Goal: Task Accomplishment & Management: Manage account settings

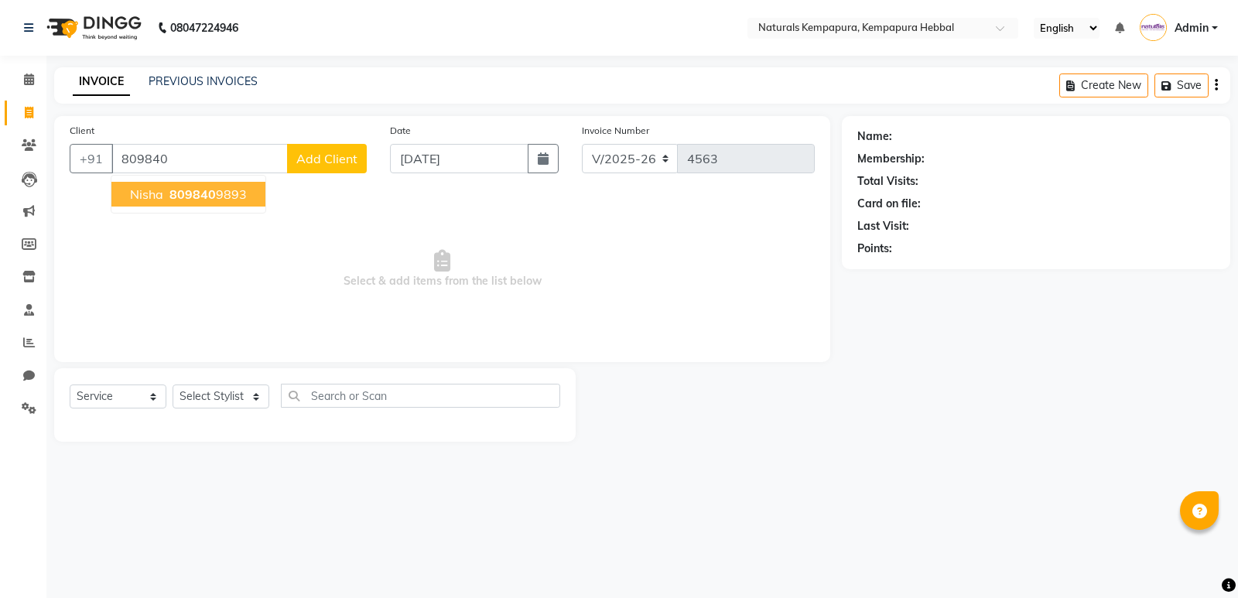
select select "7848"
select select "service"
click at [177, 190] on span "809840" at bounding box center [192, 193] width 46 height 15
type input "8098409893"
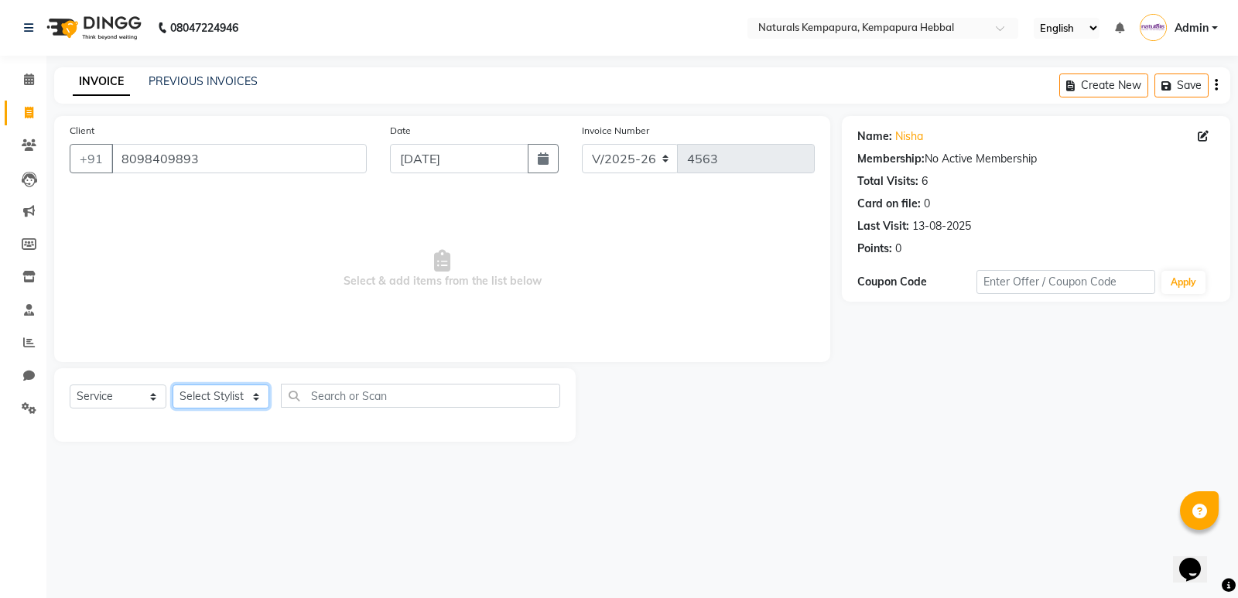
click at [210, 405] on select "Select Stylist [PERSON_NAME] DANISH DURGA HARI [PERSON_NAME] Manager [PERSON_NA…" at bounding box center [221, 396] width 97 height 24
select select "70442"
click at [173, 384] on select "Select Stylist [PERSON_NAME] DANISH DURGA HARI [PERSON_NAME] Manager [PERSON_NA…" at bounding box center [221, 396] width 97 height 24
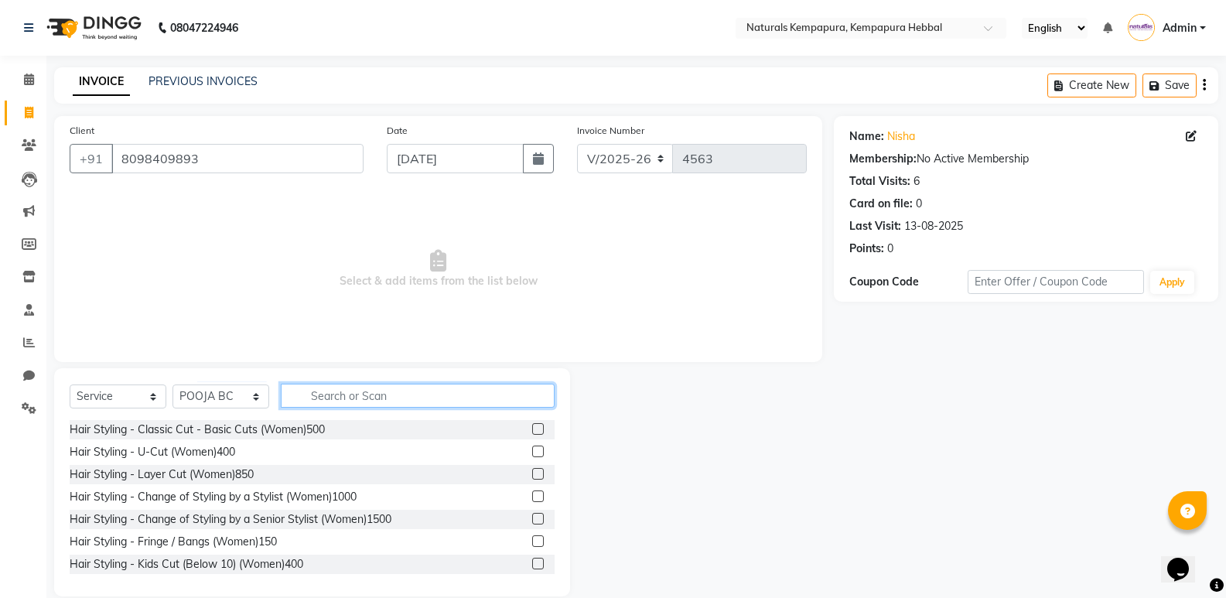
click at [343, 395] on input "text" at bounding box center [418, 396] width 274 height 24
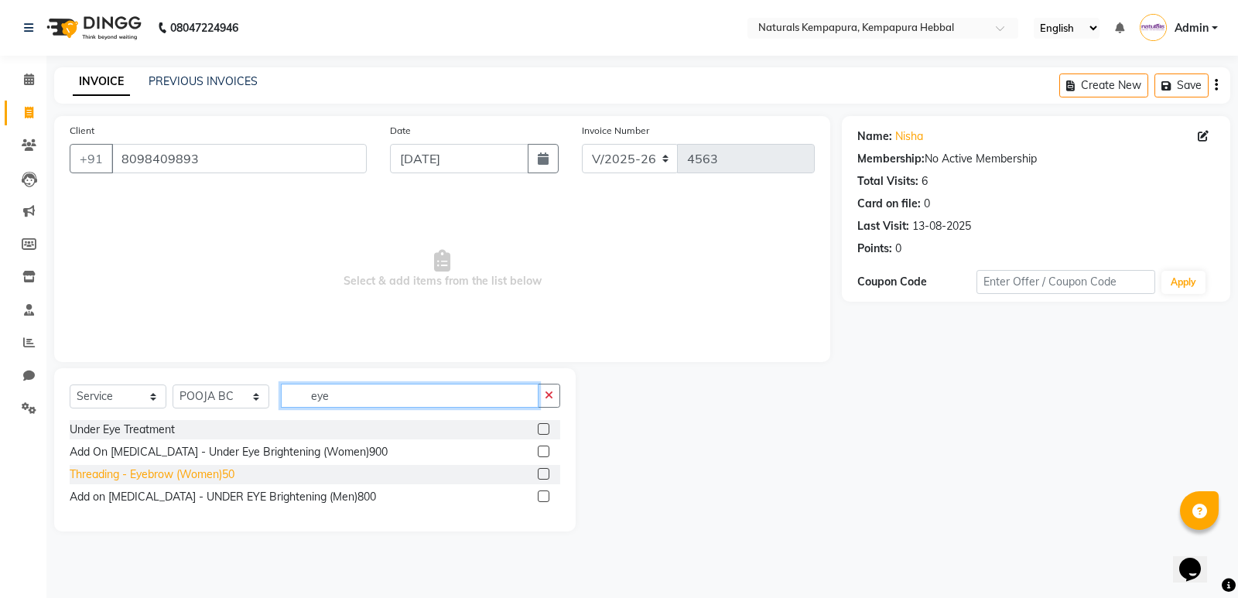
type input "eye"
click at [204, 472] on div "Threading - Eyebrow (Women)50" at bounding box center [152, 474] width 165 height 16
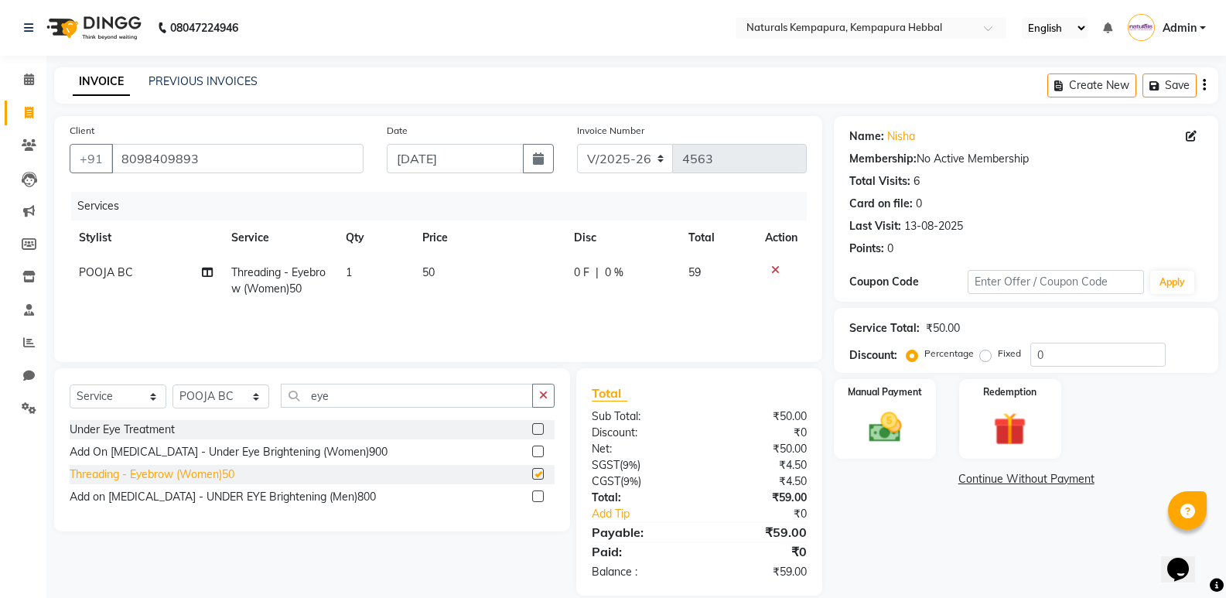
checkbox input "false"
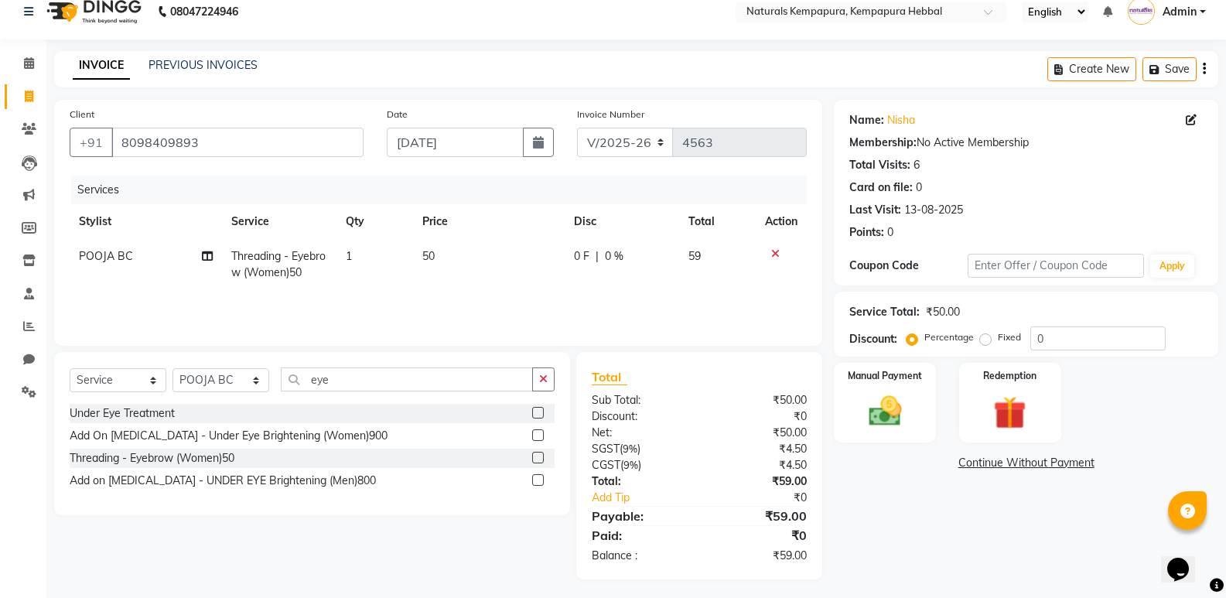
scroll to position [21, 0]
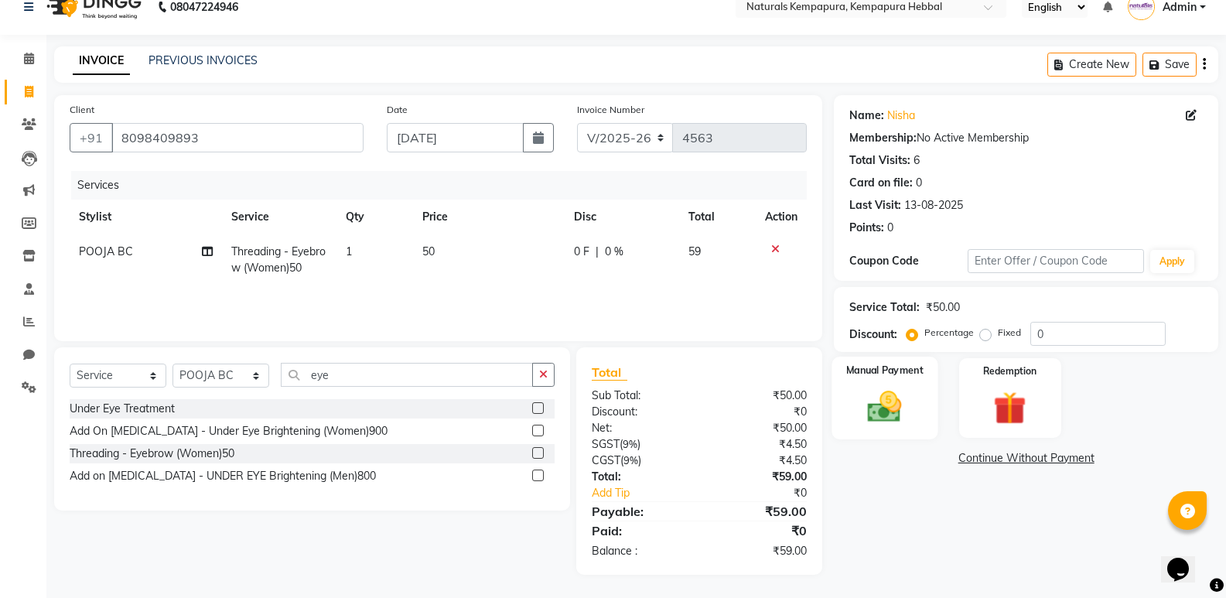
click at [876, 408] on img at bounding box center [884, 406] width 55 height 39
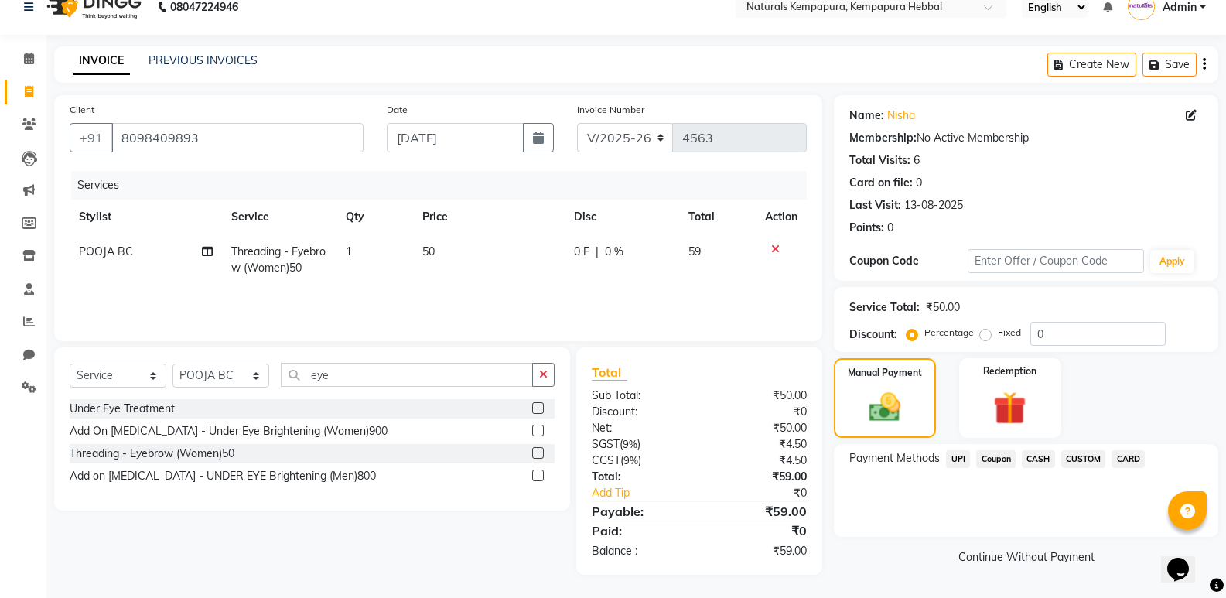
click at [961, 456] on span "UPI" at bounding box center [958, 459] width 24 height 18
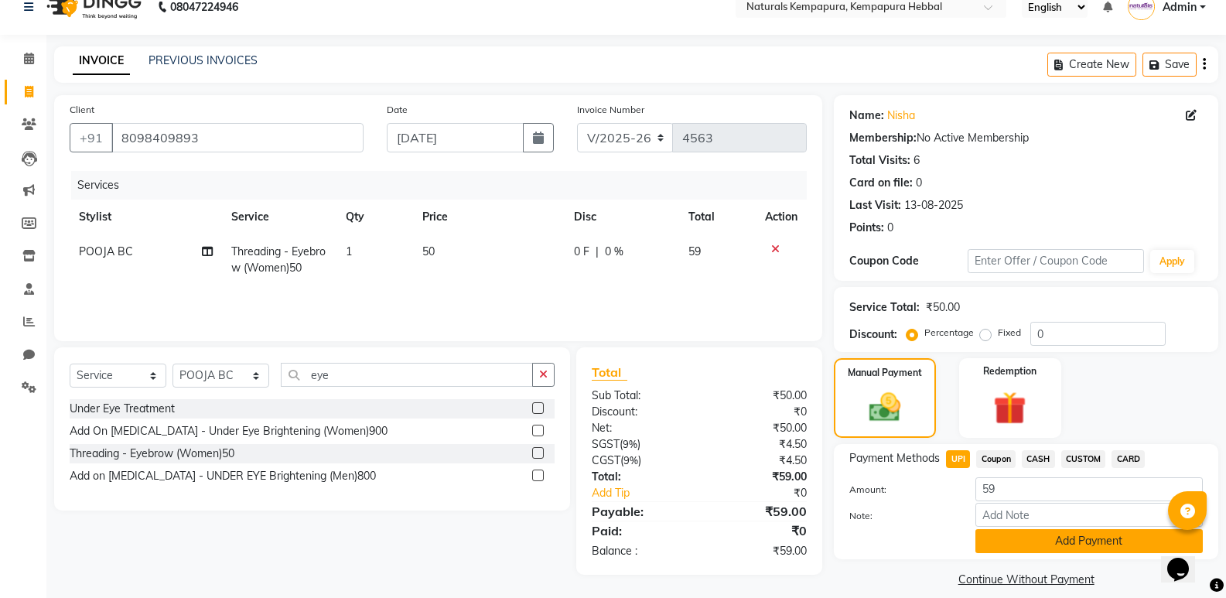
click at [1023, 538] on button "Add Payment" at bounding box center [1089, 541] width 227 height 24
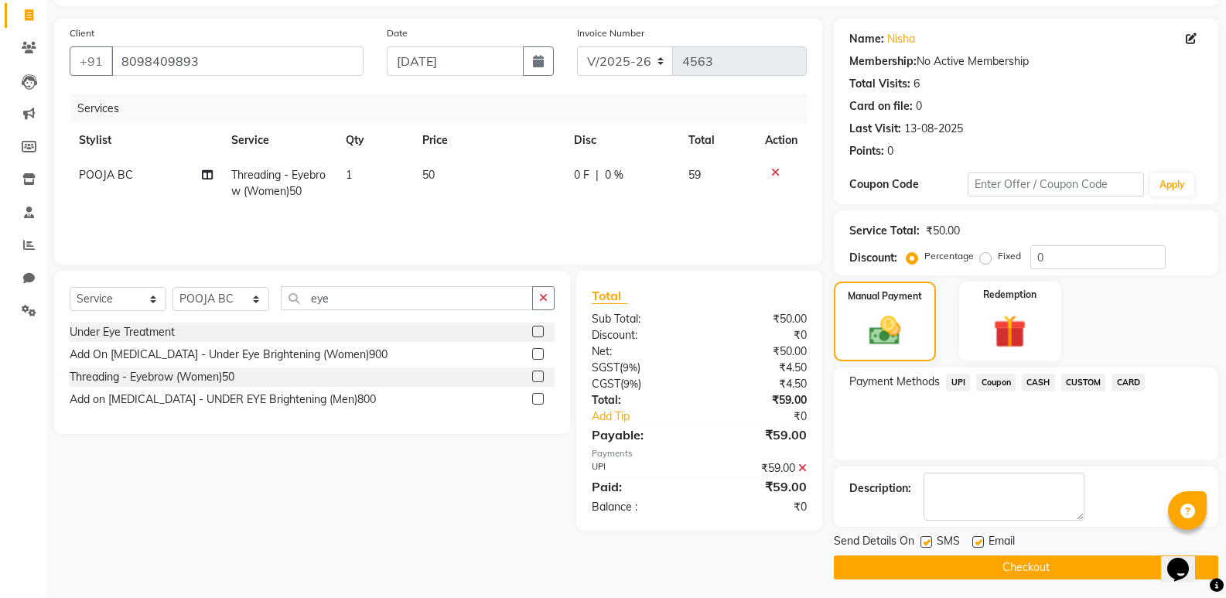
scroll to position [102, 0]
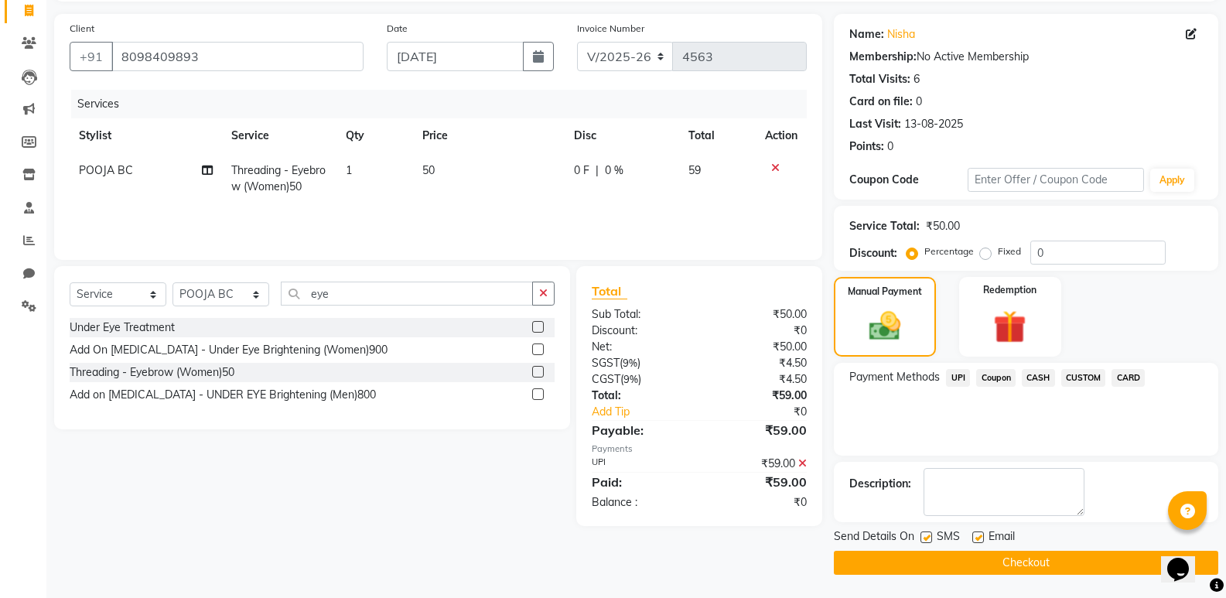
click at [977, 534] on label at bounding box center [978, 537] width 12 height 12
click at [977, 534] on input "checkbox" at bounding box center [977, 538] width 10 height 10
checkbox input "false"
click at [972, 552] on button "Checkout" at bounding box center [1026, 563] width 384 height 24
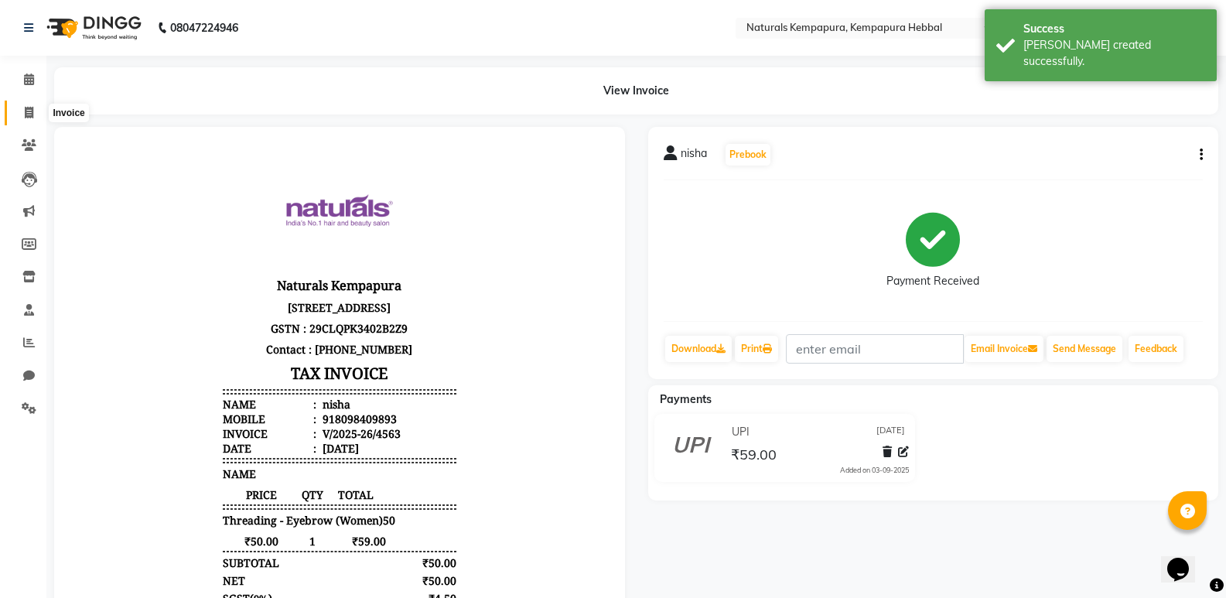
click at [30, 112] on icon at bounding box center [29, 113] width 9 height 12
select select "service"
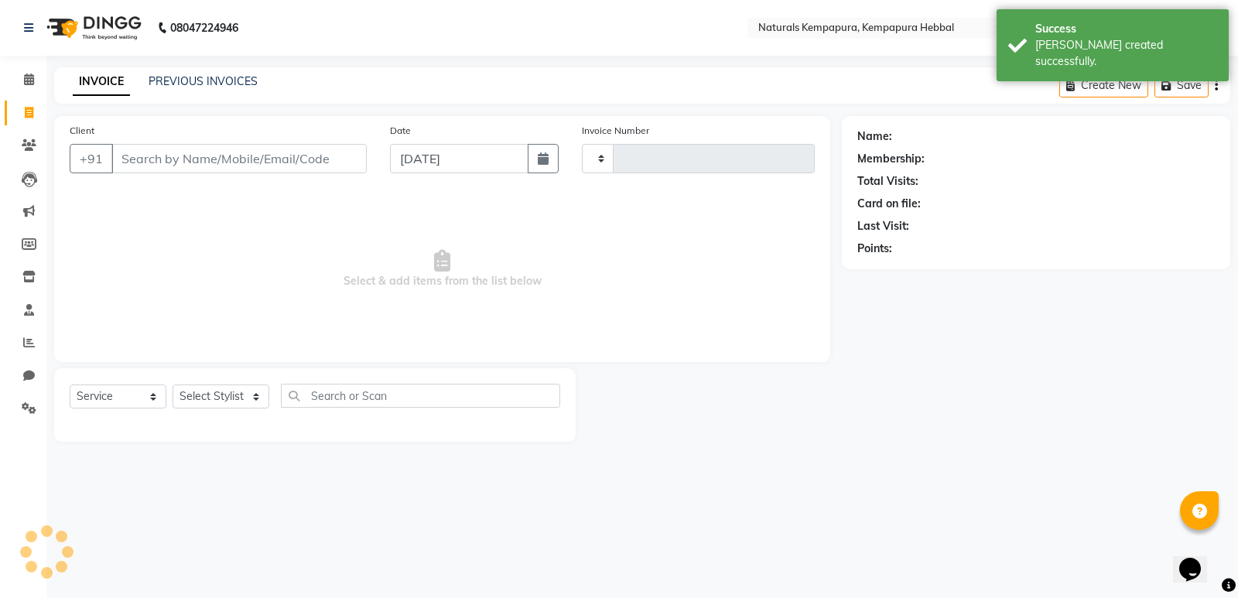
type input "4564"
select select "7848"
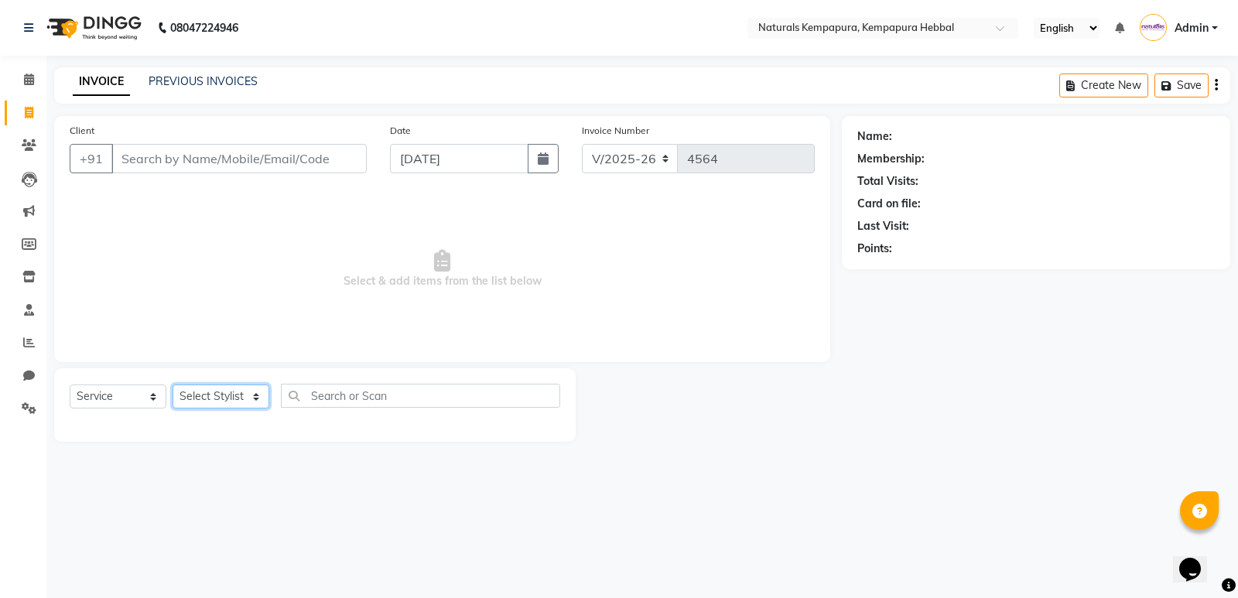
click at [248, 398] on select "Select Stylist [PERSON_NAME] DANISH DURGA HARI [PERSON_NAME] Manager [PERSON_NA…" at bounding box center [221, 396] width 97 height 24
select select "70441"
click at [173, 384] on select "Select Stylist [PERSON_NAME] DANISH DURGA HARI [PERSON_NAME] Manager [PERSON_NA…" at bounding box center [221, 396] width 97 height 24
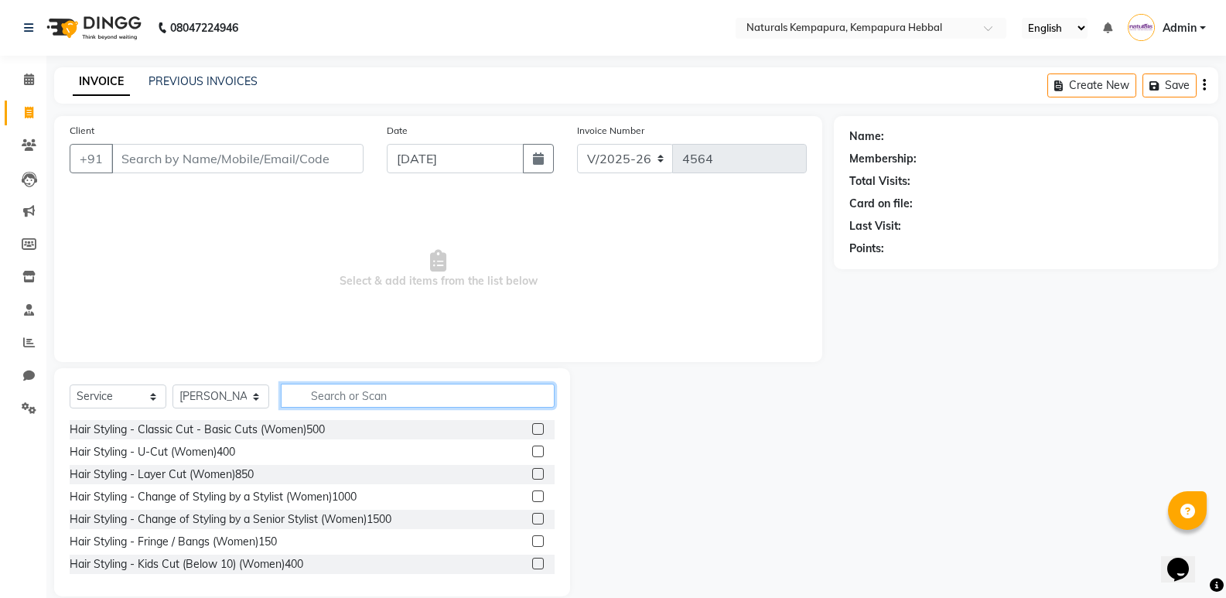
click at [326, 390] on input "text" at bounding box center [418, 396] width 274 height 24
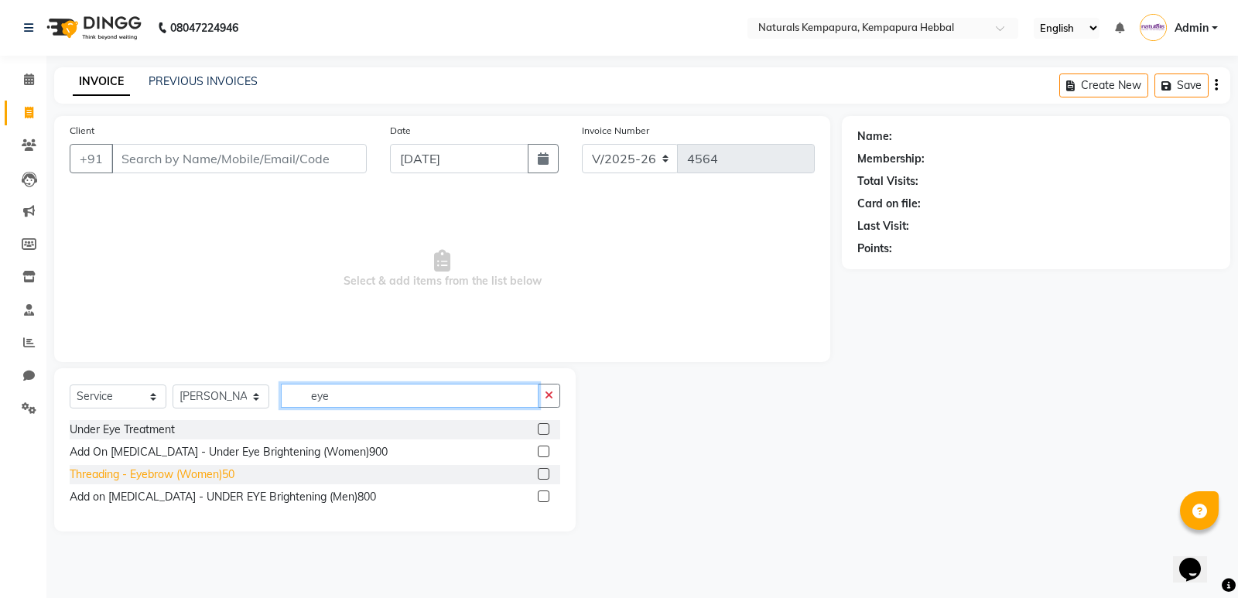
type input "eye"
click at [207, 477] on div "Threading - Eyebrow (Women)50" at bounding box center [152, 474] width 165 height 16
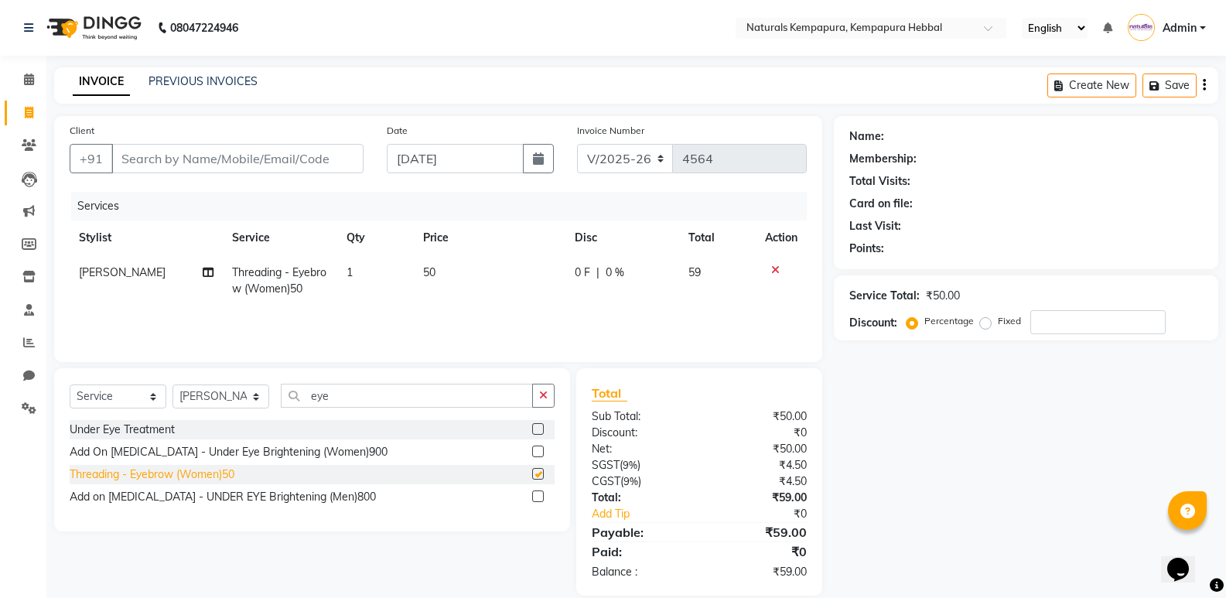
checkbox input "false"
click at [546, 402] on button "button" at bounding box center [543, 396] width 22 height 24
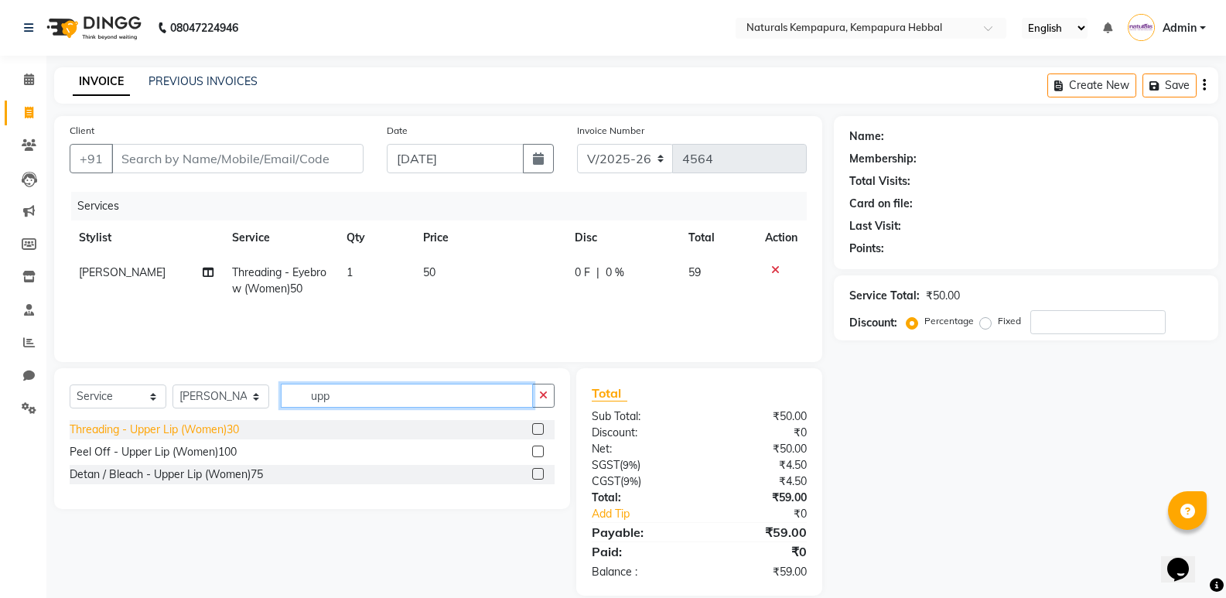
type input "upp"
click at [216, 435] on div "Threading - Upper Lip (Women)30" at bounding box center [154, 430] width 169 height 16
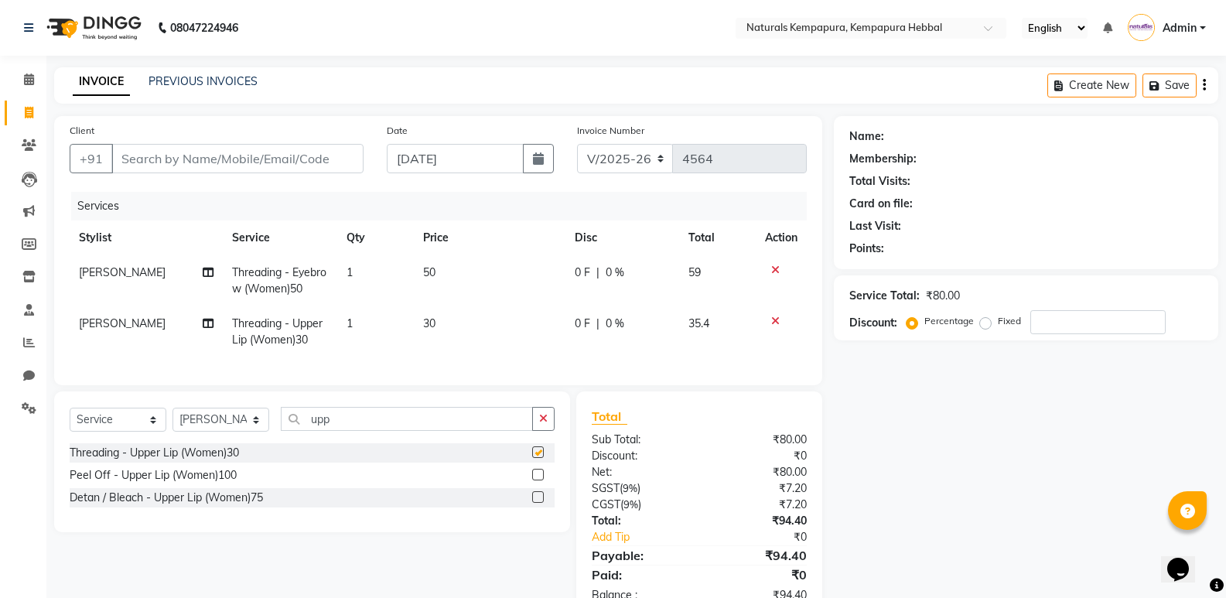
checkbox input "false"
click at [541, 424] on icon "button" at bounding box center [543, 418] width 9 height 11
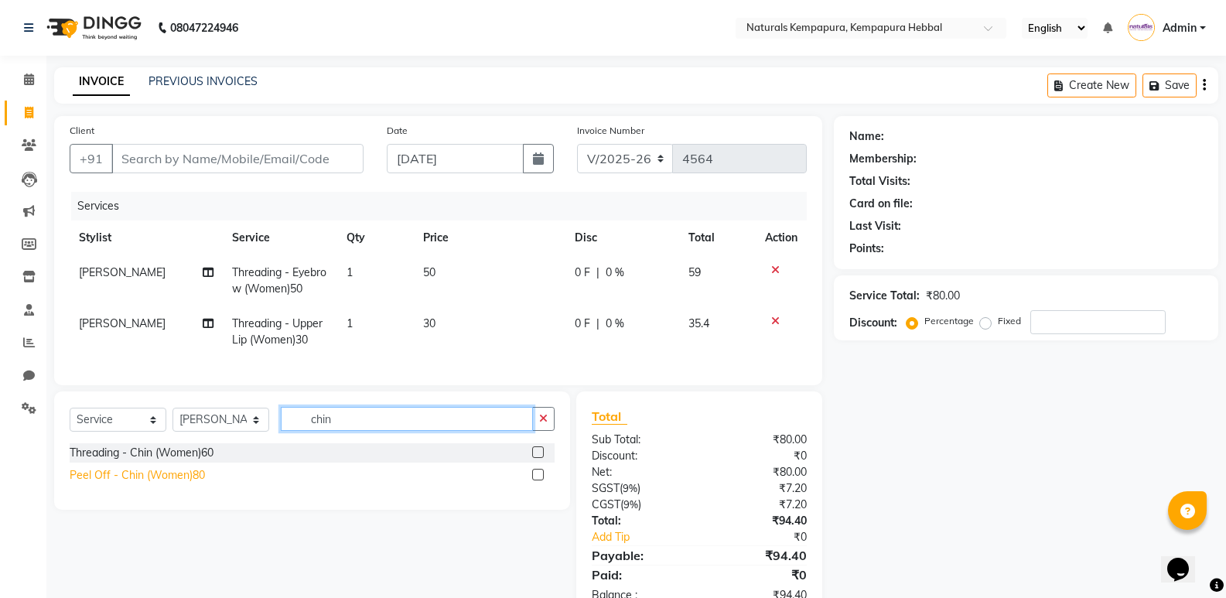
type input "chin"
click at [193, 484] on div "Peel Off - Chin (Women)80" at bounding box center [137, 475] width 135 height 16
checkbox input "false"
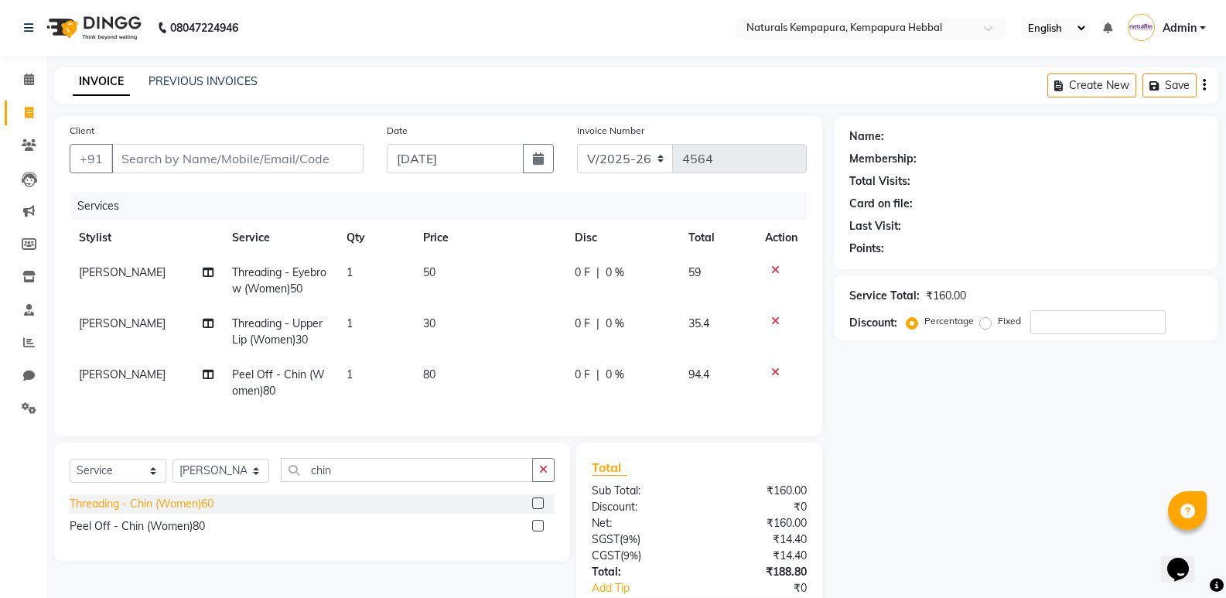
click at [165, 512] on div "Threading - Chin (Women)60" at bounding box center [142, 504] width 144 height 16
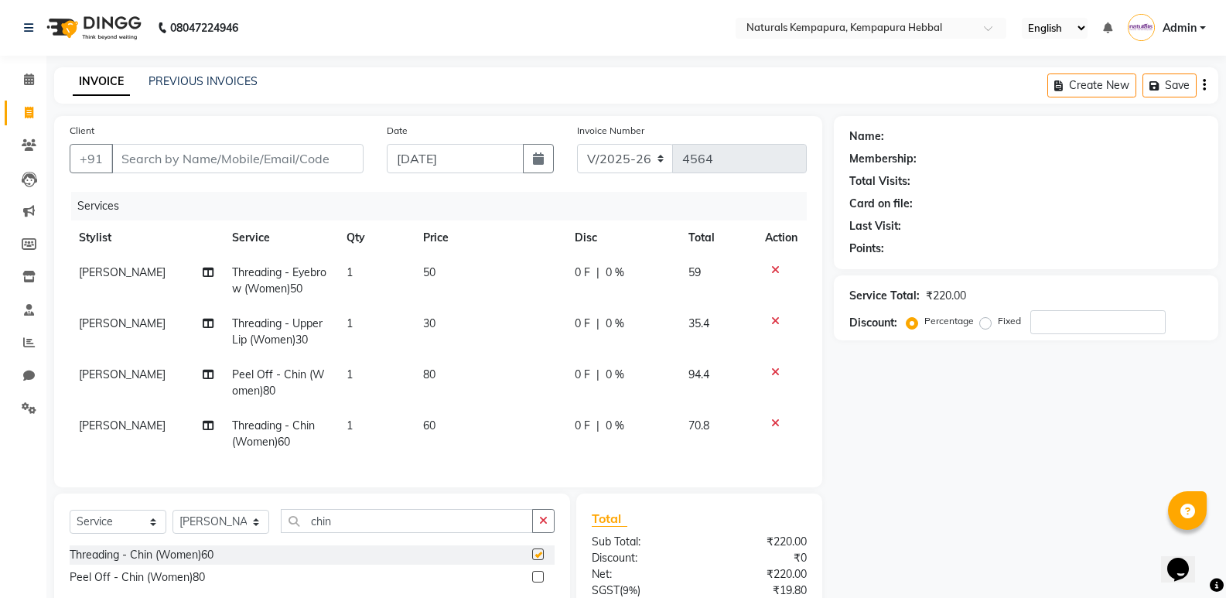
checkbox input "false"
click at [775, 365] on td at bounding box center [781, 382] width 51 height 51
click at [775, 372] on icon at bounding box center [775, 372] width 9 height 11
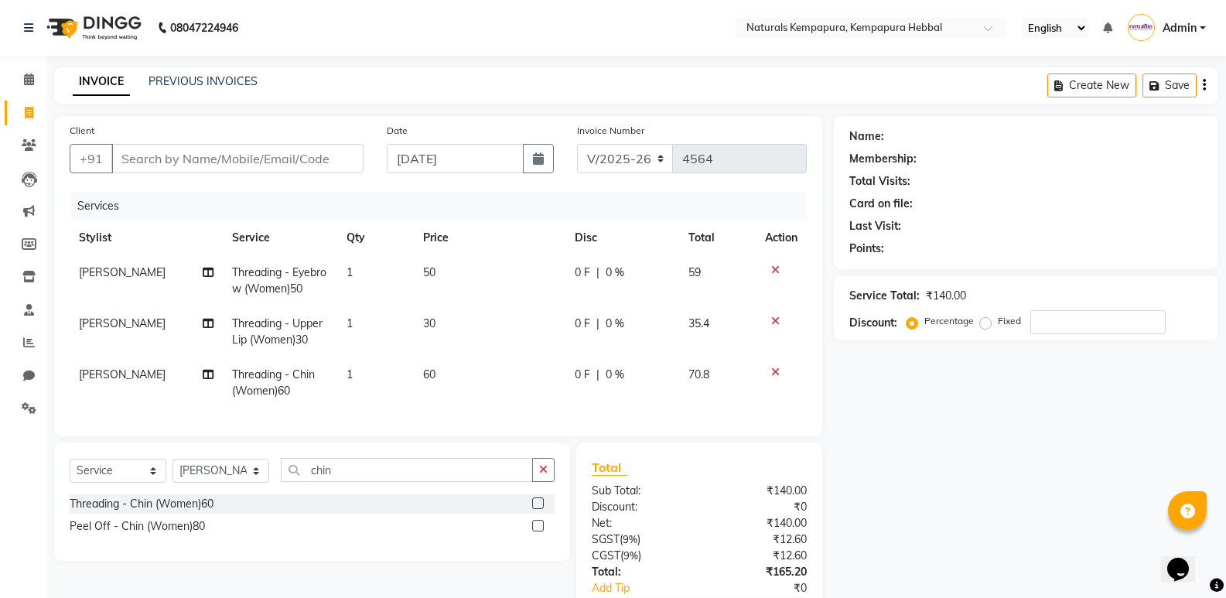
click at [435, 273] on span "50" at bounding box center [429, 272] width 12 height 14
select select "70441"
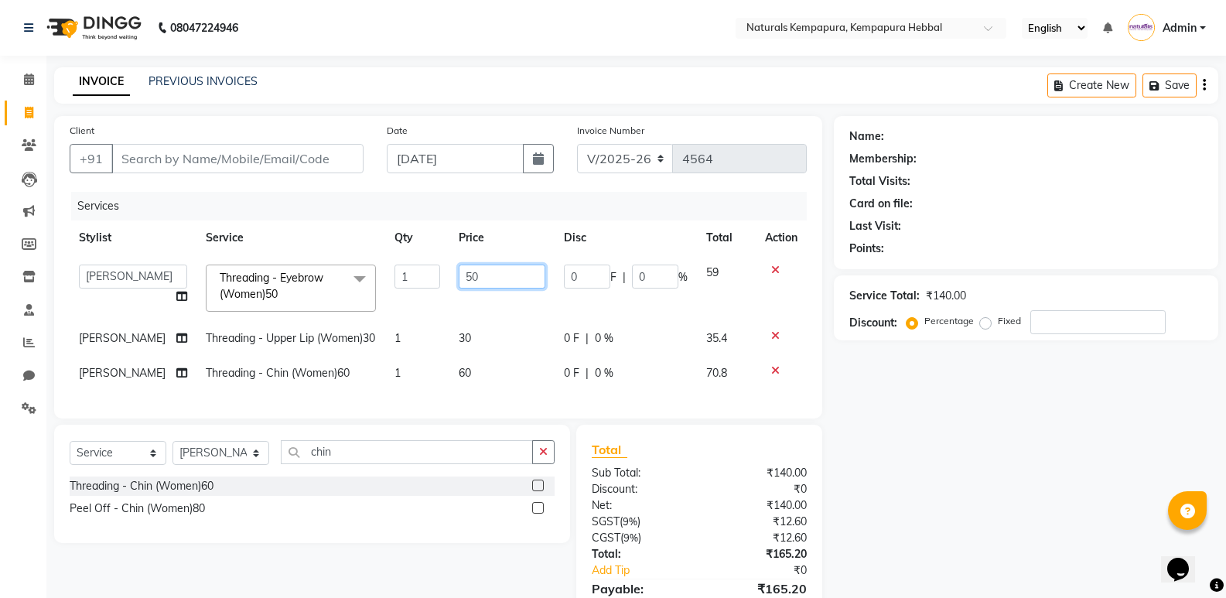
click at [475, 273] on input "50" at bounding box center [502, 277] width 87 height 24
type input "5"
type input "4"
type input "75"
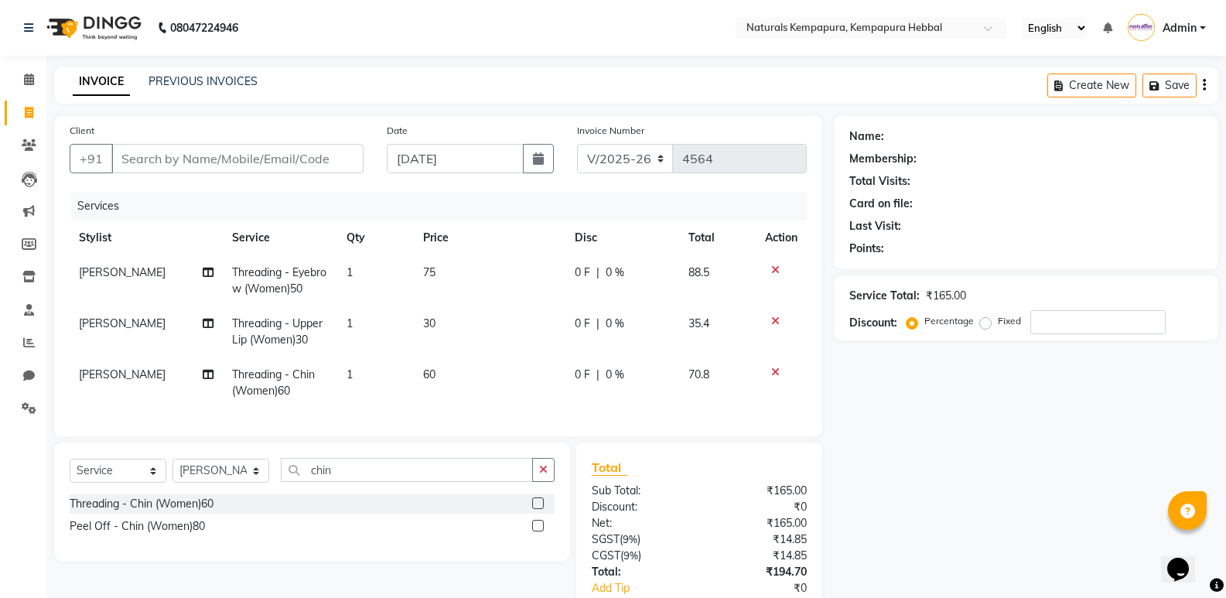
click at [484, 320] on td "30" at bounding box center [490, 331] width 152 height 51
select select "70441"
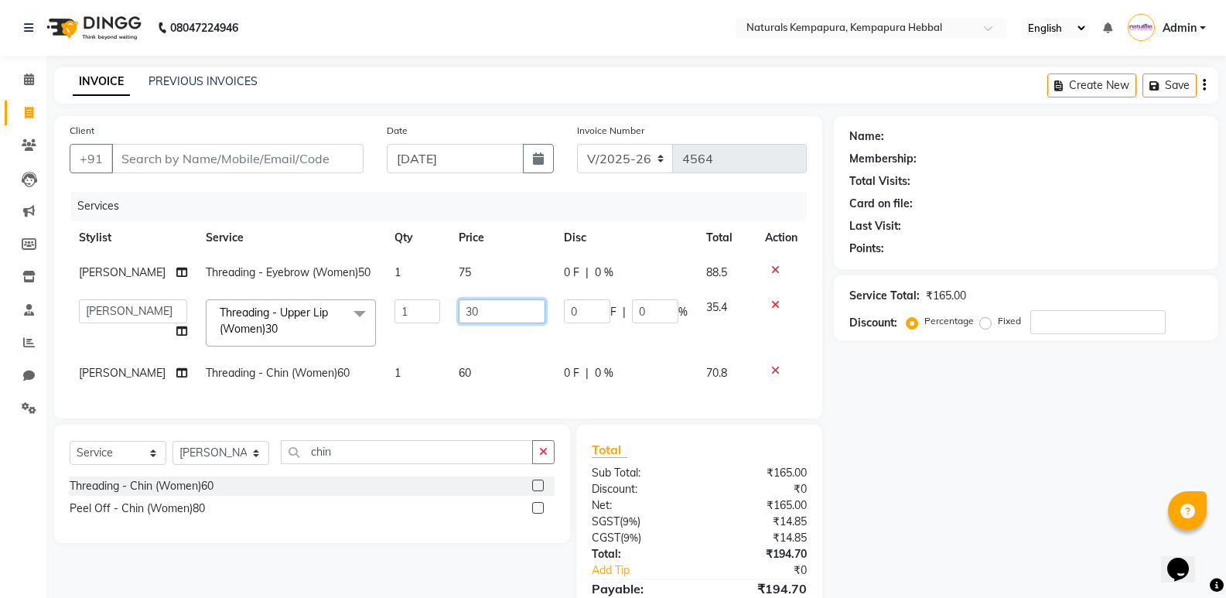
click at [481, 310] on input "30" at bounding box center [502, 311] width 87 height 24
type input "3"
type input "50"
click at [481, 310] on input "50" at bounding box center [502, 311] width 87 height 24
click at [497, 349] on td "50" at bounding box center [501, 323] width 105 height 66
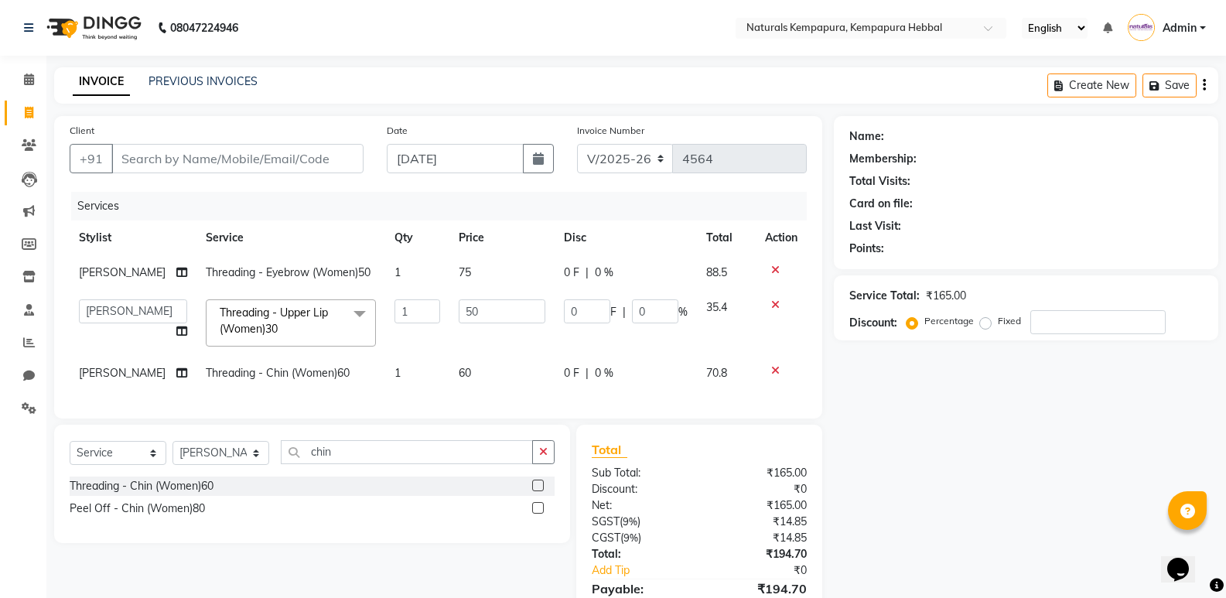
select select "70441"
click at [472, 375] on td "60" at bounding box center [501, 373] width 105 height 35
select select "70441"
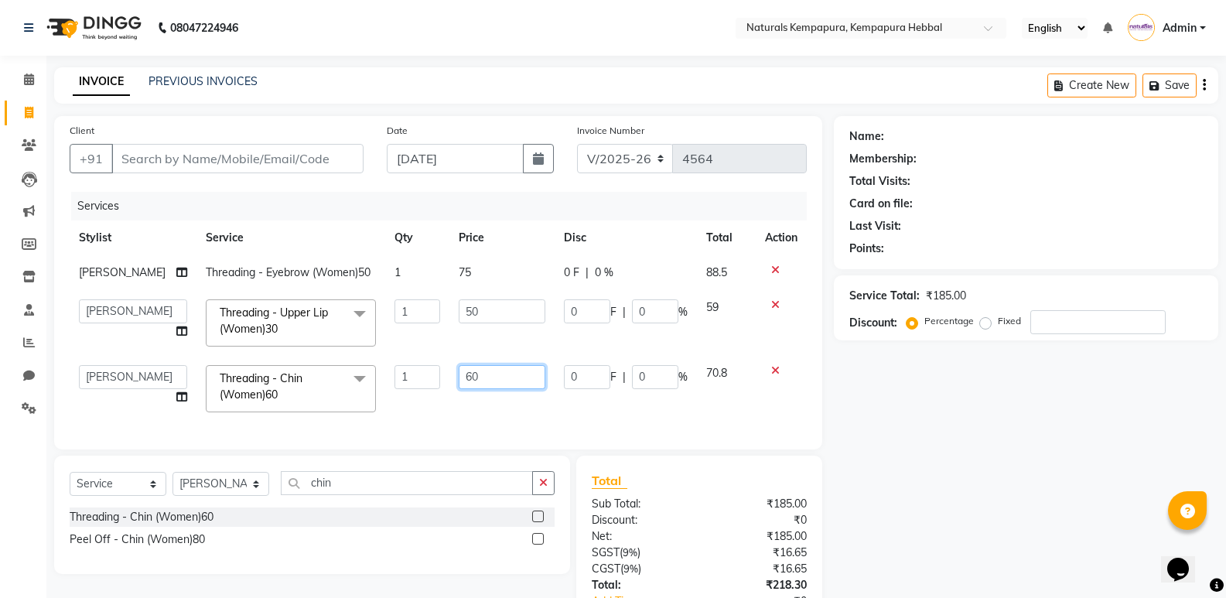
click at [472, 375] on input "60" at bounding box center [502, 377] width 87 height 24
type input "6"
type input "80"
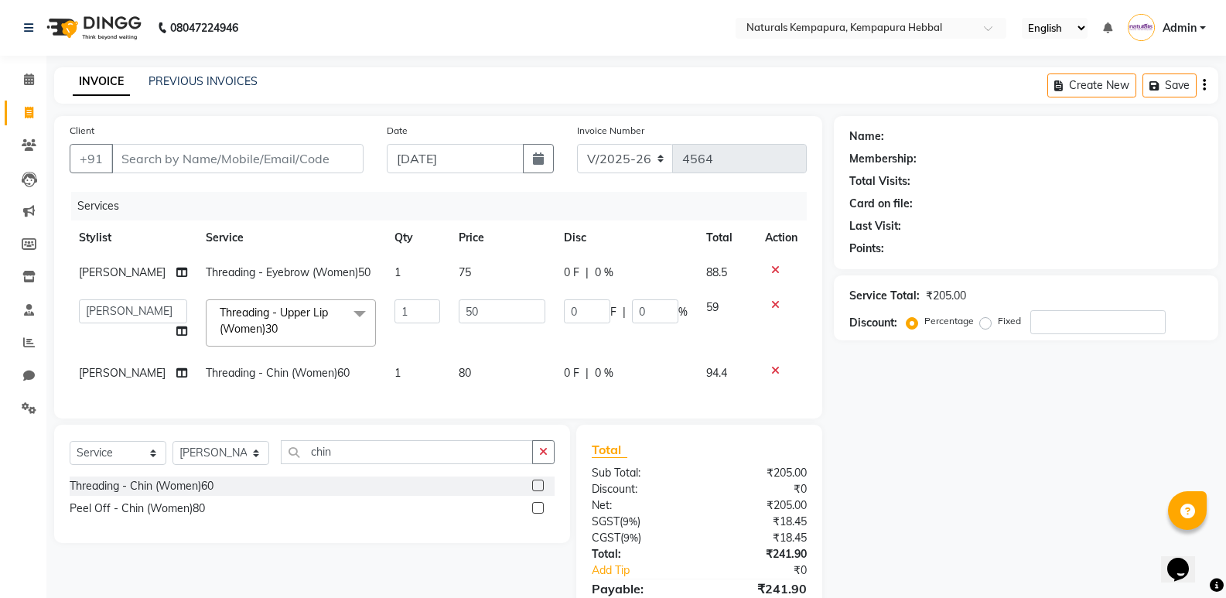
click at [484, 402] on div "Services Stylist Service Qty Price Disc Total Action PUJA PRADHAN Threading - E…" at bounding box center [438, 297] width 737 height 211
click at [484, 393] on div "Services Stylist Service Qty Price Disc Total Action PUJA PRADHAN Threading - E…" at bounding box center [438, 297] width 737 height 211
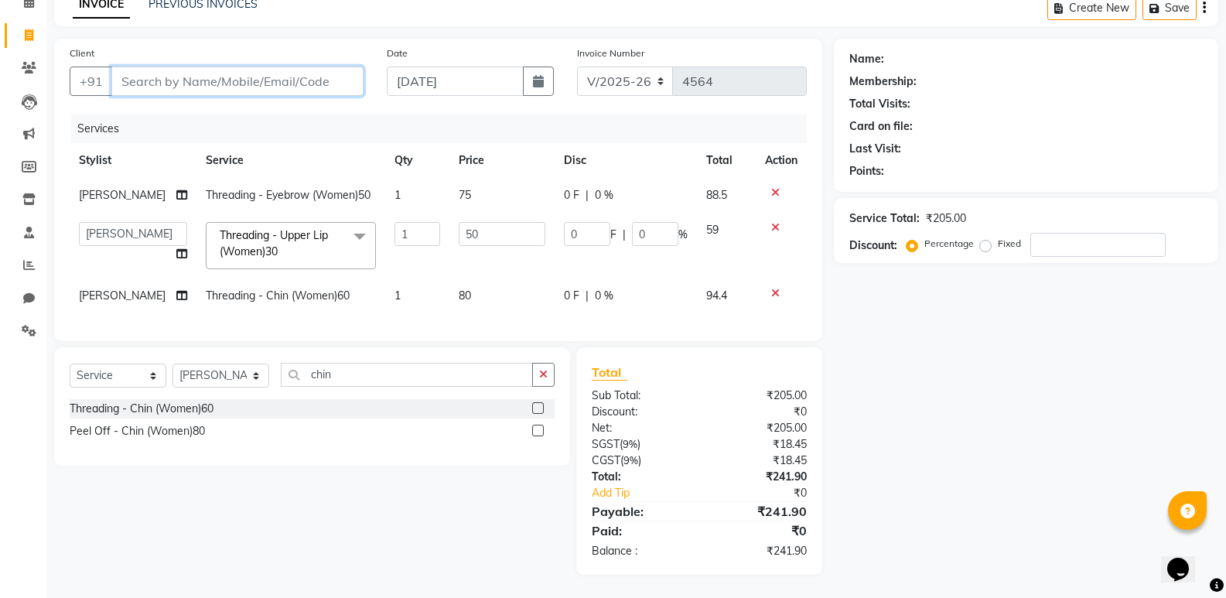
click at [158, 67] on input "Client" at bounding box center [237, 81] width 252 height 29
type input "9"
type input "0"
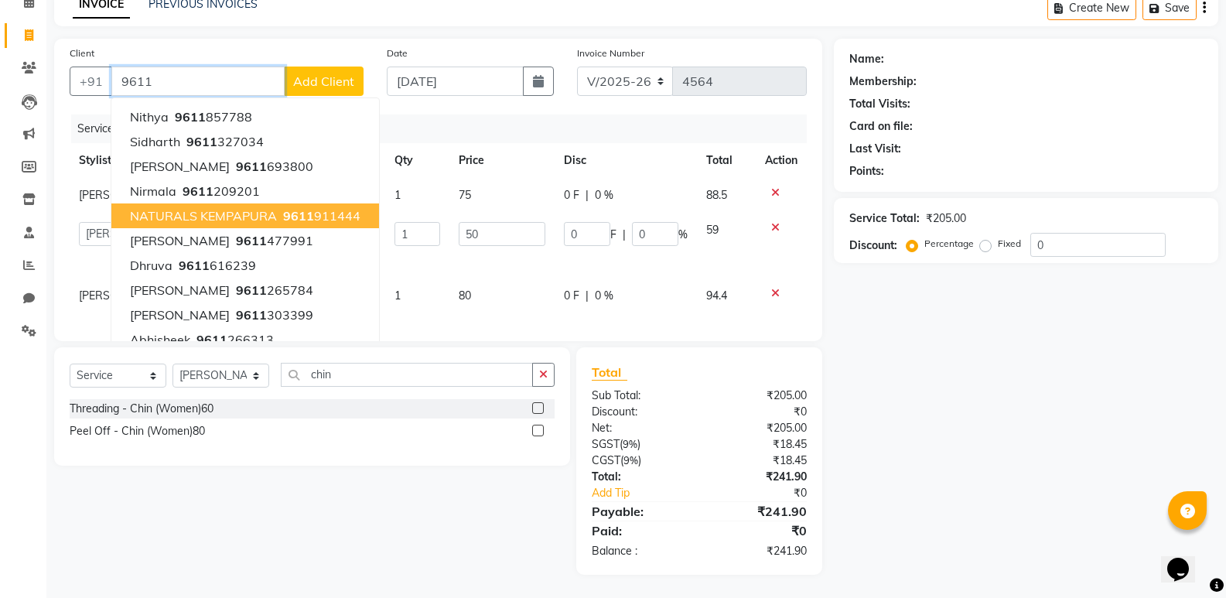
click at [238, 214] on button "NATURALS KEMPAPURA 9611 911444" at bounding box center [245, 215] width 268 height 25
type input "9611911444"
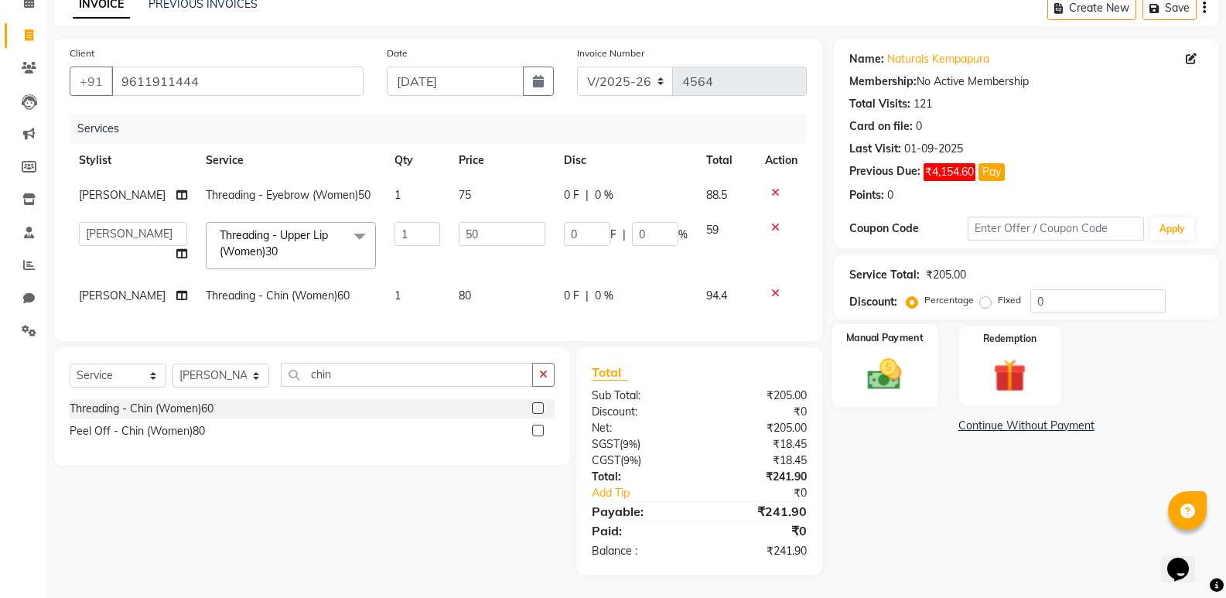
click at [903, 361] on img at bounding box center [884, 373] width 55 height 39
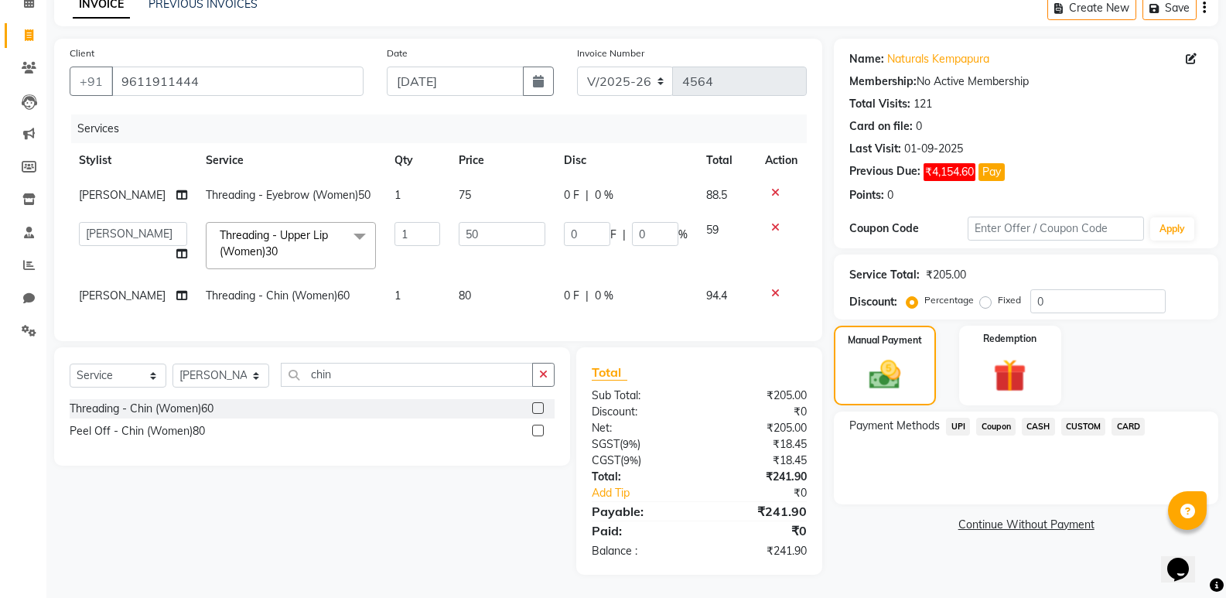
click at [962, 418] on span "UPI" at bounding box center [958, 427] width 24 height 18
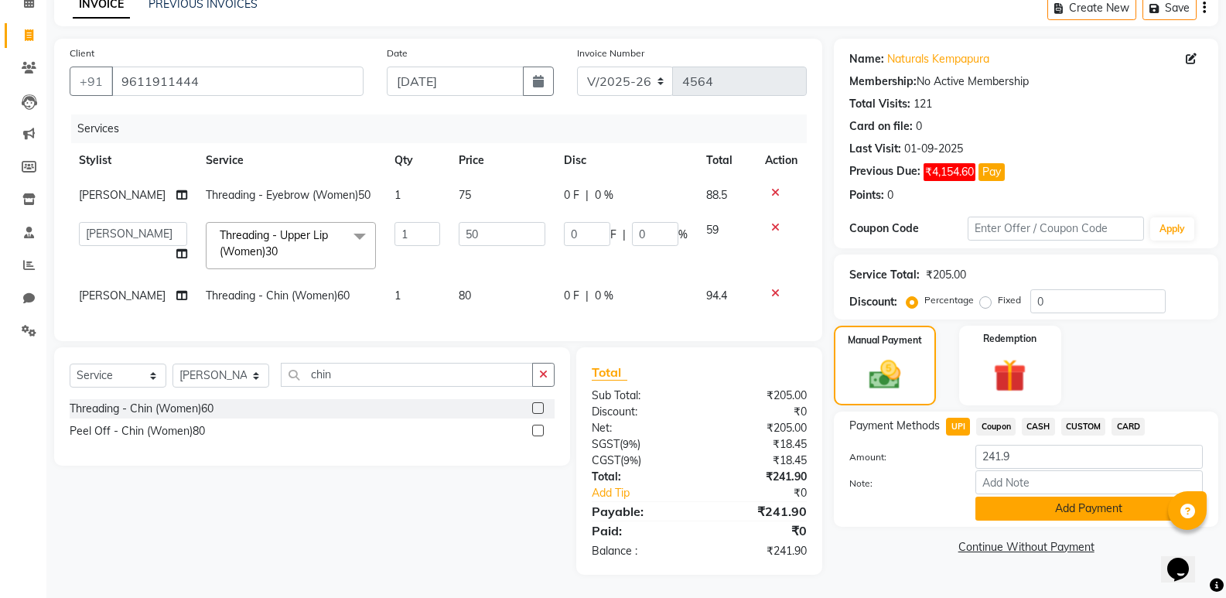
click at [1032, 505] on button "Add Payment" at bounding box center [1089, 509] width 227 height 24
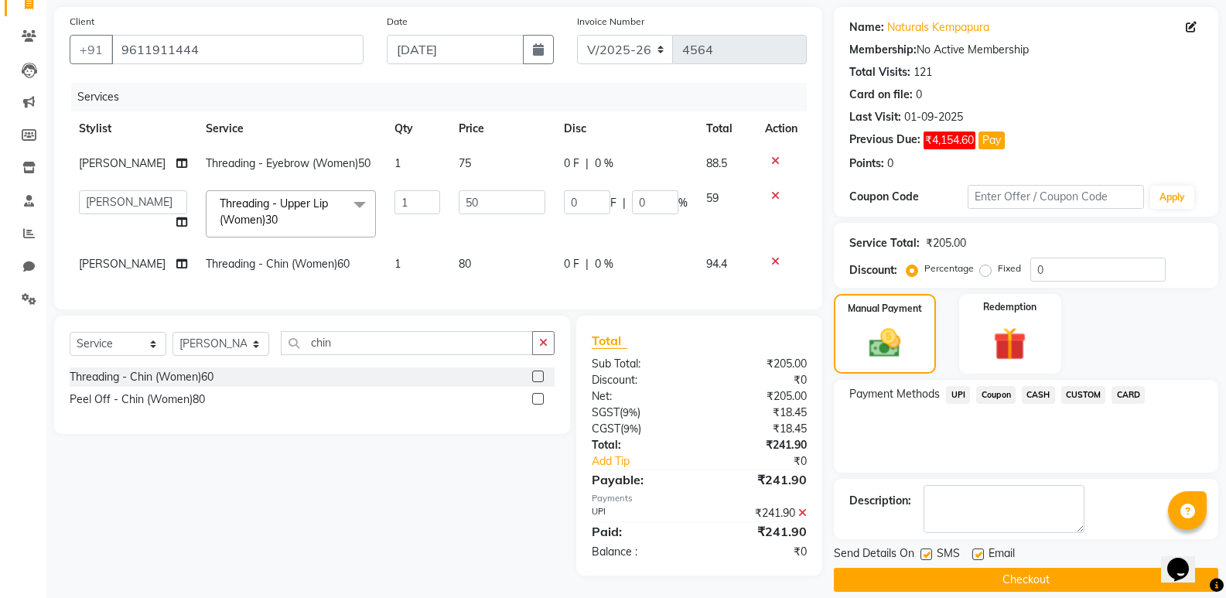
scroll to position [126, 0]
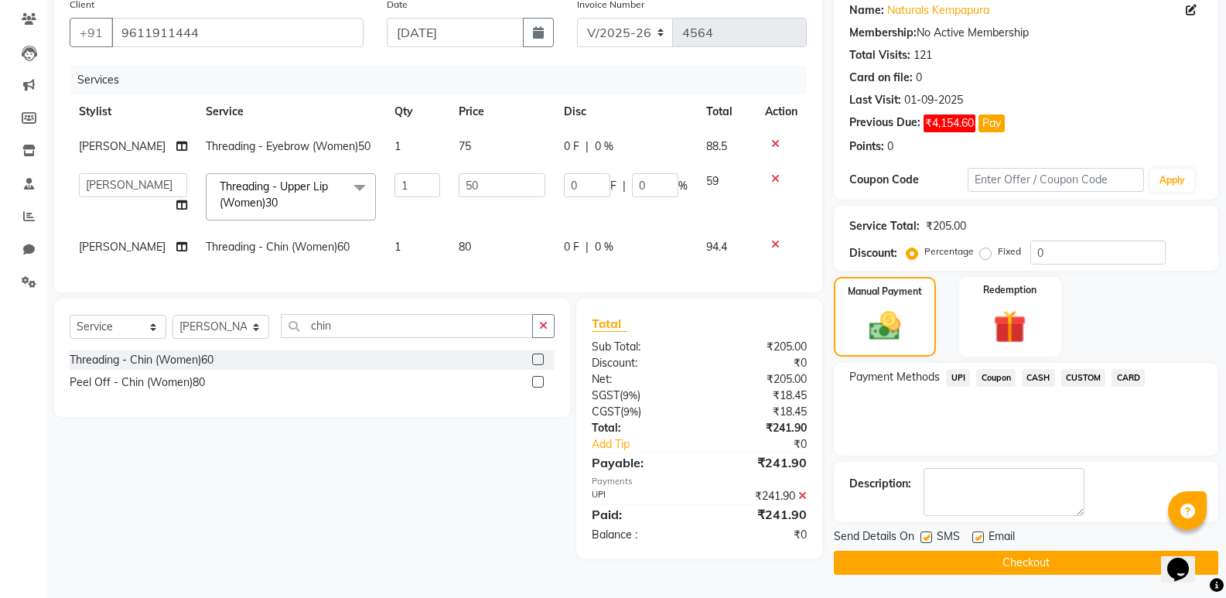
click at [981, 538] on label at bounding box center [978, 537] width 12 height 12
click at [981, 538] on input "checkbox" at bounding box center [977, 538] width 10 height 10
checkbox input "false"
click at [926, 535] on label at bounding box center [927, 537] width 12 height 12
click at [926, 535] on input "checkbox" at bounding box center [926, 538] width 10 height 10
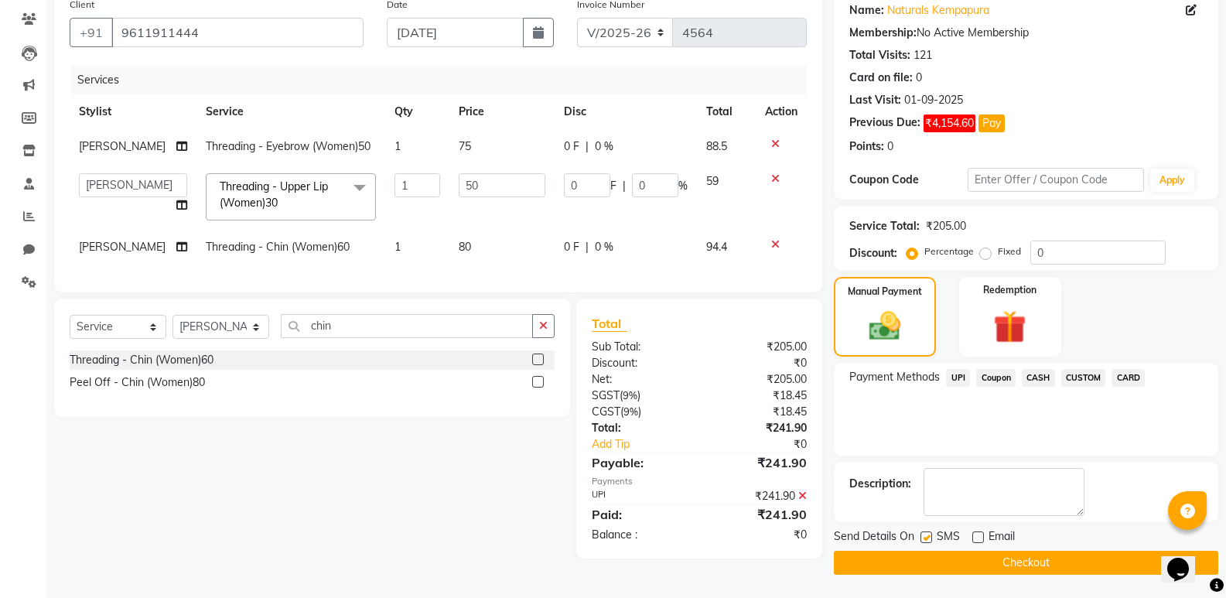
checkbox input "false"
click at [928, 559] on button "Checkout" at bounding box center [1026, 563] width 384 height 24
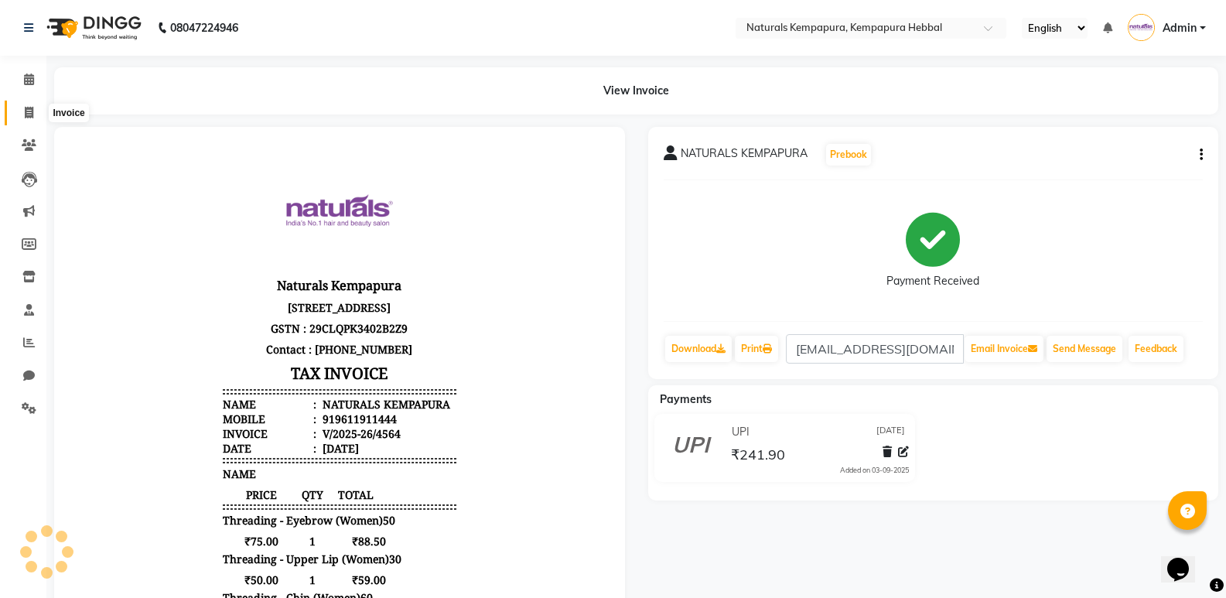
click at [25, 114] on icon at bounding box center [29, 113] width 9 height 12
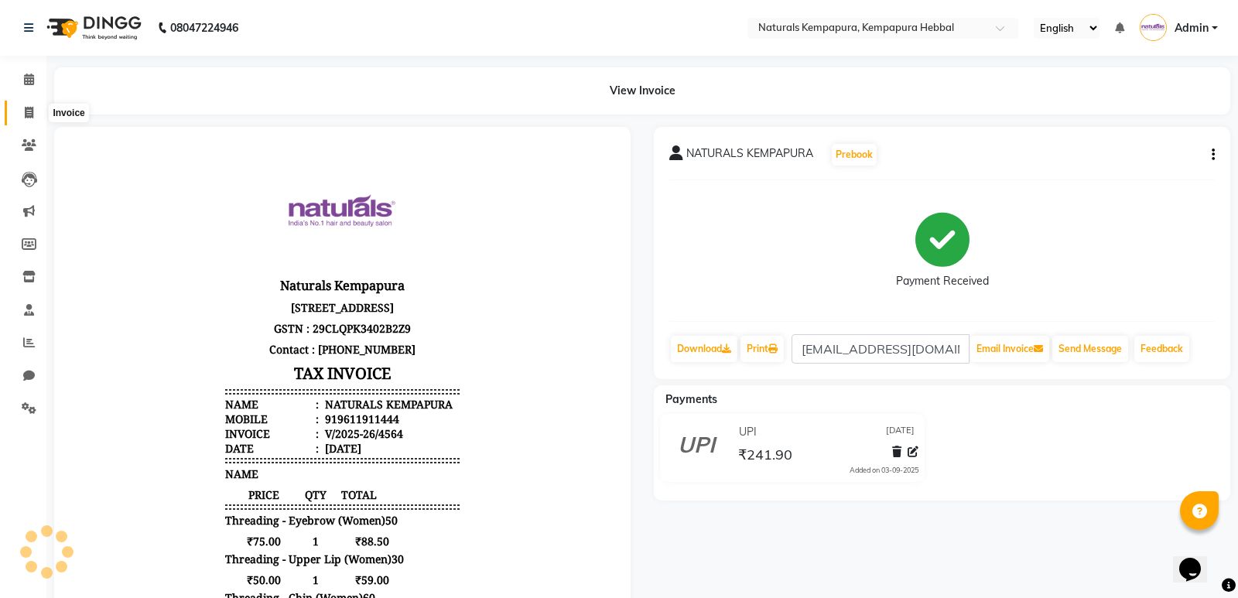
select select "7848"
select select "service"
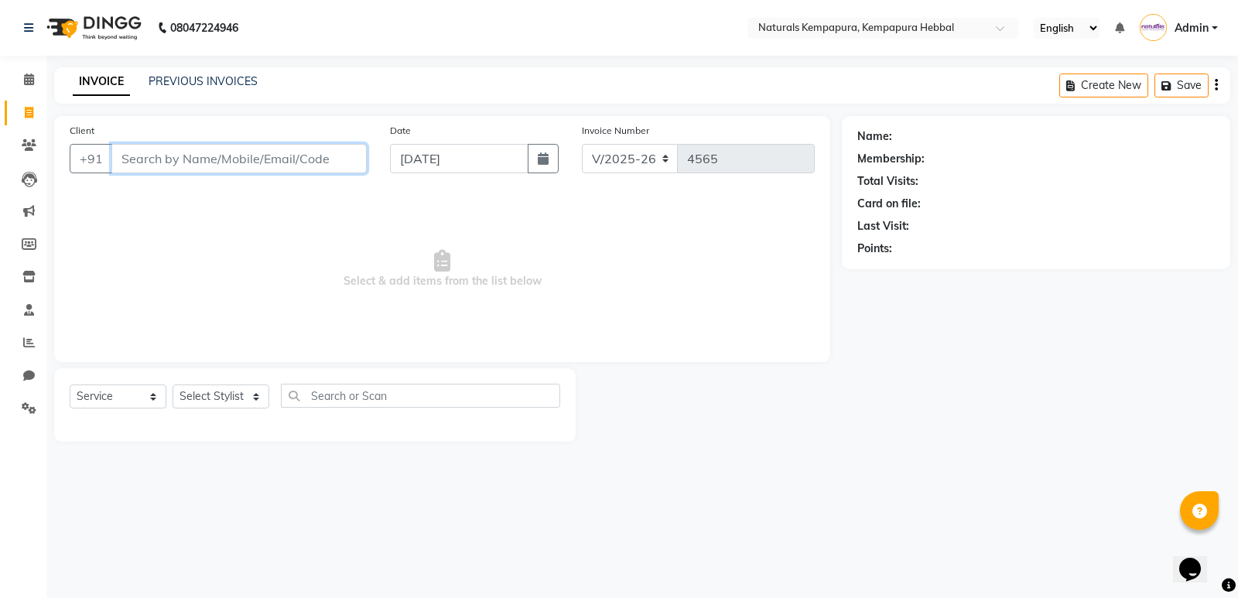
click at [145, 155] on input "Client" at bounding box center [238, 158] width 255 height 29
paste input "9980246955"
type input "9980246955"
click at [214, 161] on input "9980246955" at bounding box center [238, 158] width 255 height 29
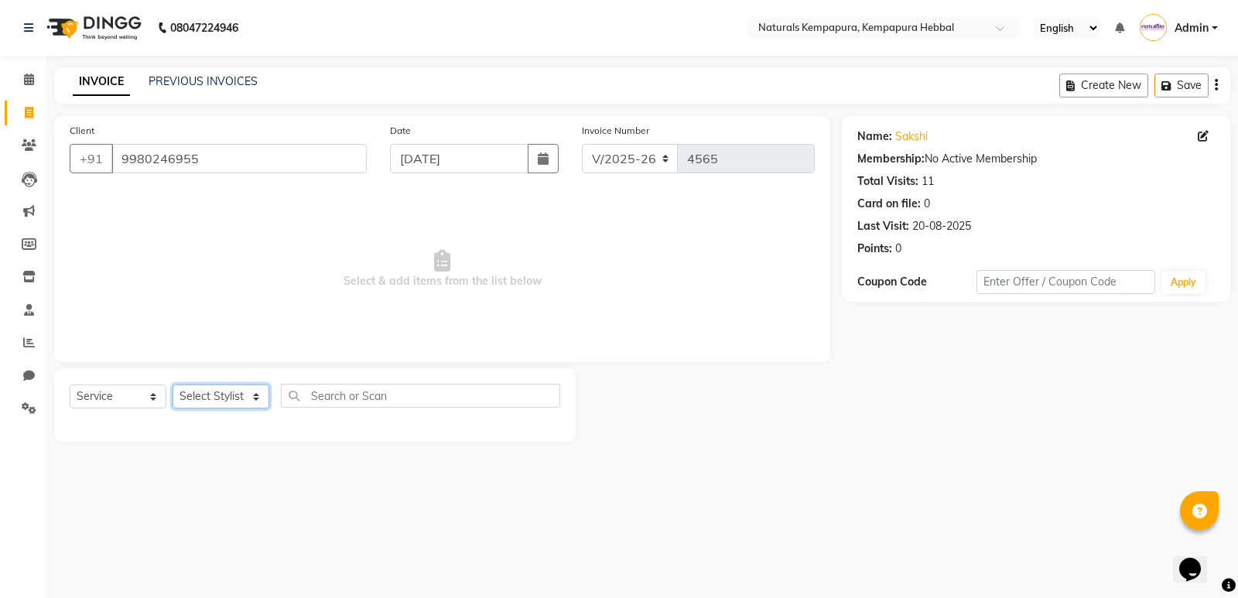
click at [205, 404] on select "Select Stylist [PERSON_NAME] DANISH DURGA HARI [PERSON_NAME] Manager [PERSON_NA…" at bounding box center [221, 396] width 97 height 24
select select "70442"
click at [173, 384] on select "Select Stylist [PERSON_NAME] DANISH DURGA HARI [PERSON_NAME] Manager [PERSON_NA…" at bounding box center [221, 396] width 97 height 24
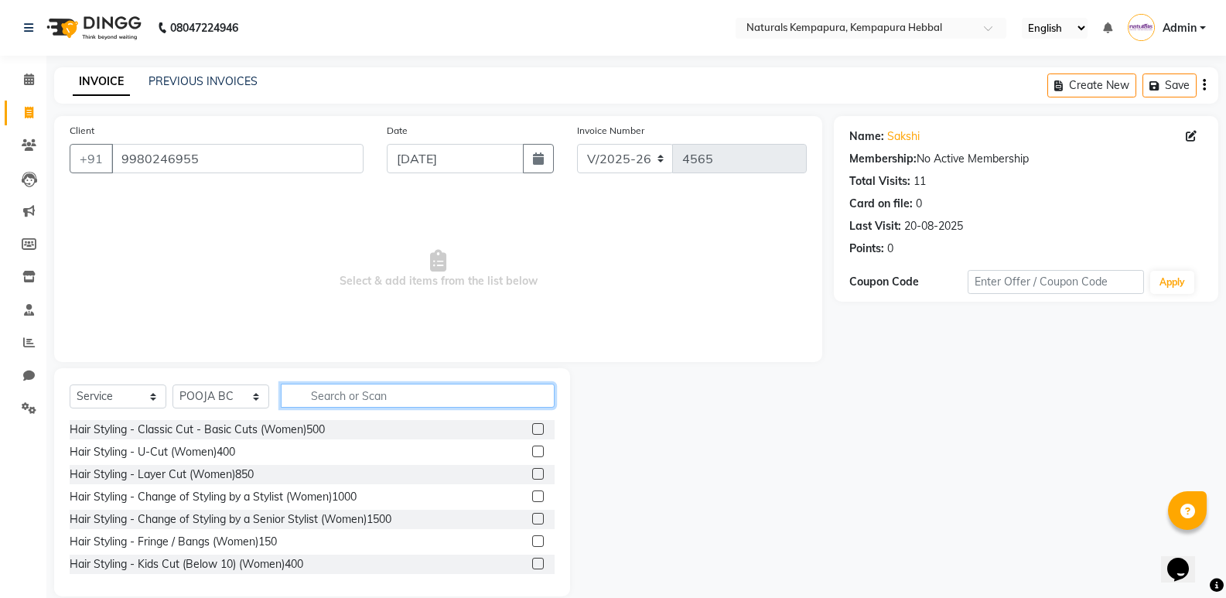
click at [328, 392] on input "text" at bounding box center [418, 396] width 274 height 24
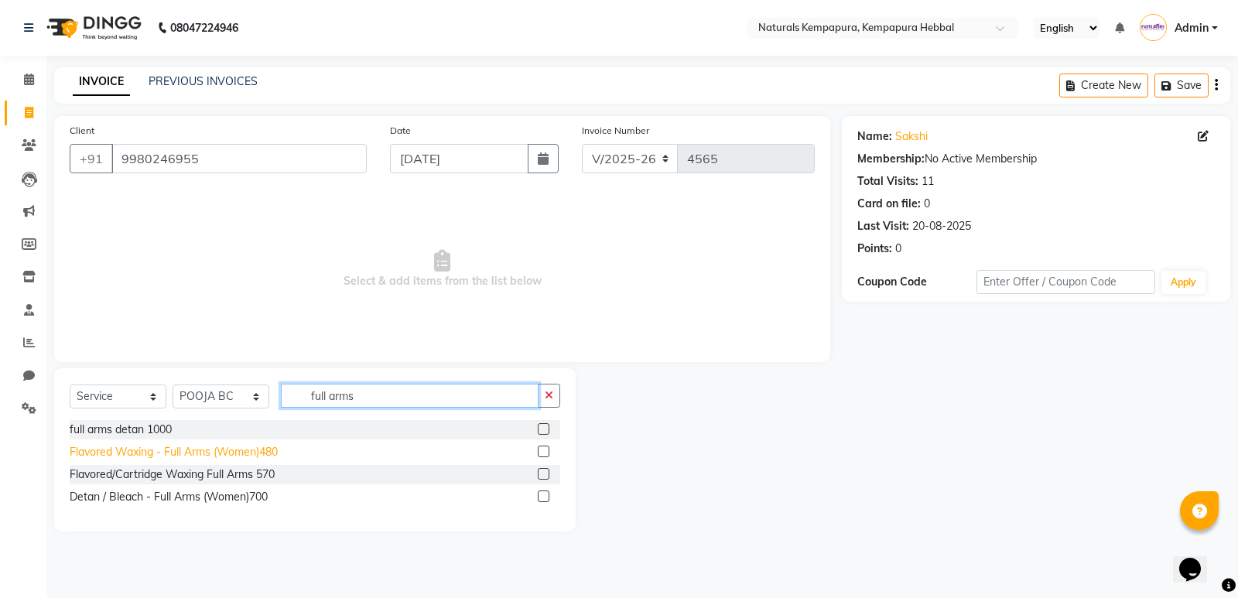
type input "full arms"
click at [227, 456] on div "Flavored Waxing - Full Arms (Women)480" at bounding box center [174, 452] width 208 height 16
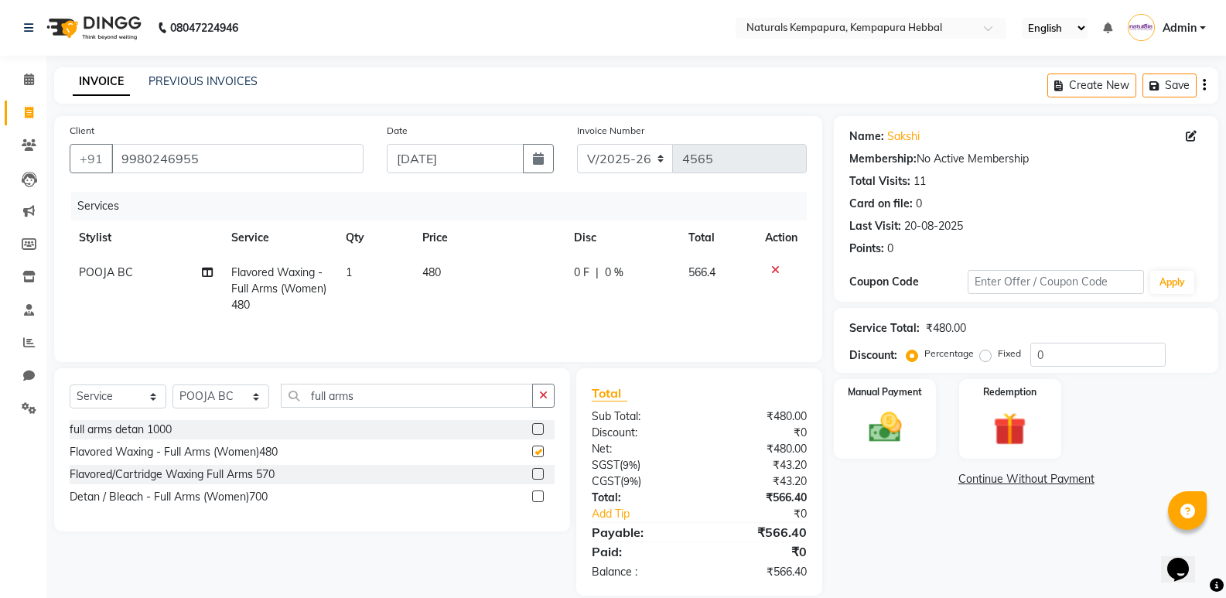
checkbox input "false"
click at [359, 397] on input "full arms" at bounding box center [407, 396] width 252 height 24
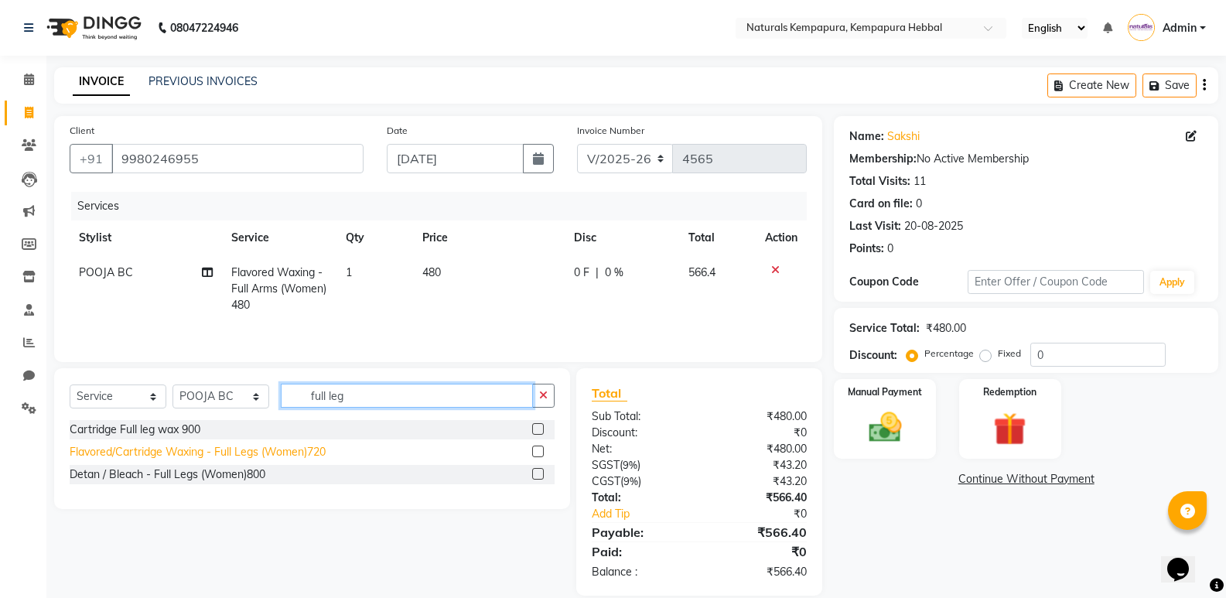
type input "full leg"
click at [264, 450] on div "Flavored/Cartridge Waxing - Full Legs (Women)720" at bounding box center [198, 452] width 256 height 16
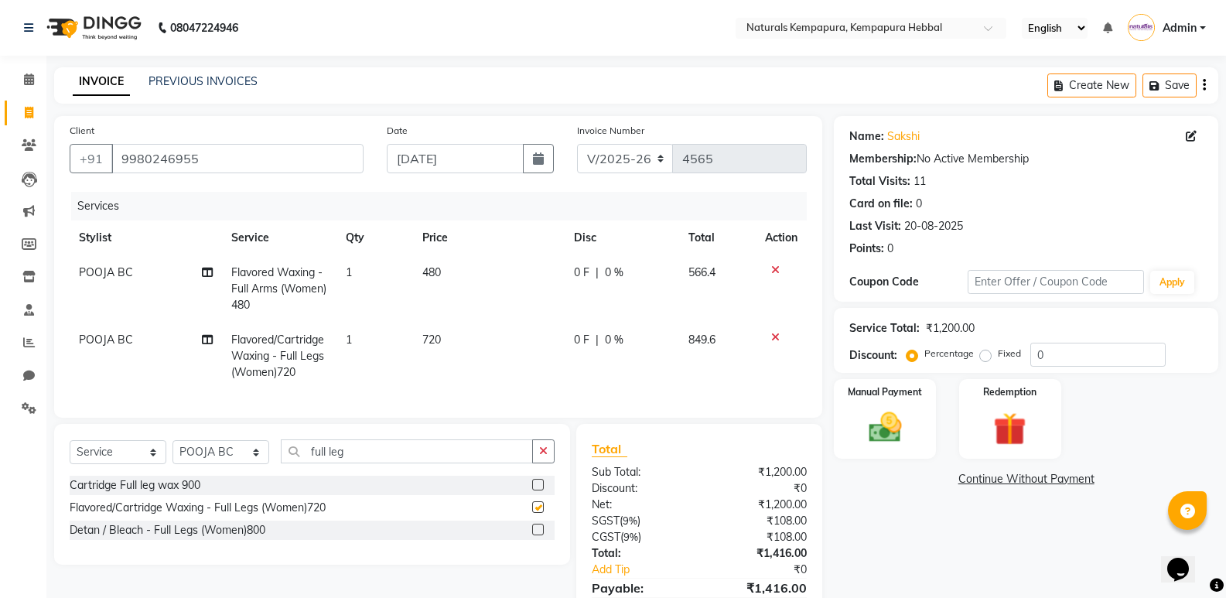
checkbox input "false"
click at [384, 459] on input "full leg" at bounding box center [407, 451] width 252 height 24
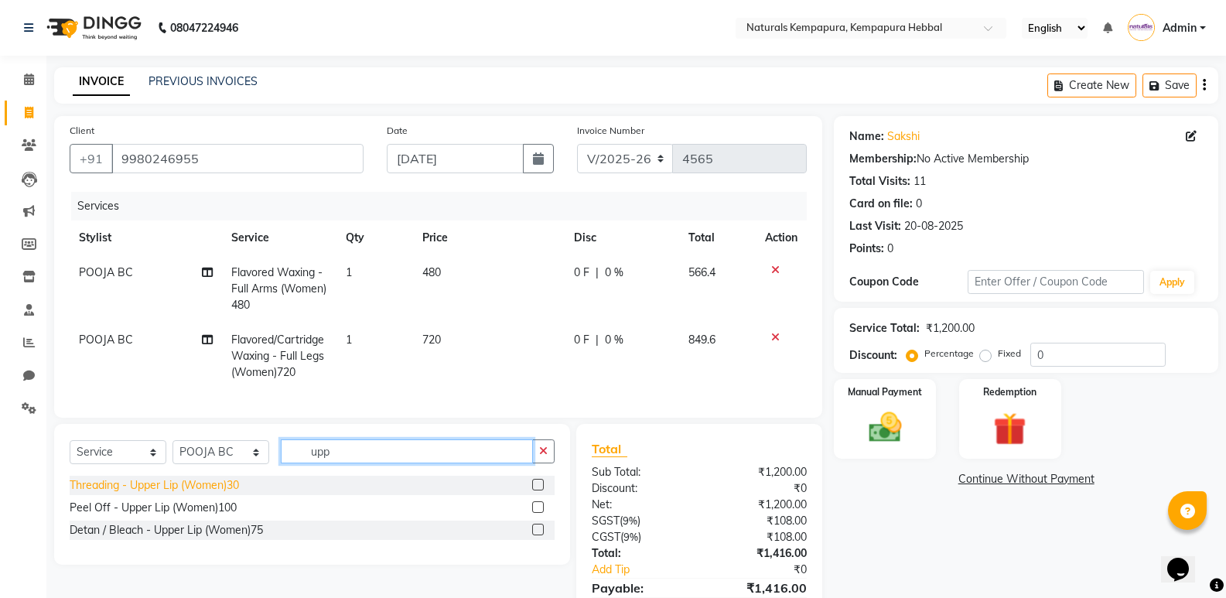
type input "upp"
click at [227, 494] on div "Threading - Upper Lip (Women)30" at bounding box center [154, 485] width 169 height 16
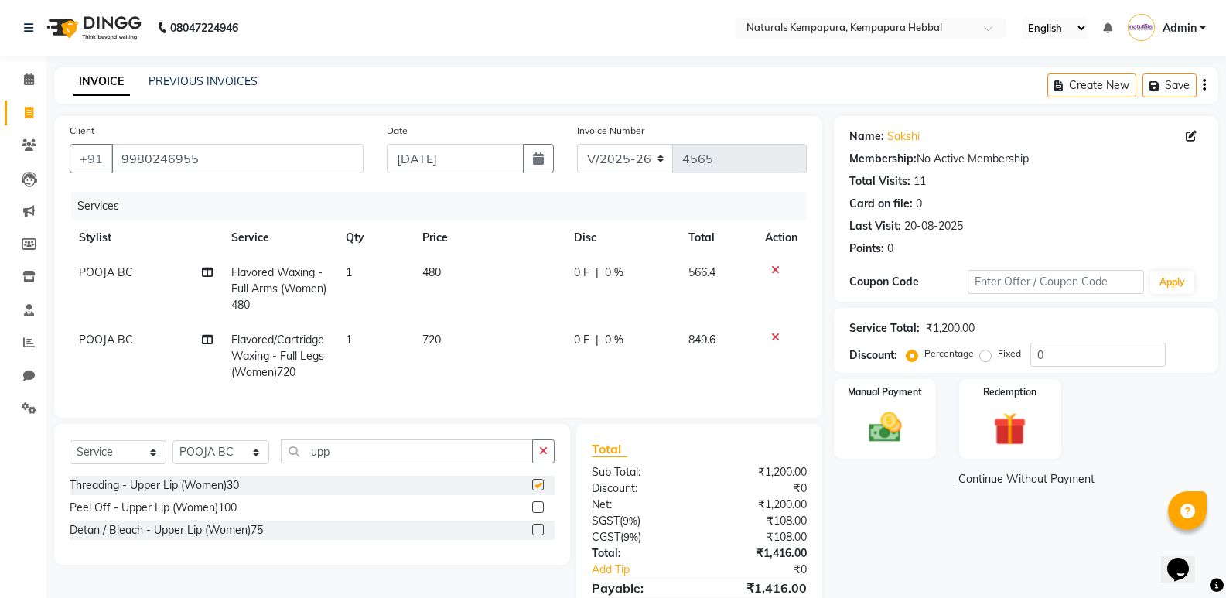
checkbox input "false"
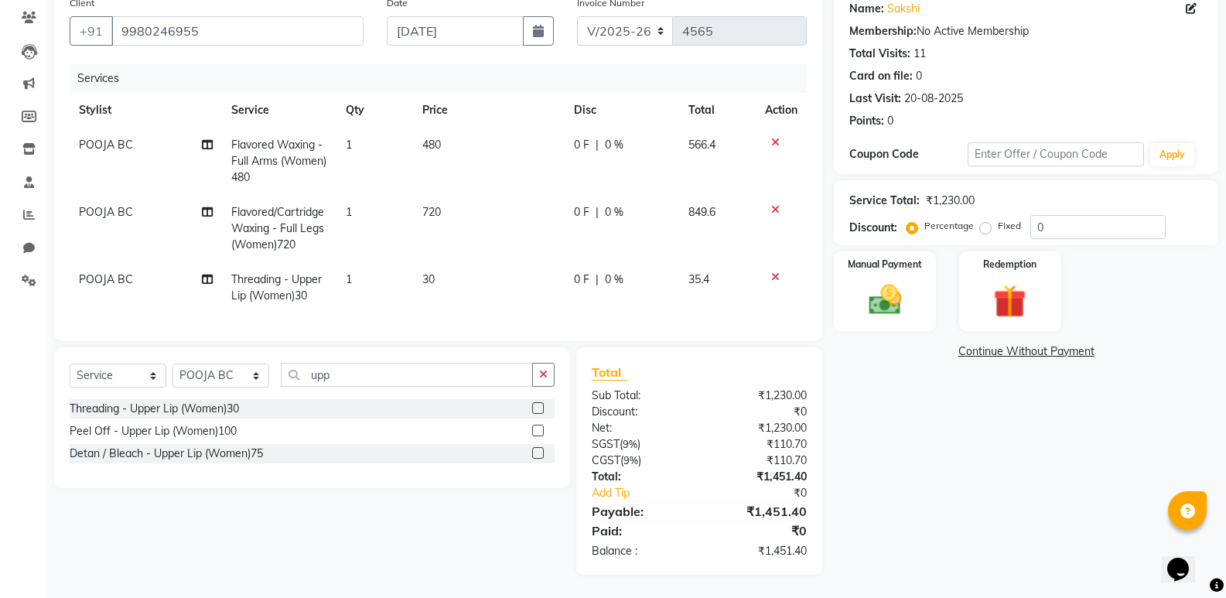
scroll to position [139, 0]
click at [339, 375] on input "upp" at bounding box center [407, 375] width 252 height 24
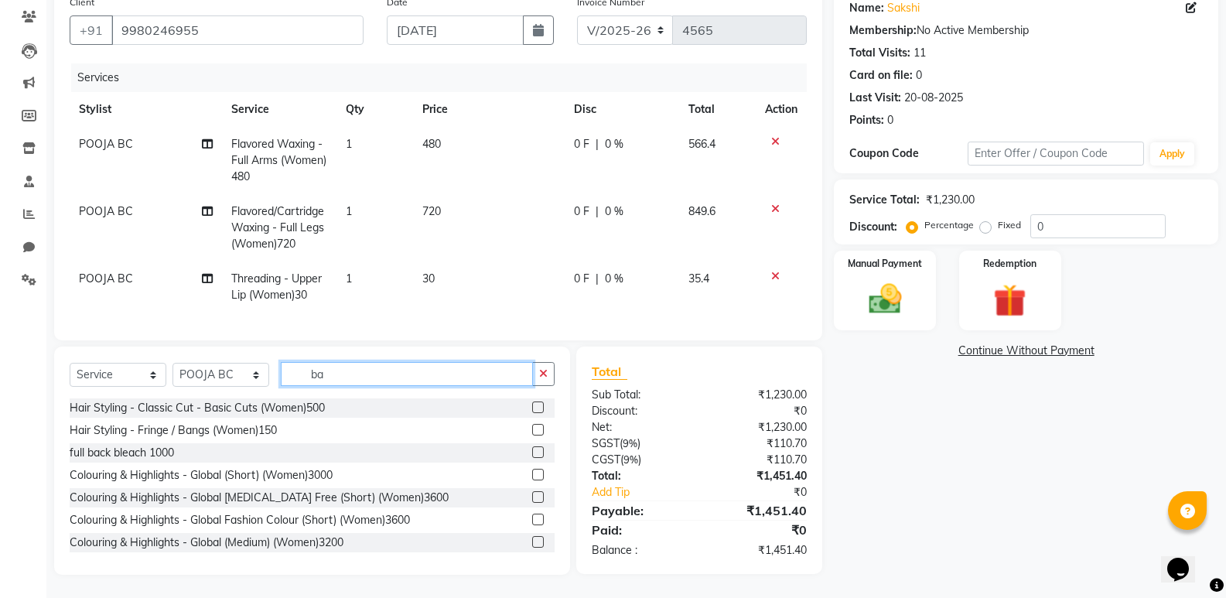
type input "b"
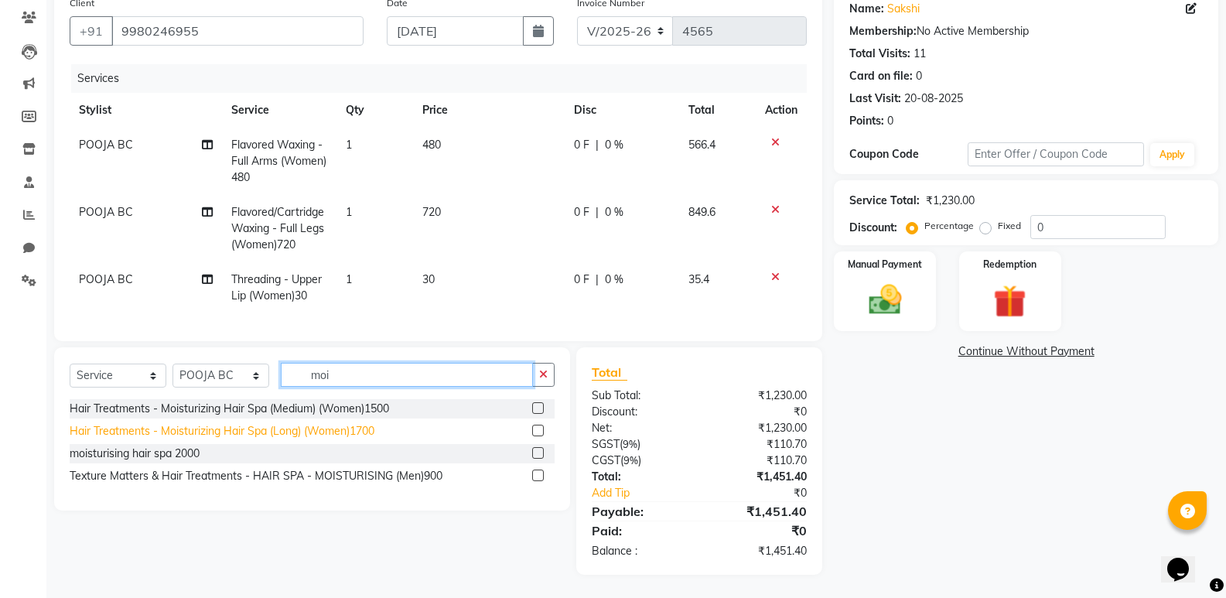
type input "moi"
click at [310, 432] on div "Hair Treatments - Moisturizing Hair Spa (Long) (Women)1700" at bounding box center [222, 431] width 305 height 16
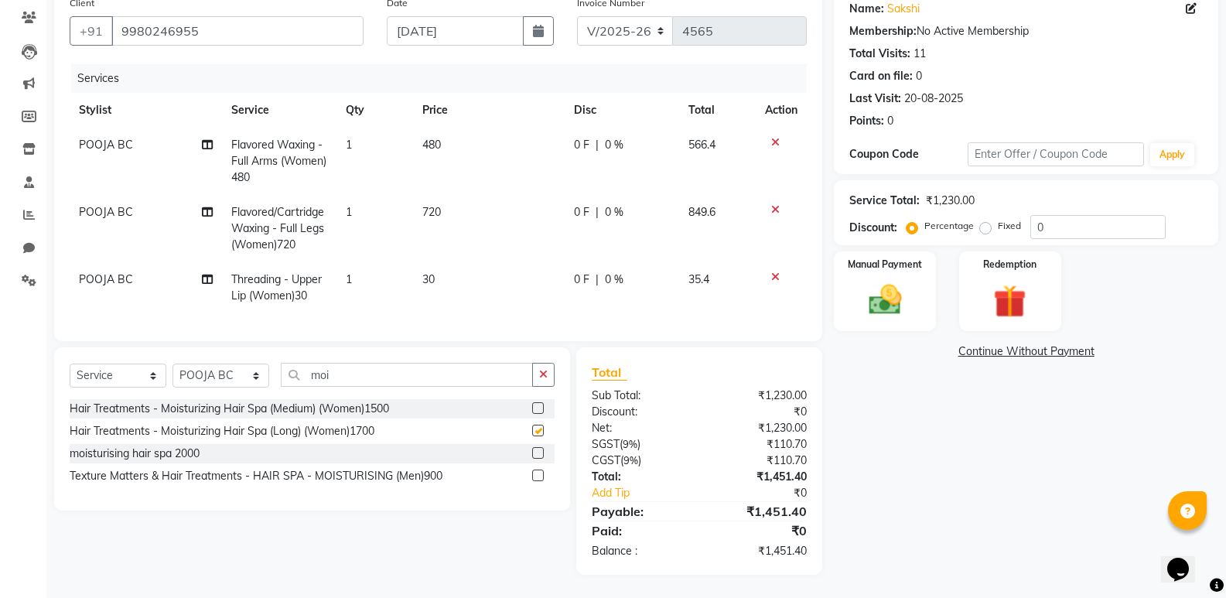
checkbox input "false"
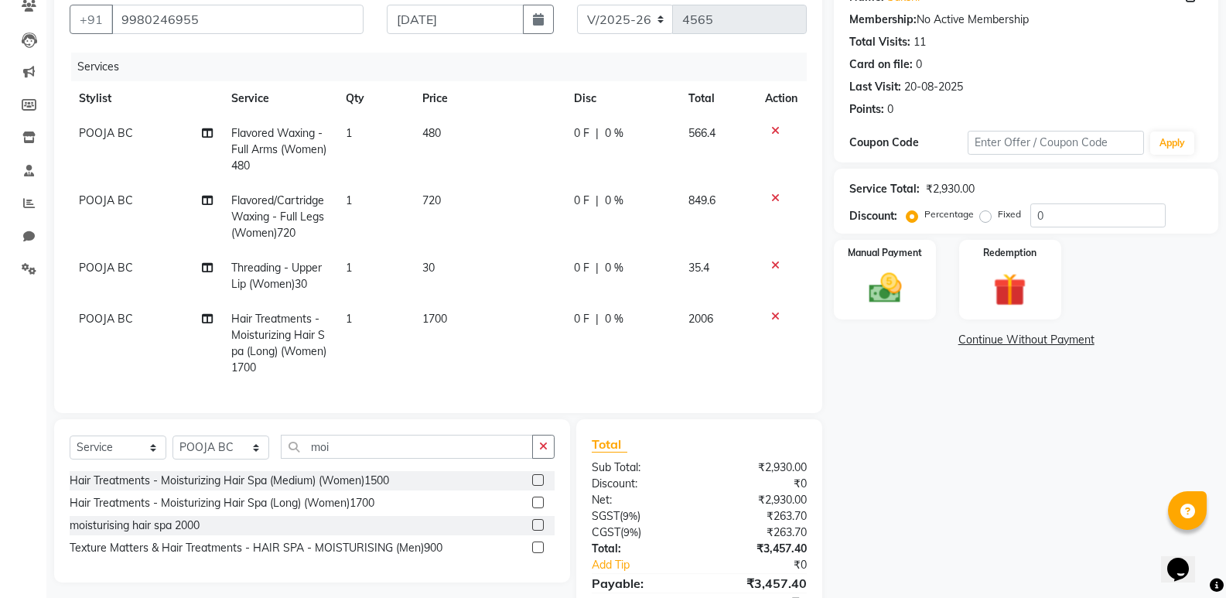
click at [576, 125] on span "0 F" at bounding box center [581, 133] width 15 height 16
select select "70442"
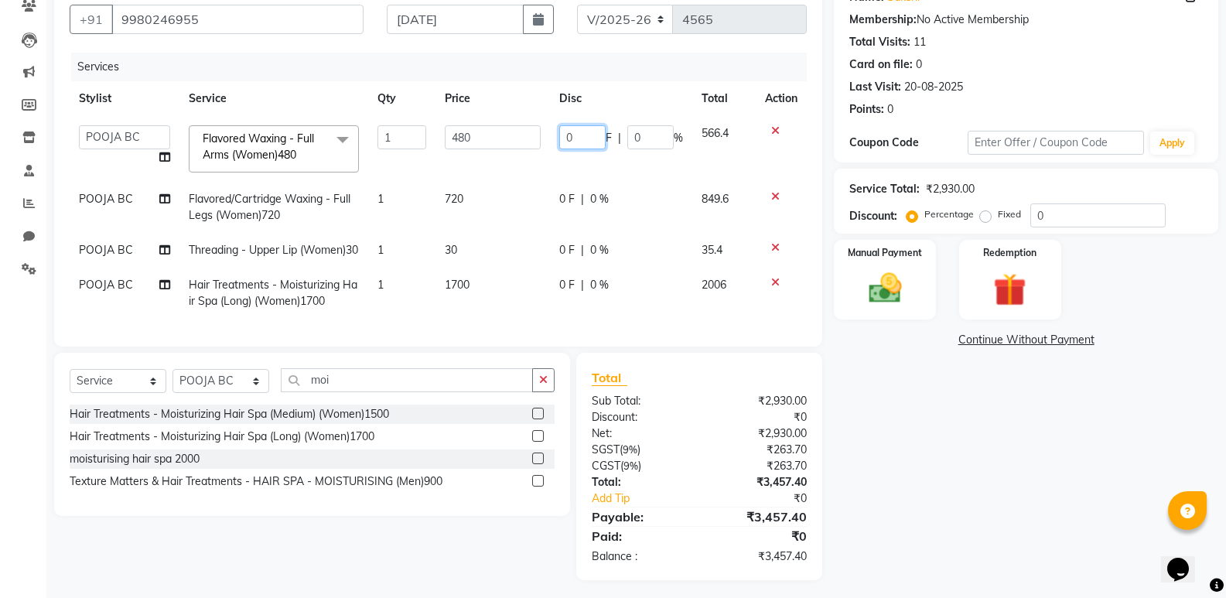
click at [564, 142] on input "0" at bounding box center [582, 137] width 46 height 24
type input "60"
click at [569, 202] on td "0 F | 0 %" at bounding box center [621, 207] width 142 height 51
select select "70442"
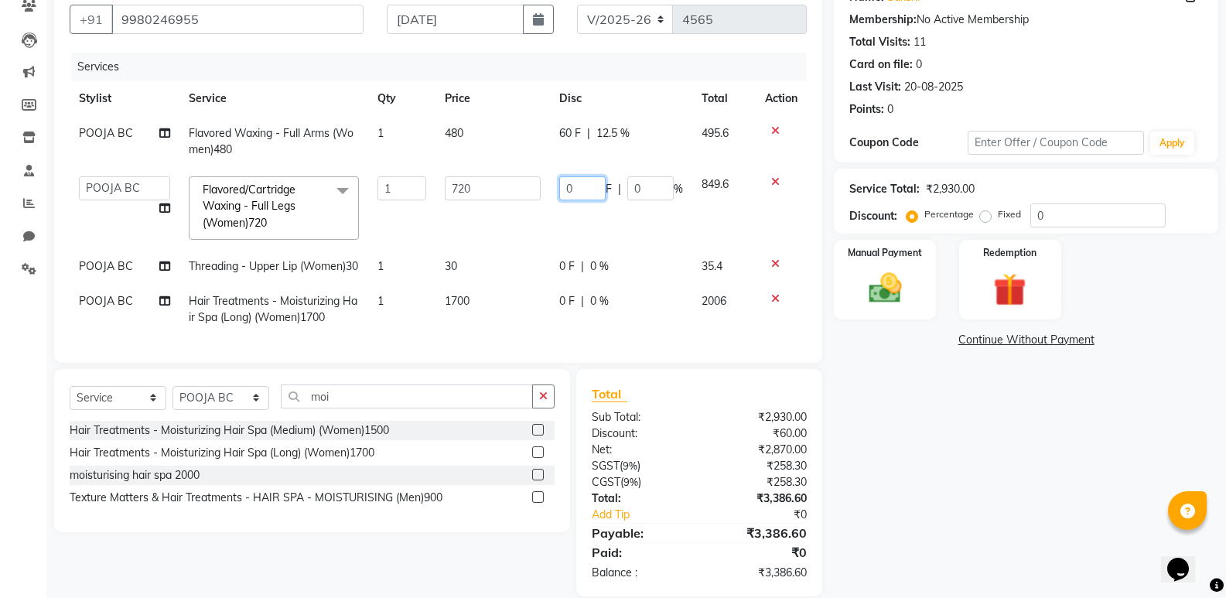
click at [564, 189] on input "0" at bounding box center [582, 188] width 46 height 24
type input "120"
click at [566, 326] on td "0 F | 0 %" at bounding box center [621, 309] width 142 height 51
select select "70442"
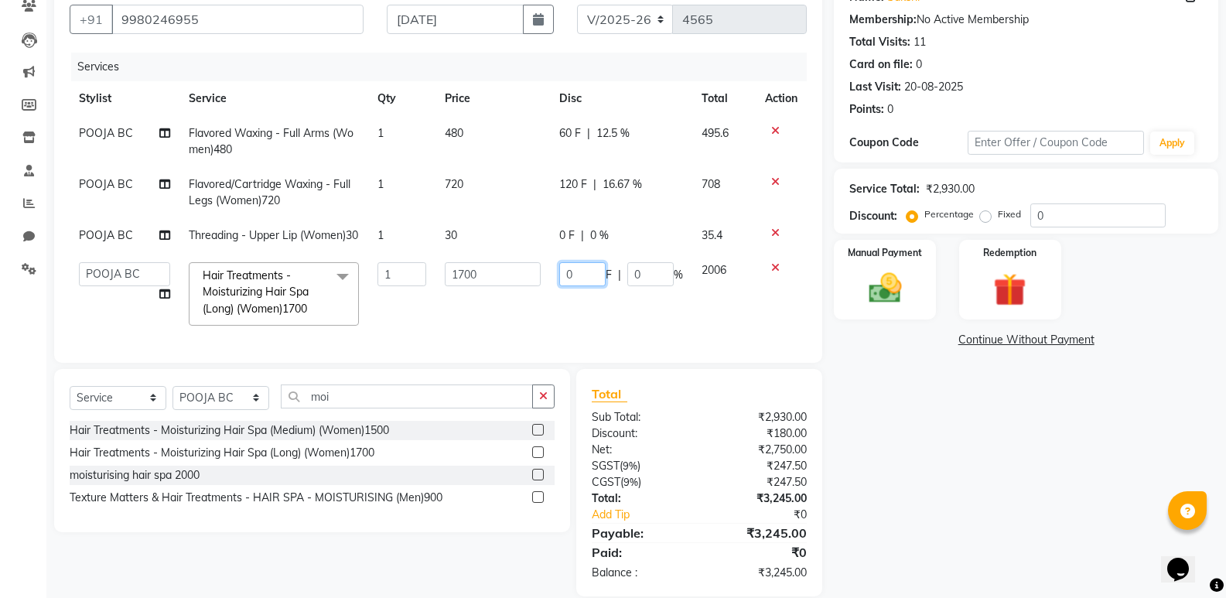
click at [563, 286] on input "0" at bounding box center [582, 274] width 46 height 24
type input "100"
click at [914, 514] on div "Name: [PERSON_NAME] Membership: No Active Membership Total Visits: 11 Card on f…" at bounding box center [1032, 287] width 396 height 620
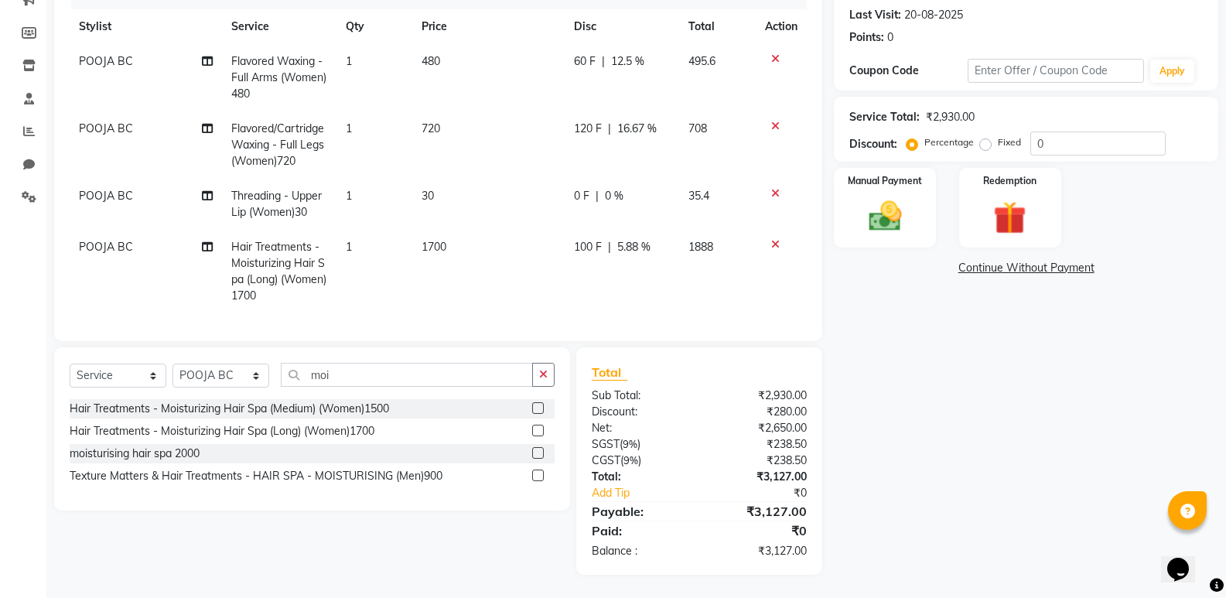
scroll to position [223, 0]
click at [911, 220] on img at bounding box center [884, 215] width 55 height 39
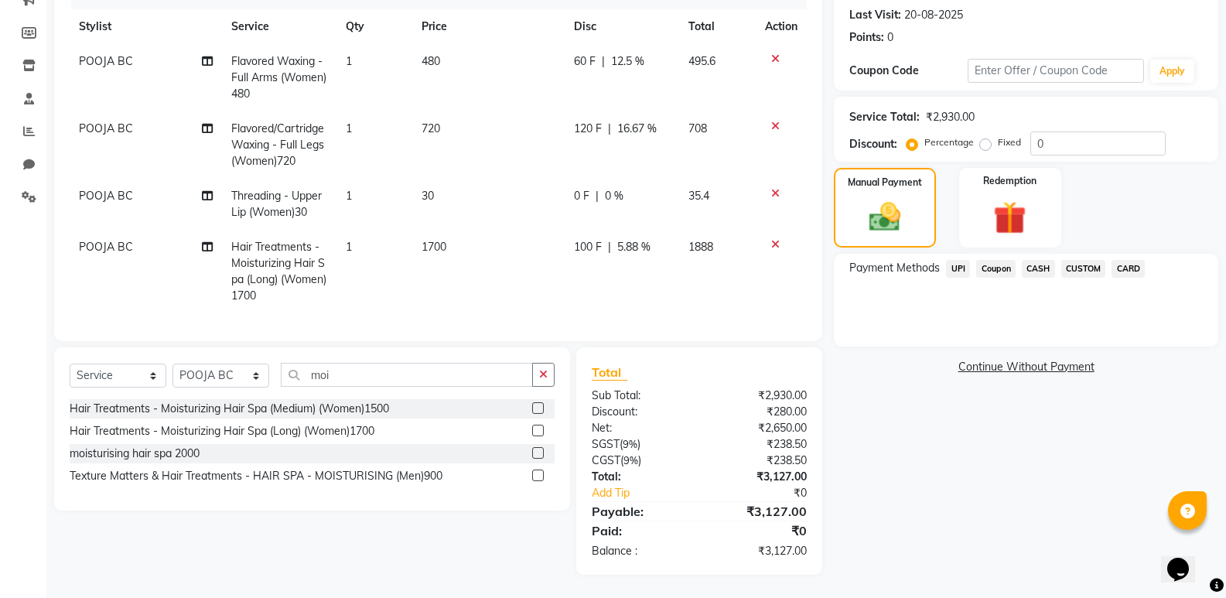
click at [1137, 262] on span "CARD" at bounding box center [1128, 269] width 33 height 18
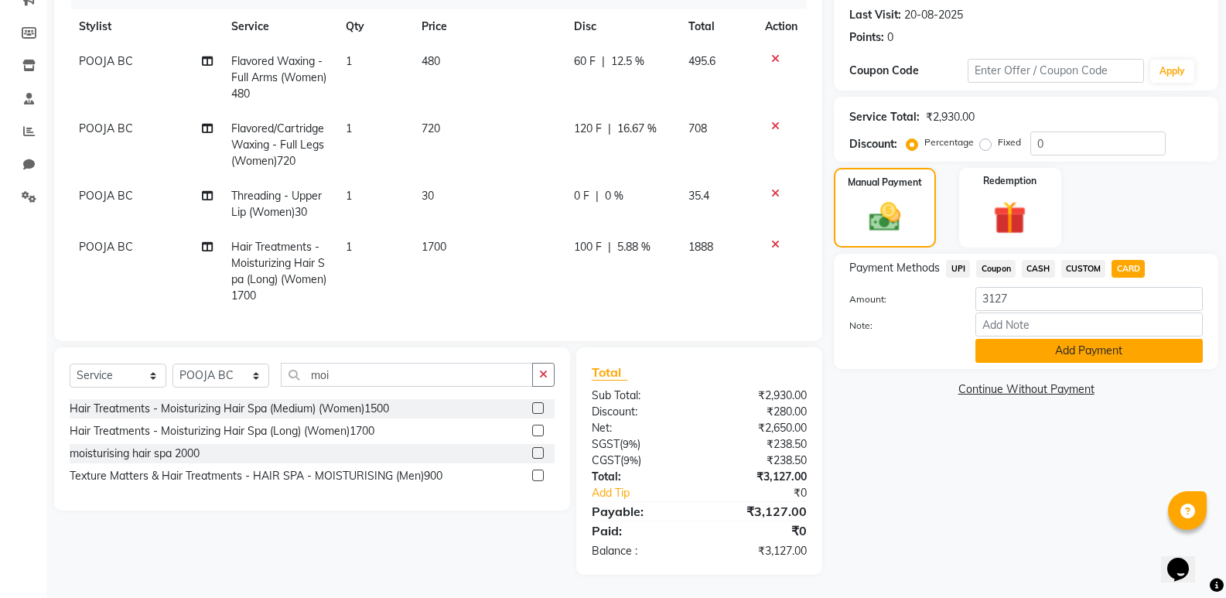
click at [995, 339] on button "Add Payment" at bounding box center [1089, 351] width 227 height 24
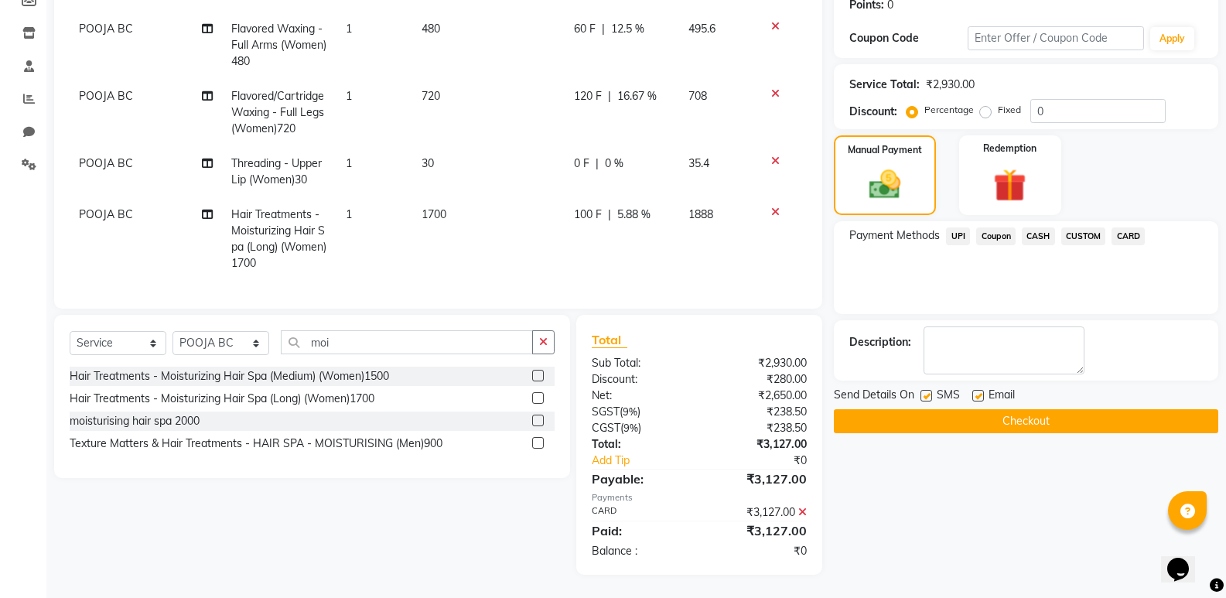
scroll to position [255, 0]
click at [974, 390] on label at bounding box center [978, 396] width 12 height 12
click at [974, 391] on input "checkbox" at bounding box center [977, 396] width 10 height 10
checkbox input "false"
click at [118, 207] on span "POOJA BC" at bounding box center [106, 214] width 54 height 14
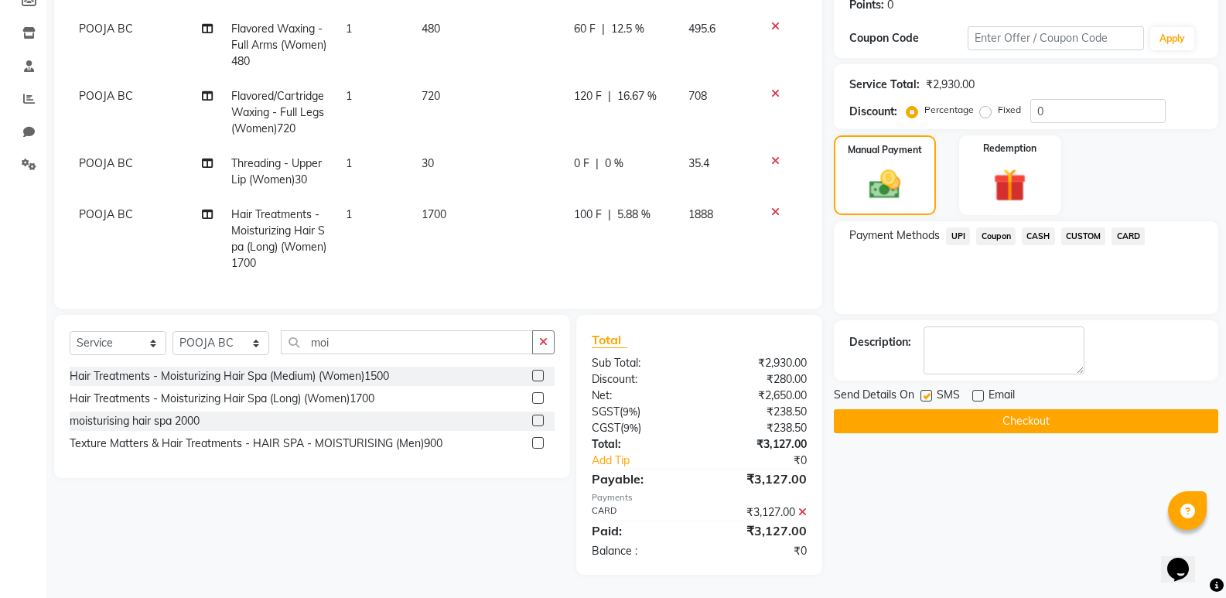
select select "70442"
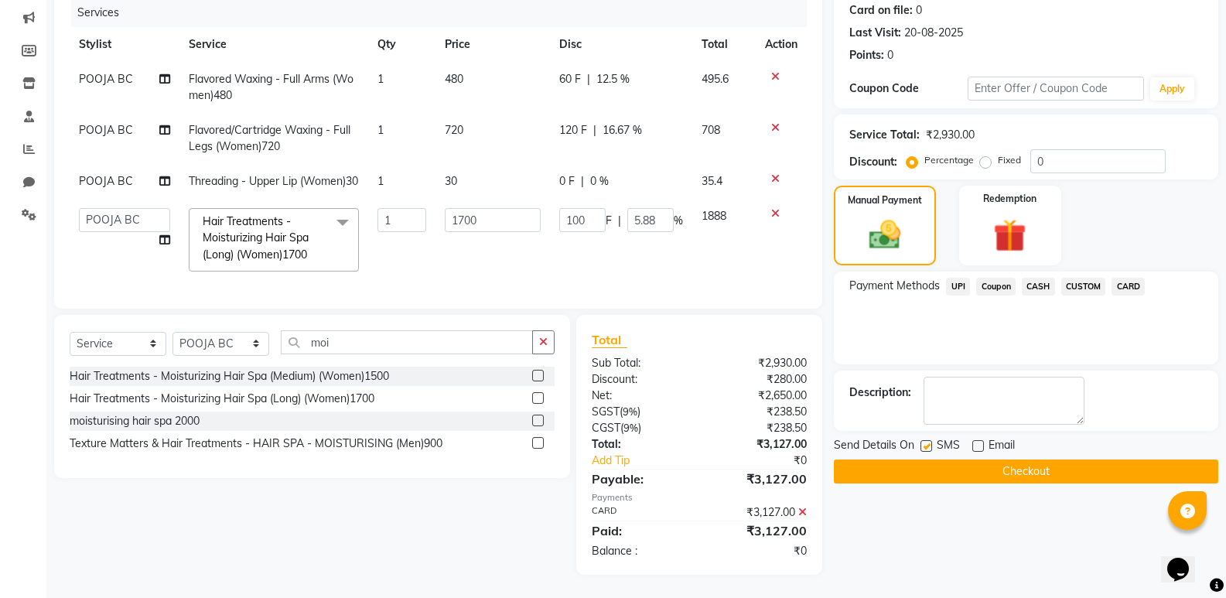
scroll to position [221, 0]
click at [109, 208] on select "[PERSON_NAME] DANISH DURGA HARI [PERSON_NAME] Manager [PERSON_NAME] [PERSON_NAM…" at bounding box center [124, 220] width 91 height 24
select select "70439"
click at [974, 460] on button "Checkout" at bounding box center [1026, 472] width 384 height 24
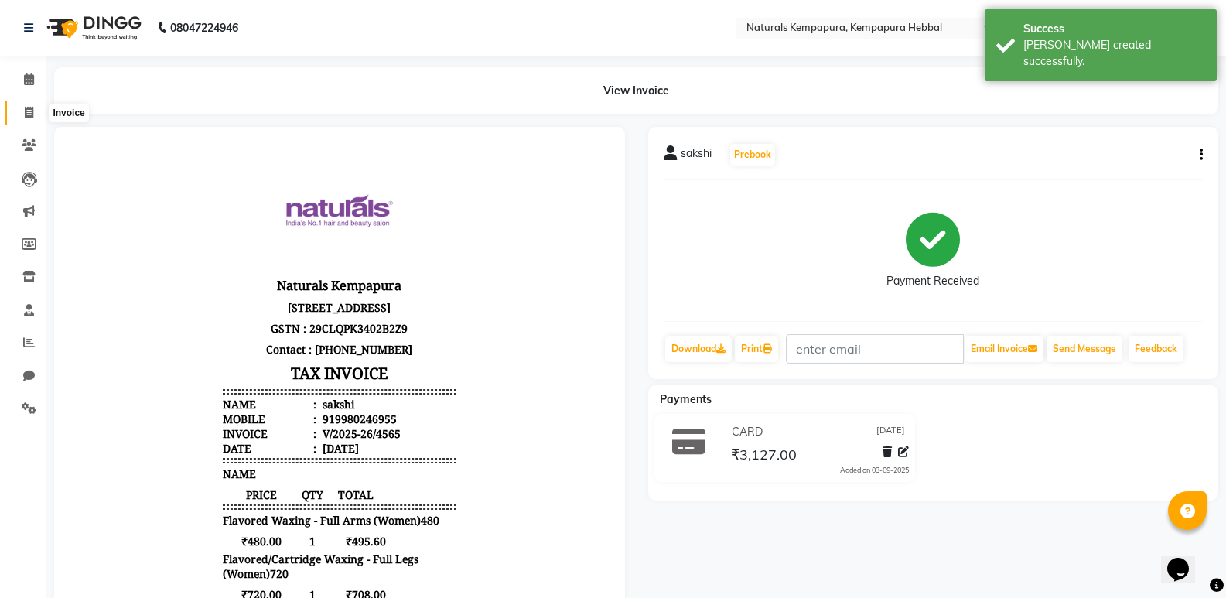
click at [34, 111] on span at bounding box center [28, 113] width 27 height 18
select select "service"
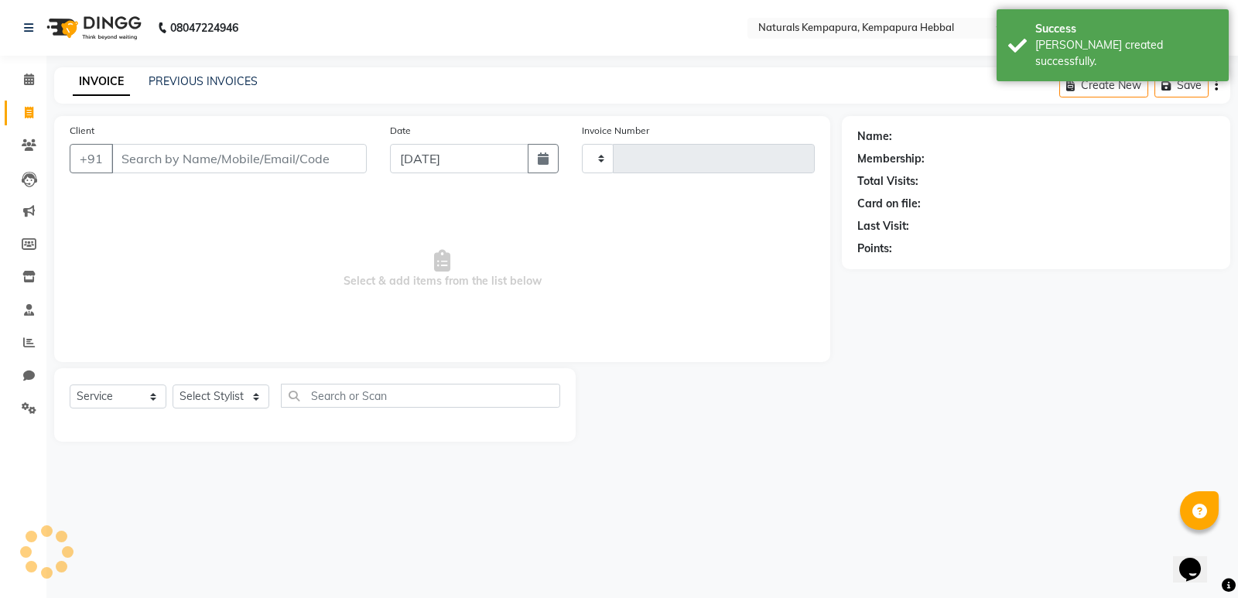
type input "4566"
select select "7848"
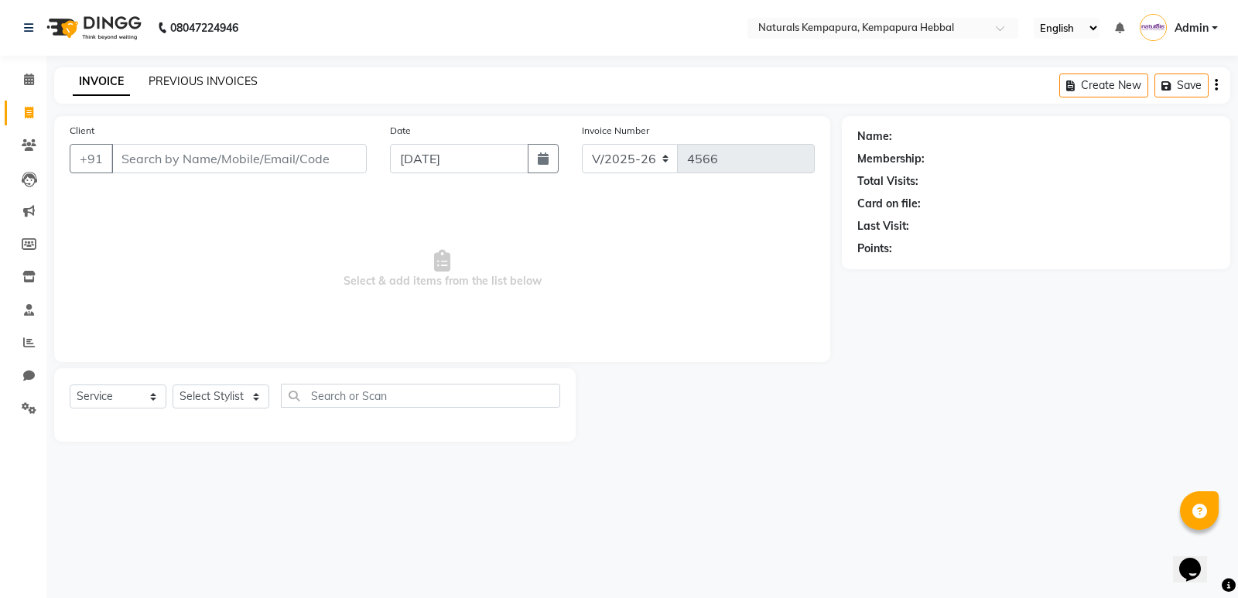
click at [161, 84] on link "PREVIOUS INVOICES" at bounding box center [203, 81] width 109 height 14
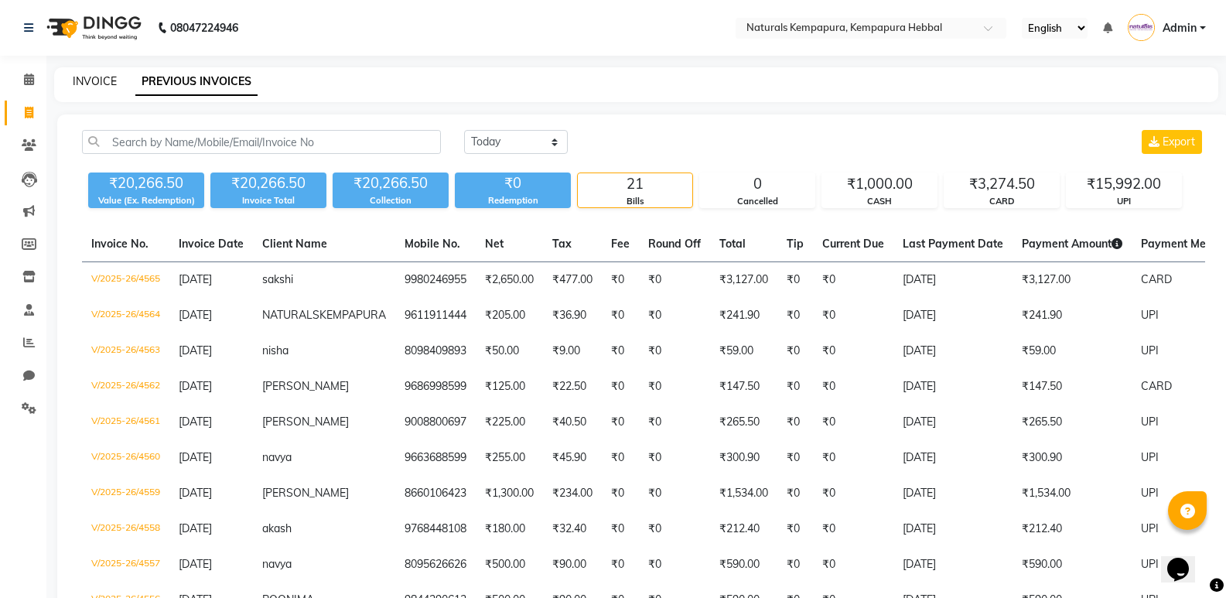
click at [87, 80] on link "INVOICE" at bounding box center [95, 81] width 44 height 14
select select "service"
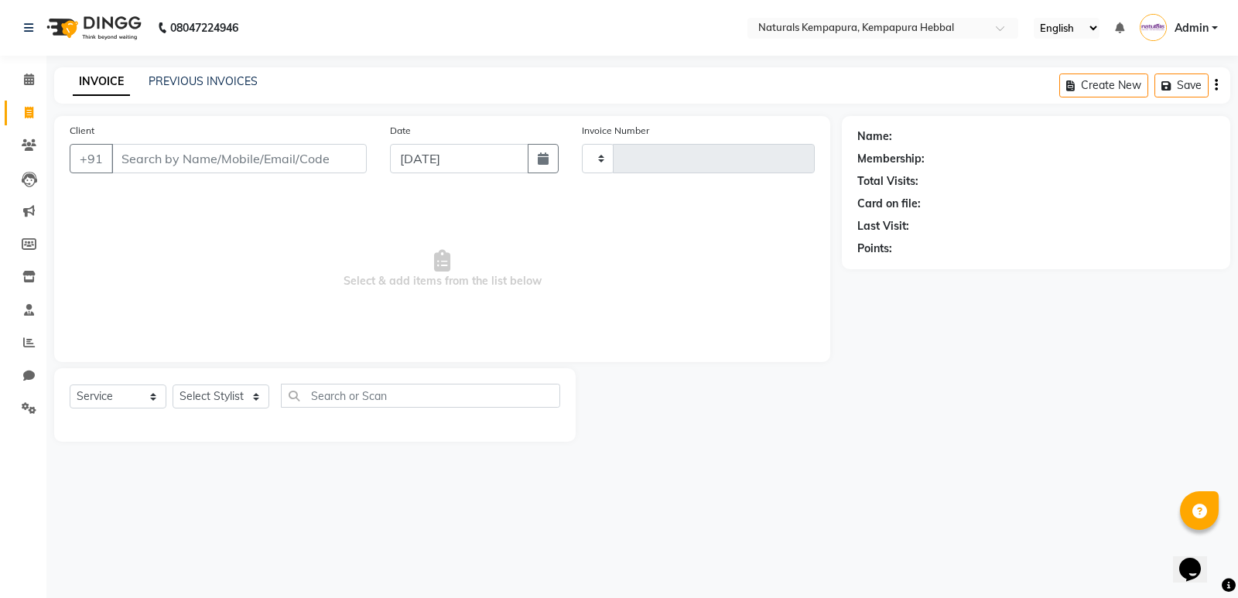
type input "4566"
select select "7848"
click at [185, 82] on link "PREVIOUS INVOICES" at bounding box center [203, 81] width 109 height 14
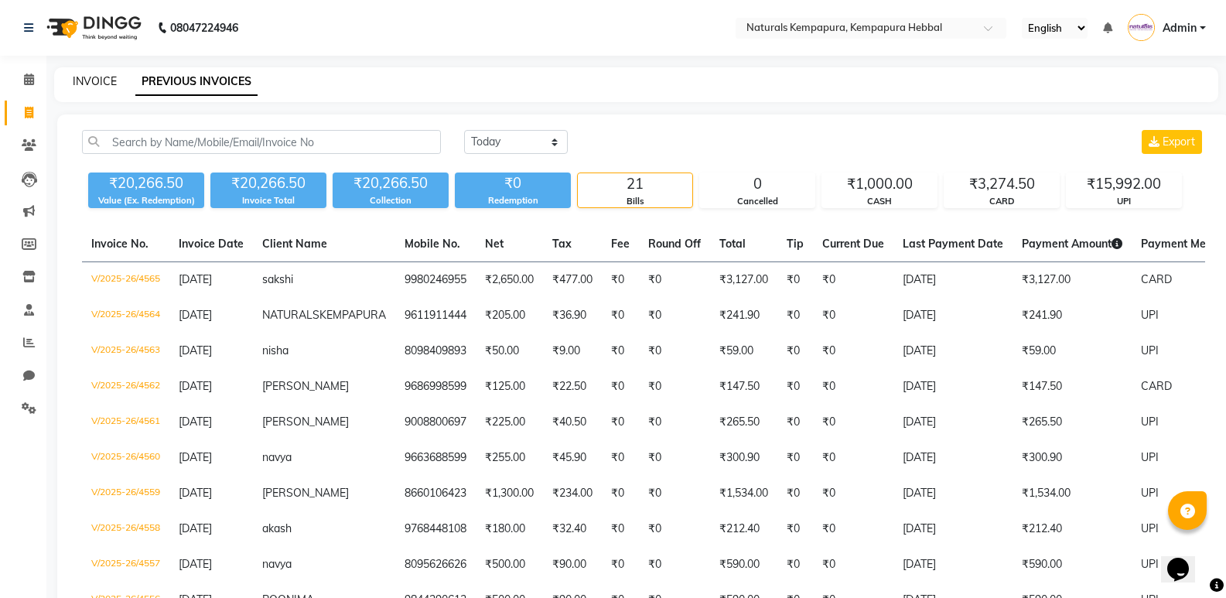
click at [92, 76] on link "INVOICE" at bounding box center [95, 81] width 44 height 14
select select "service"
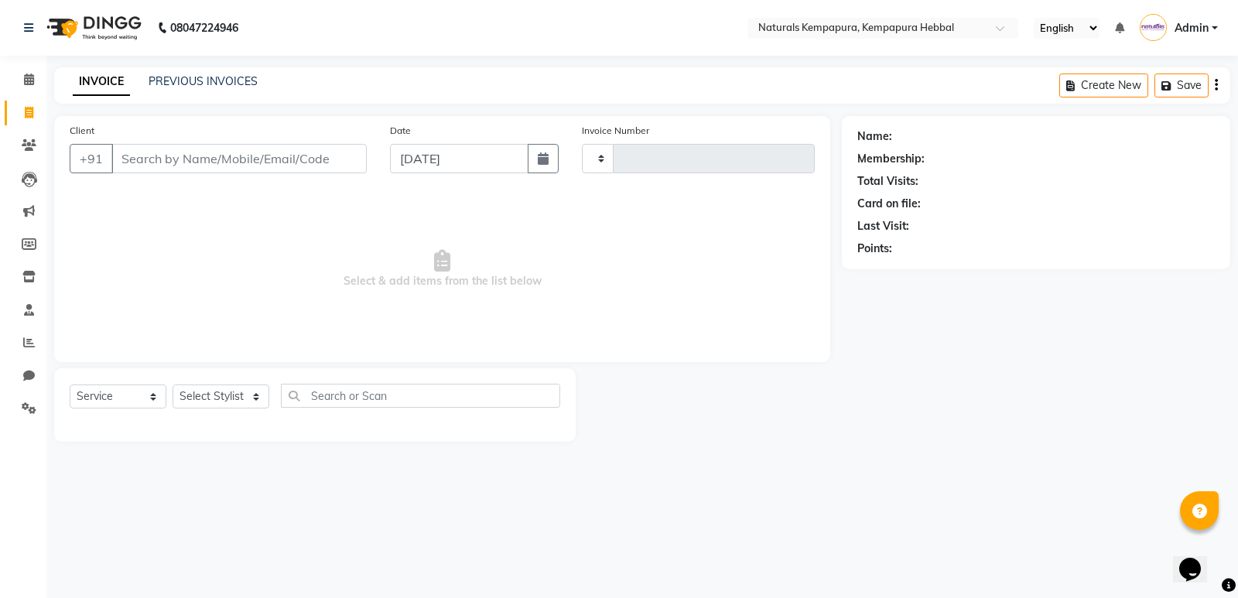
type input "4566"
select select "7848"
click at [159, 155] on input "Client" at bounding box center [238, 158] width 255 height 29
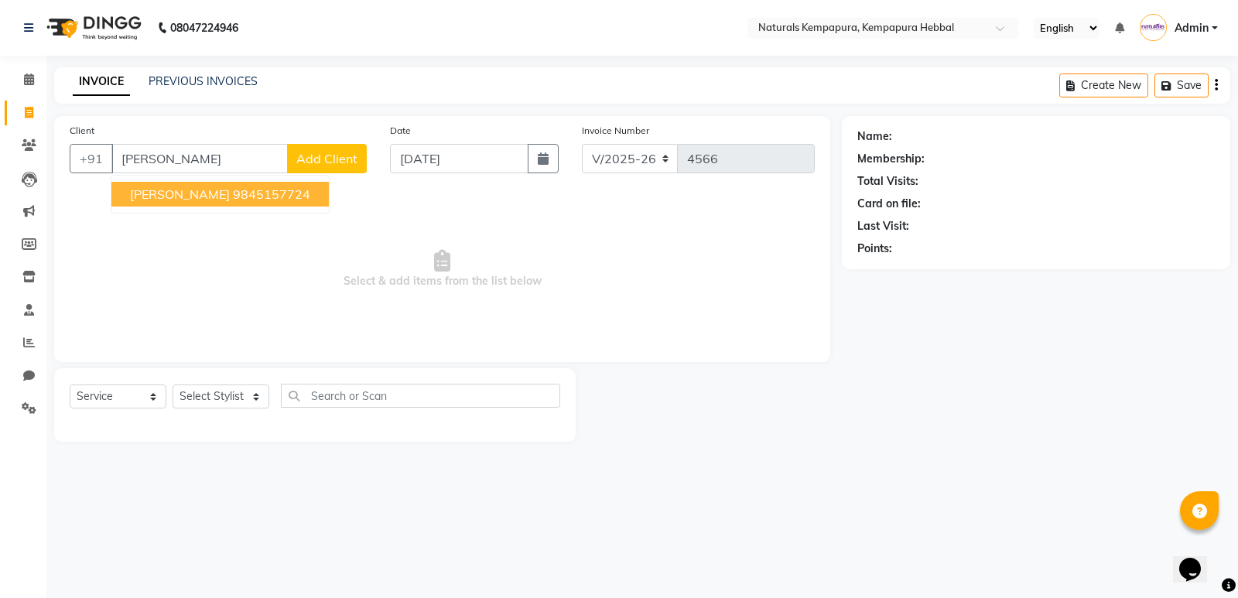
click at [253, 197] on ngb-highlight "9845157724" at bounding box center [271, 193] width 77 height 15
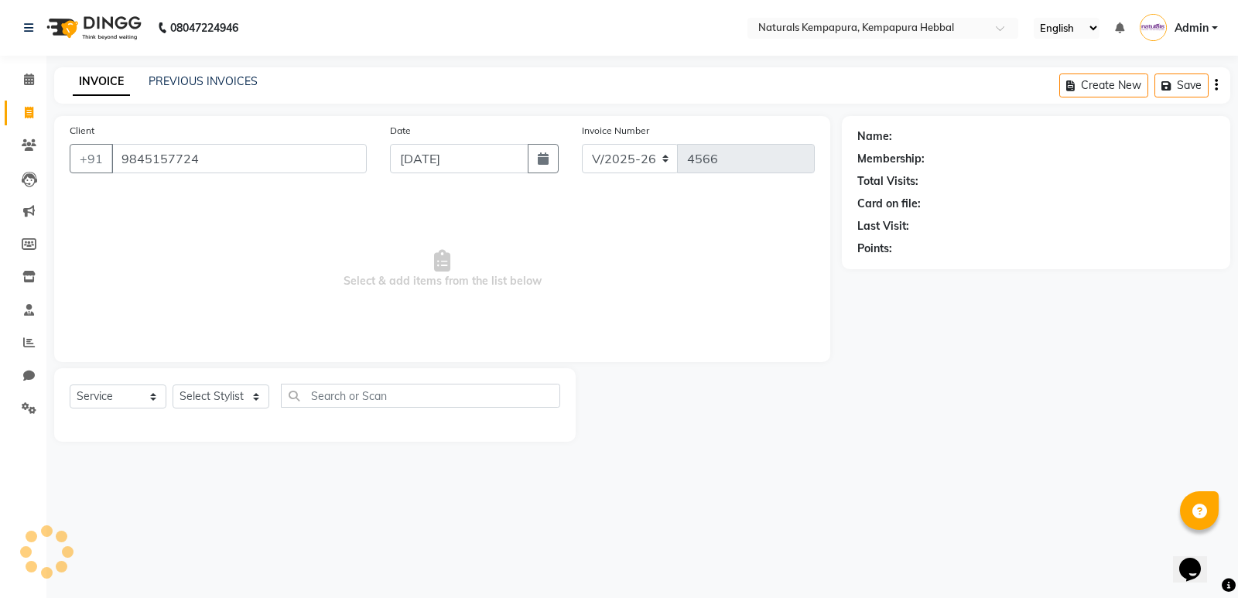
type input "9845157724"
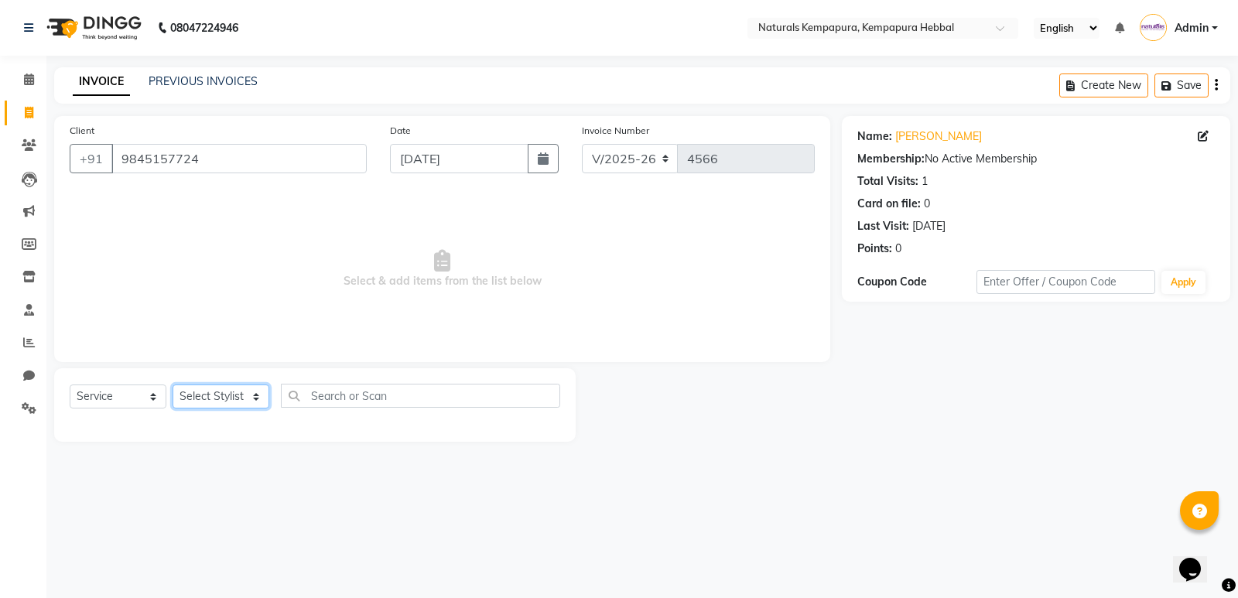
click at [233, 401] on select "Select Stylist [PERSON_NAME] DANISH DURGA HARI [PERSON_NAME] Manager [PERSON_NA…" at bounding box center [221, 396] width 97 height 24
select select "79429"
click at [173, 384] on select "Select Stylist [PERSON_NAME] DANISH DURGA HARI [PERSON_NAME] Manager [PERSON_NA…" at bounding box center [221, 396] width 97 height 24
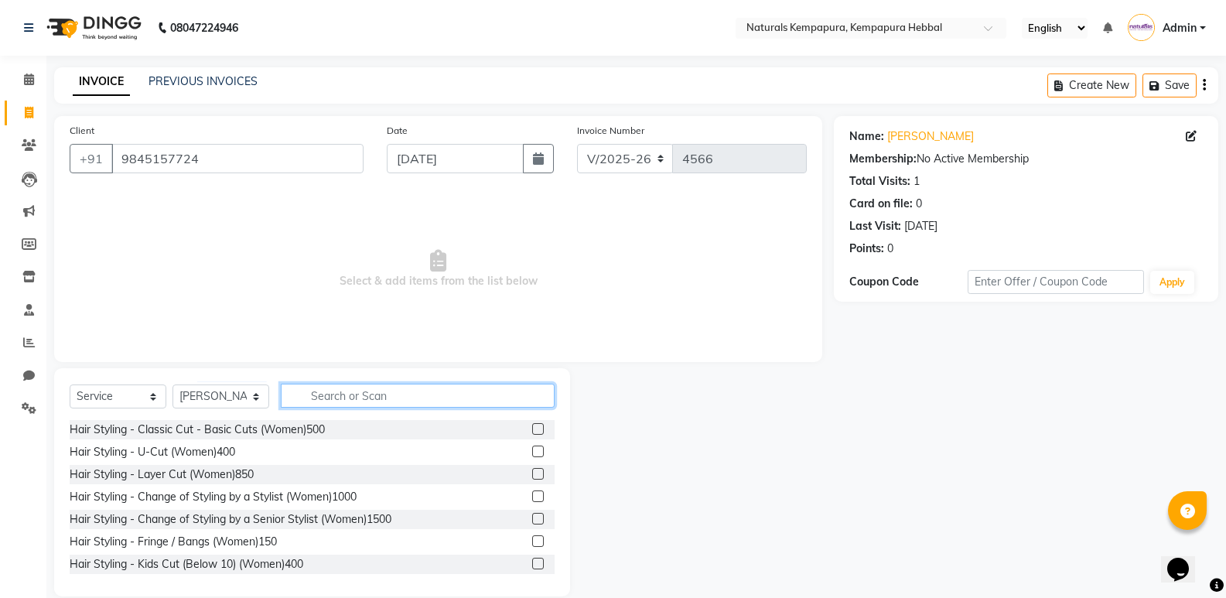
click at [357, 405] on input "text" at bounding box center [418, 396] width 274 height 24
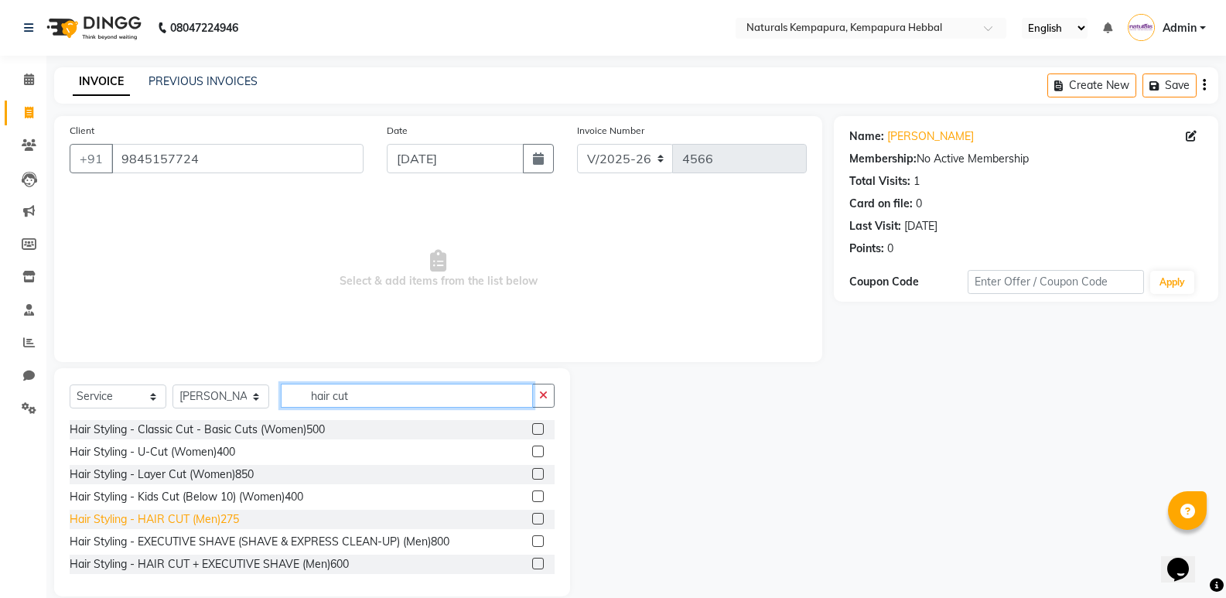
type input "hair cut"
click at [234, 521] on div "Hair Styling - HAIR CUT (Men)275" at bounding box center [154, 519] width 169 height 16
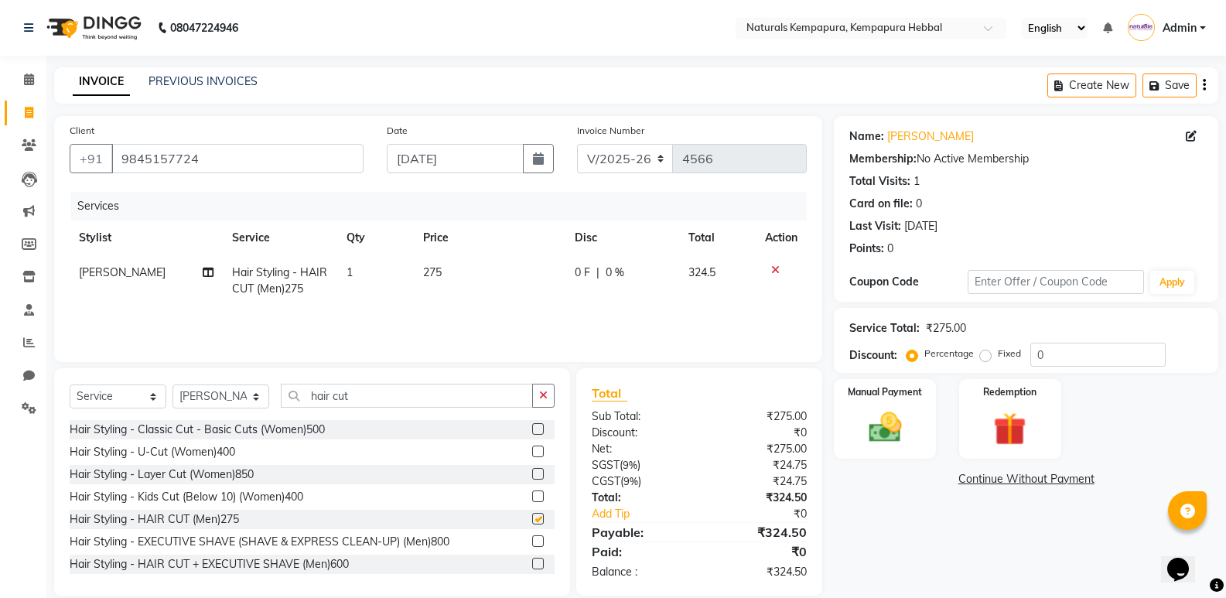
checkbox input "false"
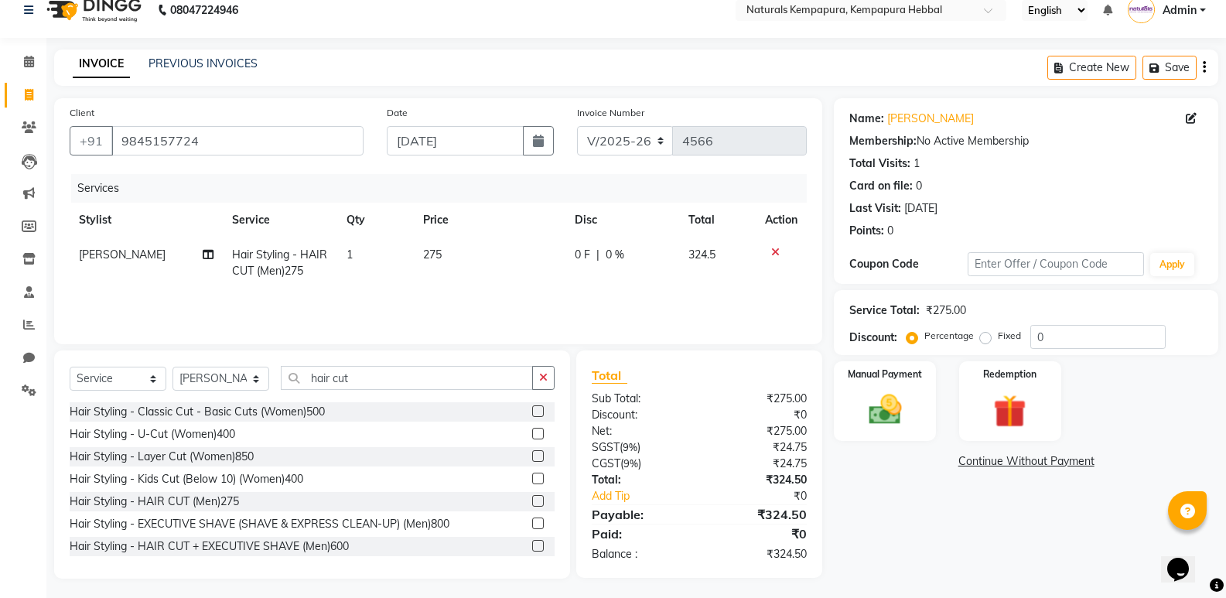
scroll to position [22, 0]
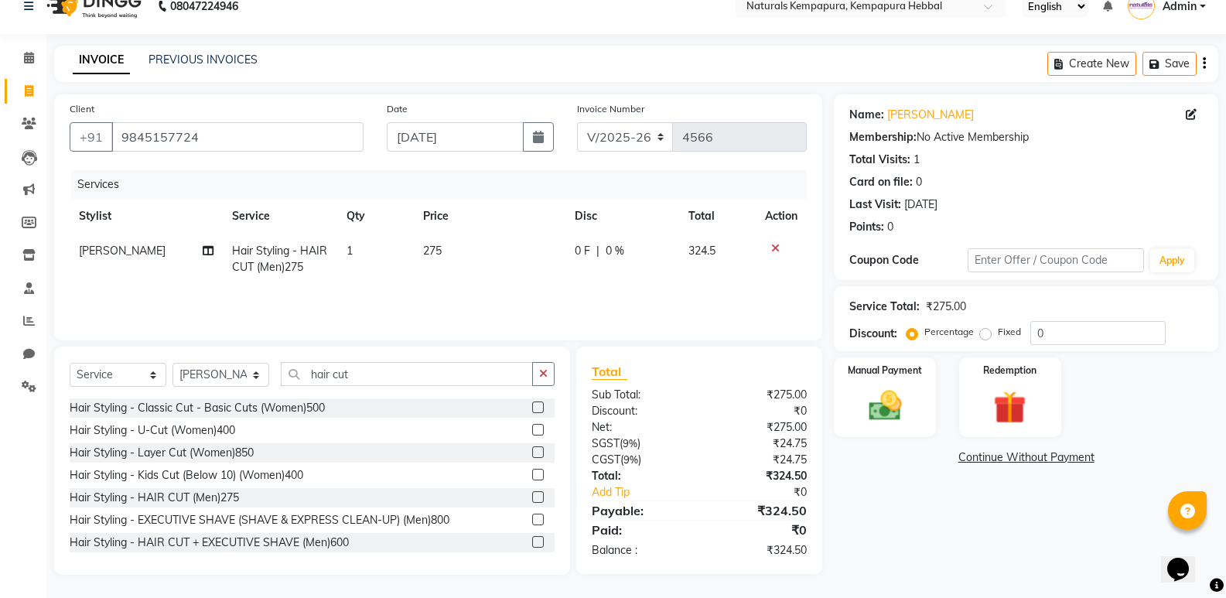
click at [580, 252] on span "0 F" at bounding box center [582, 251] width 15 height 16
select select "79429"
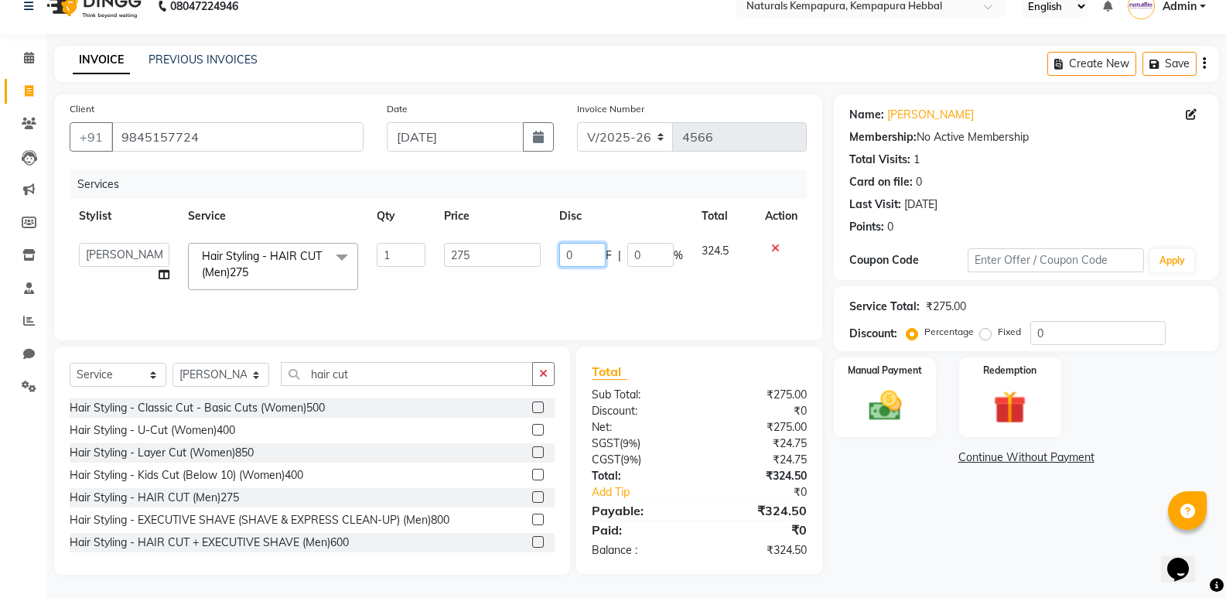
click at [560, 256] on input "0" at bounding box center [582, 255] width 46 height 24
type input "50"
click at [894, 519] on div "Name: [PERSON_NAME] Membership: No Active Membership Total Visits: 1 Card on fi…" at bounding box center [1032, 334] width 396 height 480
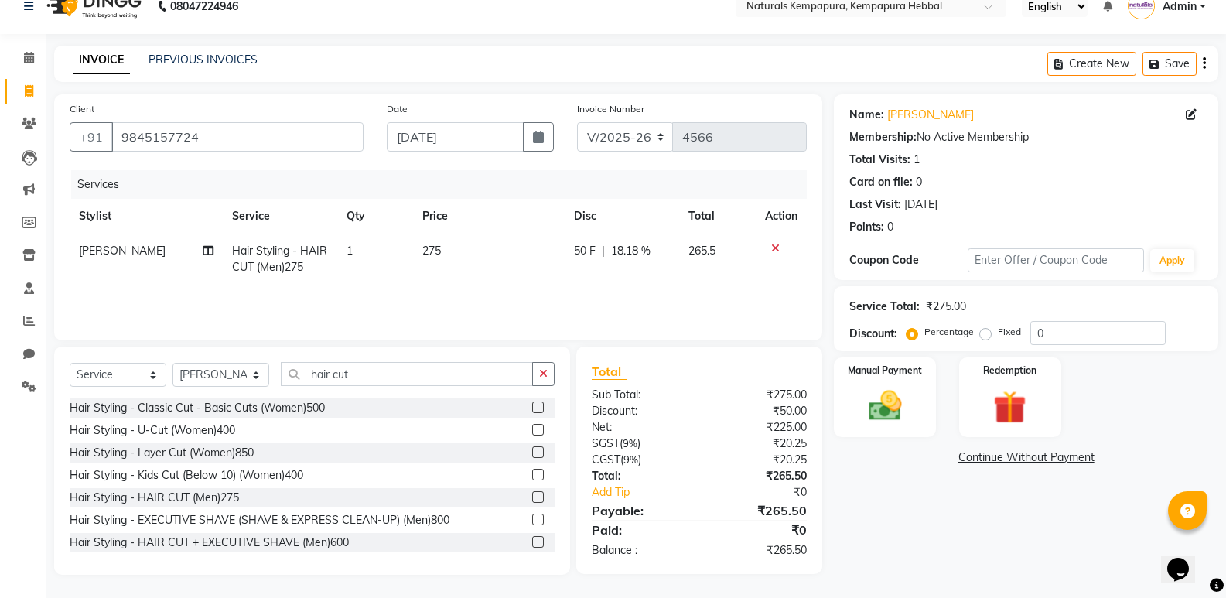
click at [890, 438] on div "Name: [PERSON_NAME] Membership: No Active Membership Total Visits: 1 Card on fi…" at bounding box center [1032, 334] width 396 height 480
click at [896, 419] on img at bounding box center [884, 405] width 55 height 39
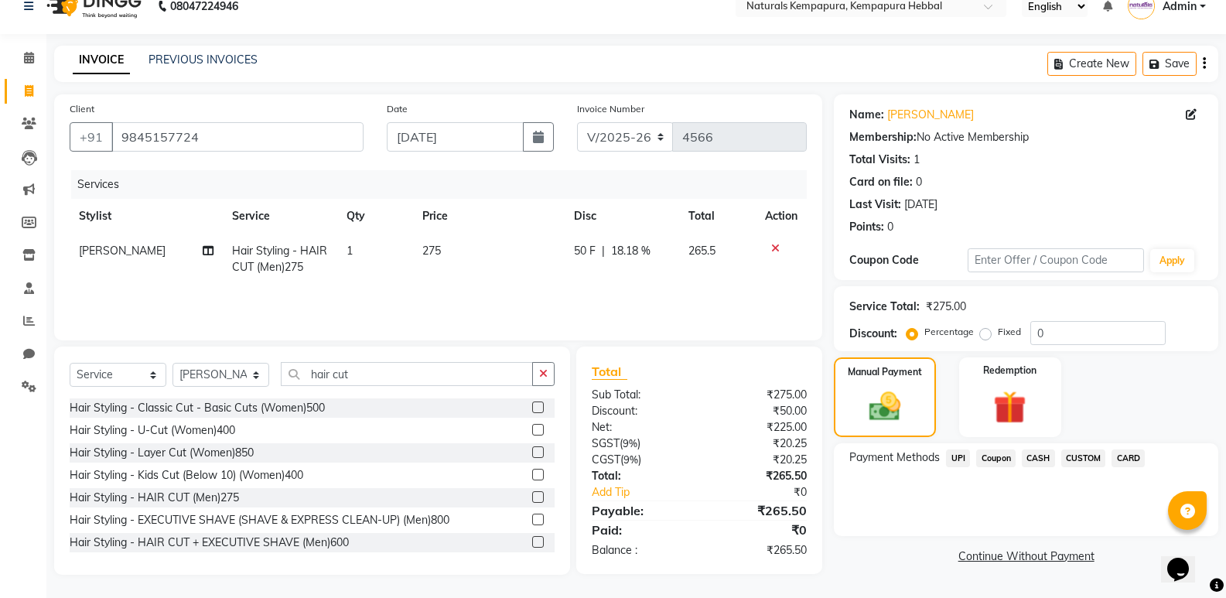
click at [1128, 460] on span "CARD" at bounding box center [1128, 458] width 33 height 18
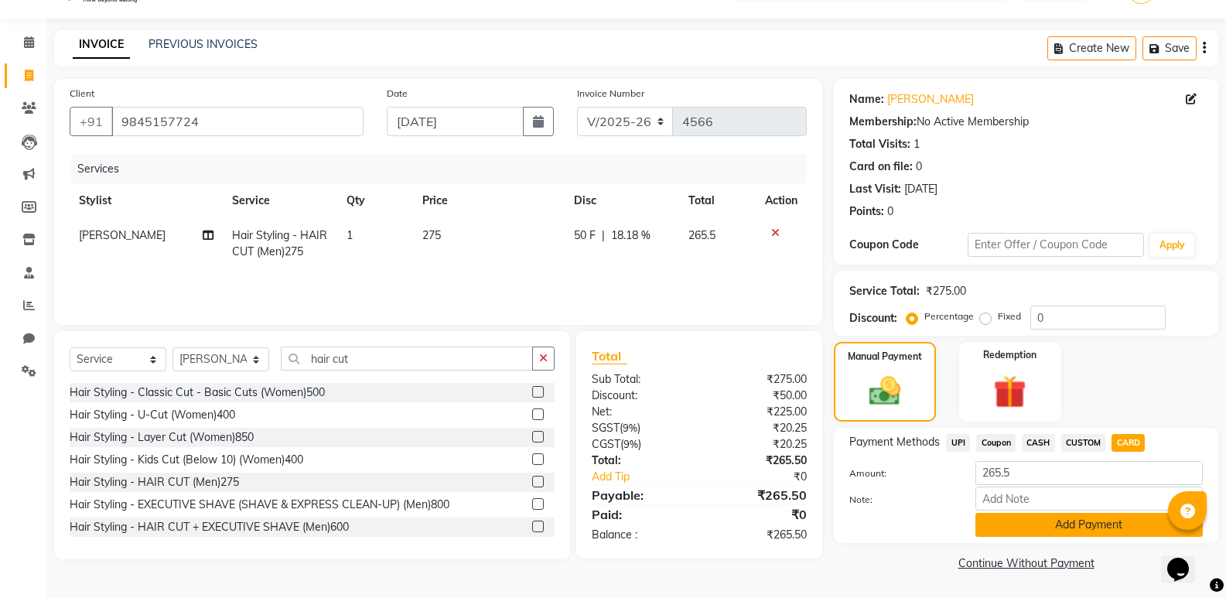
click at [1034, 521] on button "Add Payment" at bounding box center [1089, 525] width 227 height 24
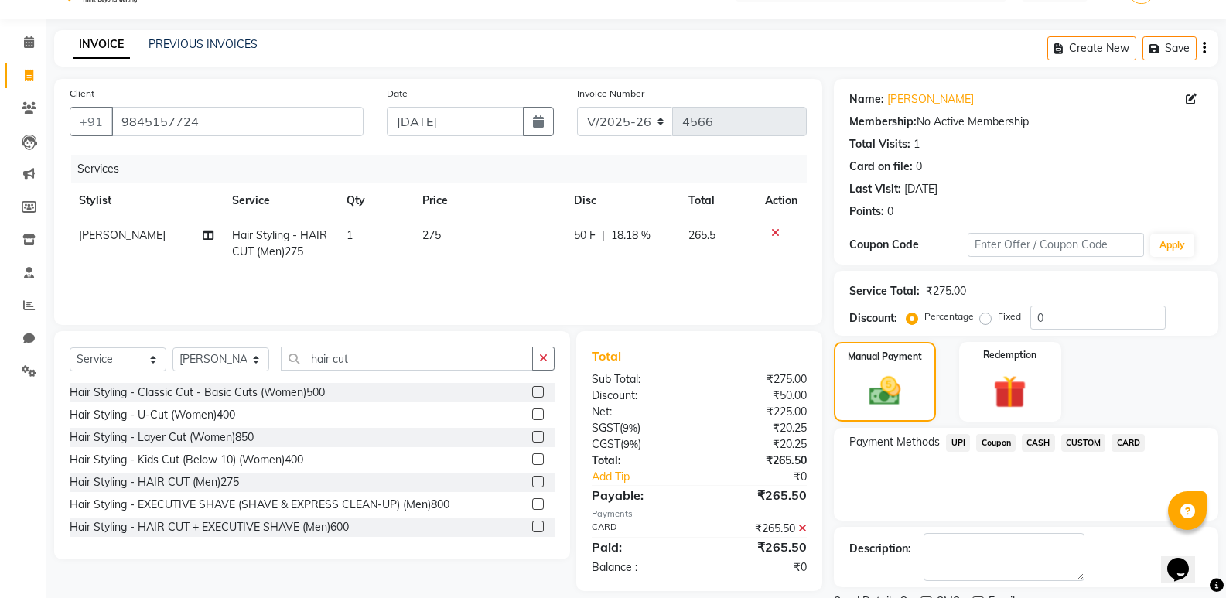
scroll to position [102, 0]
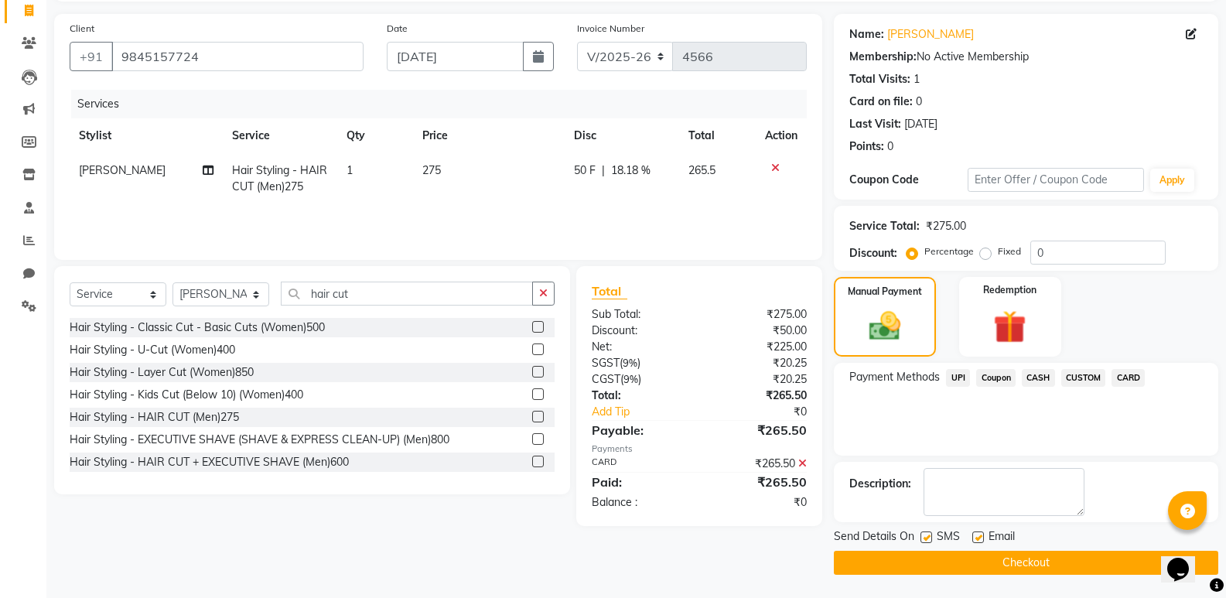
click at [982, 538] on label at bounding box center [978, 537] width 12 height 12
click at [982, 538] on input "checkbox" at bounding box center [977, 538] width 10 height 10
checkbox input "false"
drag, startPoint x: 976, startPoint y: 558, endPoint x: 974, endPoint y: 537, distance: 20.9
click at [975, 558] on button "Checkout" at bounding box center [1026, 563] width 384 height 24
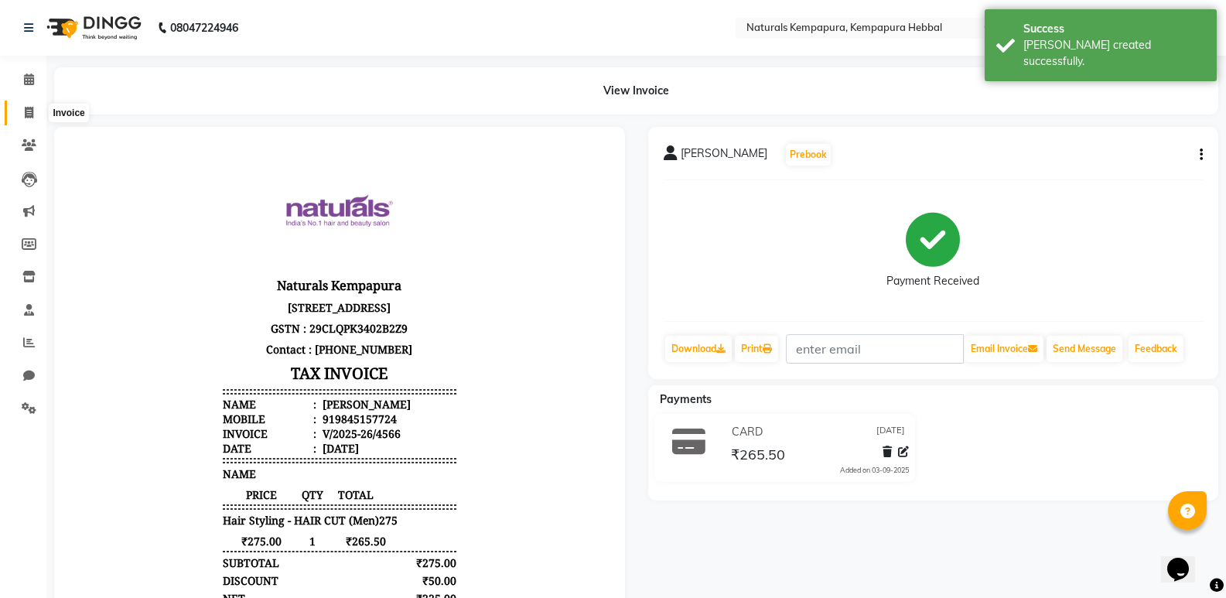
click at [22, 108] on span at bounding box center [28, 113] width 27 height 18
select select "service"
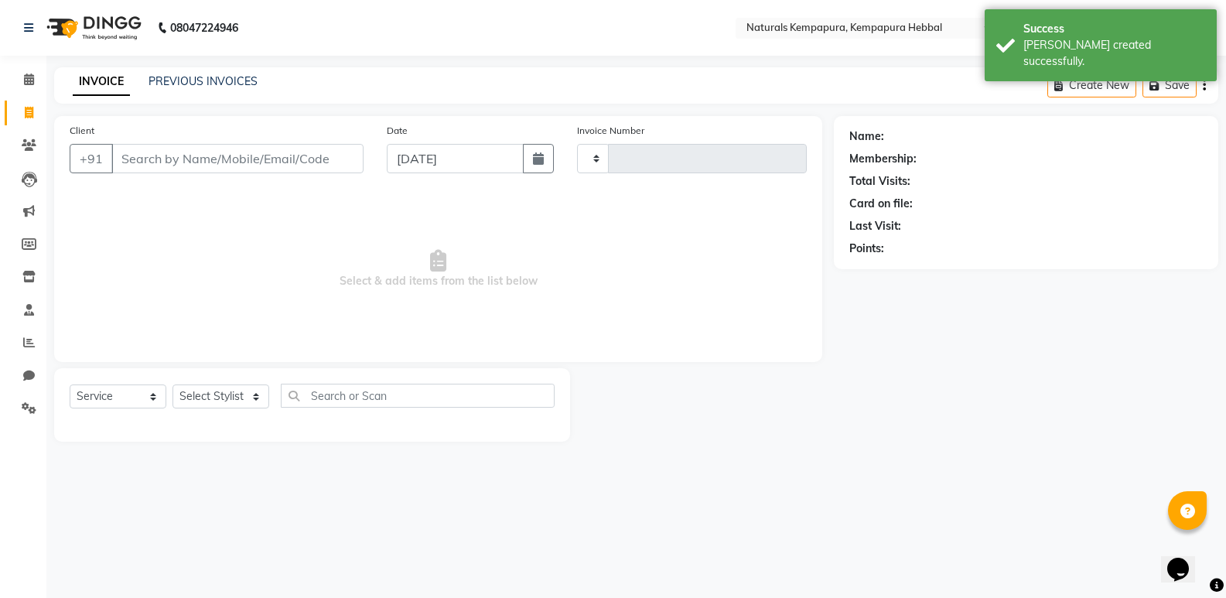
type input "4567"
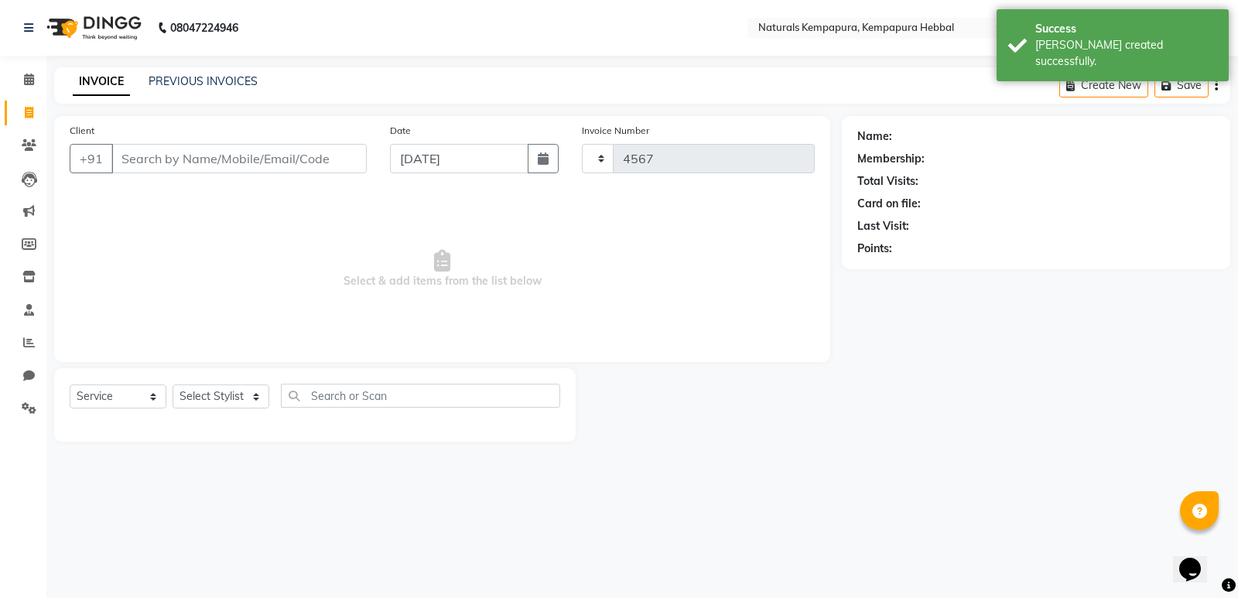
select select "7848"
click at [166, 77] on link "PREVIOUS INVOICES" at bounding box center [203, 81] width 109 height 14
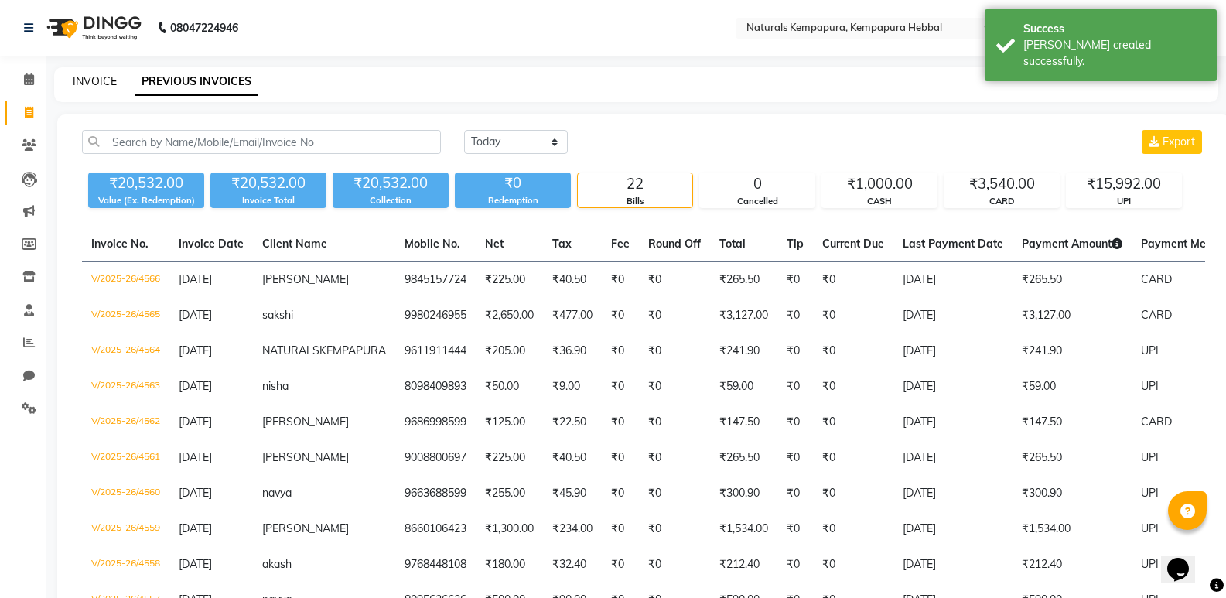
click at [97, 80] on link "INVOICE" at bounding box center [95, 81] width 44 height 14
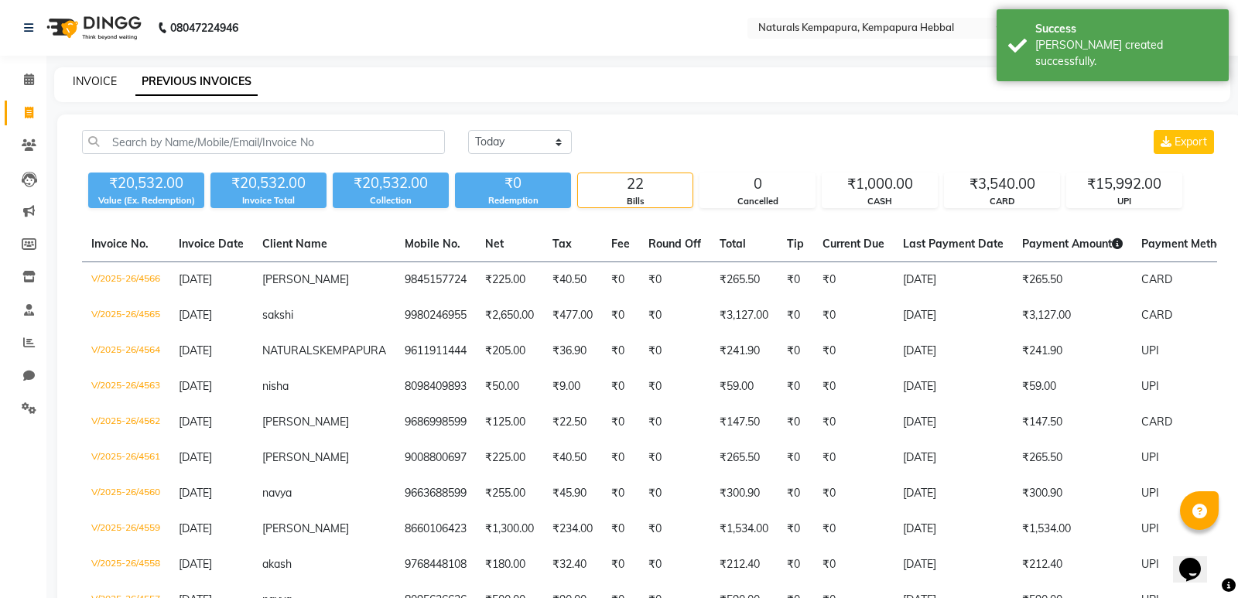
select select "7848"
select select "service"
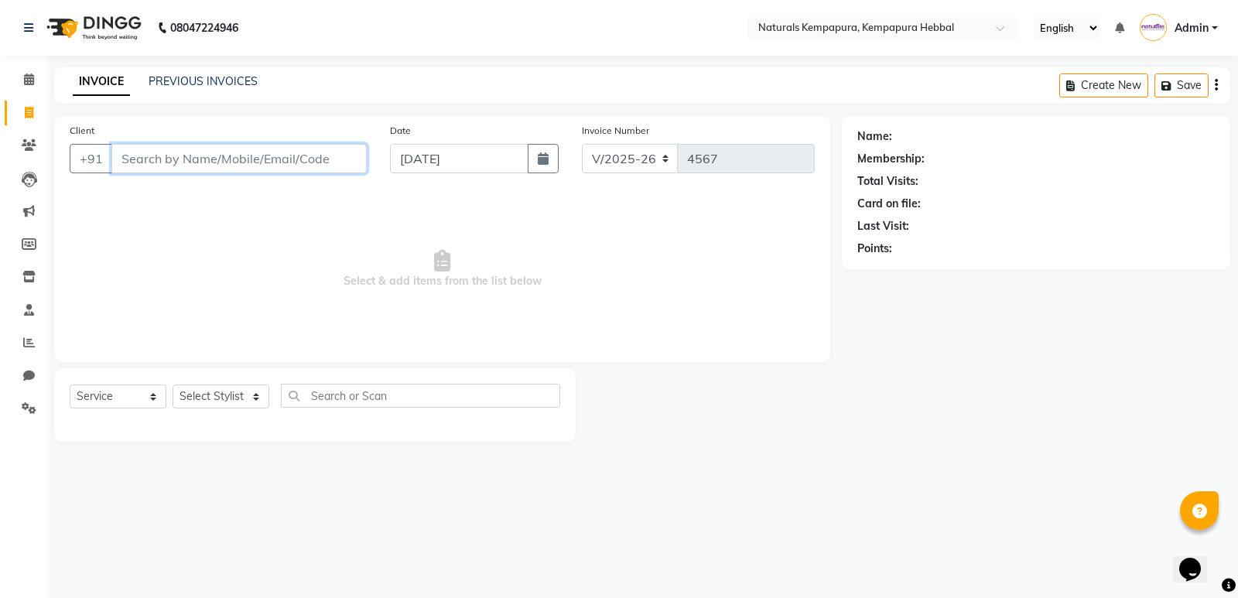
click at [149, 166] on input "Client" at bounding box center [238, 158] width 255 height 29
drag, startPoint x: 121, startPoint y: 158, endPoint x: 196, endPoint y: 162, distance: 75.1
click at [196, 162] on input "9686941950" at bounding box center [199, 158] width 176 height 29
type input "9686941950"
click at [292, 141] on div "Client [PHONE_NUMBER] Add Client" at bounding box center [218, 153] width 320 height 63
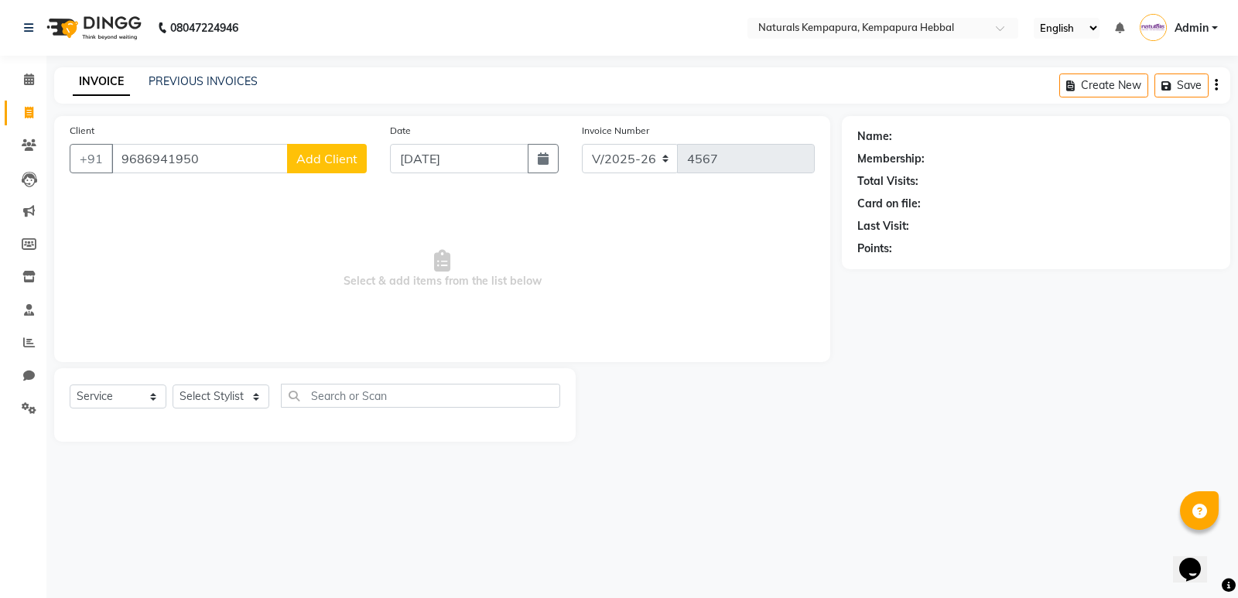
click at [329, 164] on span "Add Client" at bounding box center [326, 158] width 61 height 15
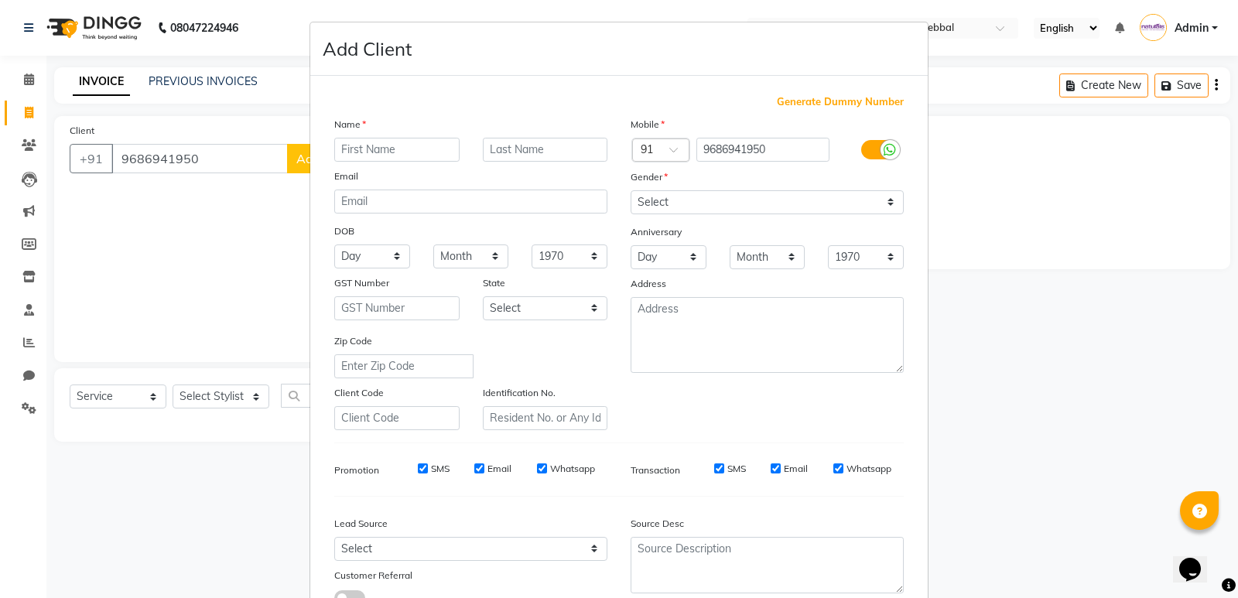
click at [396, 157] on input "text" at bounding box center [396, 150] width 125 height 24
type input "Ajay"
click at [666, 203] on select "Select [DEMOGRAPHIC_DATA] [DEMOGRAPHIC_DATA] Other Prefer Not To Say" at bounding box center [766, 202] width 273 height 24
click at [630, 190] on select "Select [DEMOGRAPHIC_DATA] [DEMOGRAPHIC_DATA] Other Prefer Not To Say" at bounding box center [766, 202] width 273 height 24
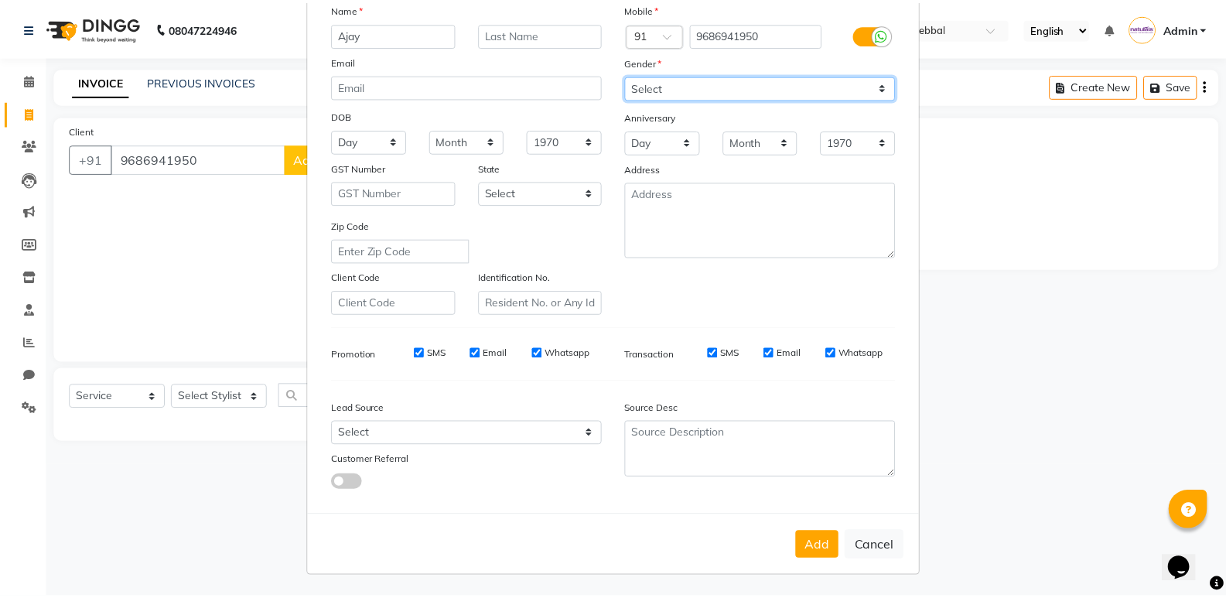
scroll to position [116, 0]
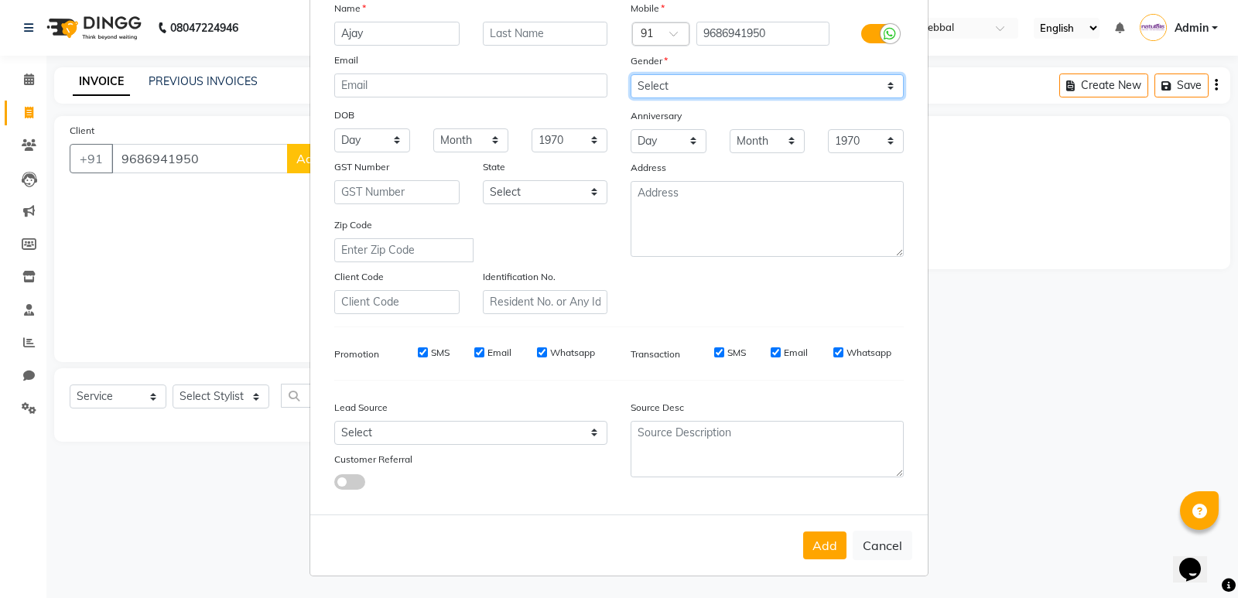
click at [661, 81] on select "Select [DEMOGRAPHIC_DATA] [DEMOGRAPHIC_DATA] Other Prefer Not To Say" at bounding box center [766, 86] width 273 height 24
select select "[DEMOGRAPHIC_DATA]"
click at [630, 74] on select "Select [DEMOGRAPHIC_DATA] [DEMOGRAPHIC_DATA] Other Prefer Not To Say" at bounding box center [766, 86] width 273 height 24
click at [818, 545] on button "Add" at bounding box center [824, 545] width 43 height 28
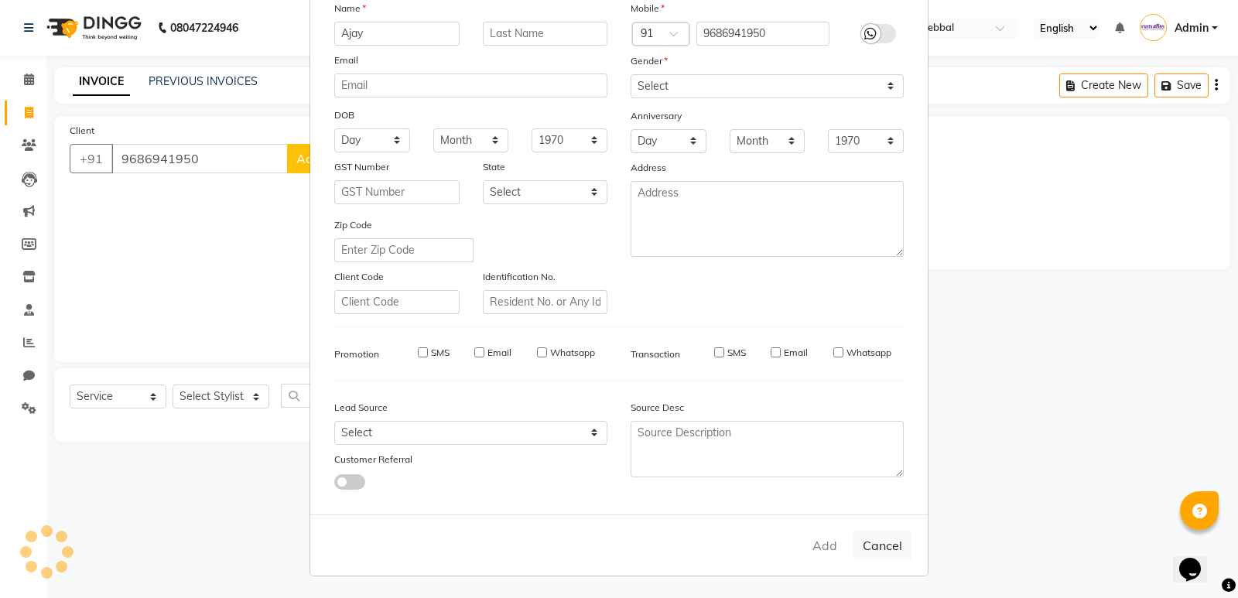
select select
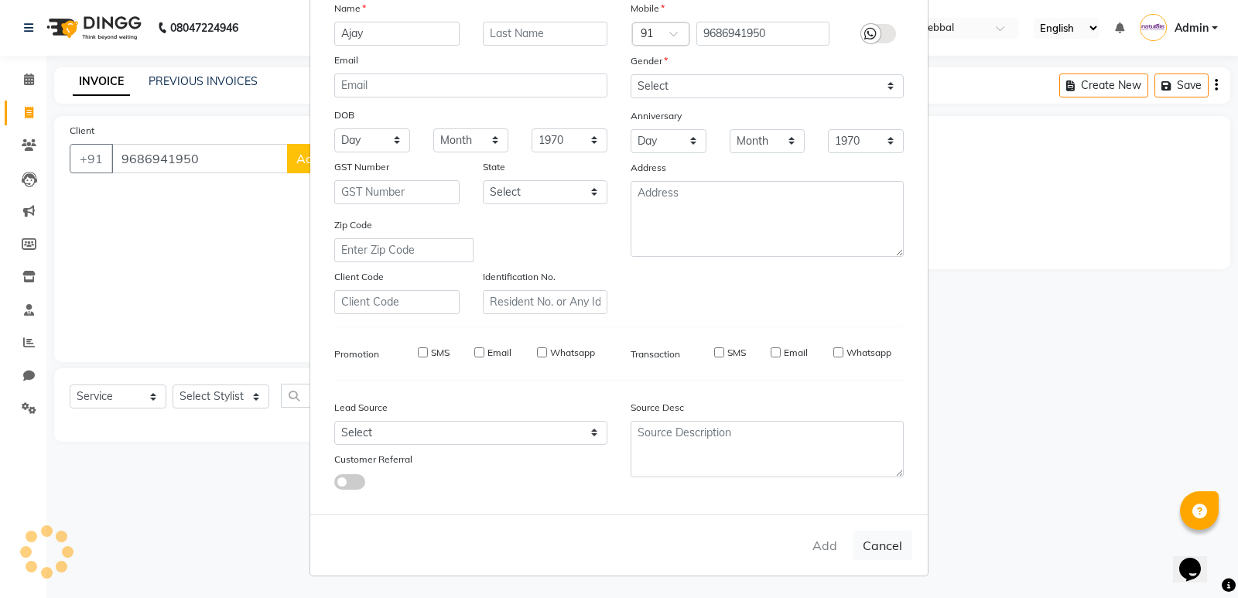
select select
checkbox input "false"
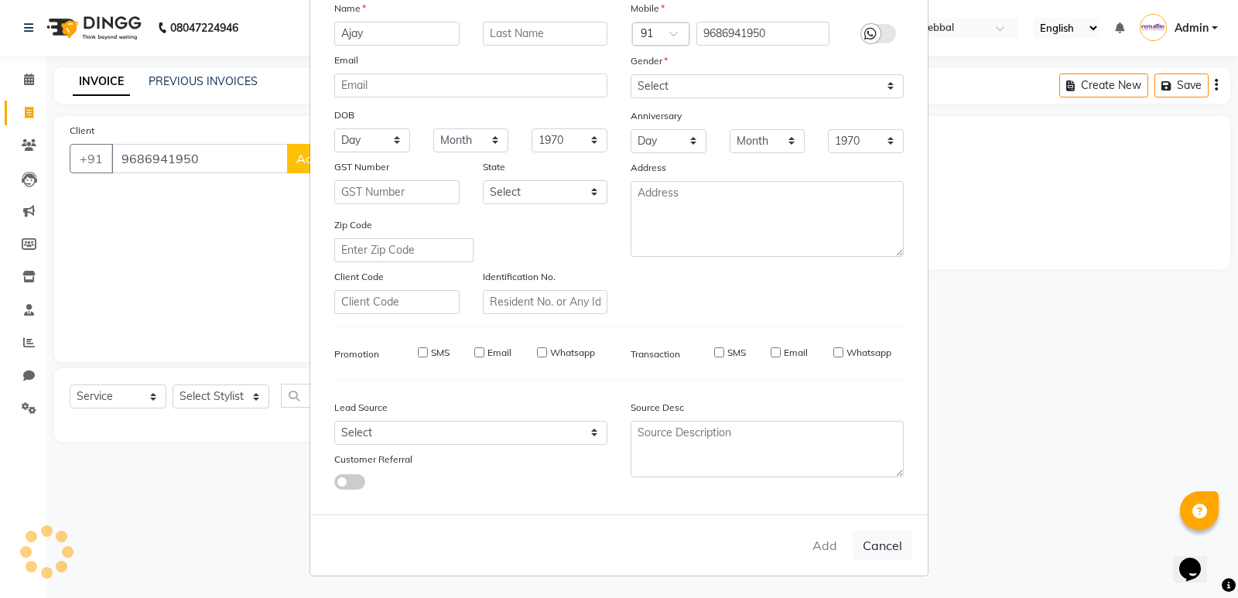
checkbox input "false"
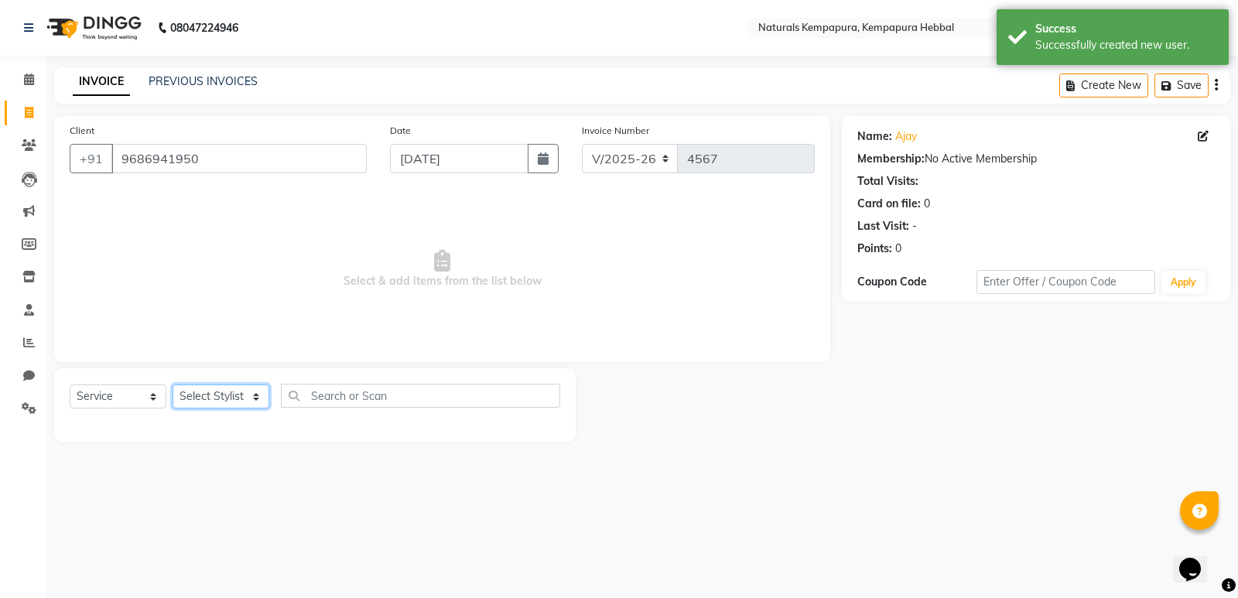
click at [221, 395] on select "Select Stylist [PERSON_NAME] DANISH DURGA HARI [PERSON_NAME] Manager [PERSON_NA…" at bounding box center [221, 396] width 97 height 24
select select "80334"
click at [173, 384] on select "Select Stylist [PERSON_NAME] DANISH DURGA HARI [PERSON_NAME] Manager [PERSON_NA…" at bounding box center [221, 396] width 97 height 24
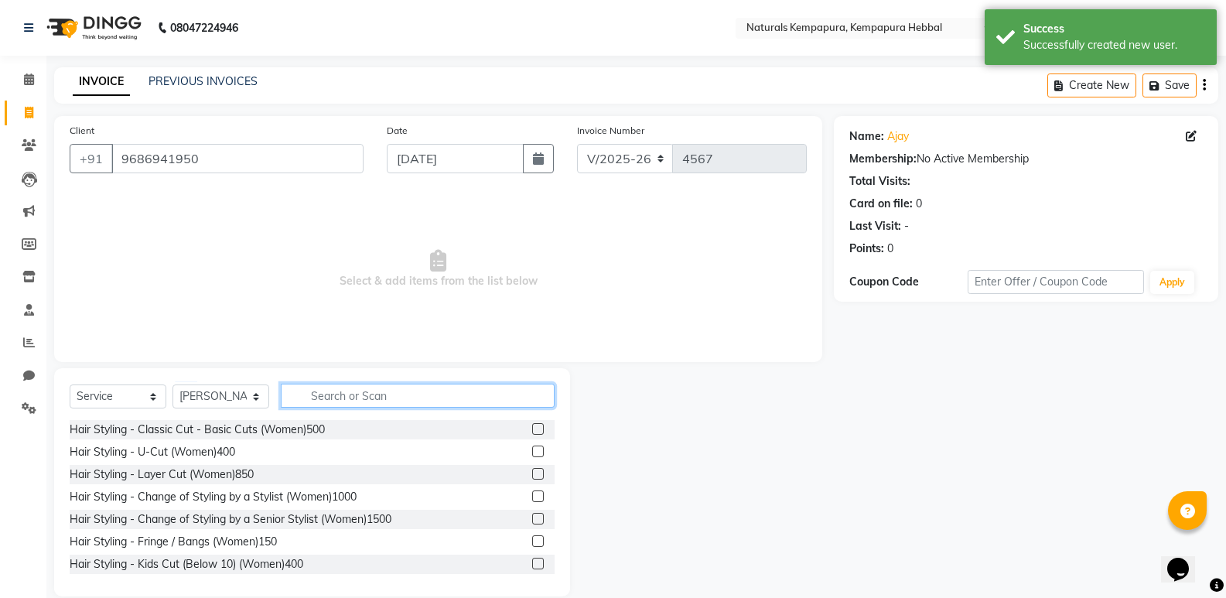
click at [358, 400] on input "text" at bounding box center [418, 396] width 274 height 24
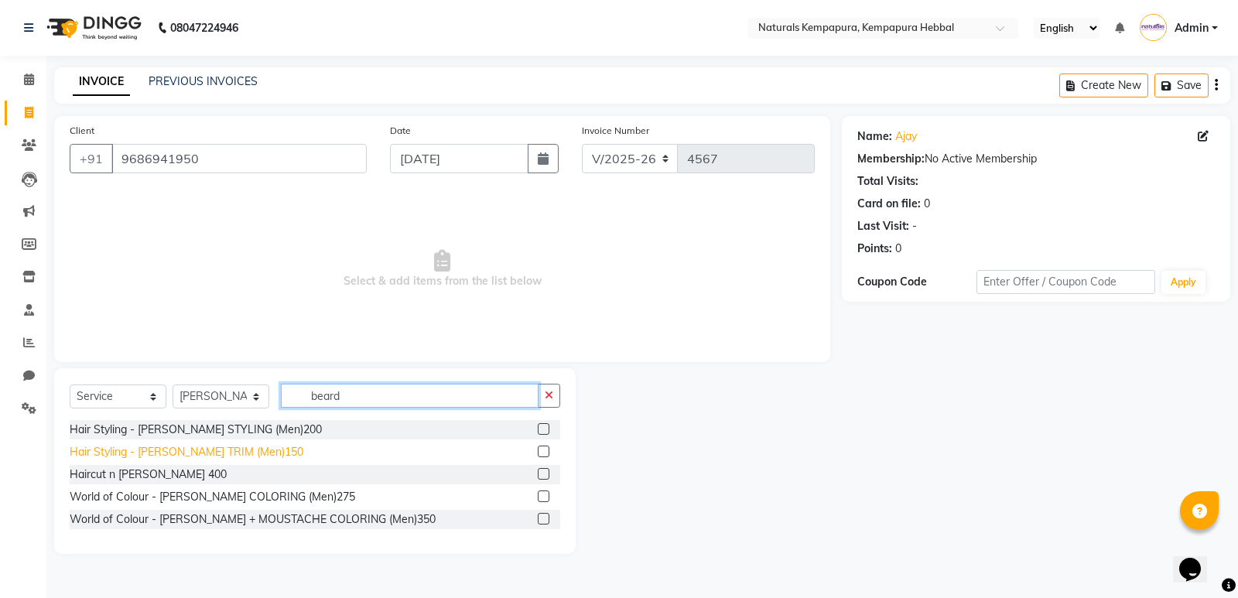
type input "beard"
click at [197, 454] on div "Hair Styling - [PERSON_NAME] TRIM (Men)150" at bounding box center [187, 452] width 234 height 16
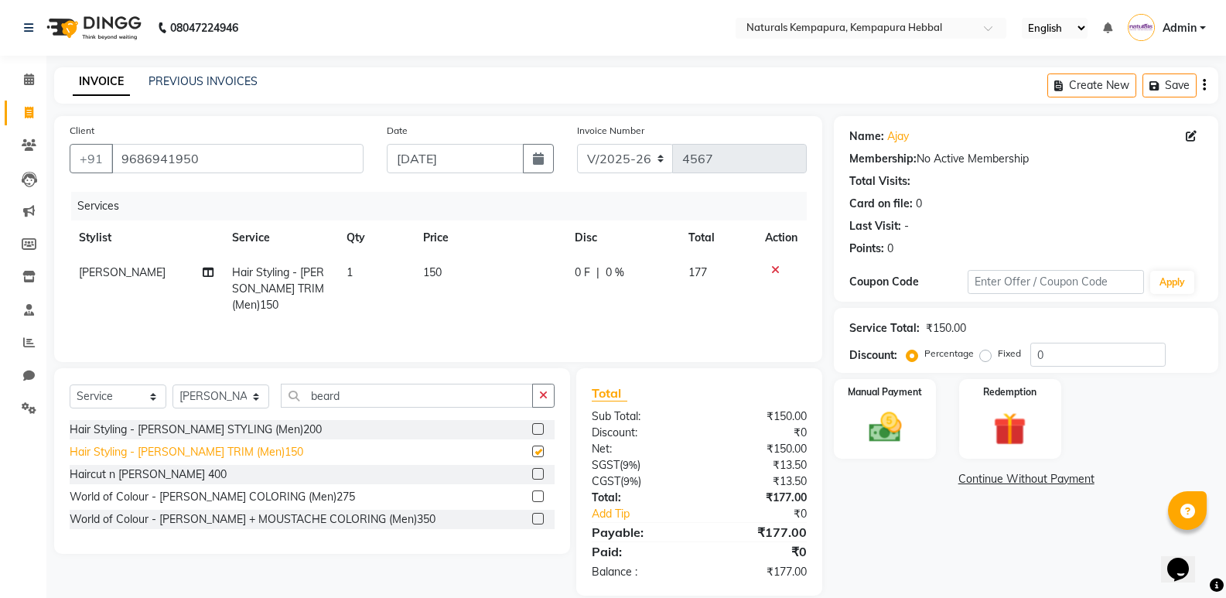
checkbox input "false"
click at [350, 394] on input "beard" at bounding box center [407, 396] width 252 height 24
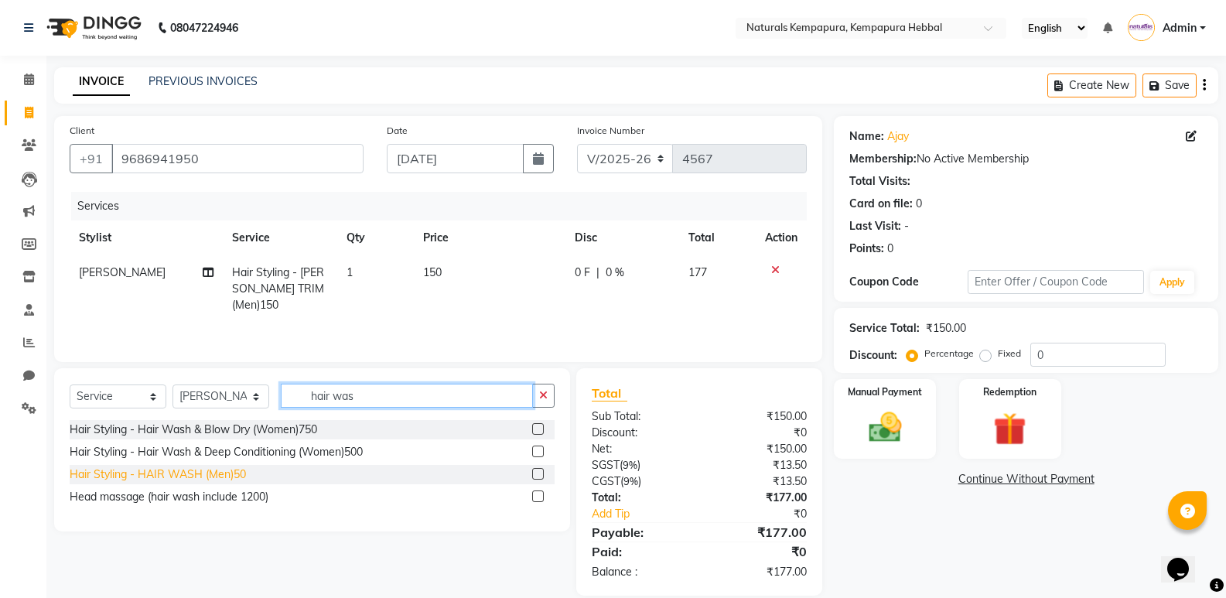
type input "hair was"
click at [197, 476] on div "Hair Styling - HAIR WASH (Men)50" at bounding box center [158, 474] width 176 height 16
checkbox input "false"
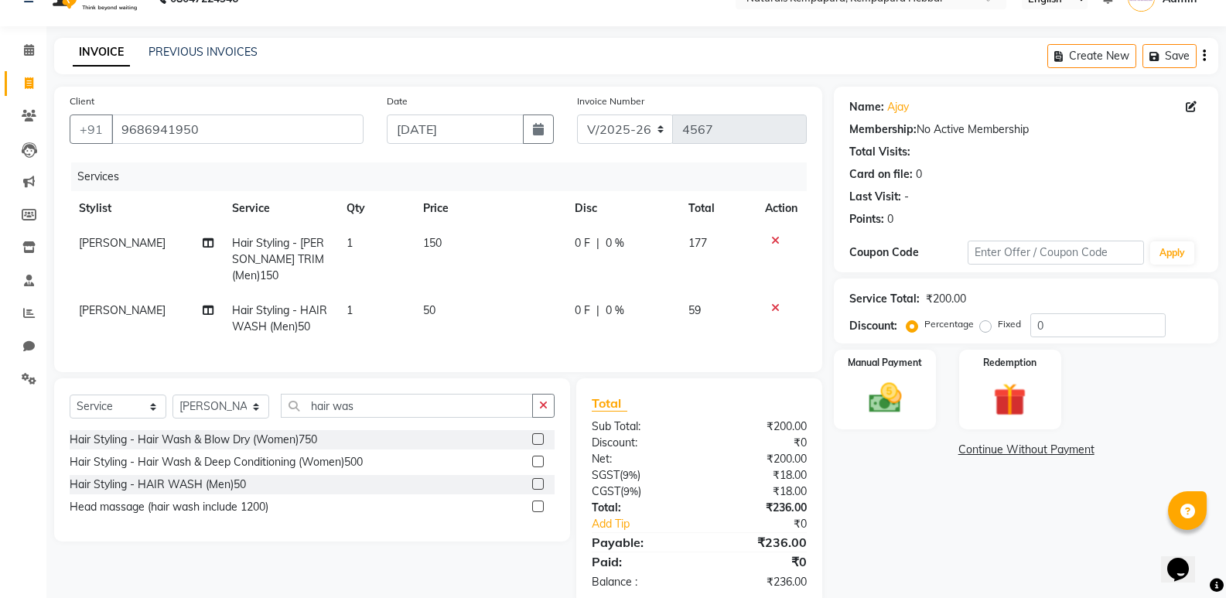
scroll to position [56, 0]
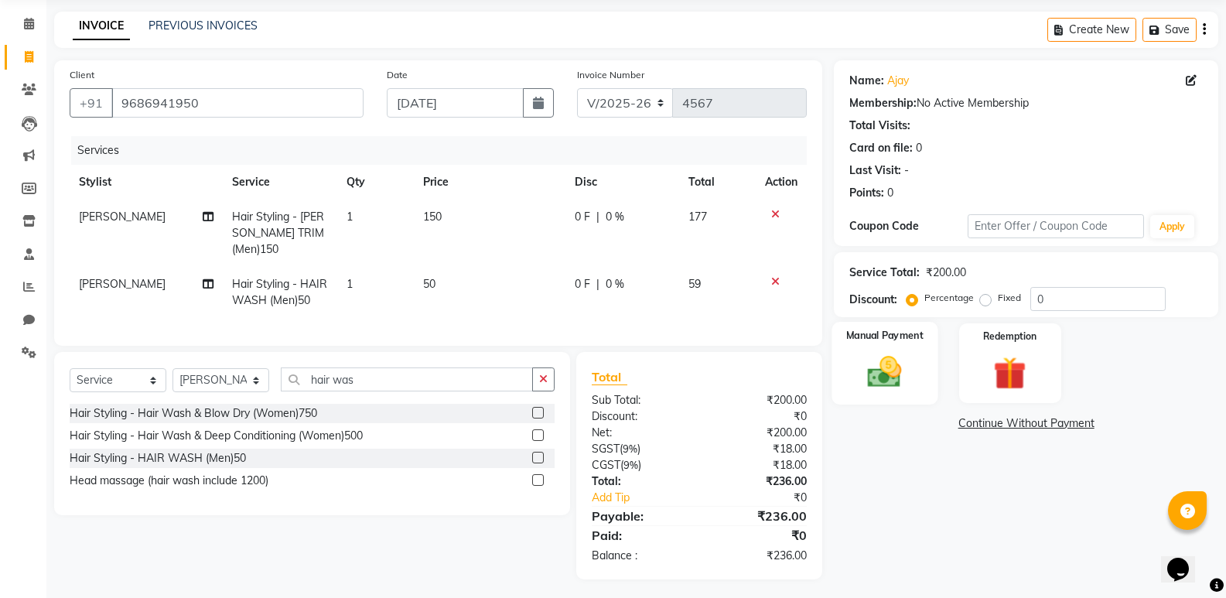
click at [878, 385] on img at bounding box center [884, 371] width 55 height 39
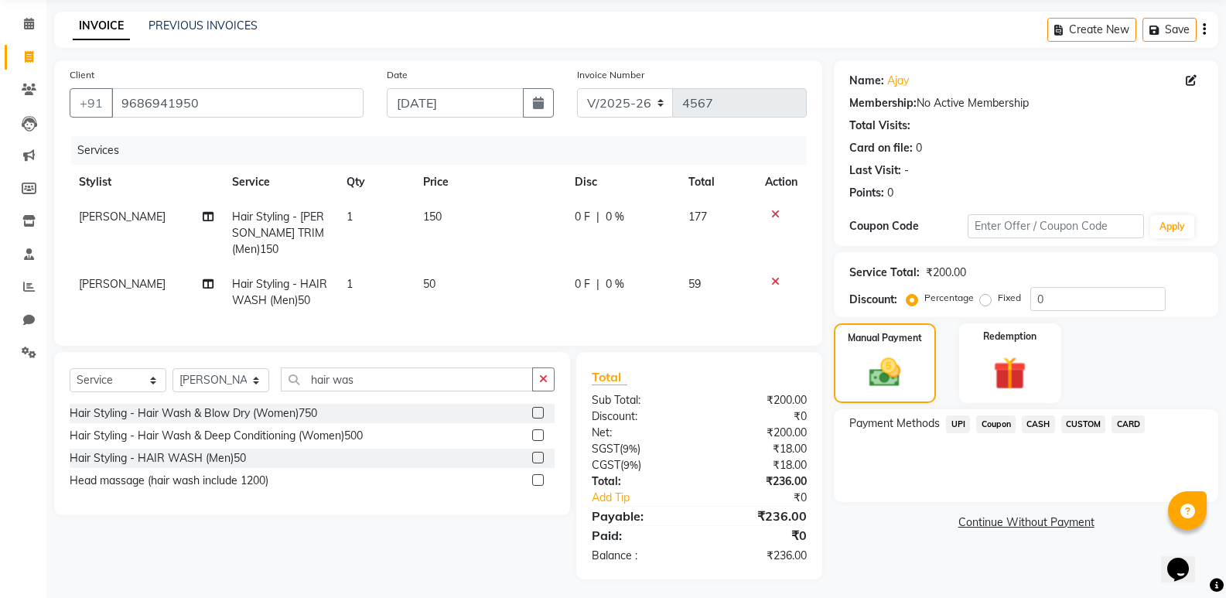
click at [1117, 421] on span "CARD" at bounding box center [1128, 424] width 33 height 18
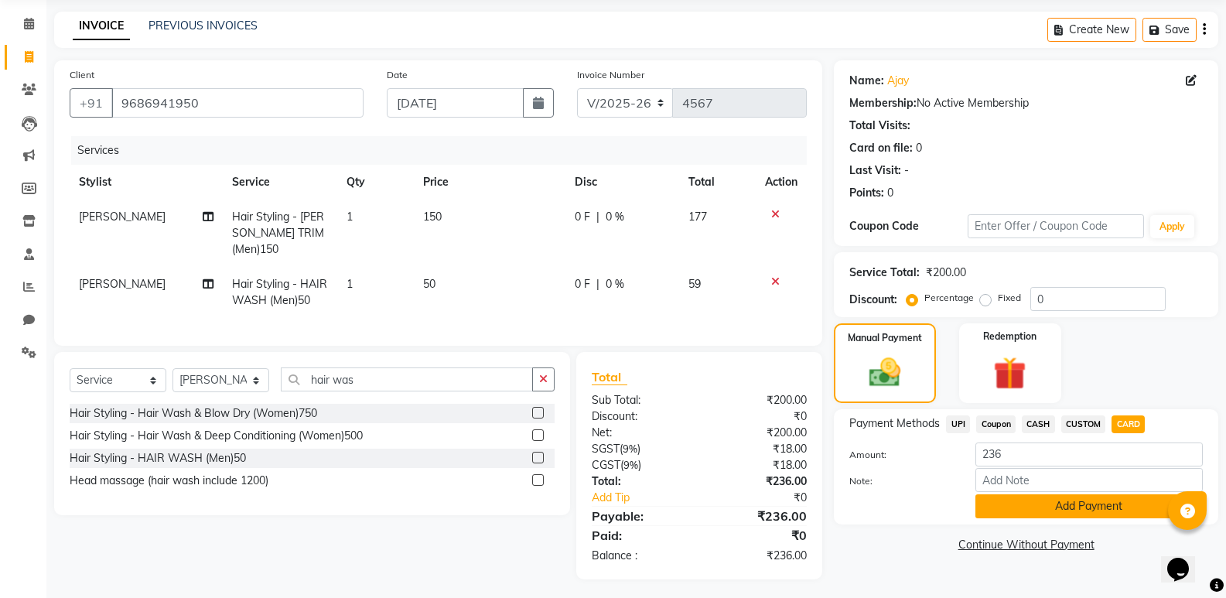
click at [1017, 509] on button "Add Payment" at bounding box center [1089, 506] width 227 height 24
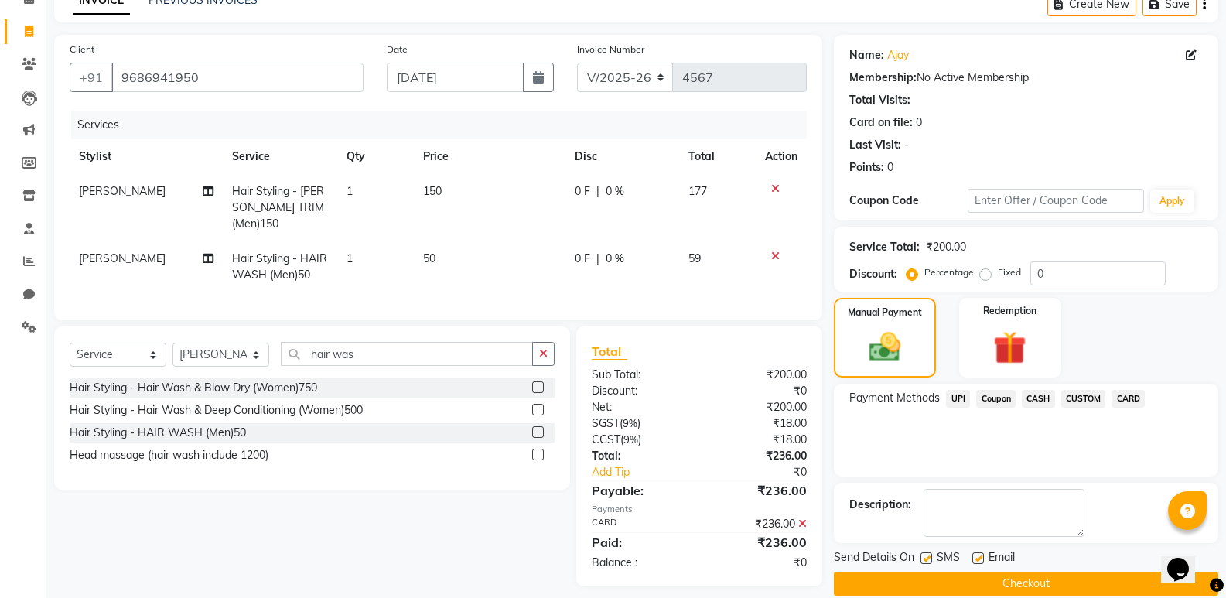
scroll to position [102, 0]
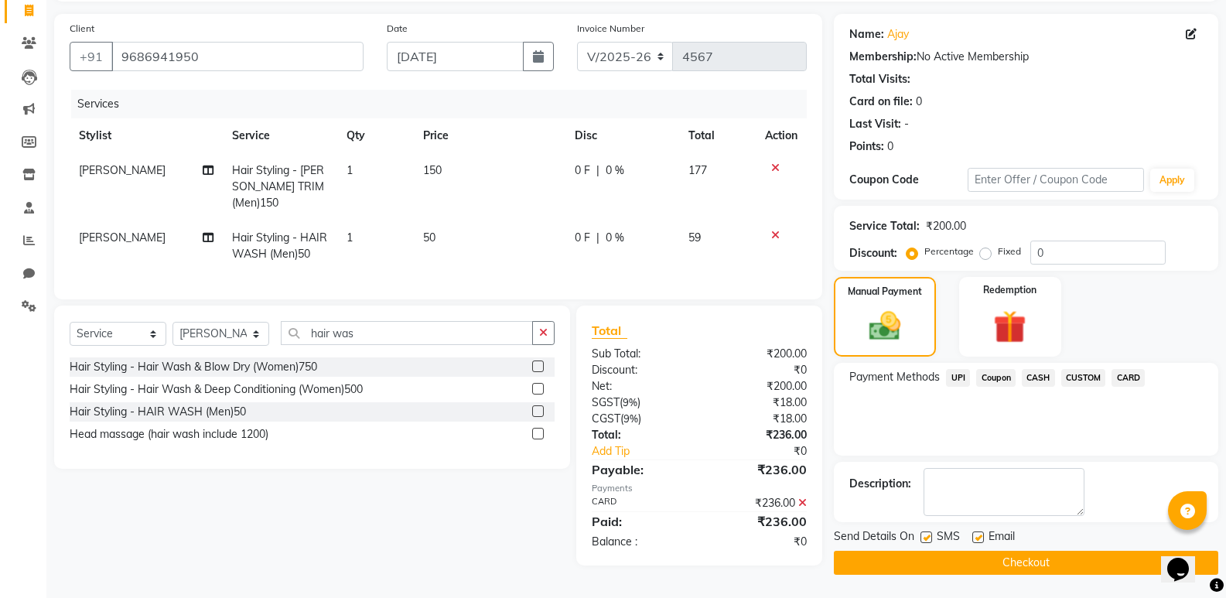
click at [1129, 377] on span "CARD" at bounding box center [1128, 378] width 33 height 18
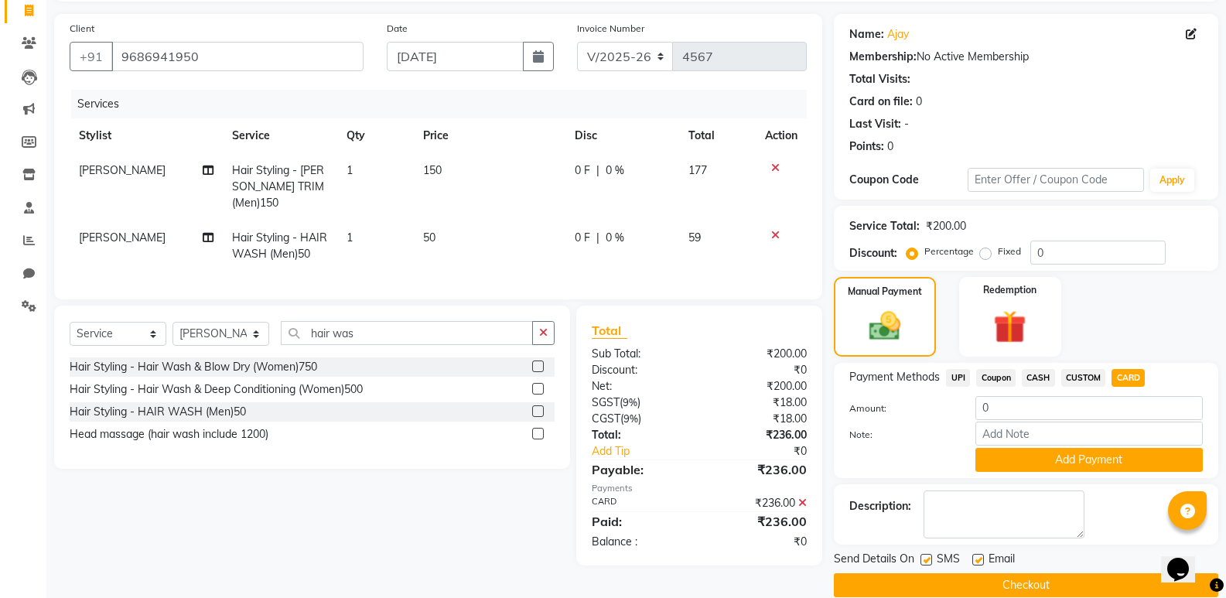
click at [801, 498] on icon at bounding box center [802, 502] width 9 height 11
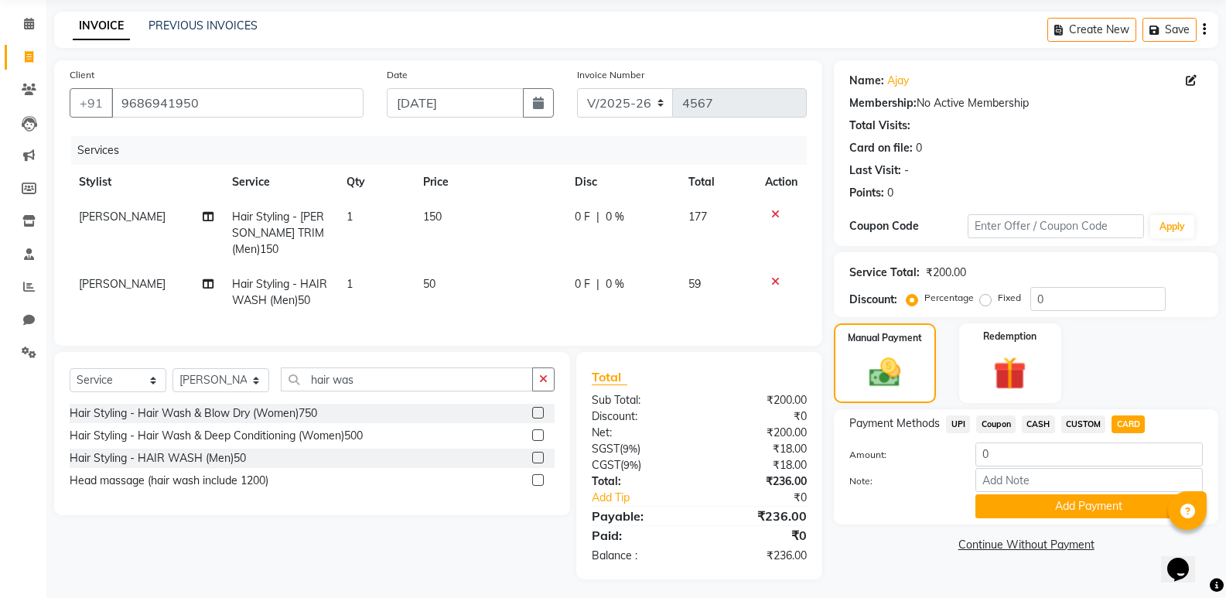
click at [1071, 414] on div "Payment Methods UPI Coupon CASH CUSTOM CARD Amount: 0 Note: Add Payment" at bounding box center [1026, 466] width 384 height 115
click at [1082, 426] on span "CUSTOM" at bounding box center [1083, 424] width 45 height 18
type input "236"
click at [1133, 421] on span "CARD" at bounding box center [1128, 424] width 33 height 18
click at [1011, 504] on button "Add Payment" at bounding box center [1089, 506] width 227 height 24
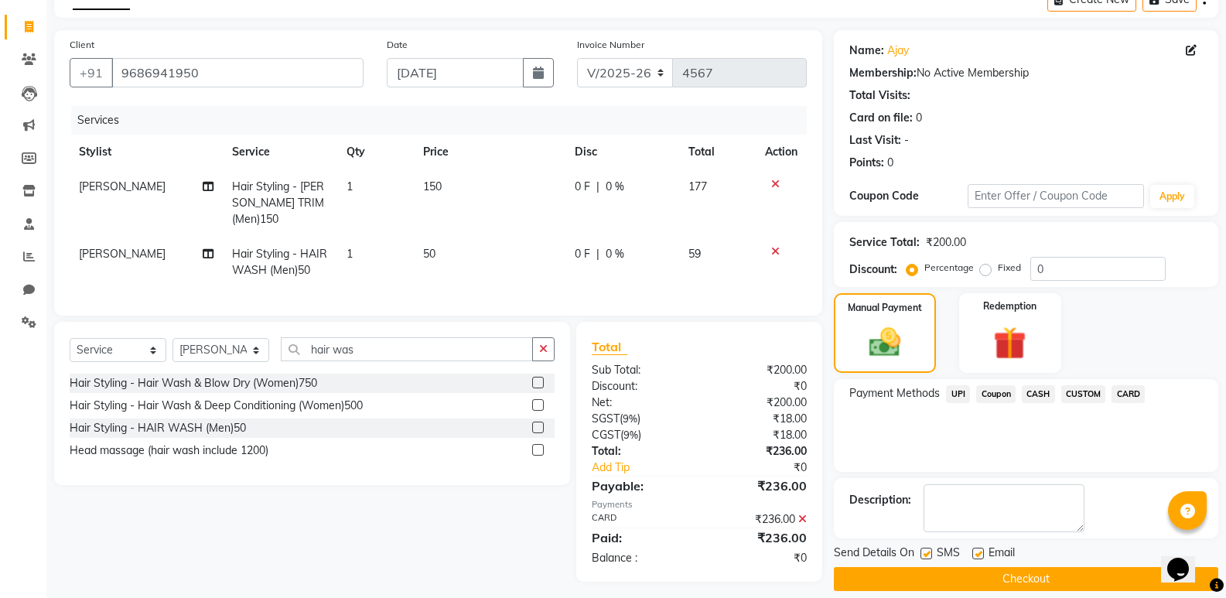
scroll to position [102, 0]
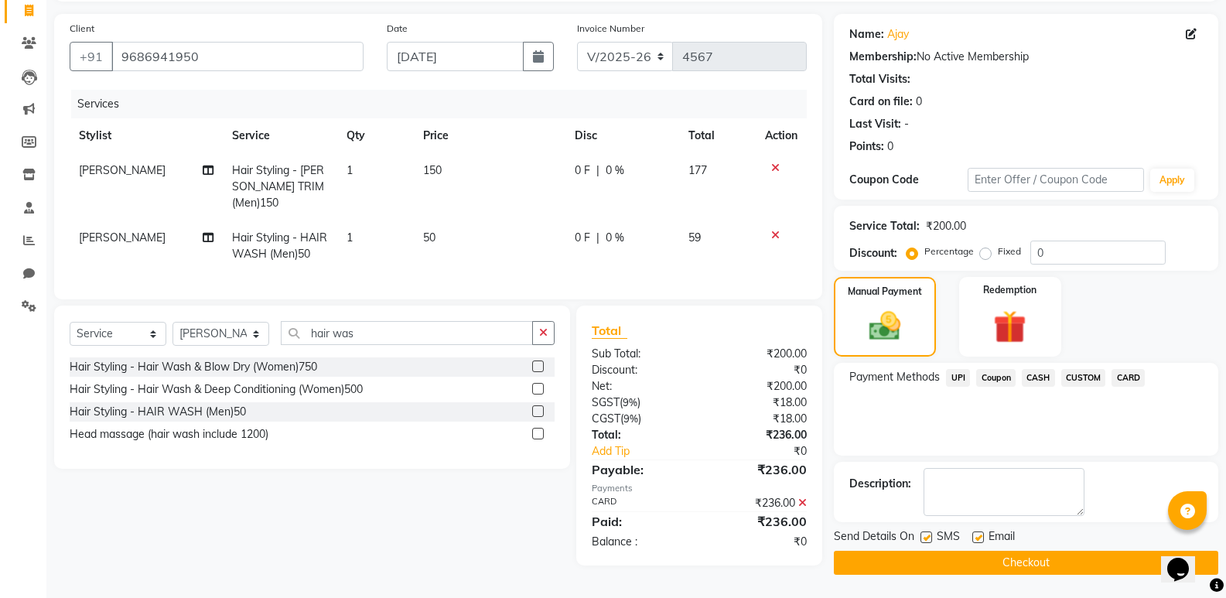
click at [977, 532] on label at bounding box center [978, 537] width 12 height 12
click at [977, 533] on input "checkbox" at bounding box center [977, 538] width 10 height 10
checkbox input "false"
click at [996, 560] on button "Checkout" at bounding box center [1026, 563] width 384 height 24
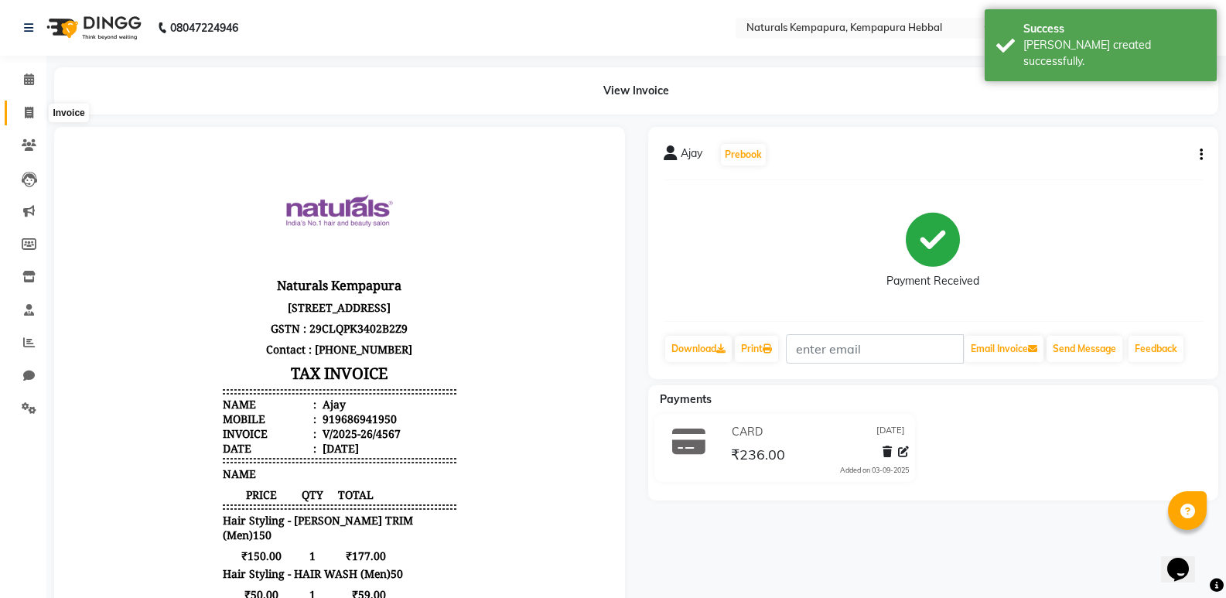
click at [22, 114] on span at bounding box center [28, 113] width 27 height 18
select select "service"
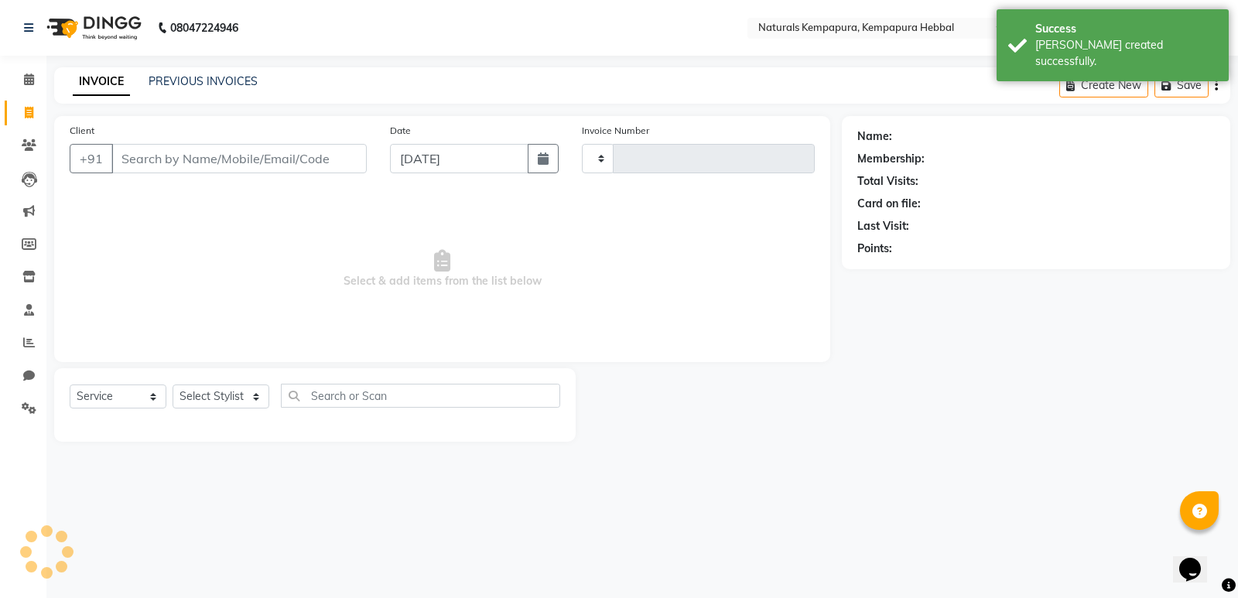
type input "4568"
select select "7848"
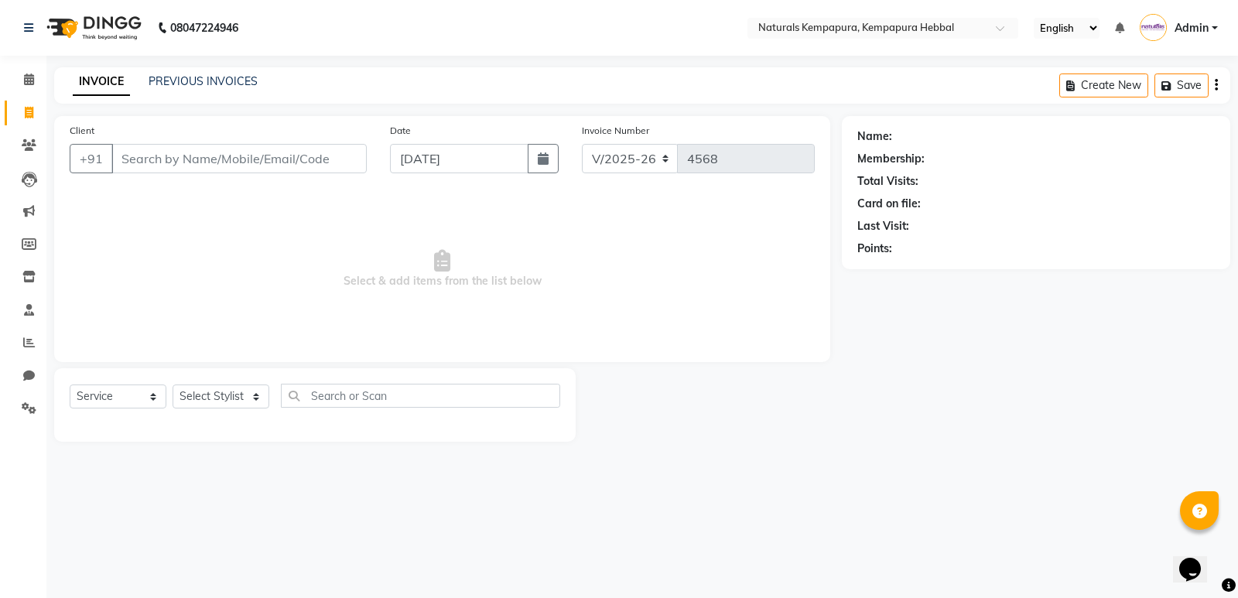
click at [160, 156] on input "Client" at bounding box center [238, 158] width 255 height 29
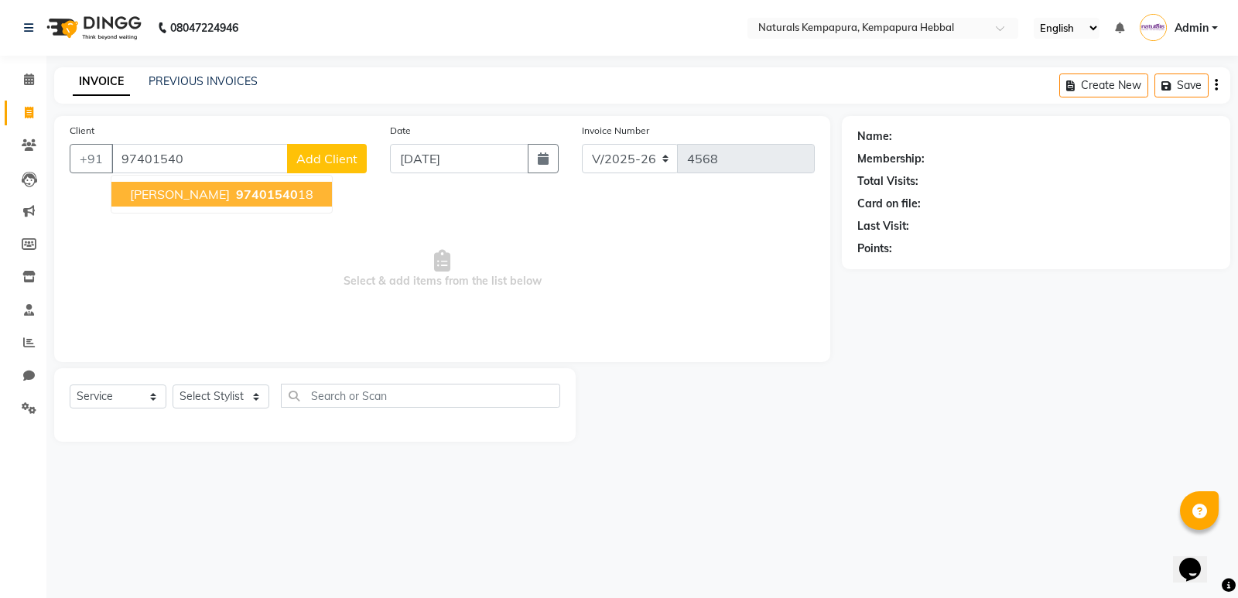
click at [264, 197] on ngb-highlight "97401540 18" at bounding box center [273, 193] width 80 height 15
type input "9740154018"
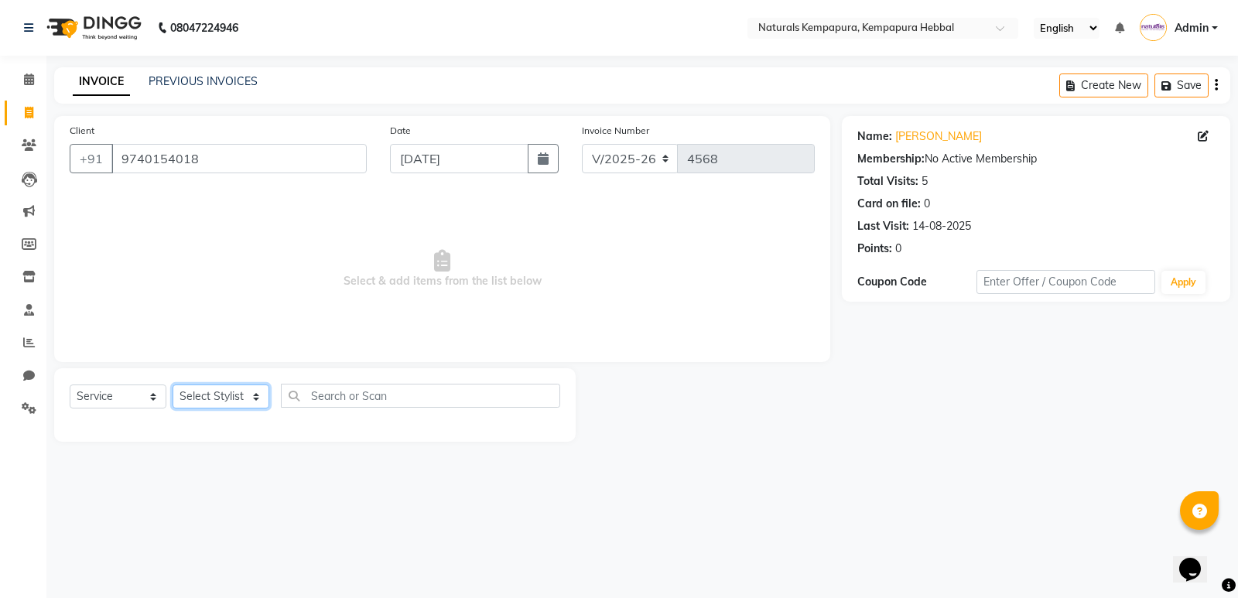
click at [231, 391] on select "Select Stylist [PERSON_NAME] DANISH DURGA HARI [PERSON_NAME] Manager [PERSON_NA…" at bounding box center [221, 396] width 97 height 24
select select "70450"
click at [173, 384] on select "Select Stylist [PERSON_NAME] DANISH DURGA HARI [PERSON_NAME] Manager [PERSON_NA…" at bounding box center [221, 396] width 97 height 24
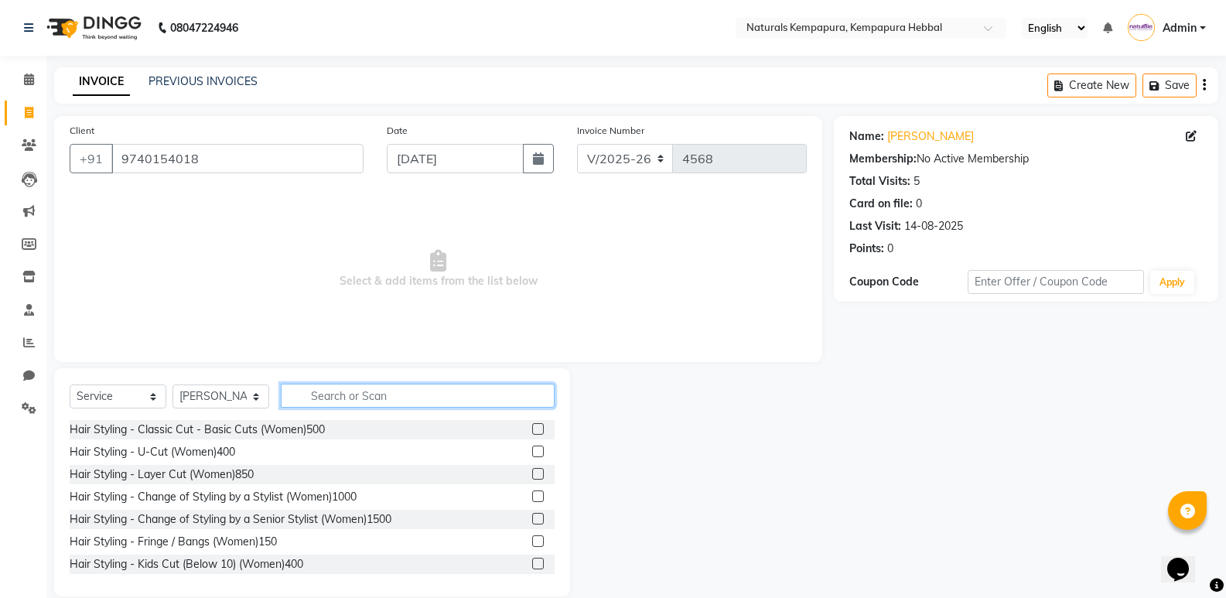
click at [369, 398] on input "text" at bounding box center [418, 396] width 274 height 24
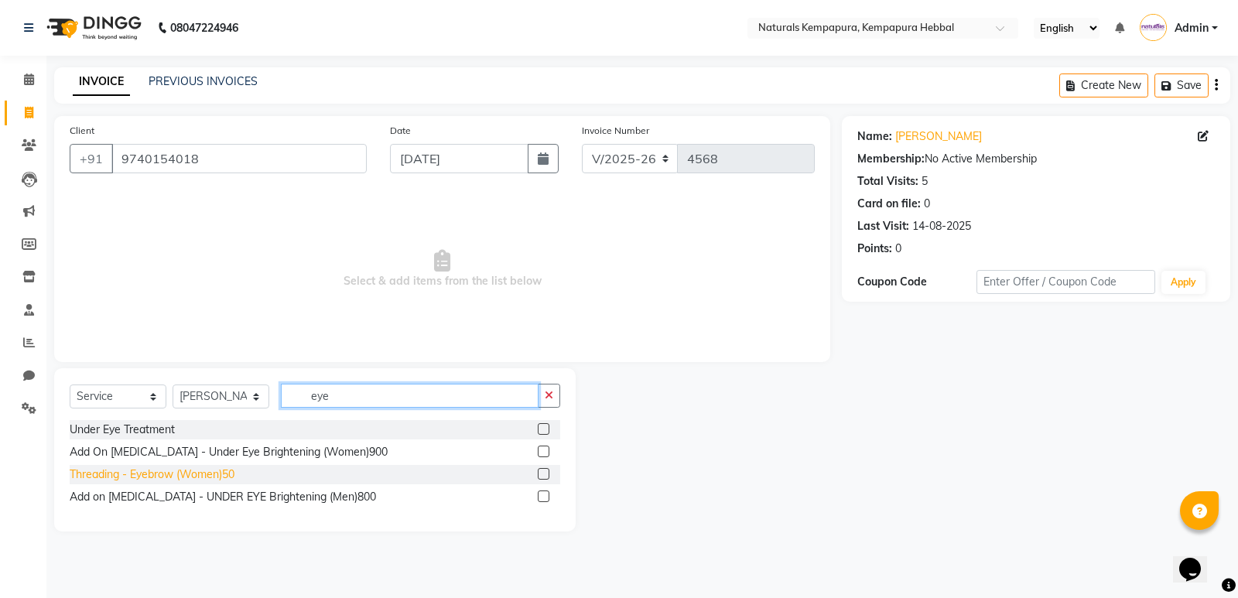
type input "eye"
click at [223, 478] on div "Threading - Eyebrow (Women)50" at bounding box center [152, 474] width 165 height 16
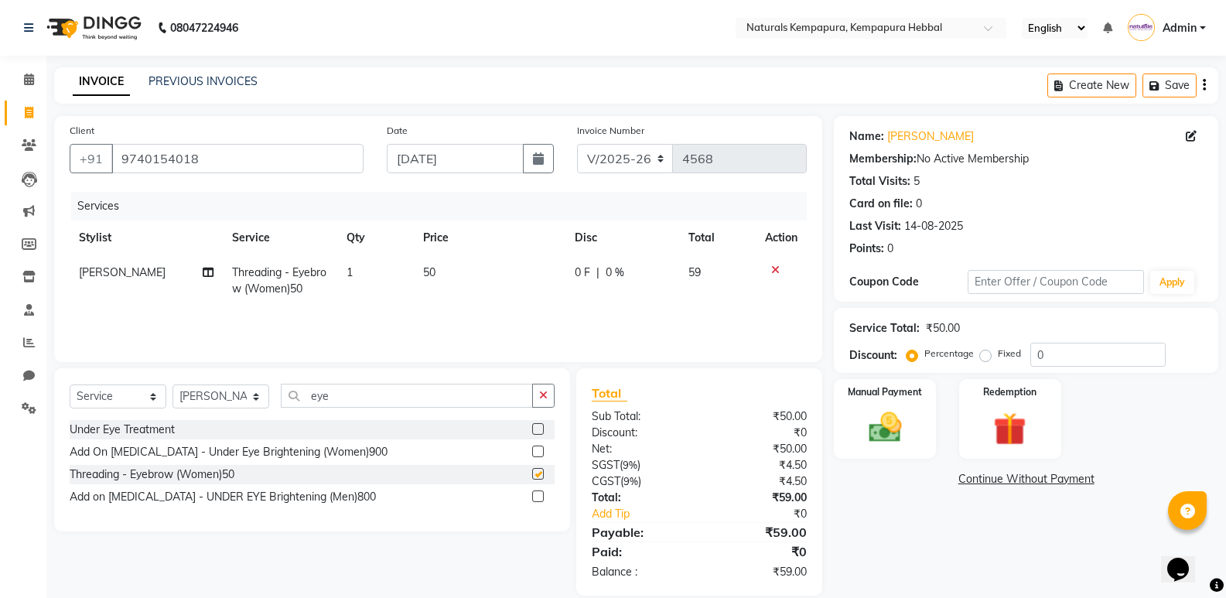
checkbox input "false"
click at [347, 402] on input "eye" at bounding box center [407, 396] width 252 height 24
type input "y"
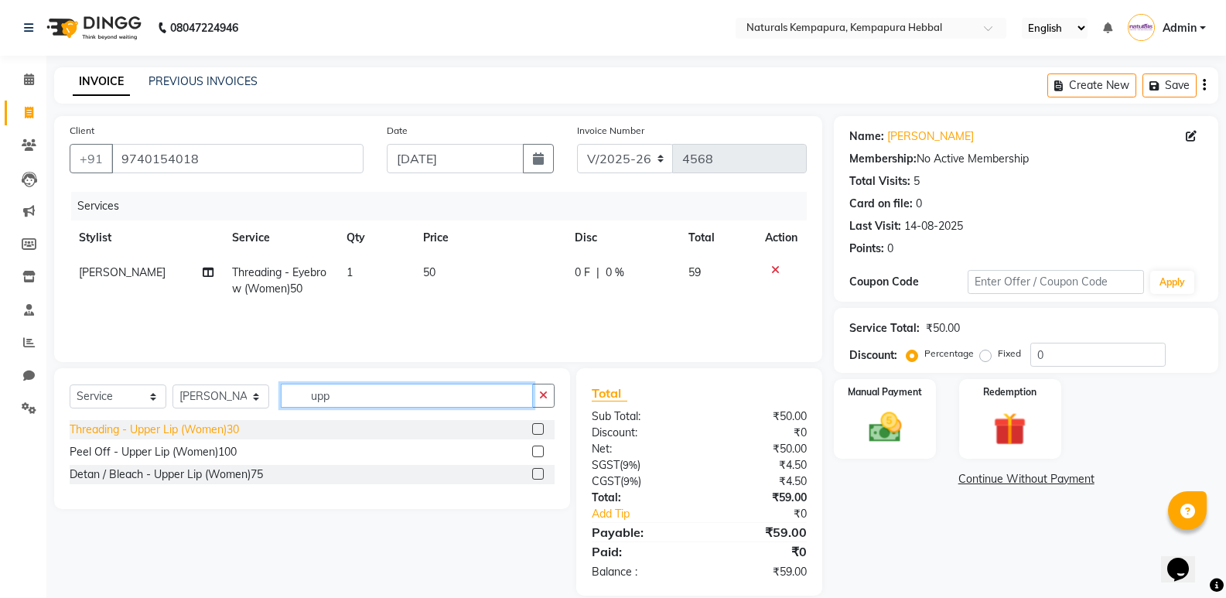
type input "upp"
click at [212, 430] on div "Threading - Upper Lip (Women)30" at bounding box center [154, 430] width 169 height 16
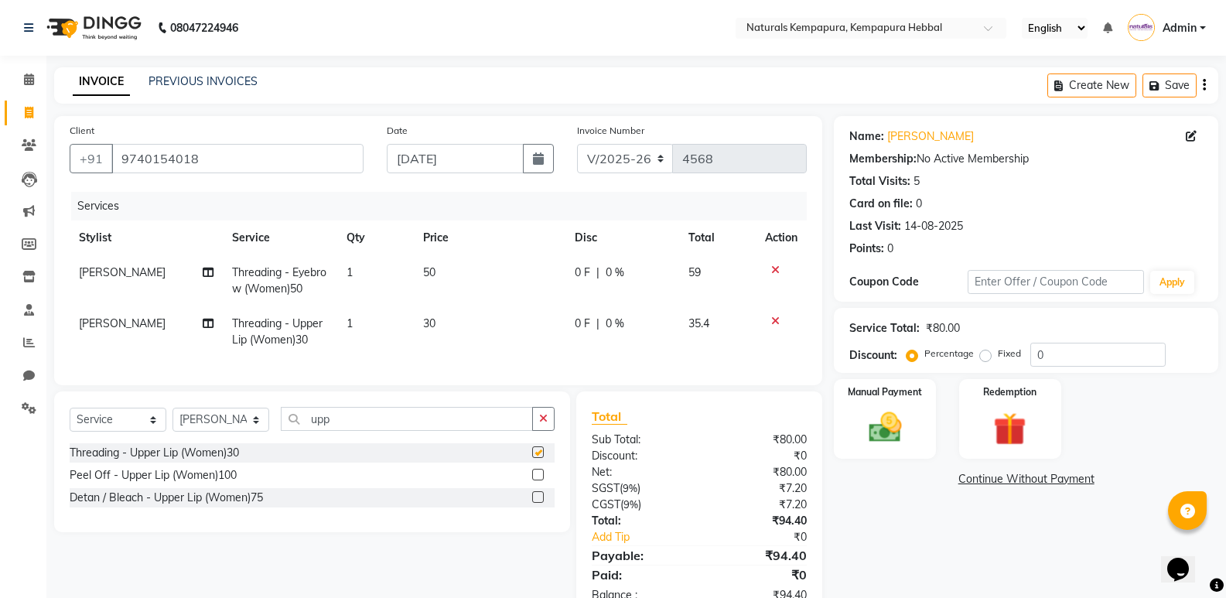
checkbox input "false"
click at [354, 431] on input "upp" at bounding box center [407, 419] width 252 height 24
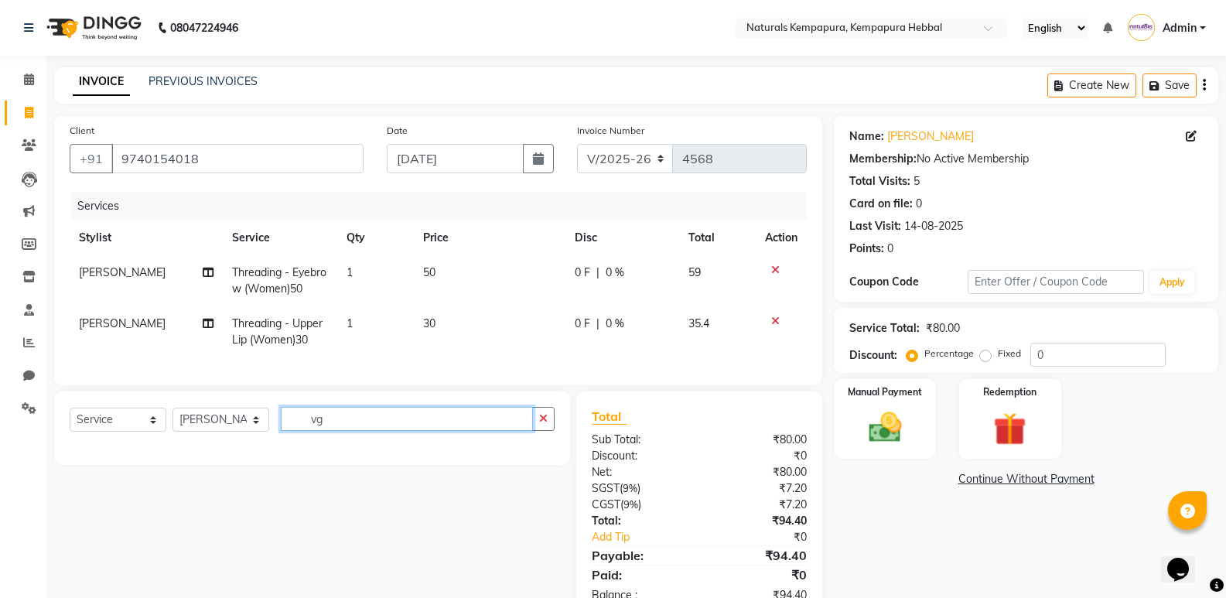
type input "v"
type input "chin"
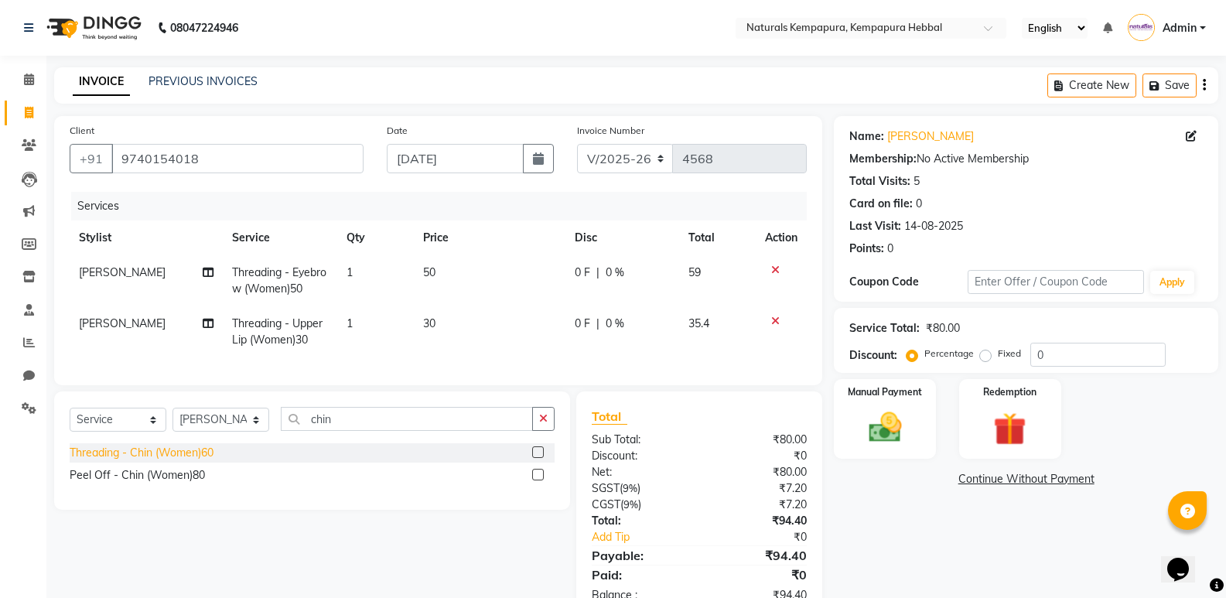
click at [176, 461] on div "Threading - Chin (Women)60" at bounding box center [142, 453] width 144 height 16
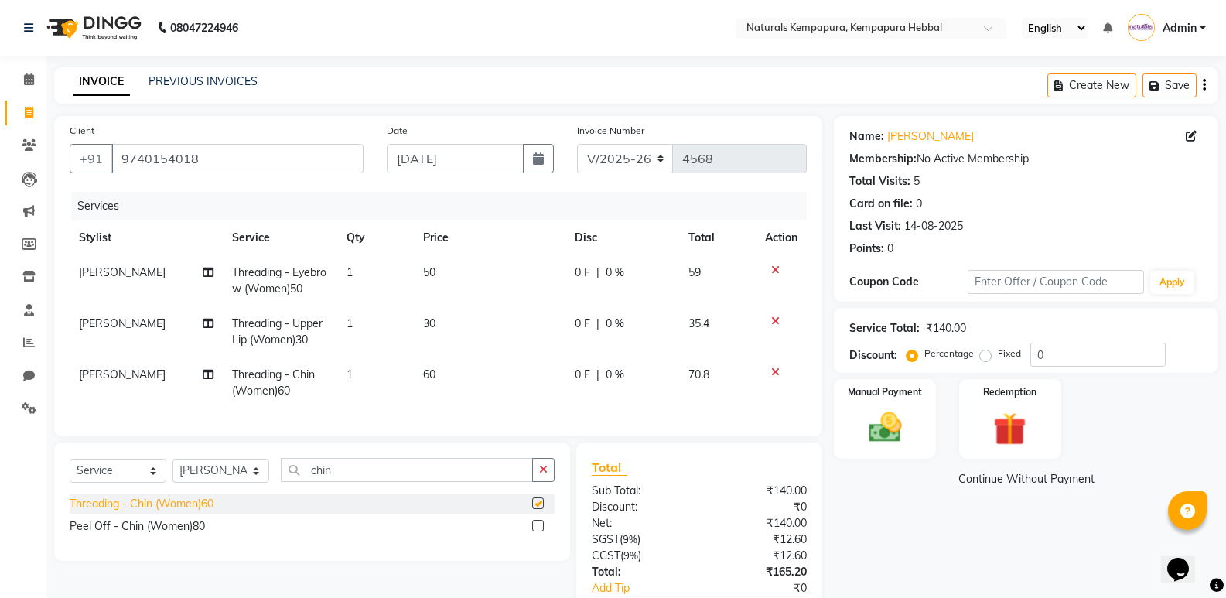
checkbox input "false"
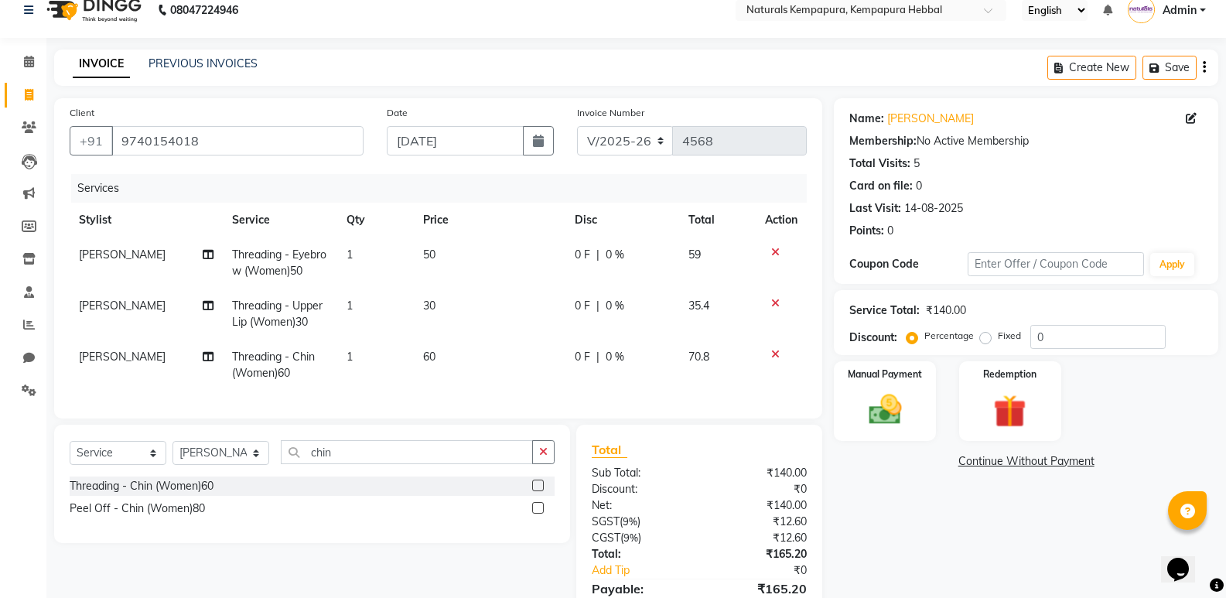
scroll to position [107, 0]
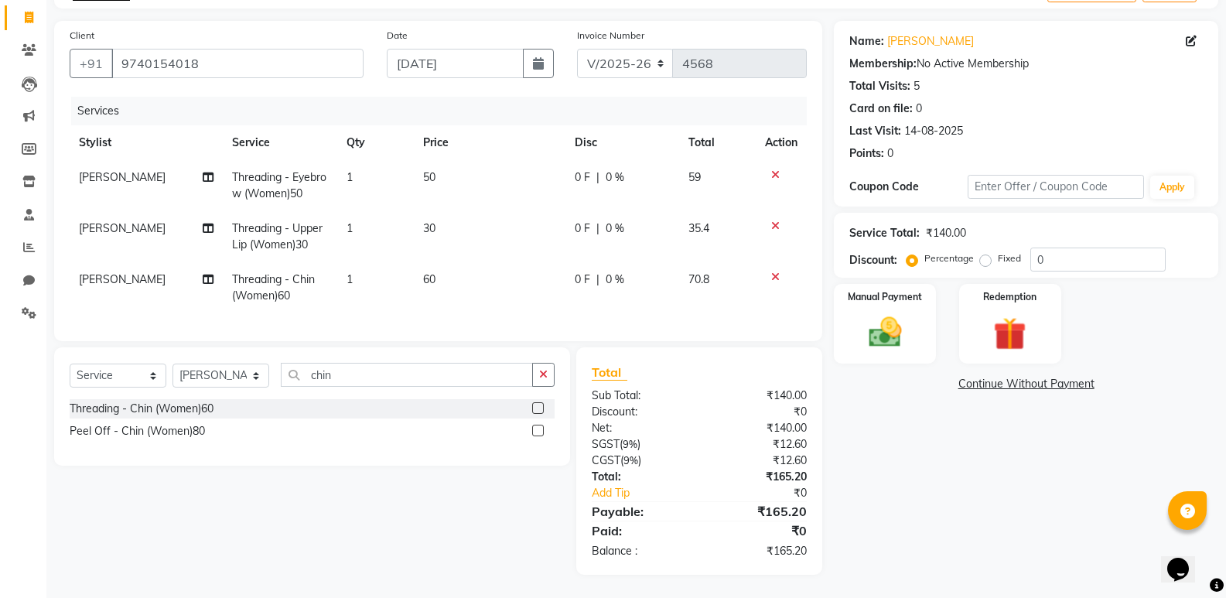
click at [920, 516] on div "Name: [PERSON_NAME] Membership: No Active Membership Total Visits: 5 Card on fi…" at bounding box center [1032, 298] width 396 height 554
click at [921, 328] on div "Manual Payment" at bounding box center [885, 323] width 106 height 83
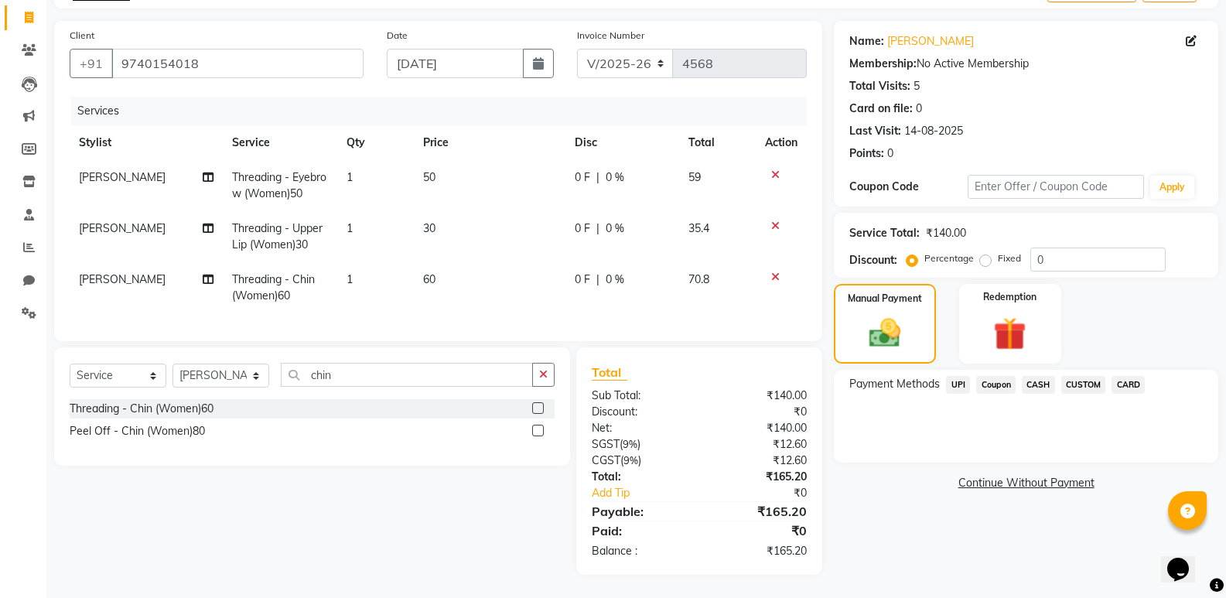
click at [965, 376] on span "UPI" at bounding box center [958, 385] width 24 height 18
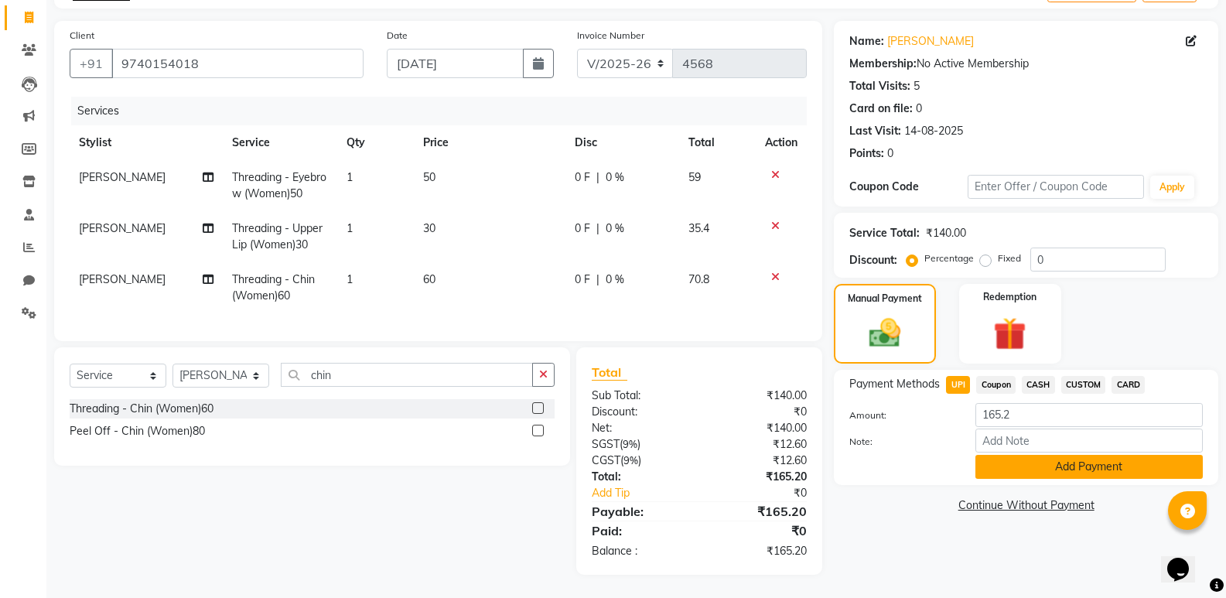
click at [1010, 460] on button "Add Payment" at bounding box center [1089, 467] width 227 height 24
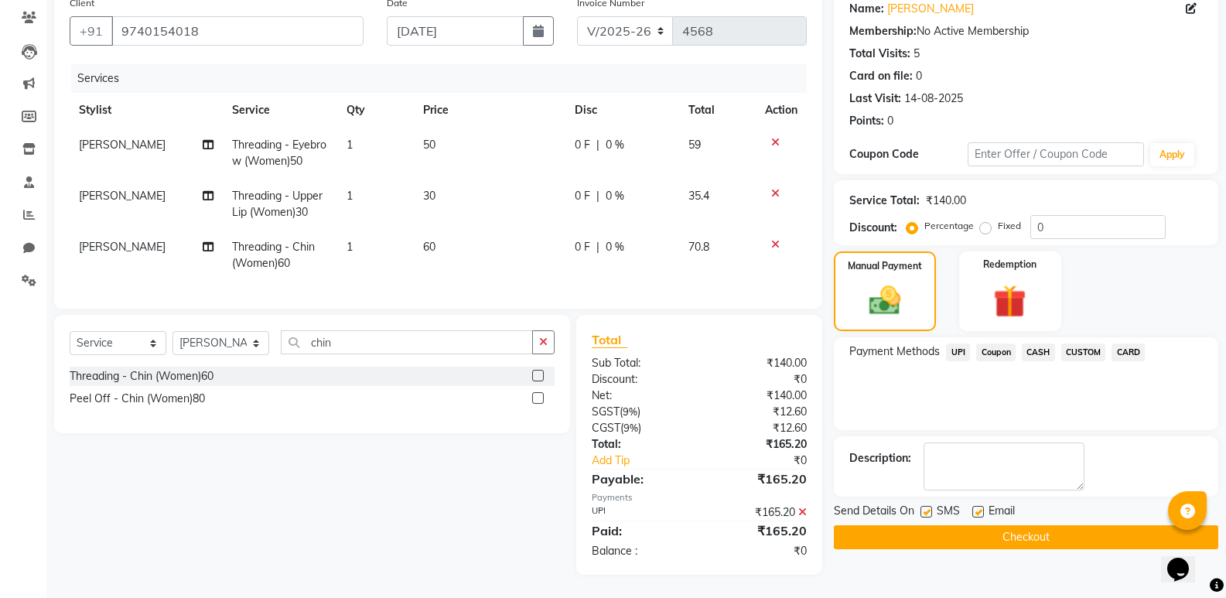
scroll to position [139, 0]
click at [977, 506] on label at bounding box center [978, 512] width 12 height 12
click at [977, 507] on input "checkbox" at bounding box center [977, 512] width 10 height 10
checkbox input "false"
click at [974, 525] on button "Checkout" at bounding box center [1026, 537] width 384 height 24
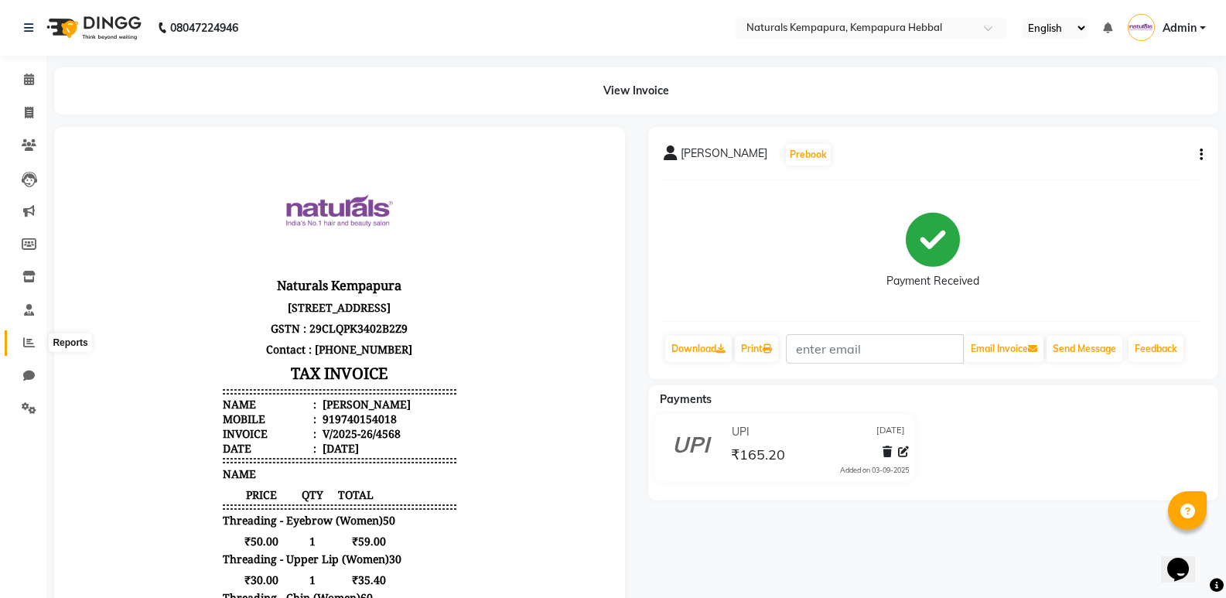
click at [26, 341] on icon at bounding box center [29, 343] width 12 height 12
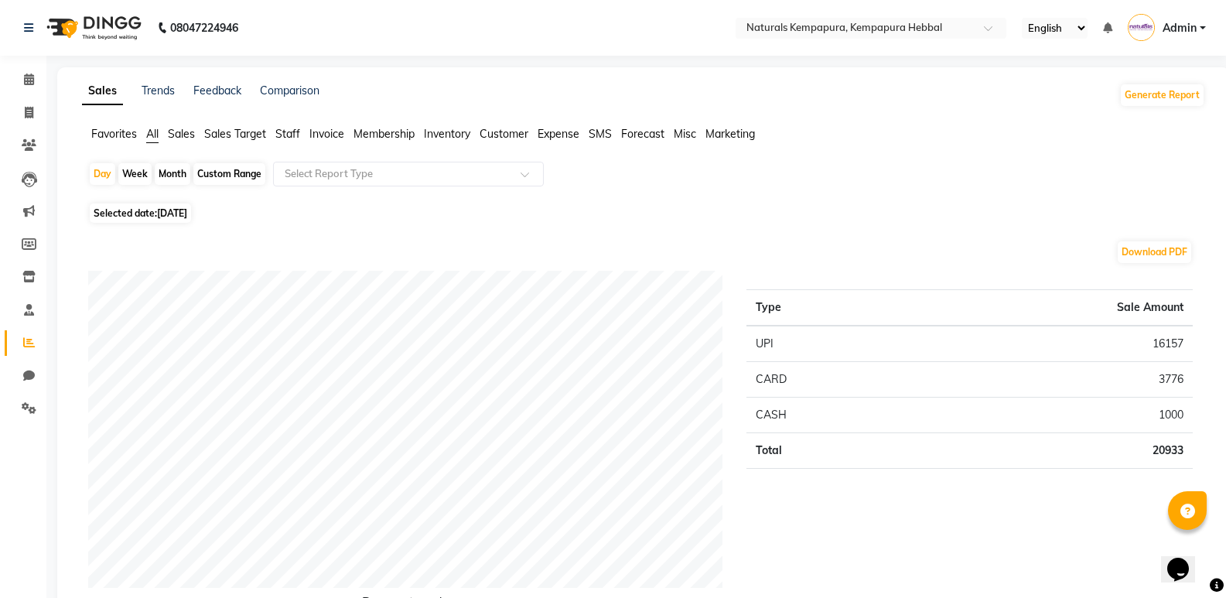
click at [285, 136] on span "Staff" at bounding box center [287, 134] width 25 height 14
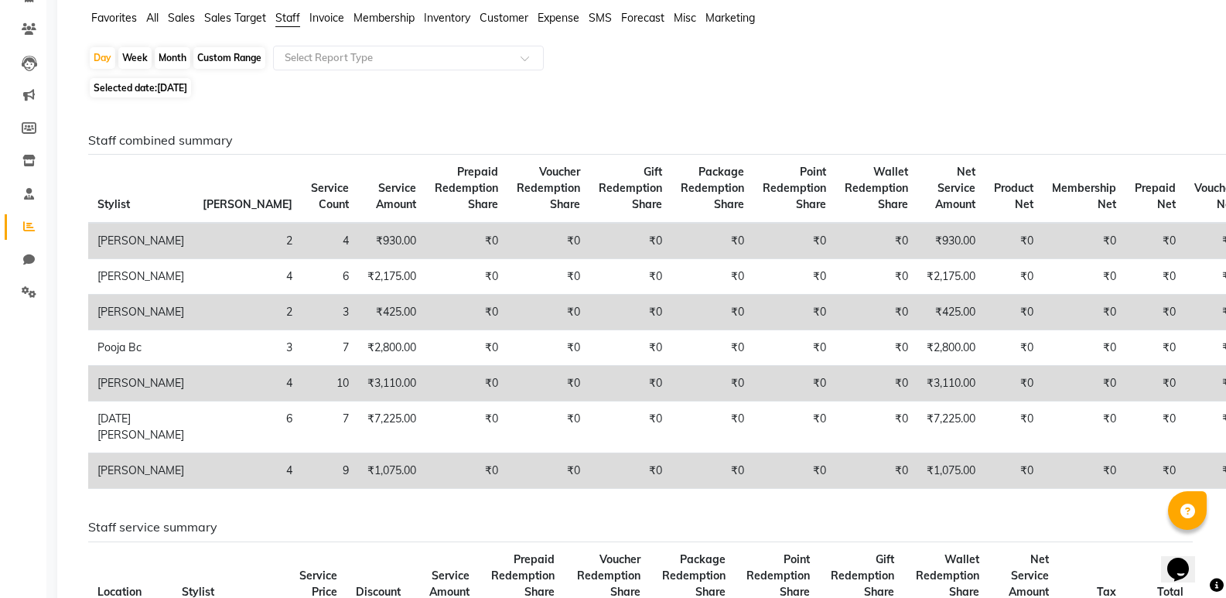
scroll to position [155, 0]
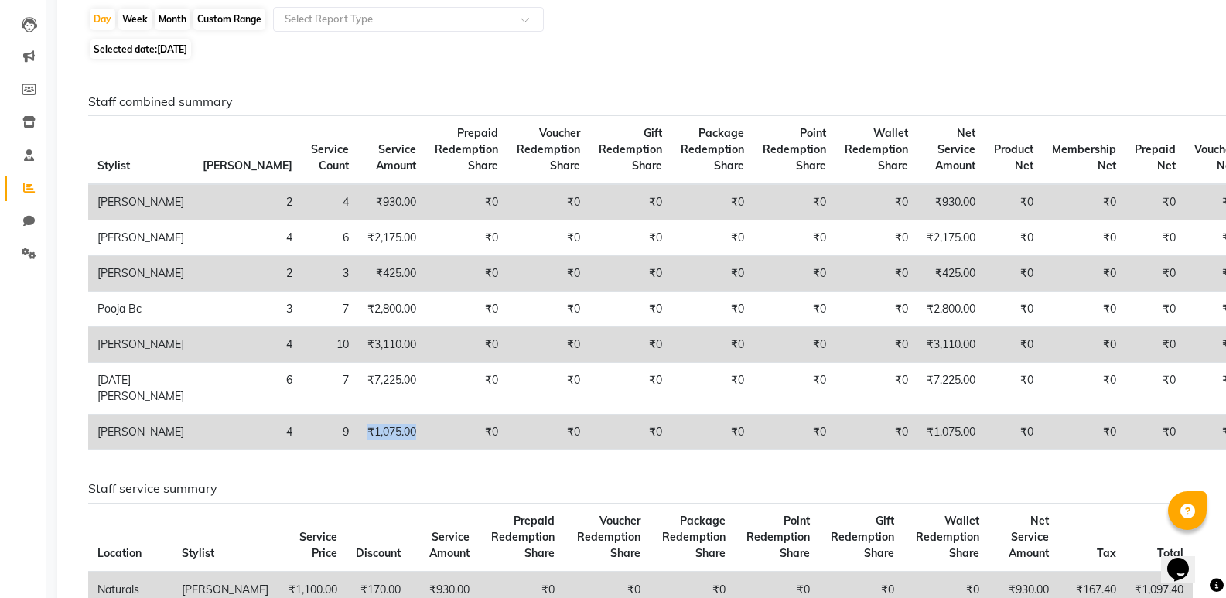
drag, startPoint x: 265, startPoint y: 481, endPoint x: 319, endPoint y: 484, distance: 54.2
click at [358, 450] on td "₹1,075.00" at bounding box center [391, 433] width 67 height 36
click at [425, 450] on td "₹0" at bounding box center [466, 433] width 82 height 36
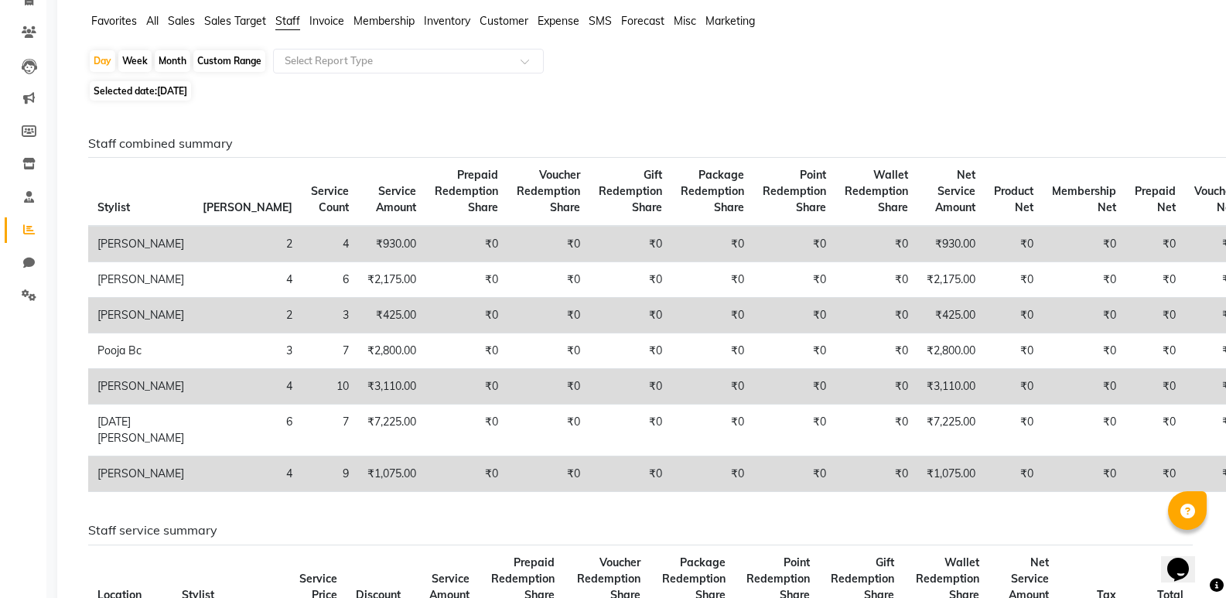
scroll to position [0, 0]
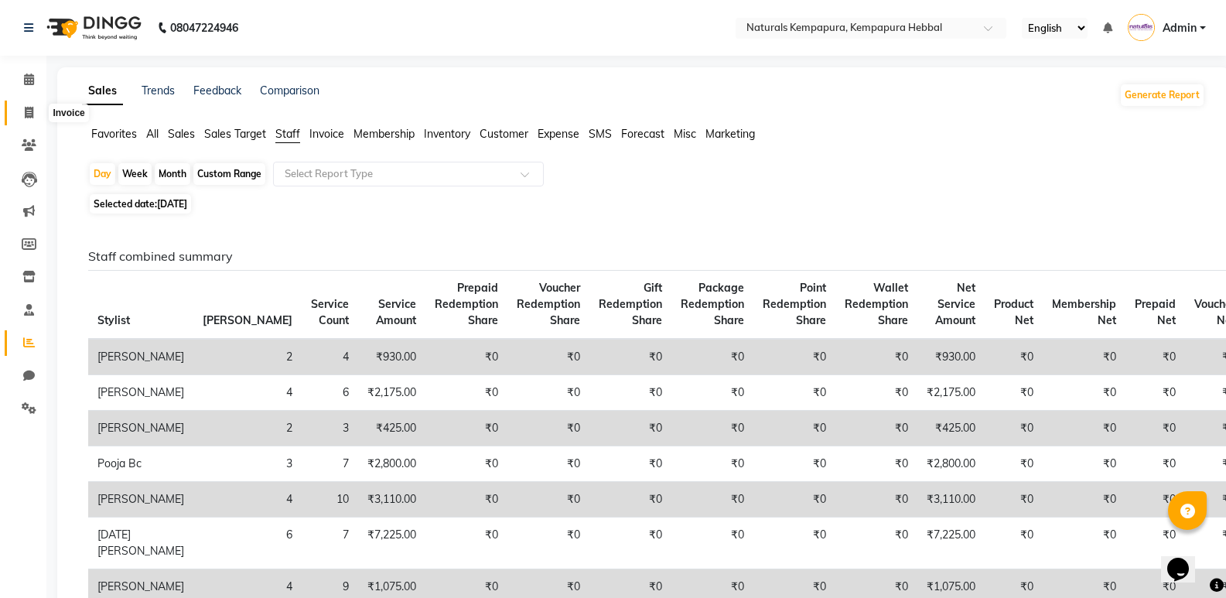
click at [30, 109] on icon at bounding box center [29, 113] width 9 height 12
select select "service"
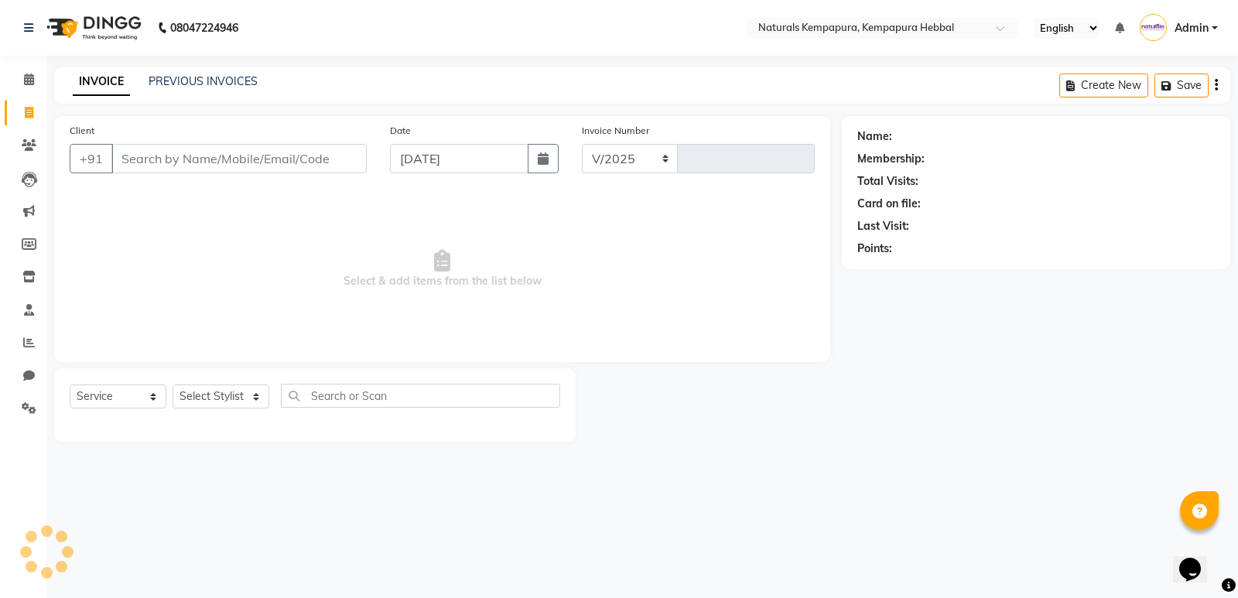
select select "7848"
type input "4569"
click at [162, 86] on link "PREVIOUS INVOICES" at bounding box center [203, 81] width 109 height 14
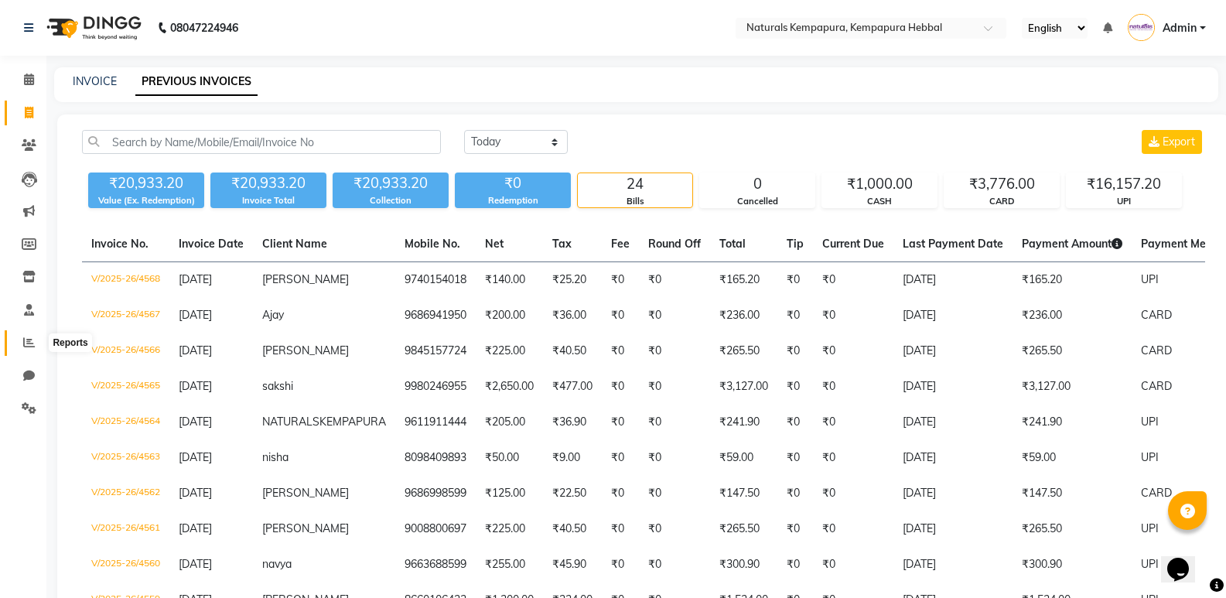
click at [25, 348] on span at bounding box center [28, 343] width 27 height 18
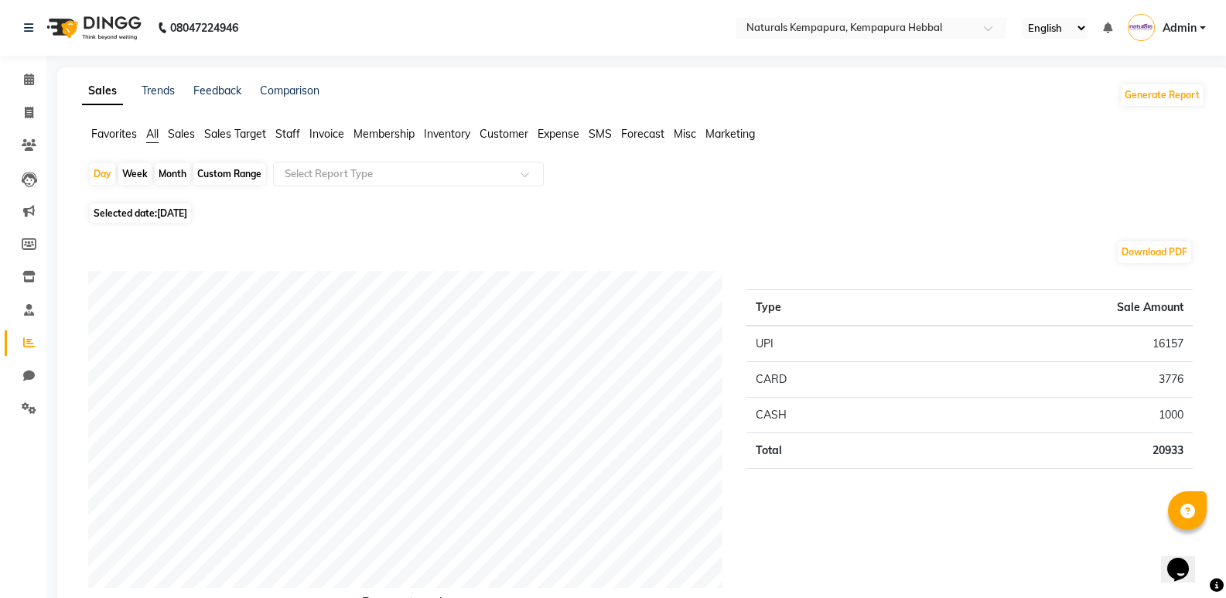
click at [292, 138] on span "Staff" at bounding box center [287, 134] width 25 height 14
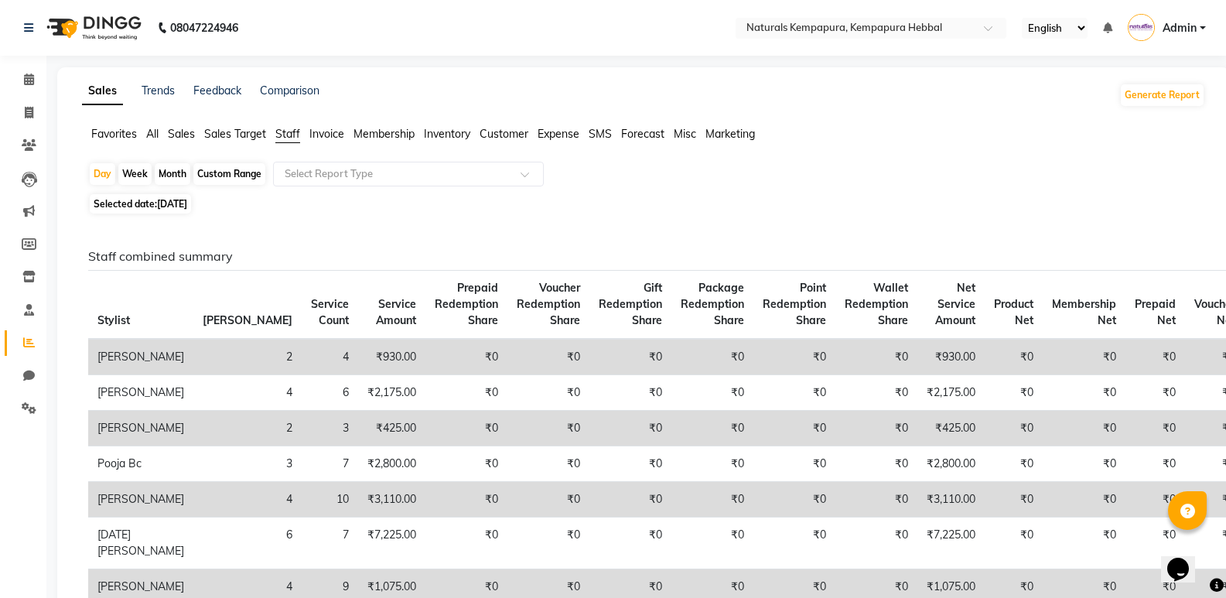
click at [203, 176] on div "Custom Range" at bounding box center [229, 174] width 72 height 22
select select "9"
select select "2025"
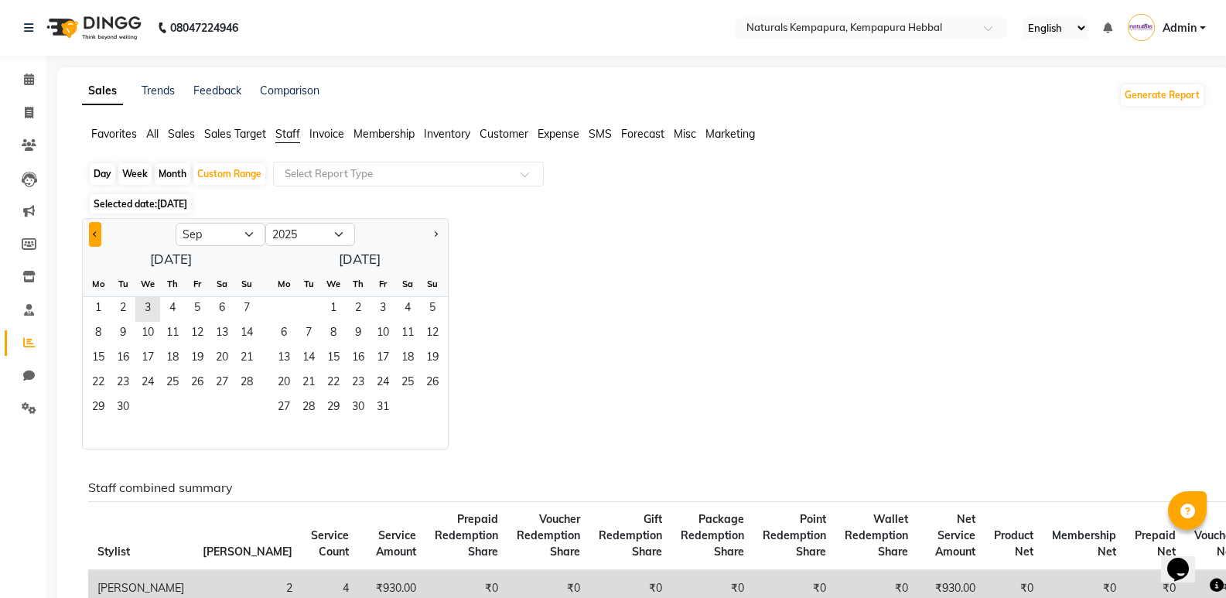
click at [97, 236] on button "Previous month" at bounding box center [95, 234] width 12 height 25
select select "8"
click at [194, 306] on span "1" at bounding box center [197, 309] width 25 height 25
click at [237, 407] on span "31" at bounding box center [246, 408] width 25 height 25
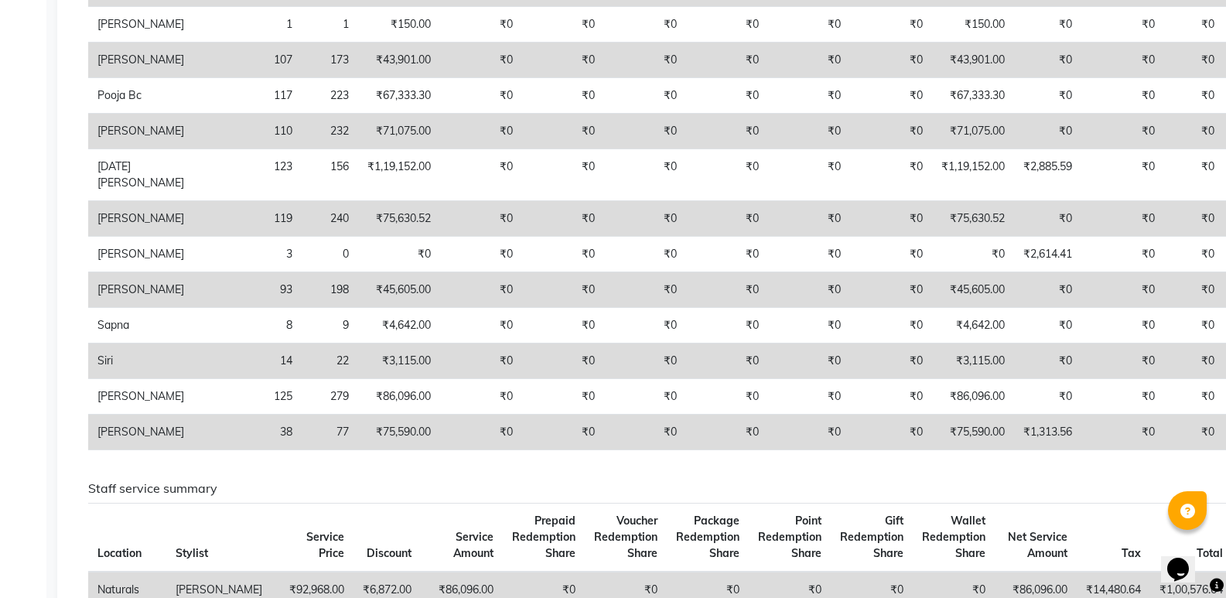
scroll to position [542, 0]
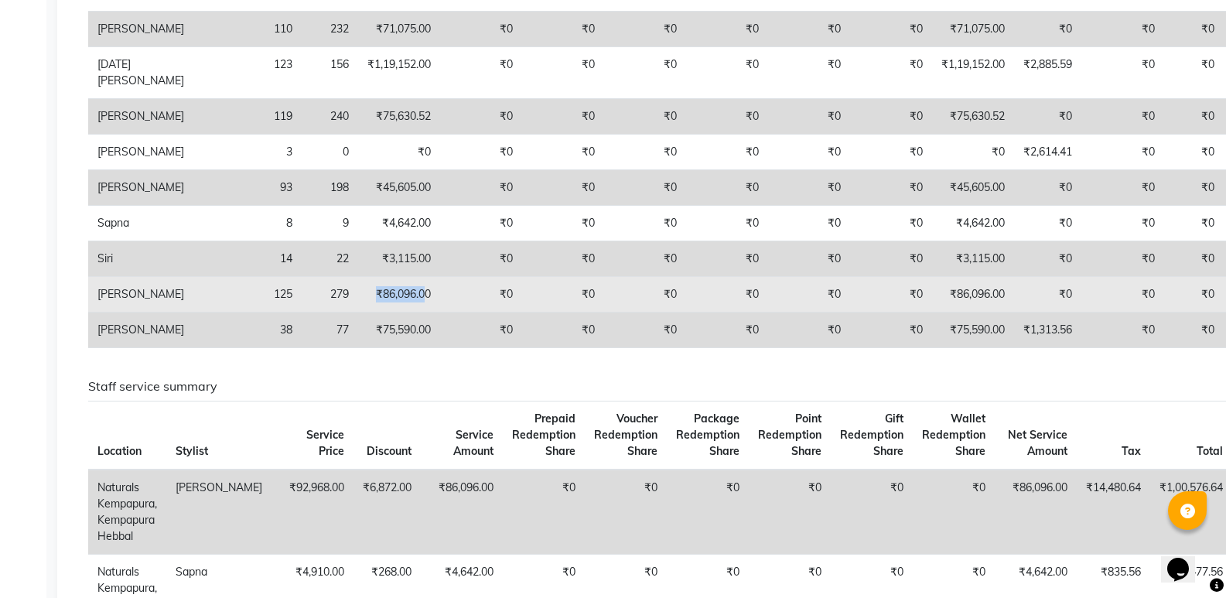
drag, startPoint x: 288, startPoint y: 356, endPoint x: 337, endPoint y: 359, distance: 49.6
click at [358, 313] on td "₹86,096.00" at bounding box center [399, 295] width 82 height 36
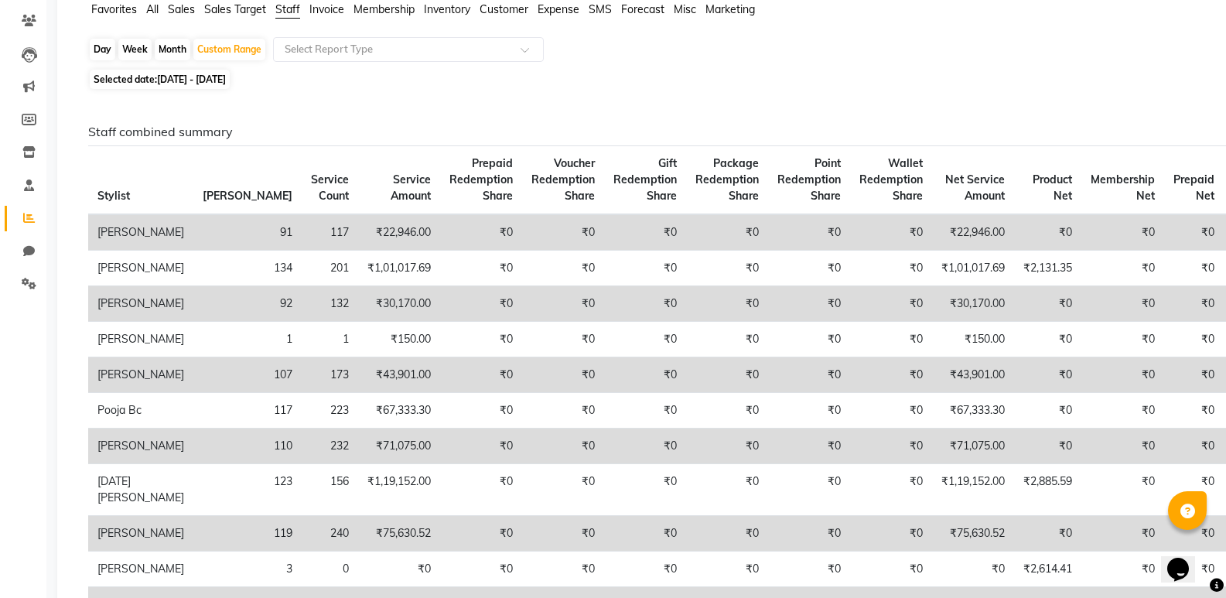
scroll to position [0, 0]
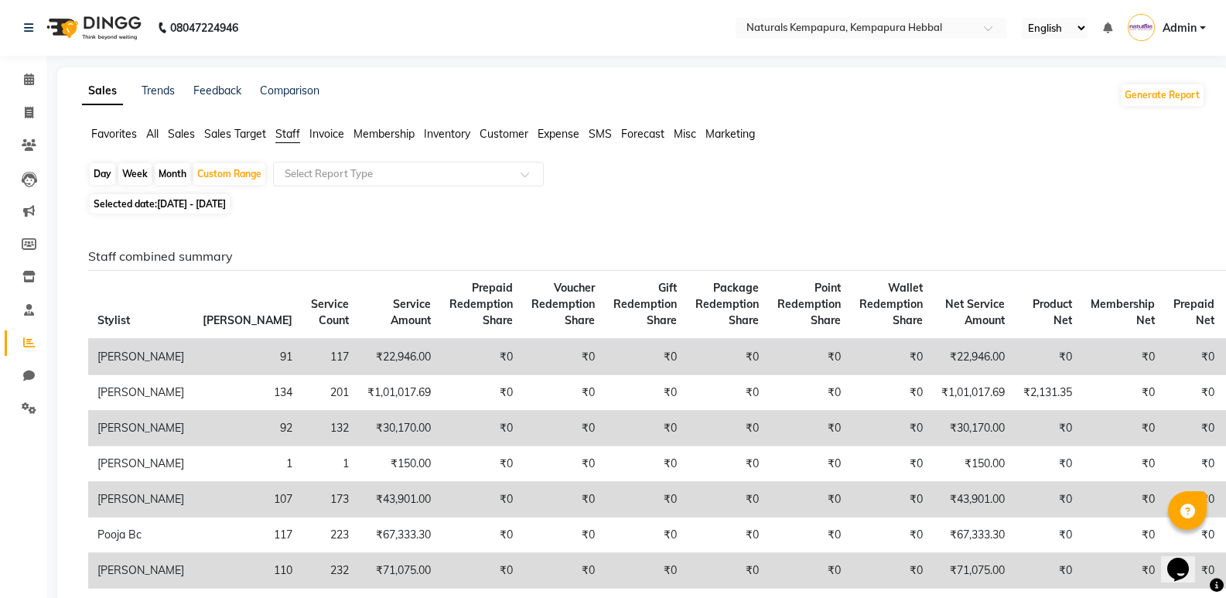
click at [703, 186] on div "Day Week Month Custom Range Select Report Type" at bounding box center [643, 176] width 1111 height 28
click at [32, 114] on icon at bounding box center [29, 113] width 9 height 12
select select "service"
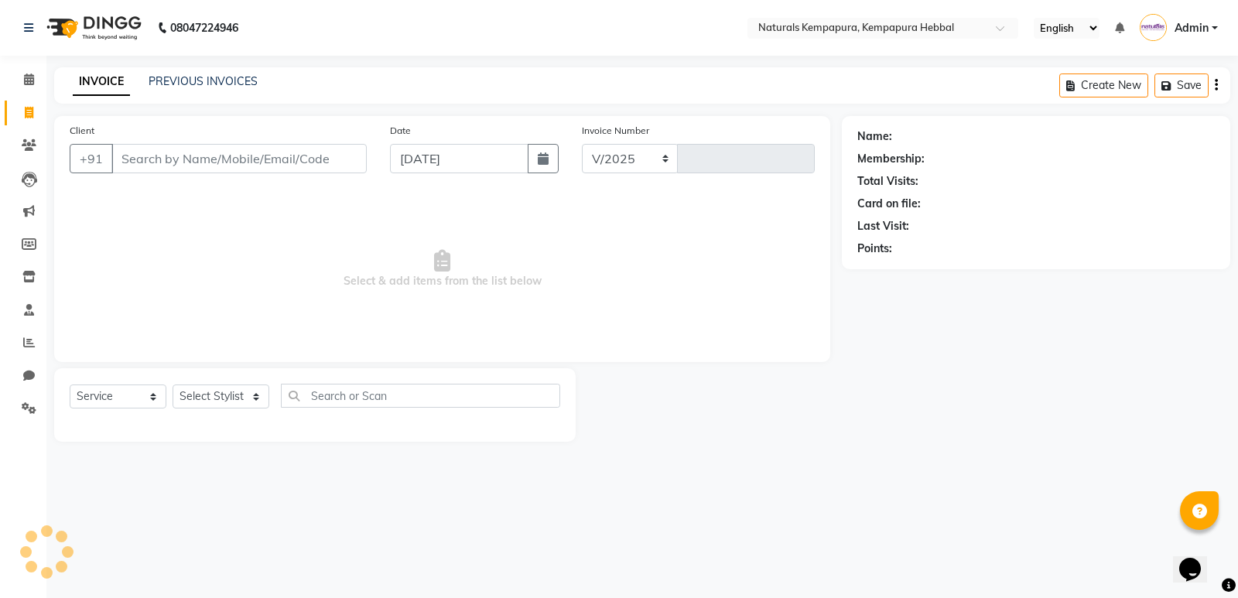
select select "7848"
type input "4569"
click at [217, 77] on link "PREVIOUS INVOICES" at bounding box center [203, 81] width 109 height 14
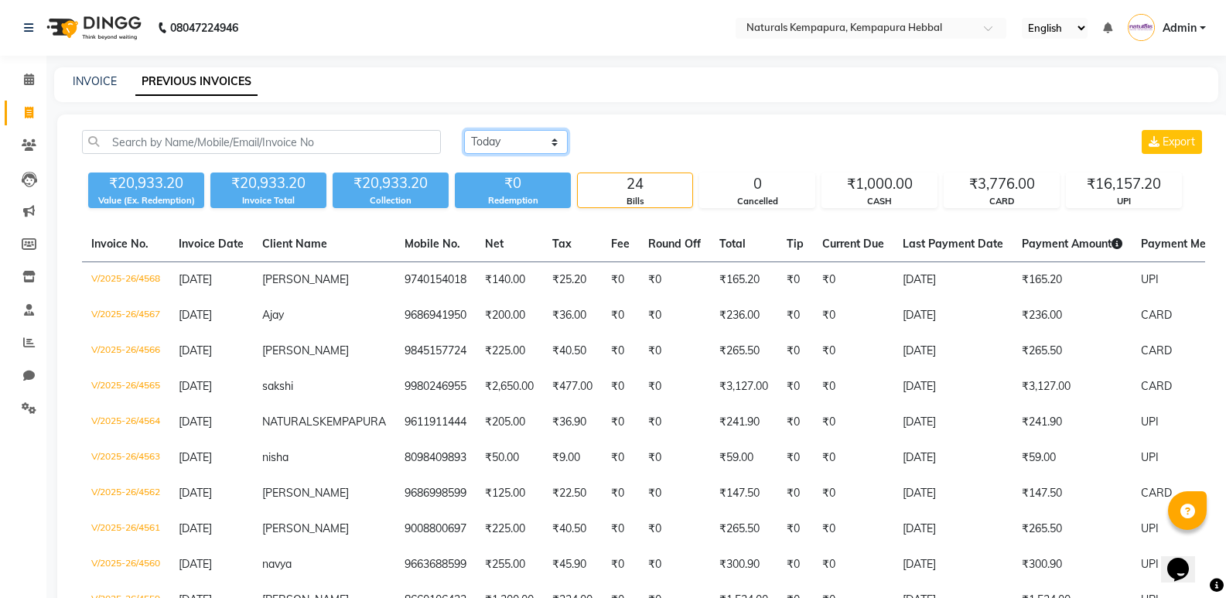
click at [511, 138] on select "[DATE] [DATE] Custom Range" at bounding box center [516, 142] width 104 height 24
select select "range"
click at [464, 130] on select "[DATE] [DATE] Custom Range" at bounding box center [516, 142] width 104 height 24
click at [620, 149] on input "[DATE]" at bounding box center [642, 143] width 108 height 22
select select "9"
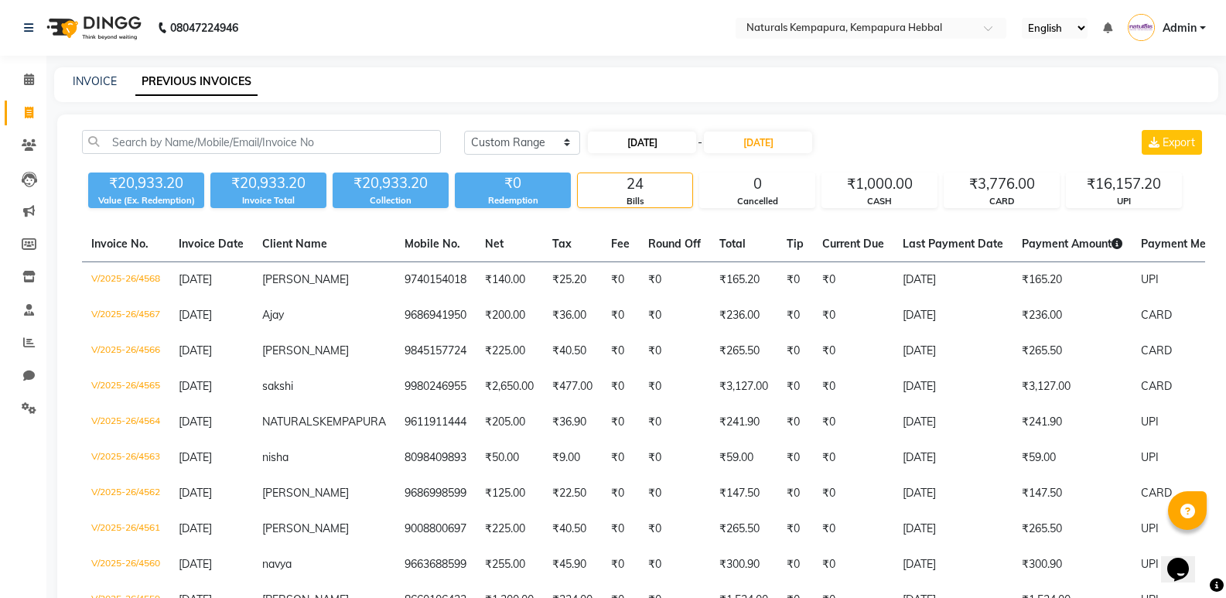
select select "2025"
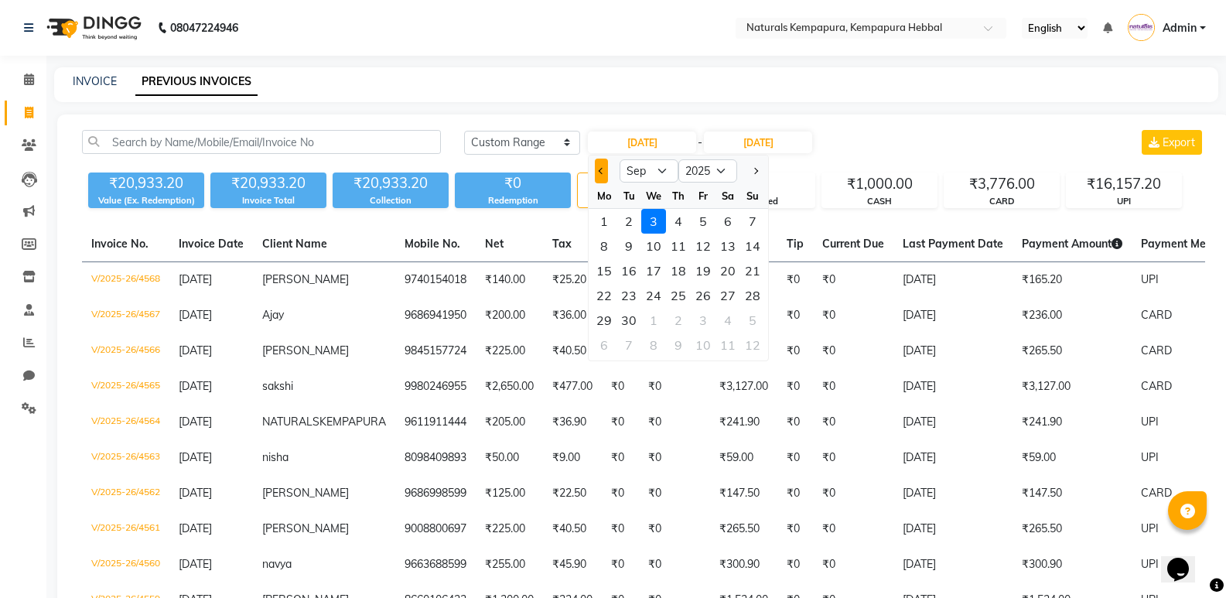
click at [600, 175] on button "Previous month" at bounding box center [601, 171] width 13 height 25
select select "8"
click at [699, 220] on div "1" at bounding box center [703, 221] width 25 height 25
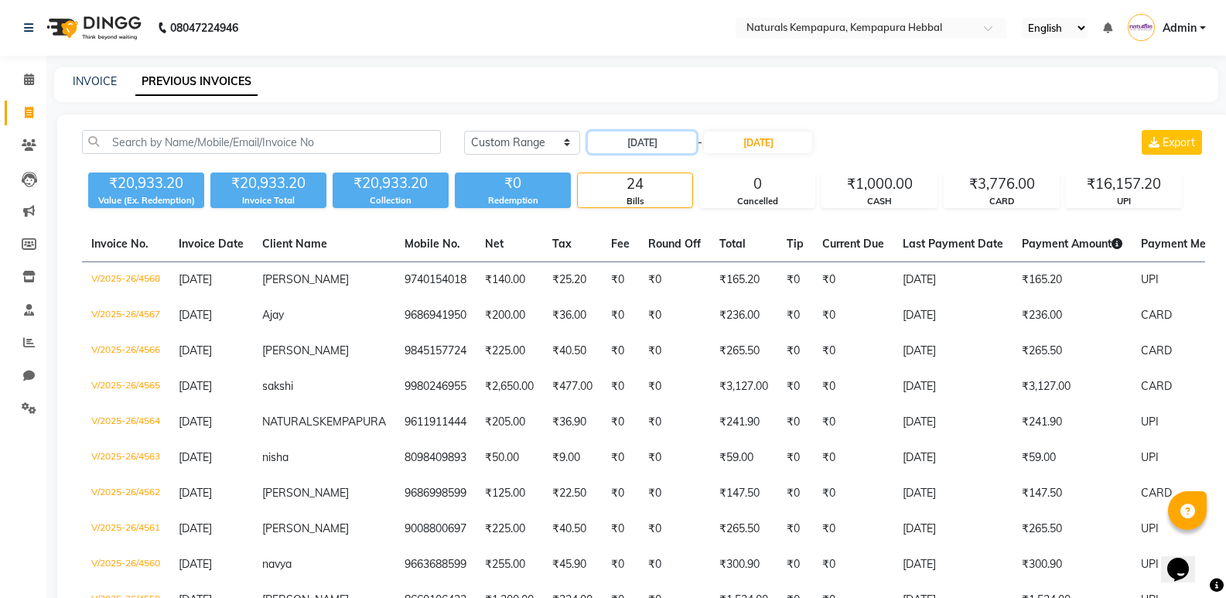
type input "[DATE]"
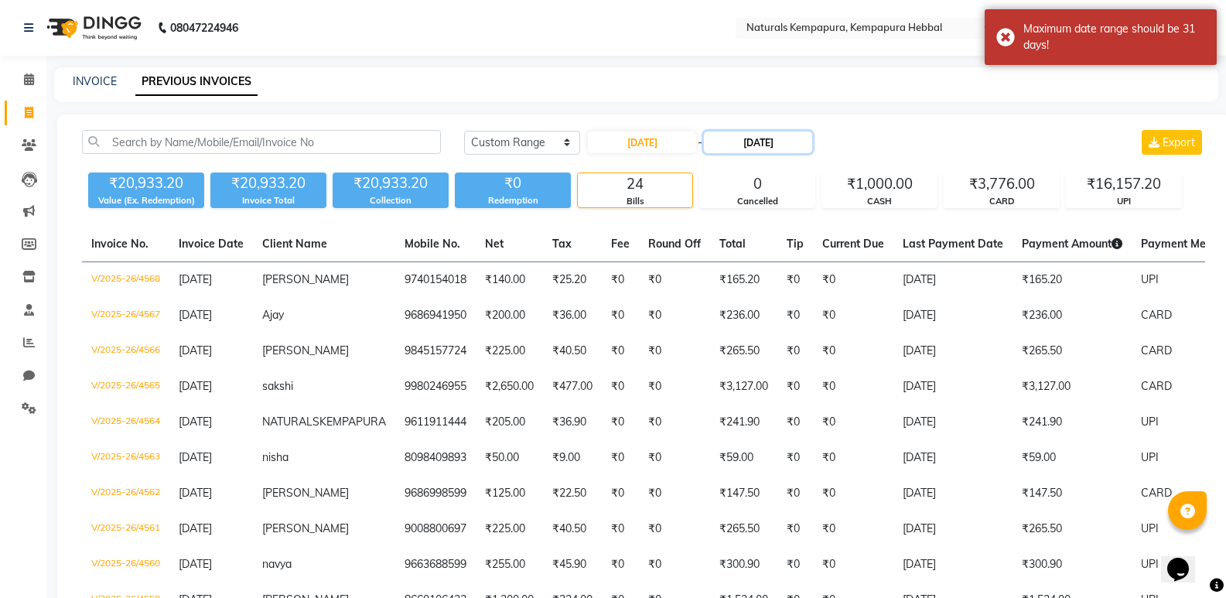
click at [740, 139] on input "[DATE]" at bounding box center [758, 143] width 108 height 22
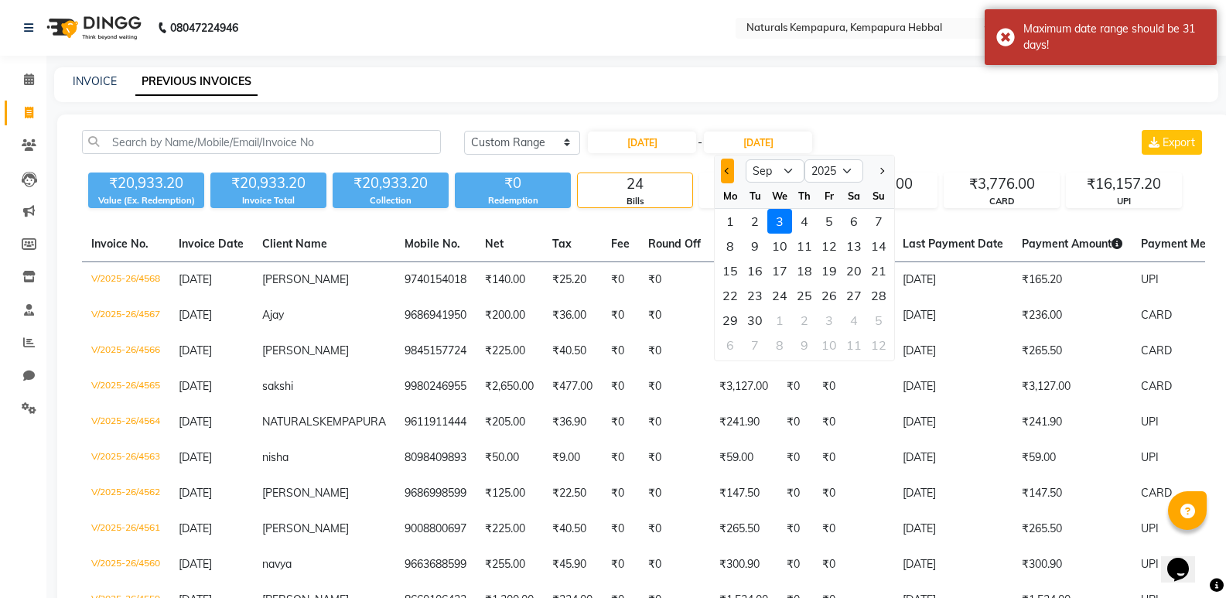
click at [726, 169] on span "Previous month" at bounding box center [728, 171] width 6 height 6
select select "8"
click at [877, 319] on div "31" at bounding box center [878, 320] width 25 height 25
type input "31-08-2025"
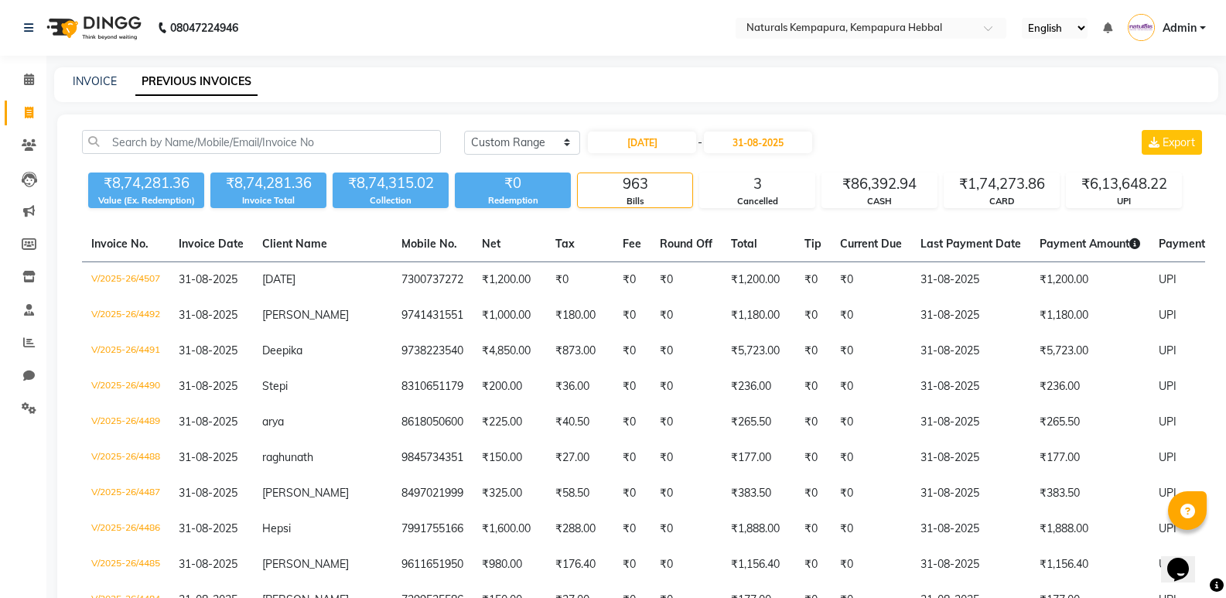
click at [114, 93] on div "INVOICE PREVIOUS INVOICES" at bounding box center [636, 84] width 1164 height 35
click at [116, 69] on div "INVOICE PREVIOUS INVOICES" at bounding box center [636, 84] width 1164 height 35
click at [76, 80] on link "INVOICE" at bounding box center [95, 81] width 44 height 14
select select "service"
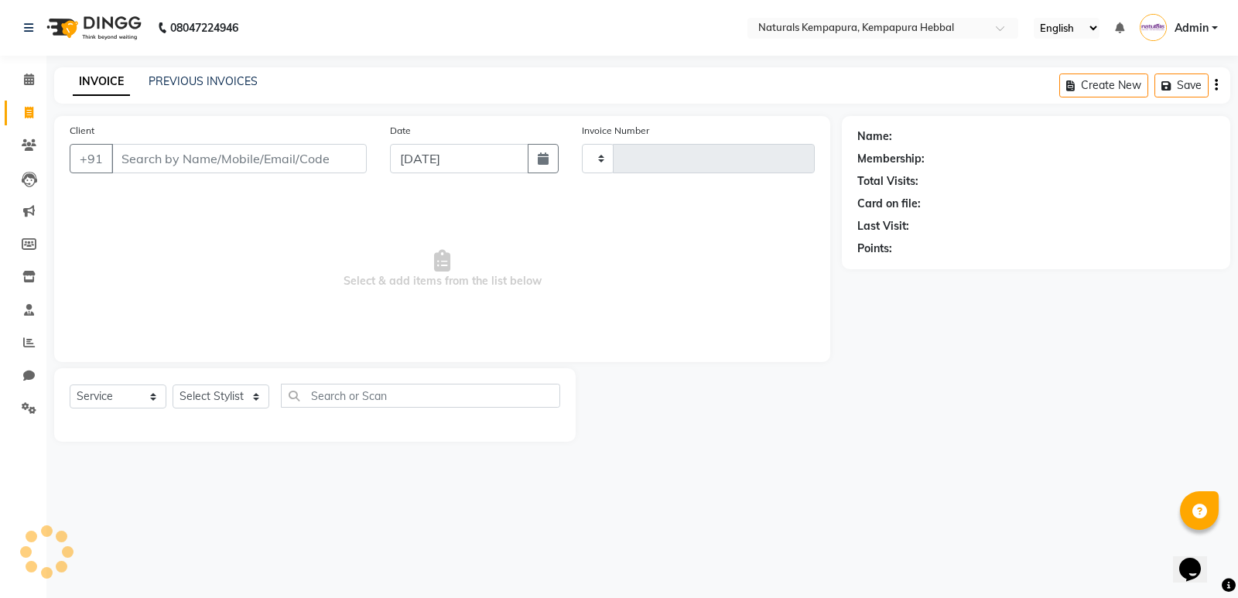
type input "4569"
select select "7848"
click at [153, 62] on div "08047224946 Select Location × Naturals [GEOGRAPHIC_DATA], Kempapura Hebbal Engl…" at bounding box center [619, 299] width 1238 height 598
click at [166, 86] on link "PREVIOUS INVOICES" at bounding box center [203, 81] width 109 height 14
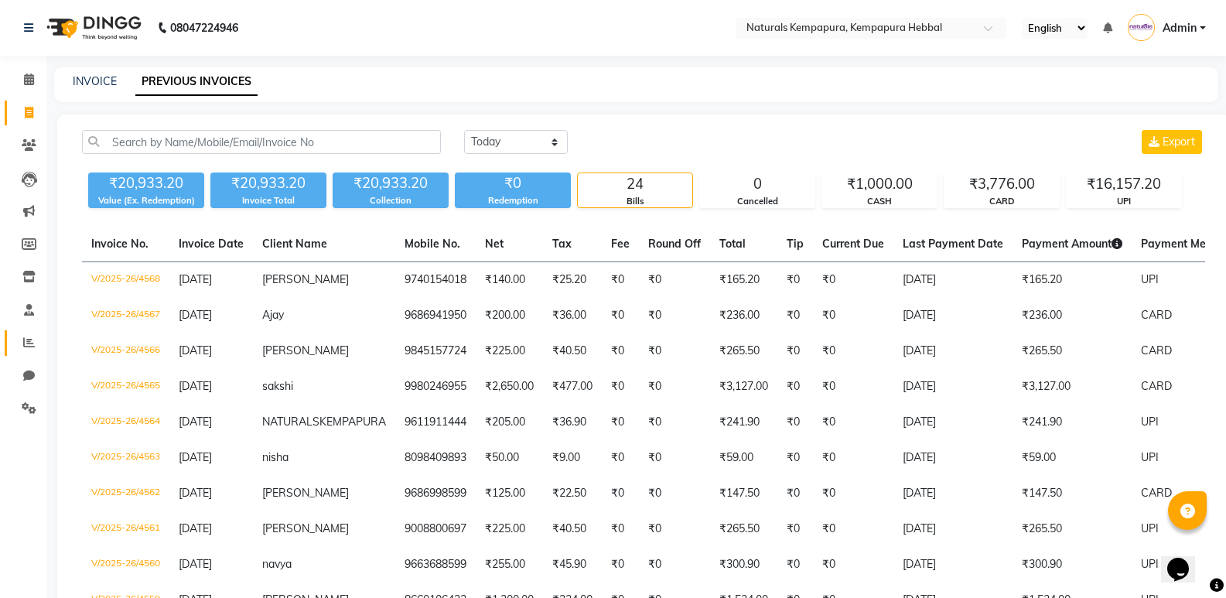
click at [39, 331] on link "Reports" at bounding box center [23, 343] width 37 height 26
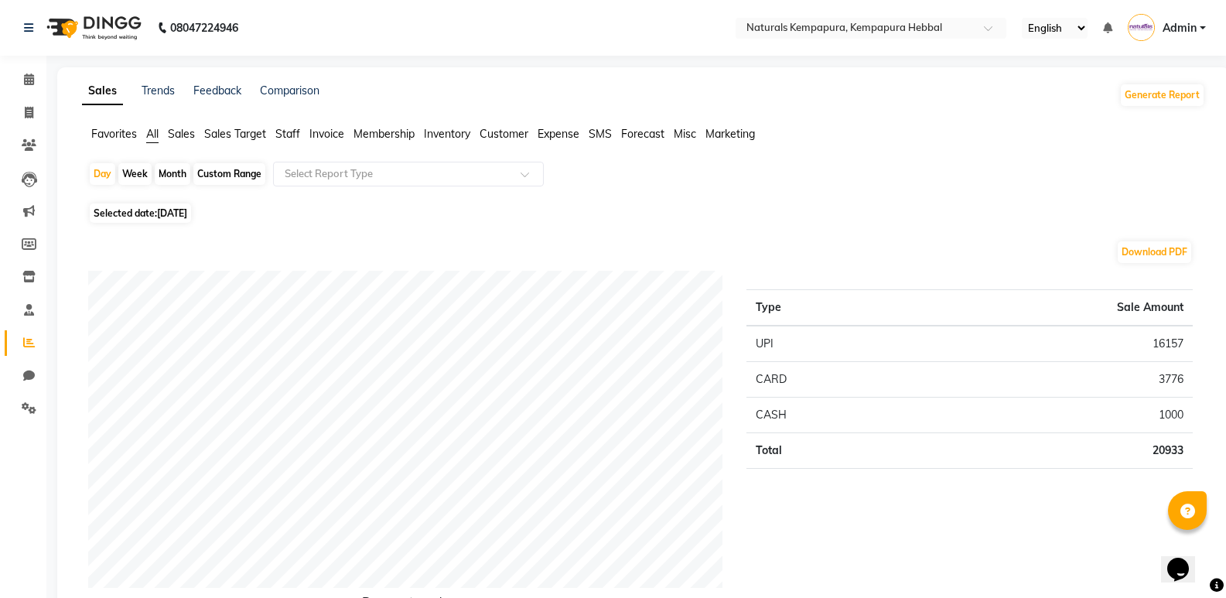
click at [284, 133] on span "Staff" at bounding box center [287, 134] width 25 height 14
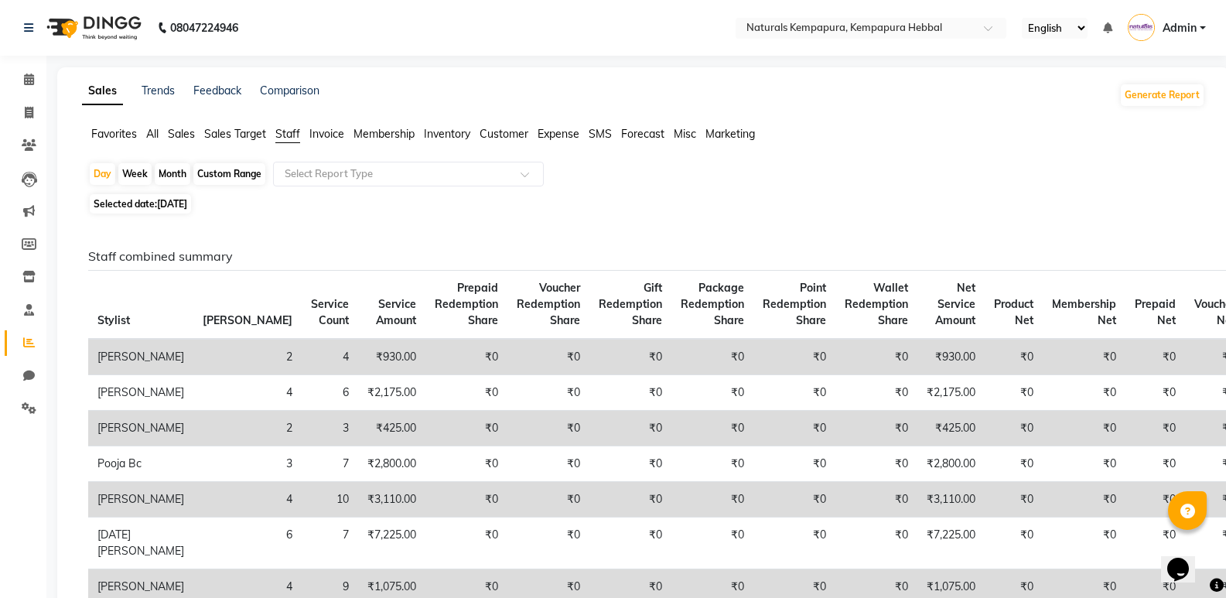
click at [237, 164] on div "Custom Range" at bounding box center [229, 174] width 72 height 22
select select "9"
select select "2025"
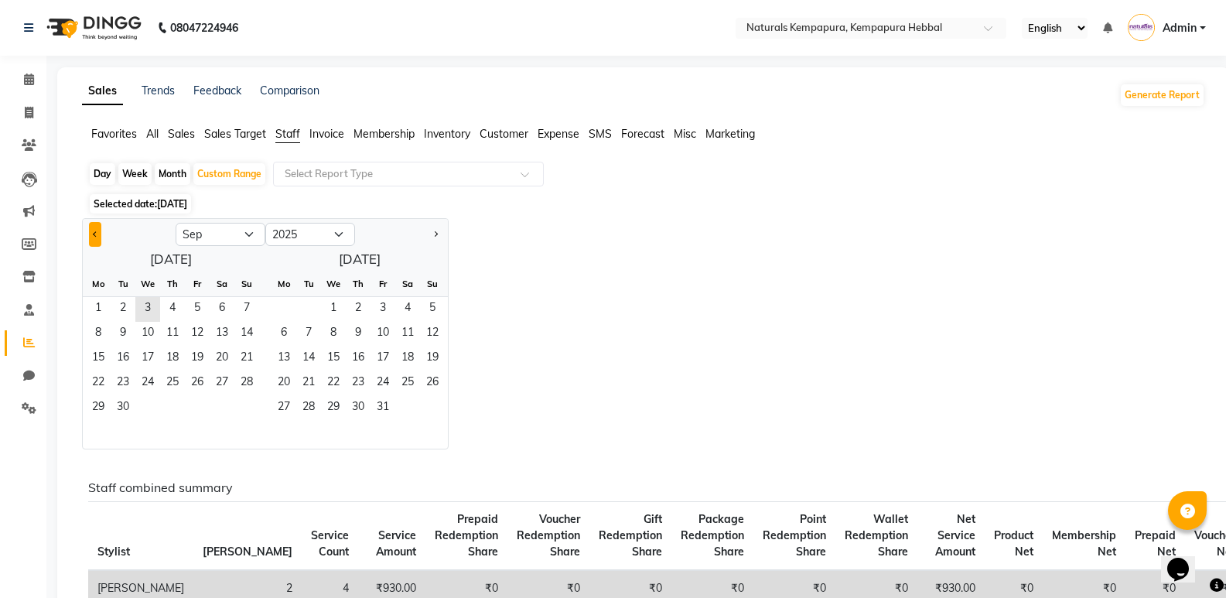
click at [94, 233] on span "Previous month" at bounding box center [95, 233] width 5 height 5
select select "8"
click at [207, 301] on span "1" at bounding box center [197, 309] width 25 height 25
drag, startPoint x: 237, startPoint y: 338, endPoint x: 251, endPoint y: 401, distance: 64.0
click at [251, 401] on ngb-datepicker-month "Mo Tu We Th Fr Sa Su 1 2 3 4 5 6 7 8 9 10 11 12 13 14 15 16 17 18 19 20 21 22 2…" at bounding box center [171, 360] width 176 height 177
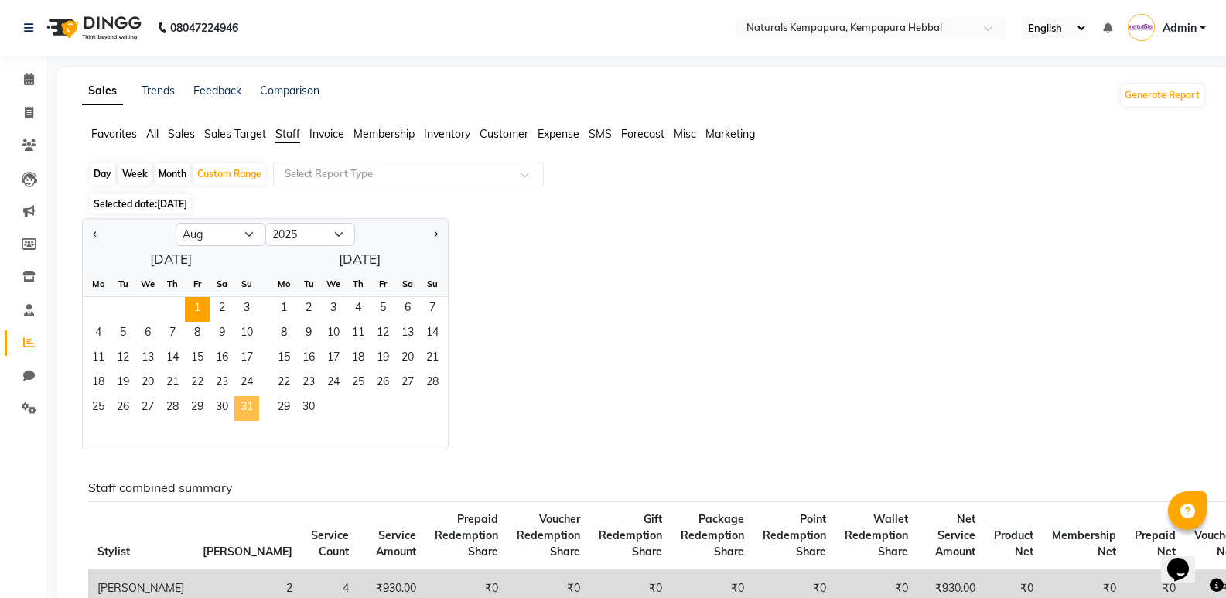
click at [251, 401] on span "31" at bounding box center [246, 408] width 25 height 25
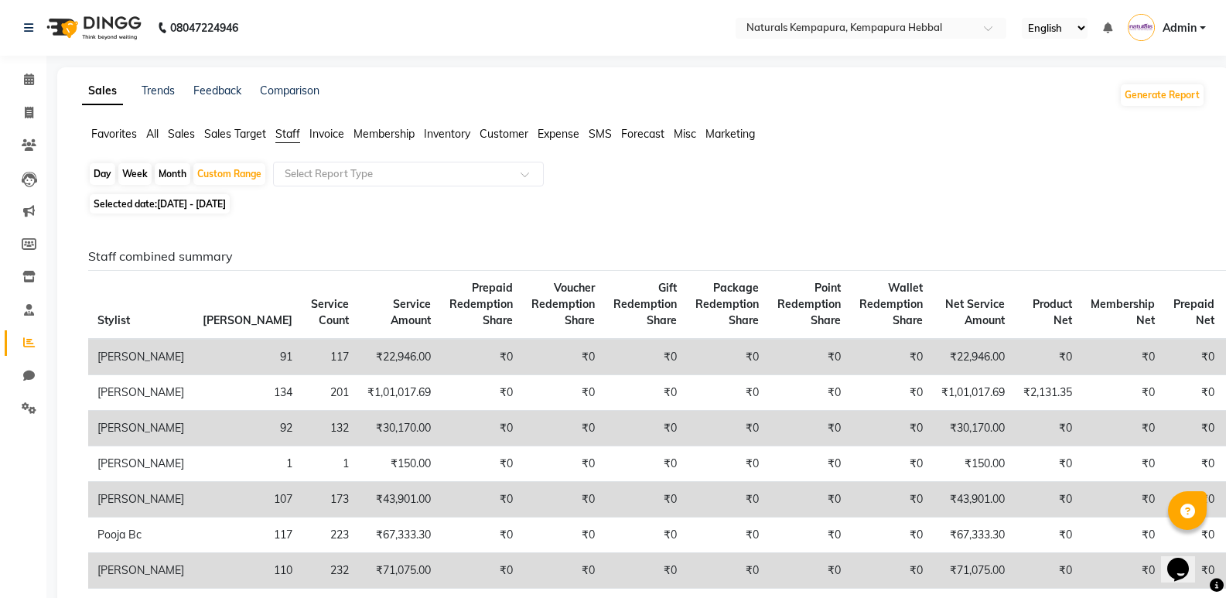
click at [196, 195] on span "Selected date: [DATE] - [DATE]" at bounding box center [160, 203] width 140 height 19
select select "8"
select select "2025"
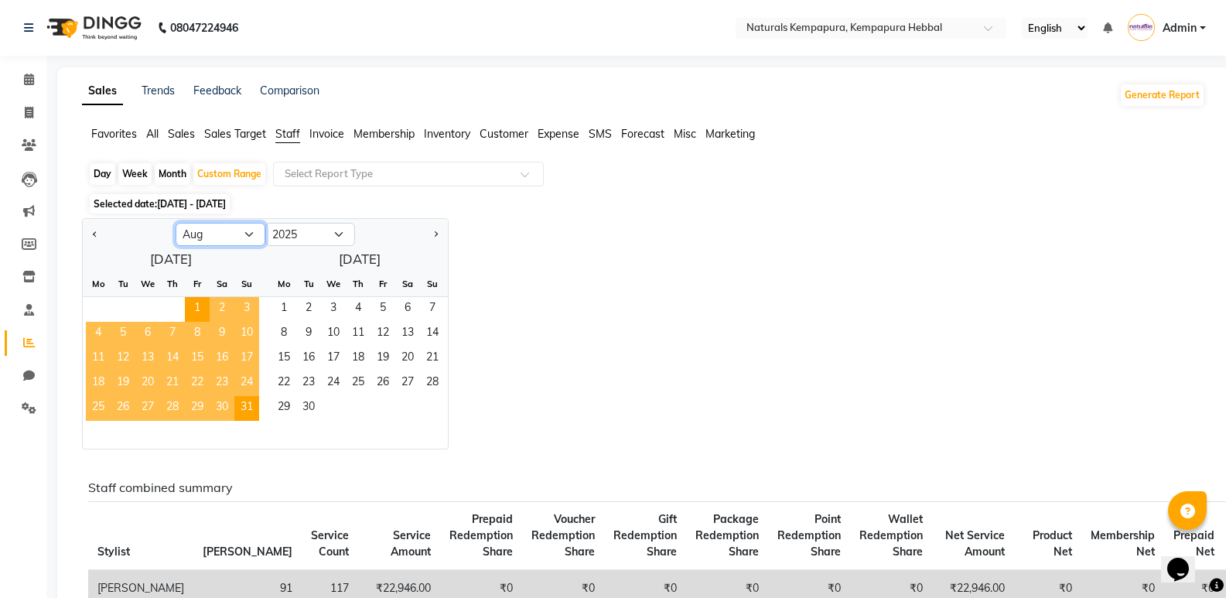
click at [210, 242] on select "Jan Feb Mar Apr May Jun [DATE] Aug Sep Oct Nov Dec" at bounding box center [221, 234] width 90 height 23
select select "1"
click at [176, 223] on select "Jan Feb Mar Apr May Jun [DATE] Aug Sep Oct Nov Dec" at bounding box center [221, 234] width 90 height 23
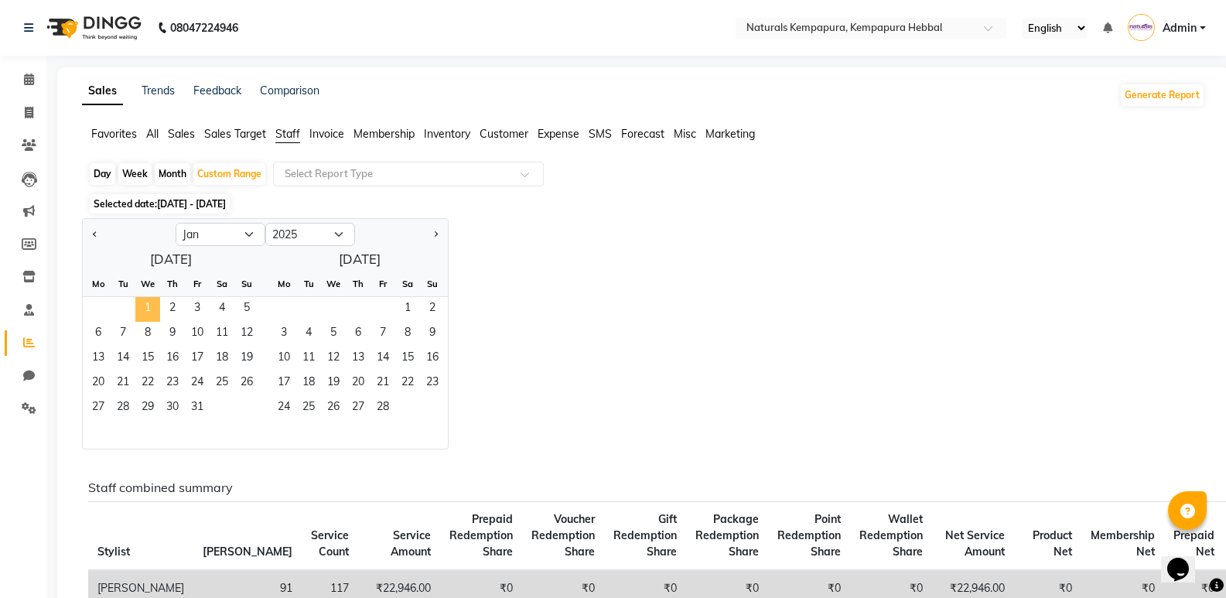
click at [152, 298] on span "1" at bounding box center [147, 309] width 25 height 25
click at [201, 396] on span "31" at bounding box center [197, 408] width 25 height 25
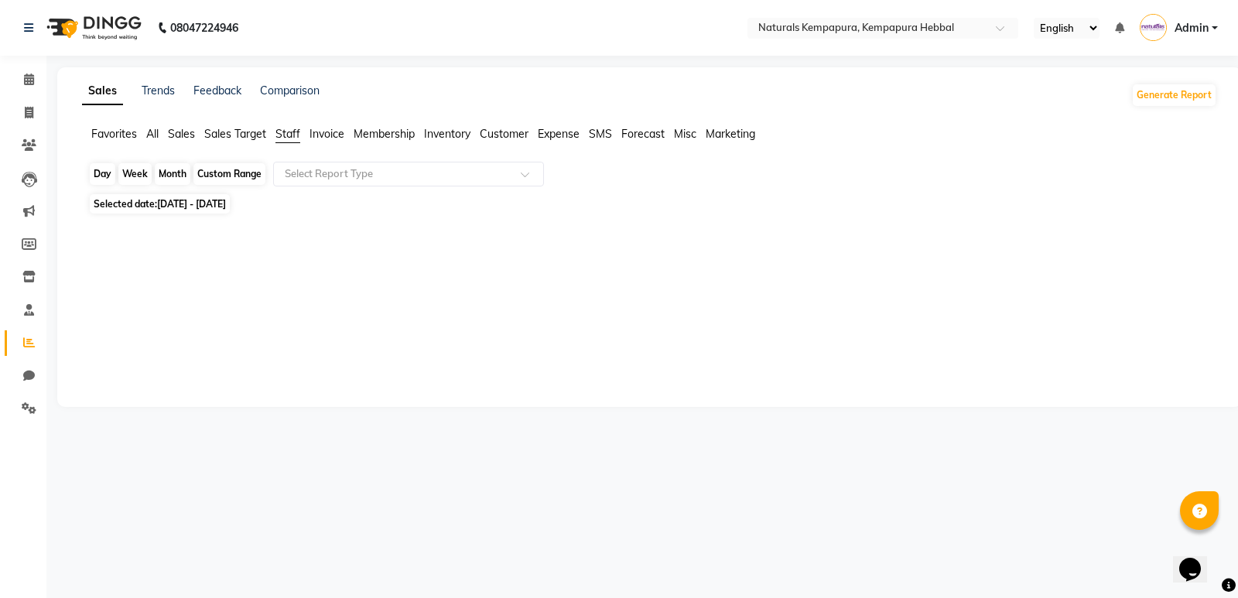
click at [235, 183] on div "Custom Range" at bounding box center [229, 174] width 72 height 22
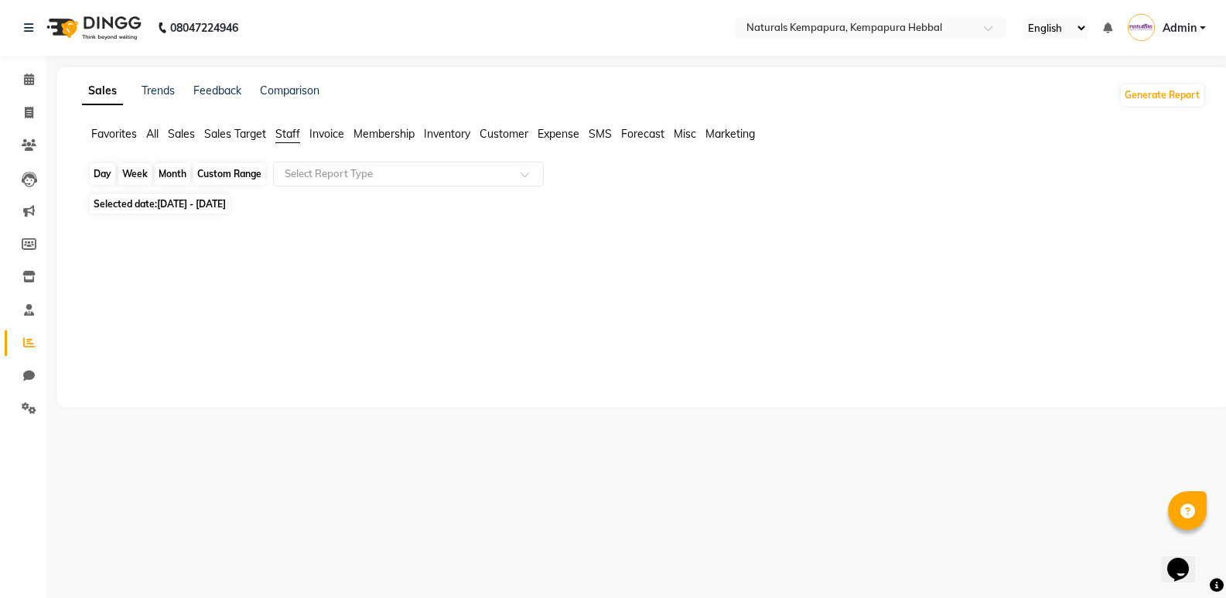
select select "2025"
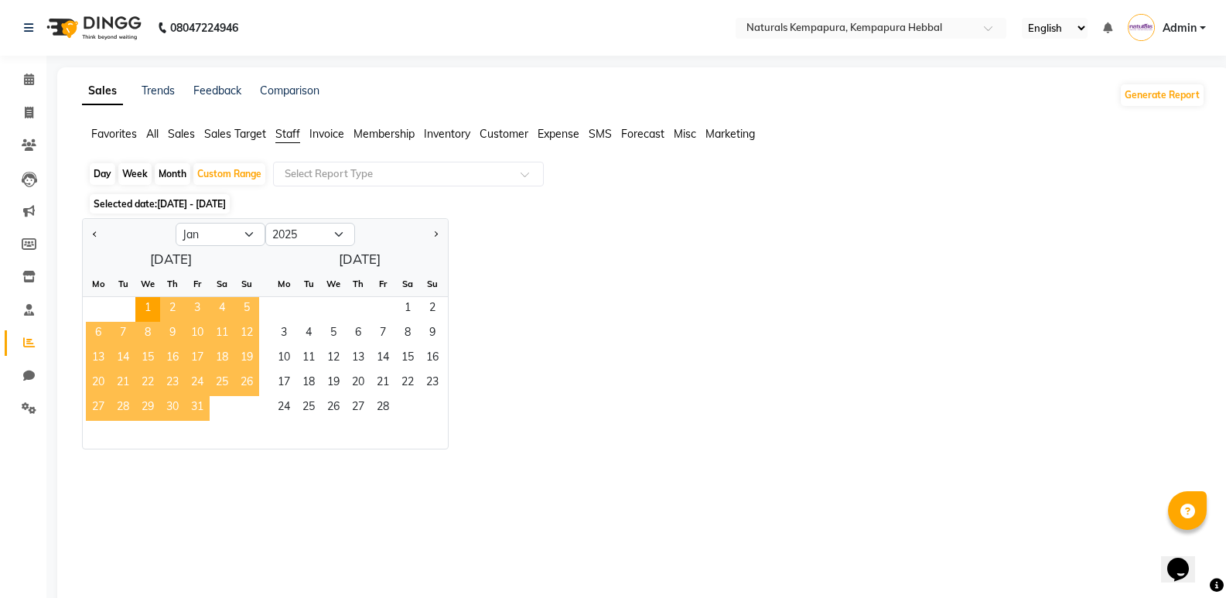
click at [195, 404] on span "31" at bounding box center [197, 408] width 25 height 25
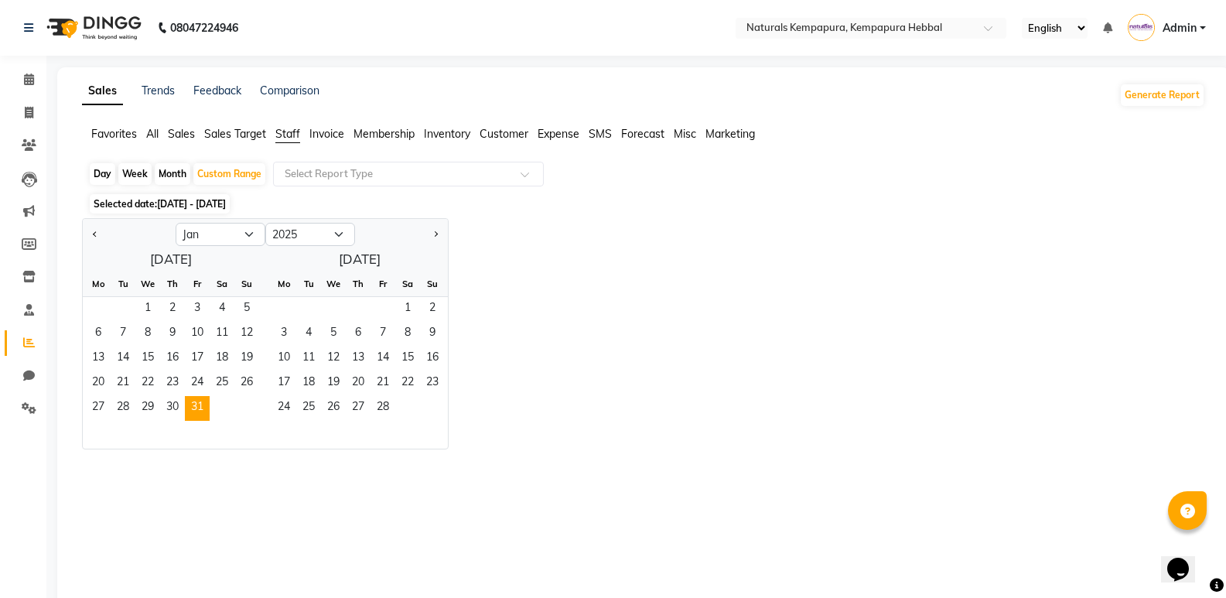
scroll to position [63, 0]
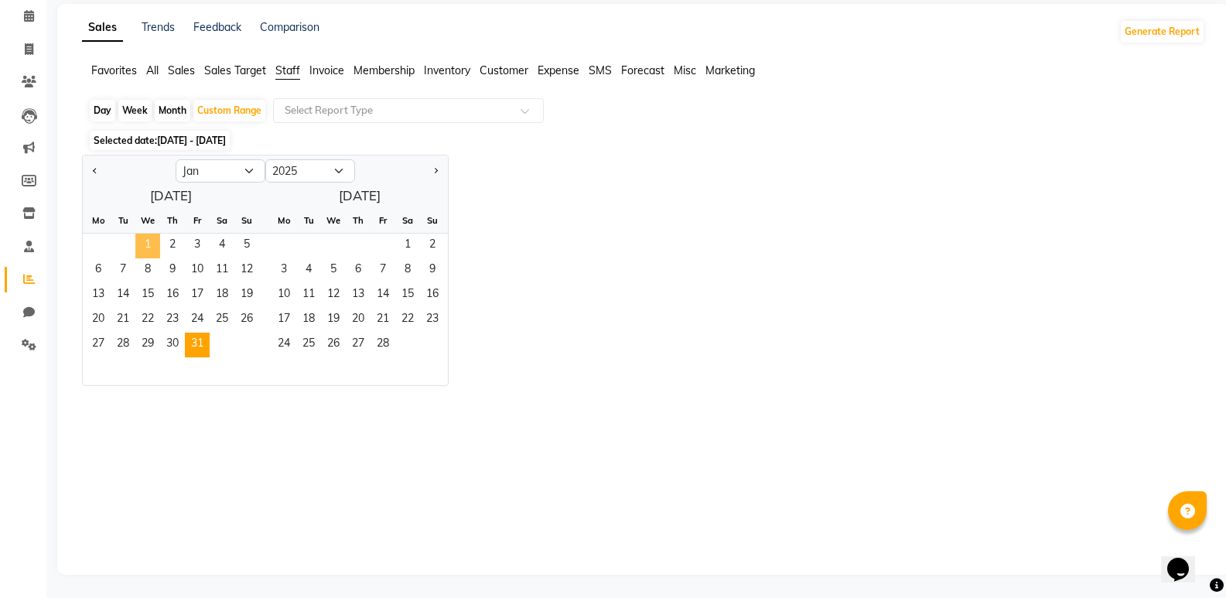
click at [159, 255] on span "1" at bounding box center [147, 246] width 25 height 25
click at [179, 357] on span "30" at bounding box center [172, 345] width 25 height 25
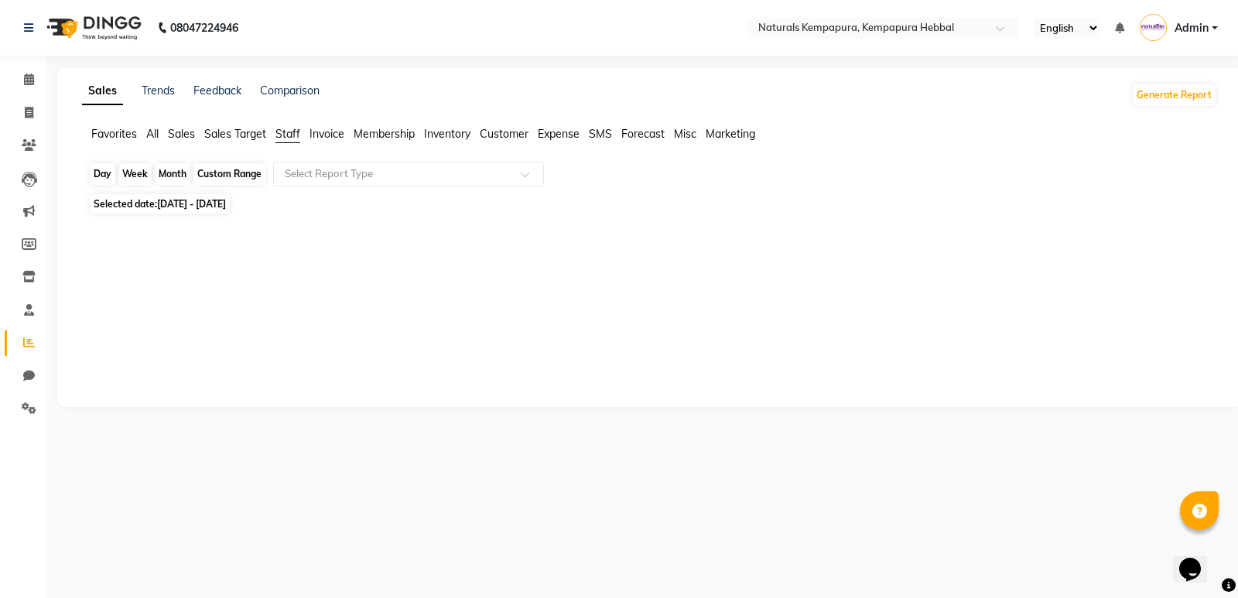
click at [248, 163] on div "Custom Range" at bounding box center [229, 174] width 72 height 22
select select "2025"
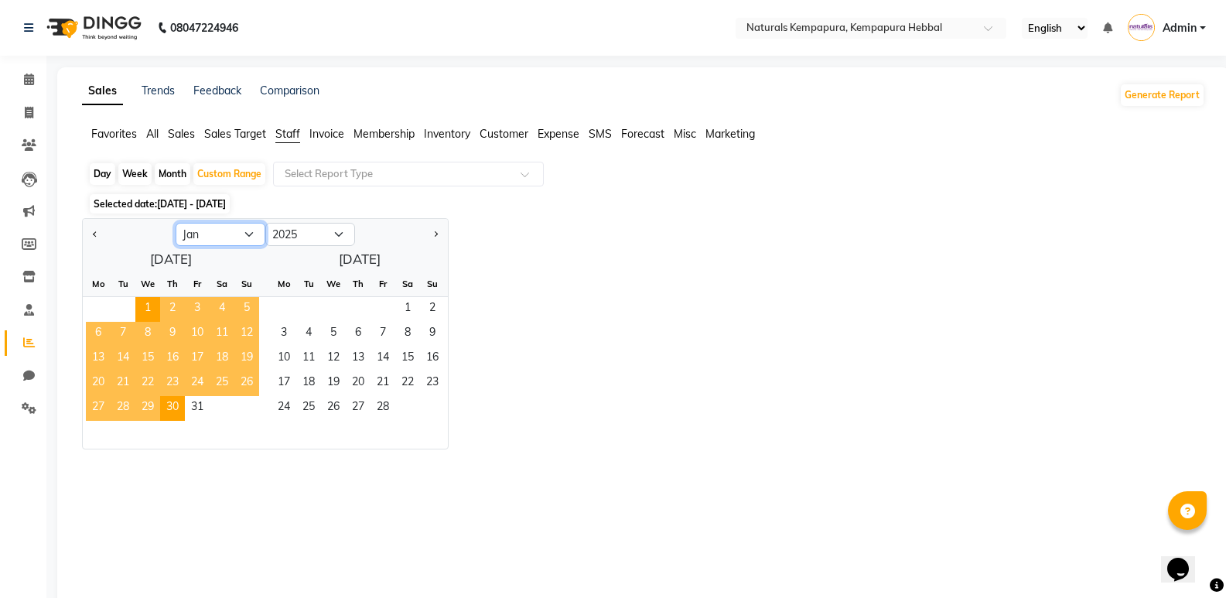
click at [241, 226] on select "Jan Feb Mar Apr May Jun [DATE] Aug Sep Oct Nov Dec" at bounding box center [221, 234] width 90 height 23
select select "7"
click at [176, 223] on select "Jan Feb Mar Apr May Jun [DATE] Aug Sep Oct Nov Dec" at bounding box center [221, 234] width 90 height 23
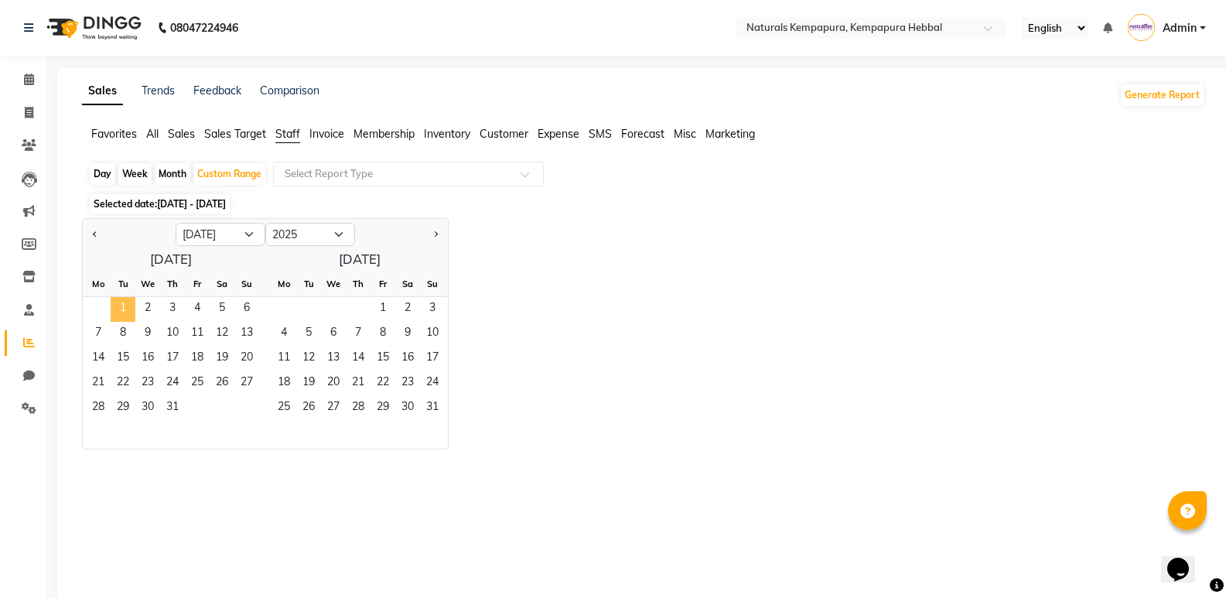
click at [132, 302] on span "1" at bounding box center [123, 309] width 25 height 25
click at [162, 388] on span "24" at bounding box center [172, 383] width 25 height 25
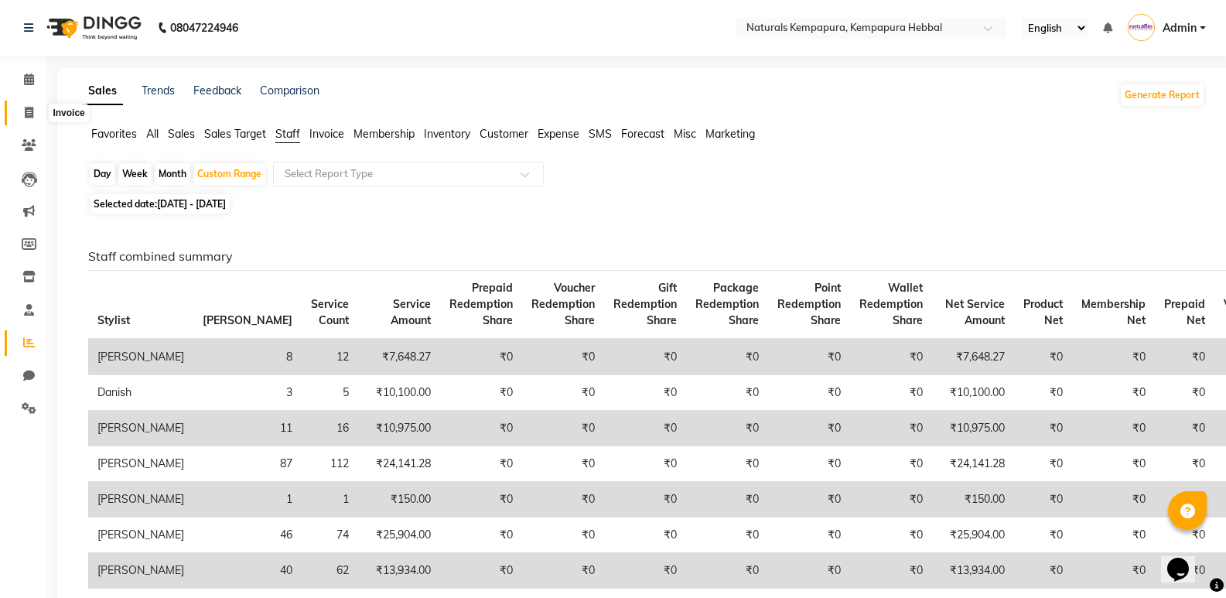
drag, startPoint x: 39, startPoint y: 107, endPoint x: 25, endPoint y: 111, distance: 15.2
click at [38, 107] on span at bounding box center [28, 113] width 27 height 18
select select "service"
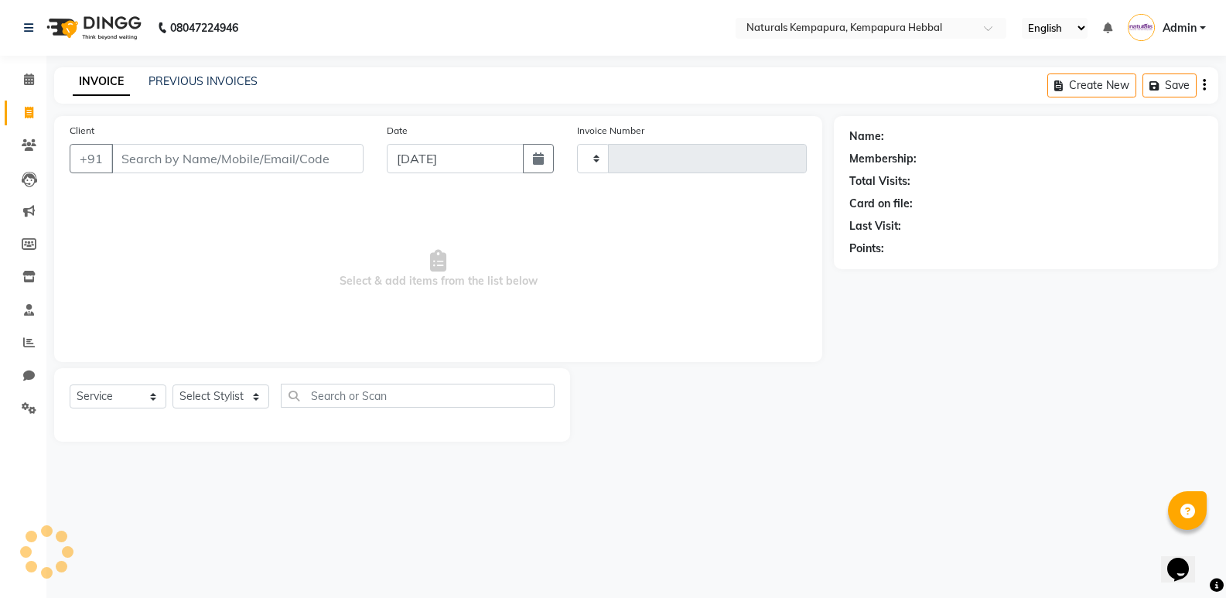
type input "4569"
select select "7848"
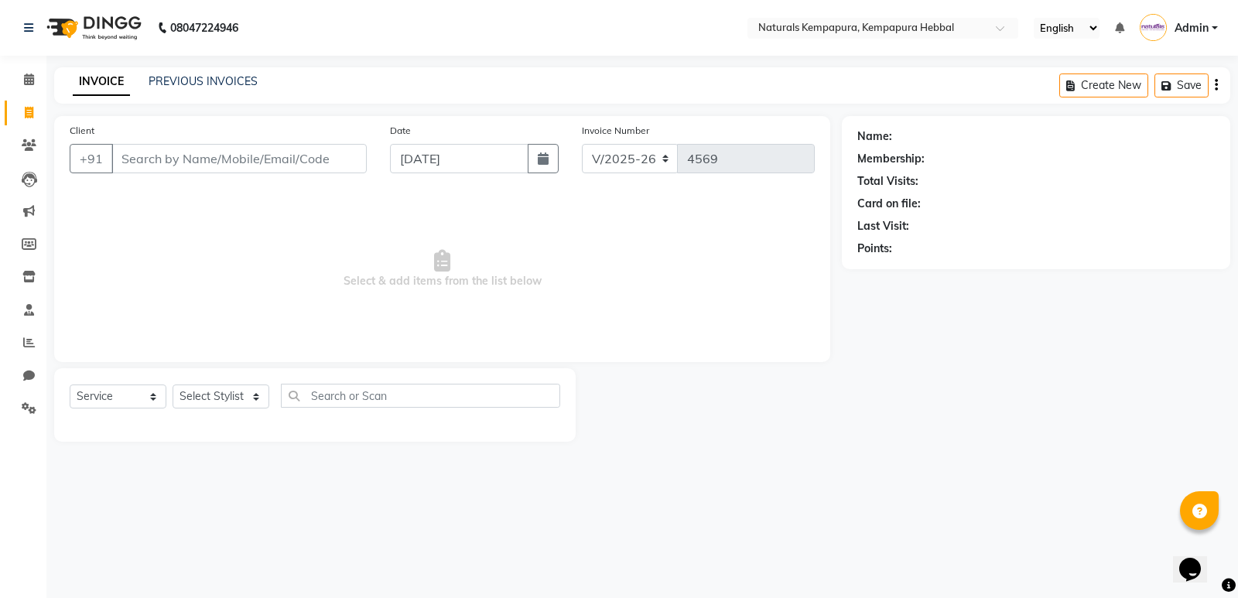
click at [199, 165] on input "Client" at bounding box center [238, 158] width 255 height 29
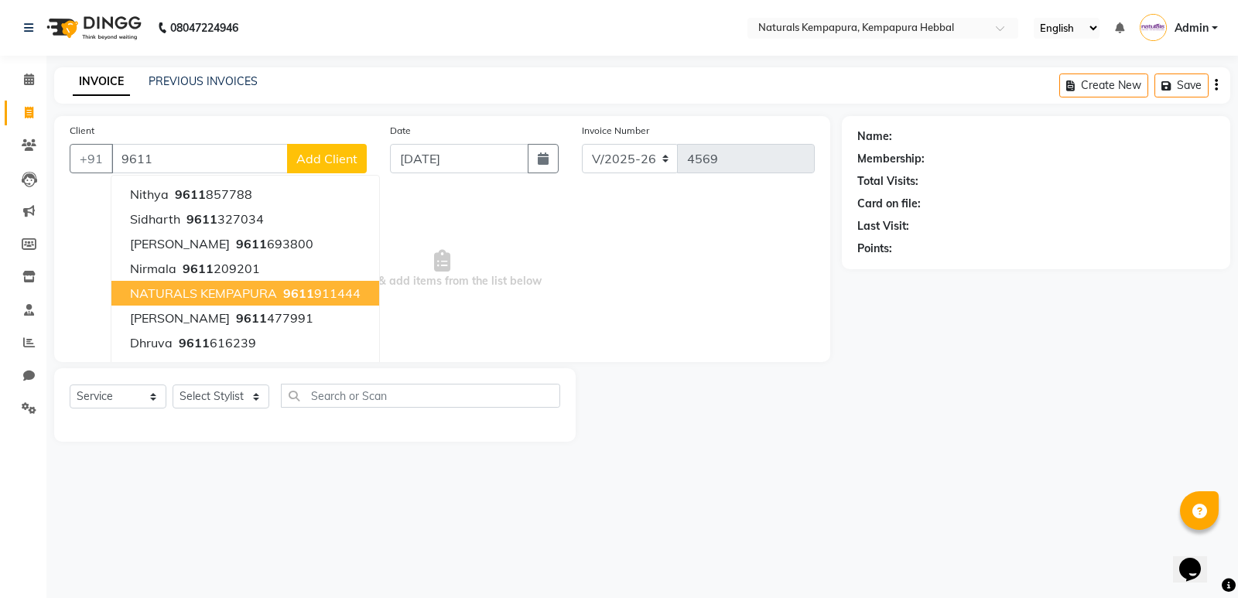
click at [220, 292] on span "NATURALS KEMPAPURA" at bounding box center [203, 292] width 147 height 15
type input "9611911444"
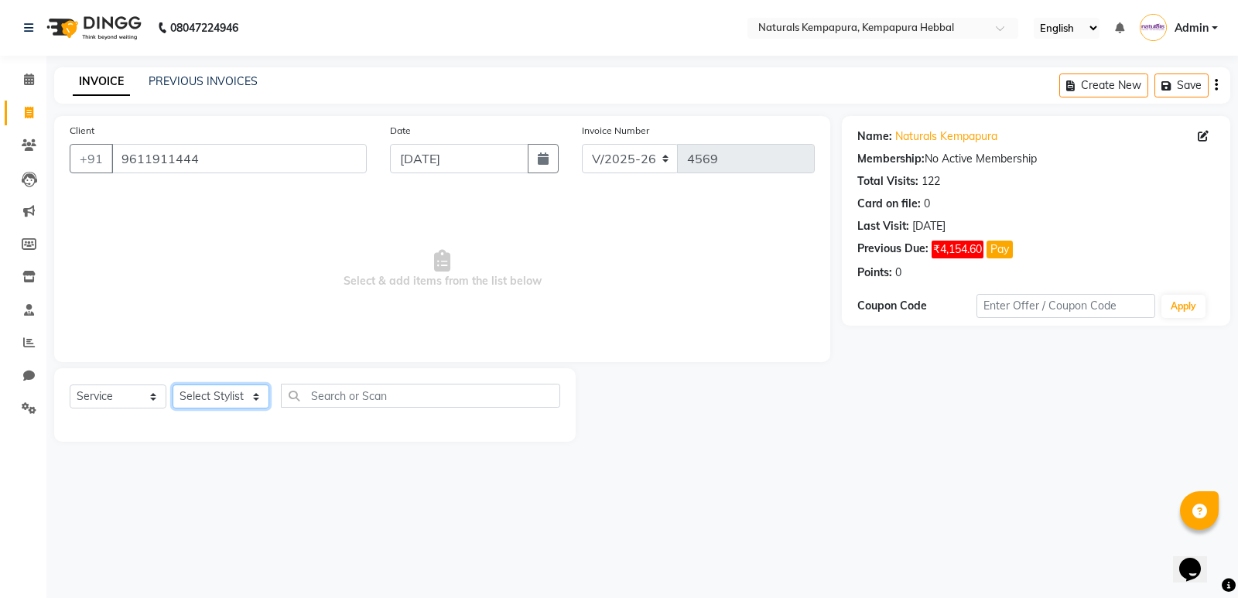
click at [257, 392] on select "Select Stylist [PERSON_NAME] DANISH DURGA HARI [PERSON_NAME] Manager [PERSON_NA…" at bounding box center [221, 396] width 97 height 24
select select "70450"
click at [173, 384] on select "Select Stylist [PERSON_NAME] DANISH DURGA HARI [PERSON_NAME] Manager [PERSON_NA…" at bounding box center [221, 396] width 97 height 24
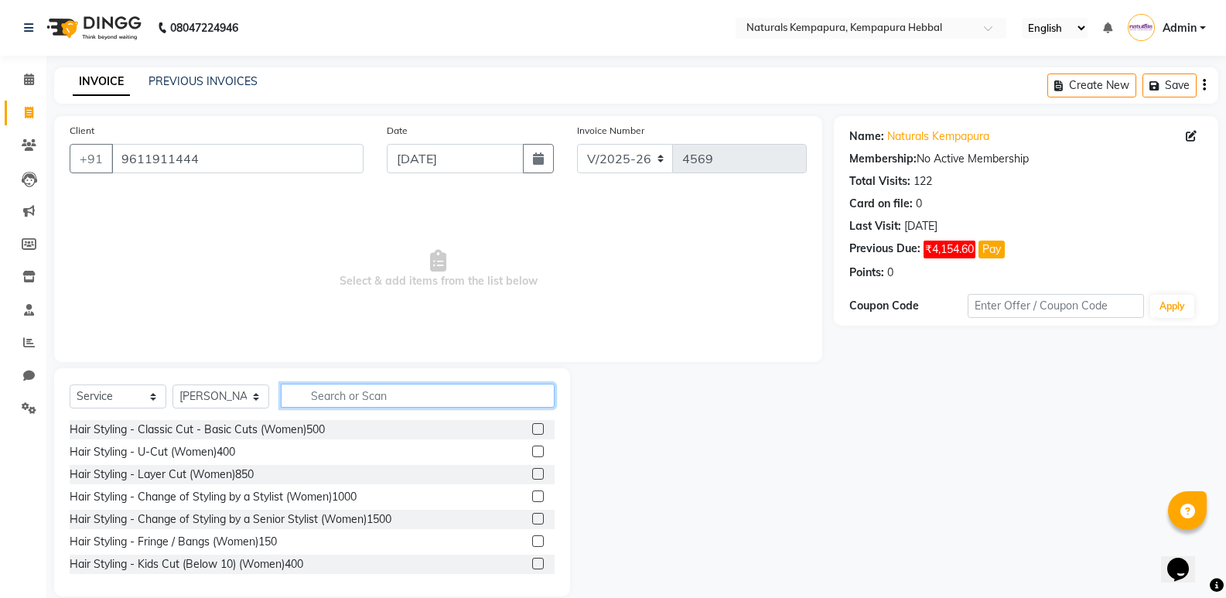
click at [391, 393] on input "text" at bounding box center [418, 396] width 274 height 24
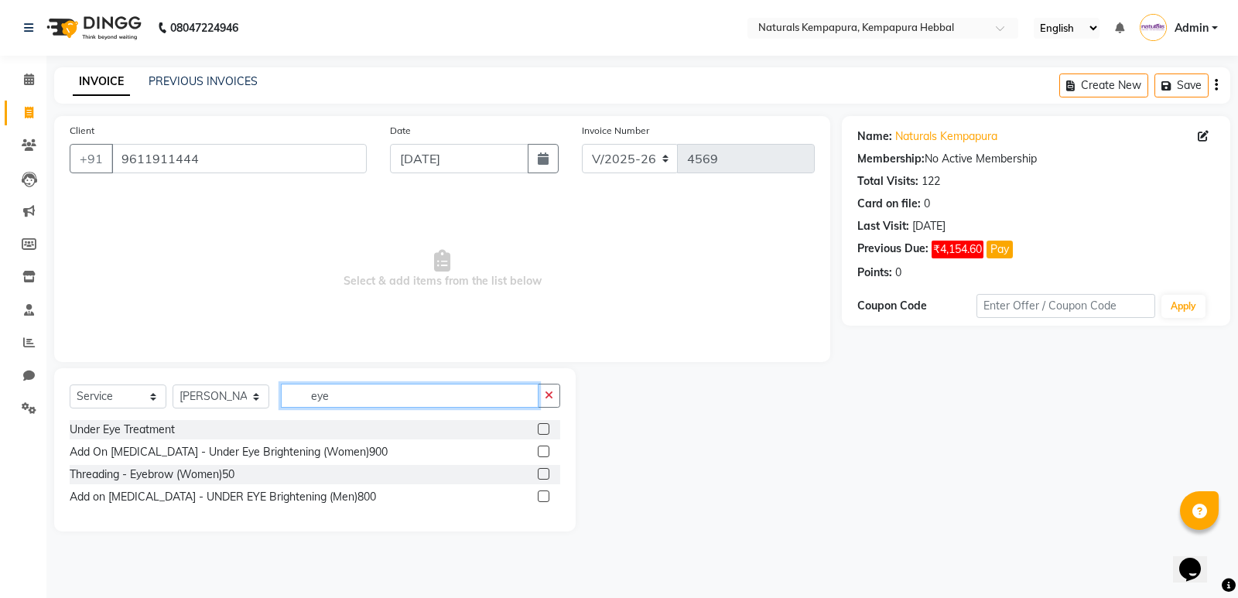
type input "eye"
click at [242, 474] on div "Threading - Eyebrow (Women)50" at bounding box center [315, 474] width 490 height 19
click at [548, 395] on icon "button" at bounding box center [549, 395] width 9 height 11
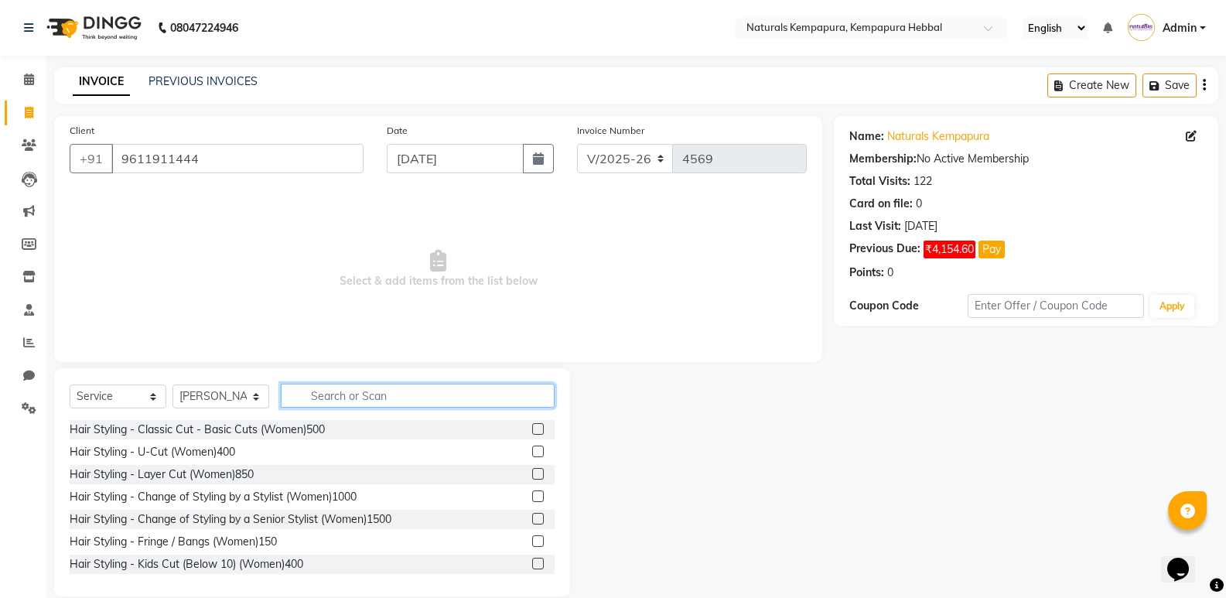
click at [364, 393] on input "text" at bounding box center [418, 396] width 274 height 24
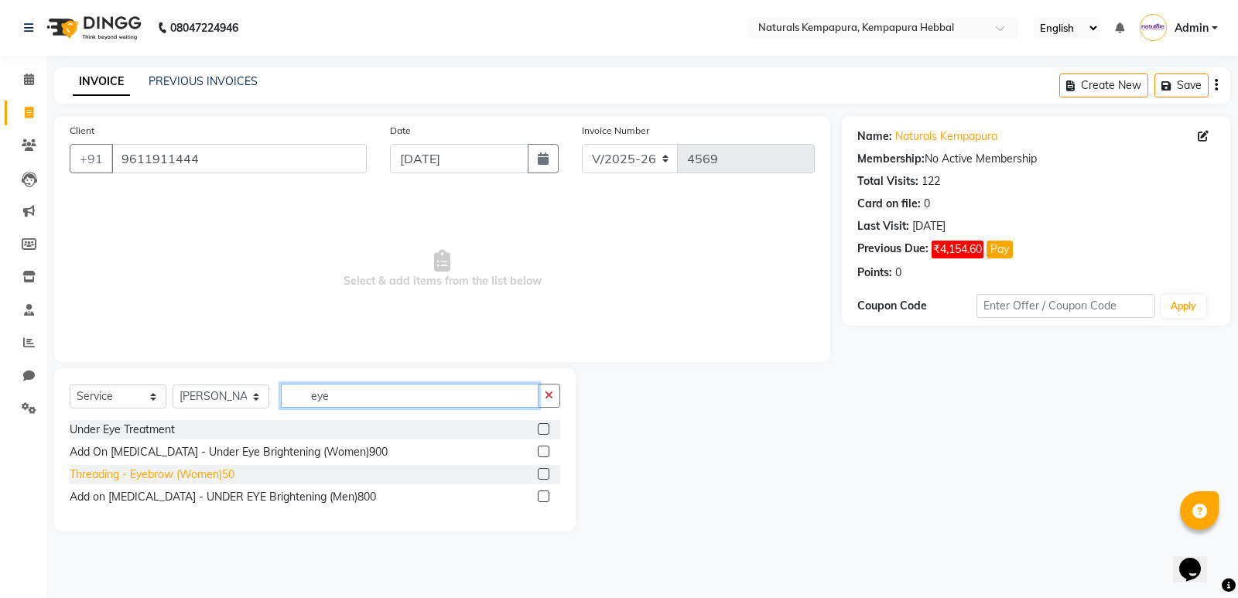
type input "eye"
click at [216, 473] on div "Threading - Eyebrow (Women)50" at bounding box center [152, 474] width 165 height 16
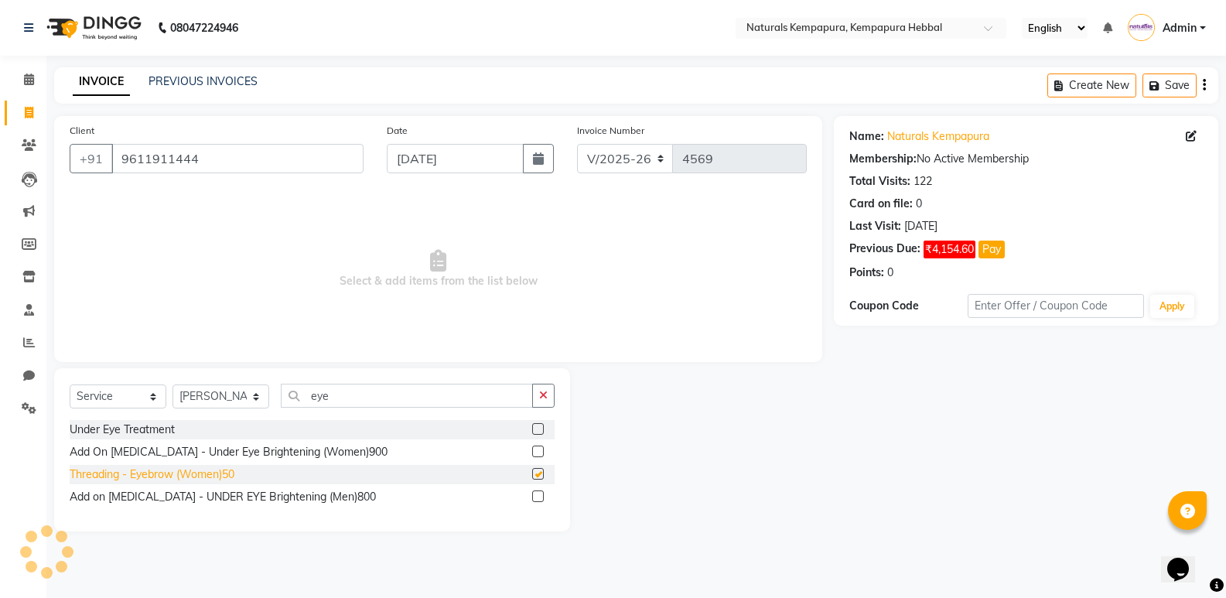
checkbox input "false"
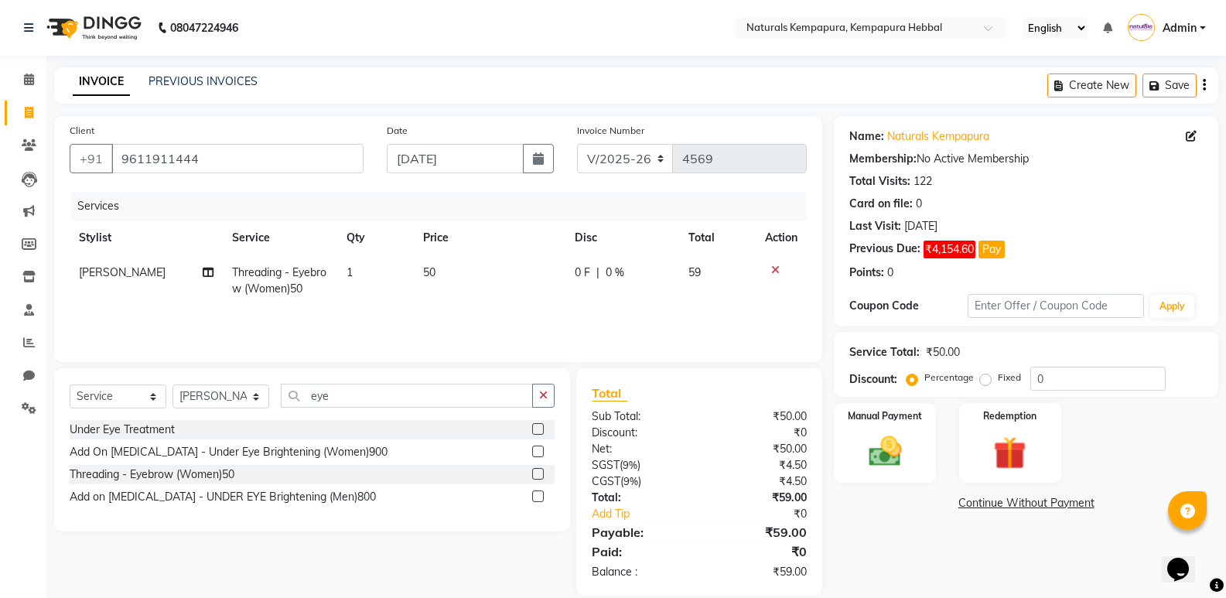
click at [425, 265] on td "50" at bounding box center [490, 280] width 152 height 51
select select "70450"
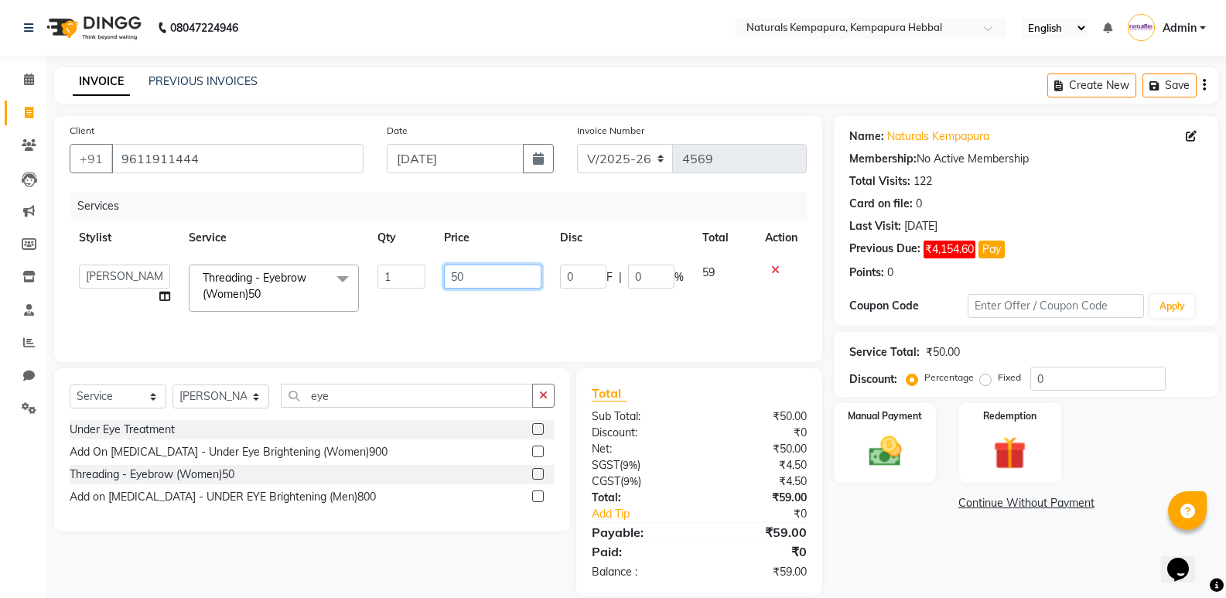
click at [474, 278] on input "50" at bounding box center [492, 277] width 97 height 24
type input "5"
type input "75"
click at [469, 277] on input "75" at bounding box center [492, 277] width 97 height 24
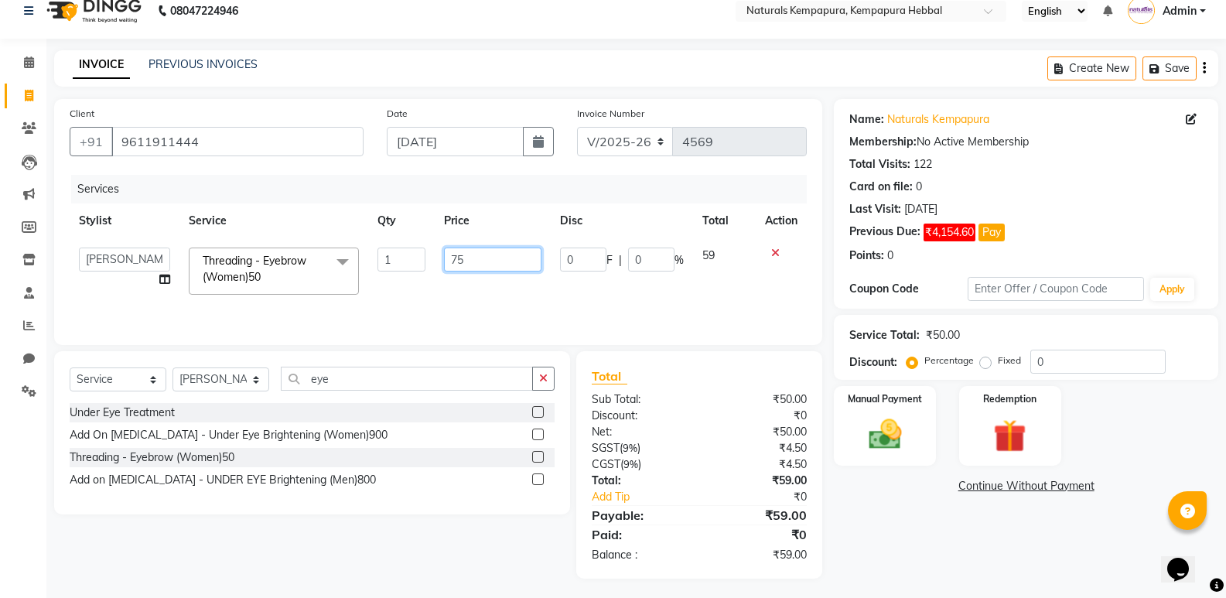
scroll to position [21, 0]
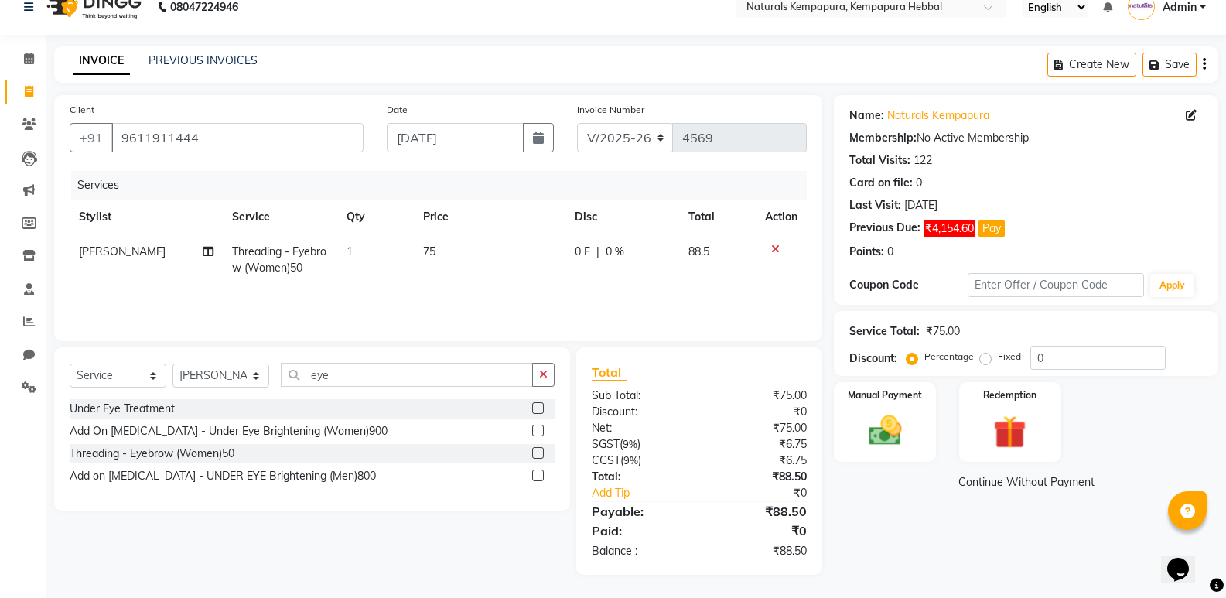
click at [895, 522] on div "Name: Naturals Kempapura Membership: No Active Membership Total Visits: 122 Car…" at bounding box center [1032, 335] width 396 height 480
click at [1013, 425] on img at bounding box center [1009, 432] width 55 height 43
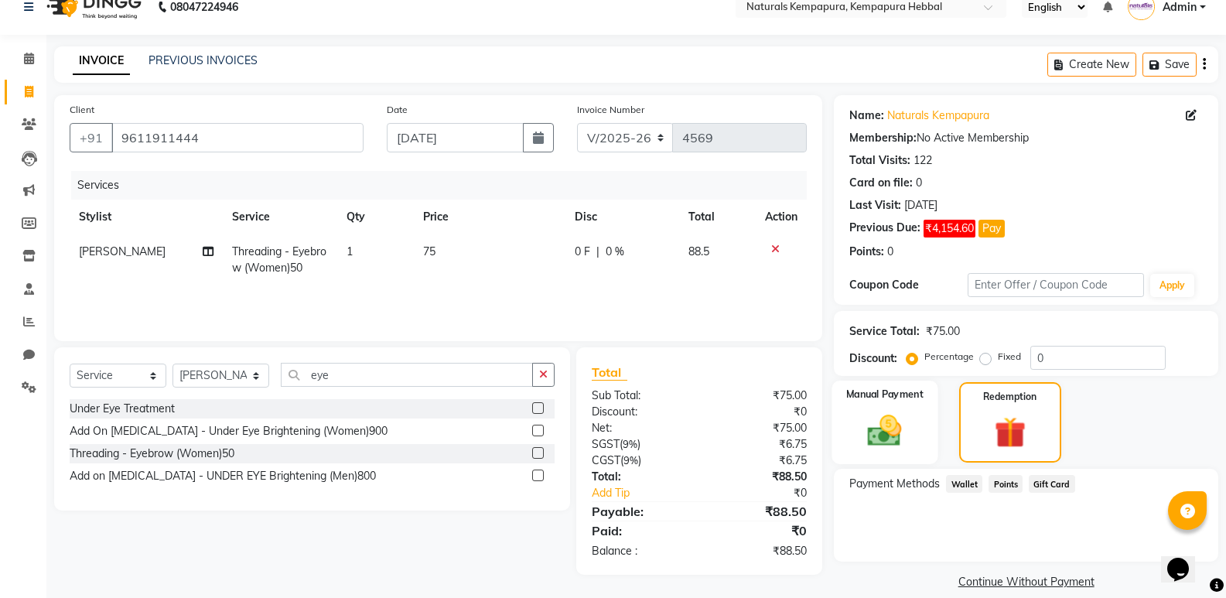
click at [890, 428] on img at bounding box center [884, 430] width 55 height 39
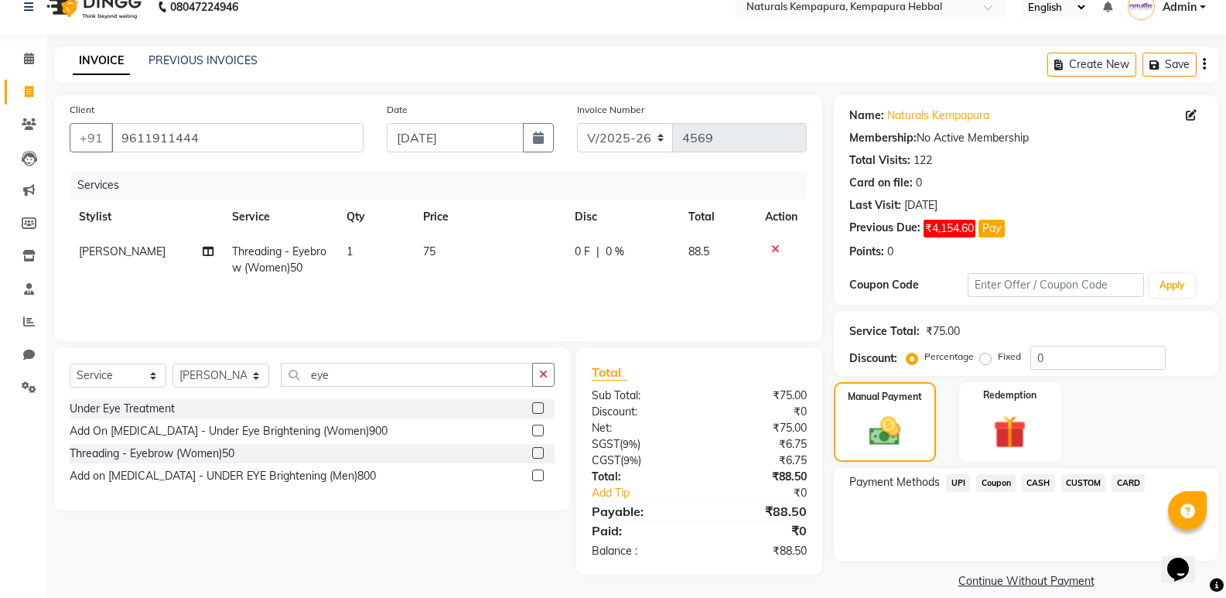
click at [959, 479] on span "UPI" at bounding box center [958, 483] width 24 height 18
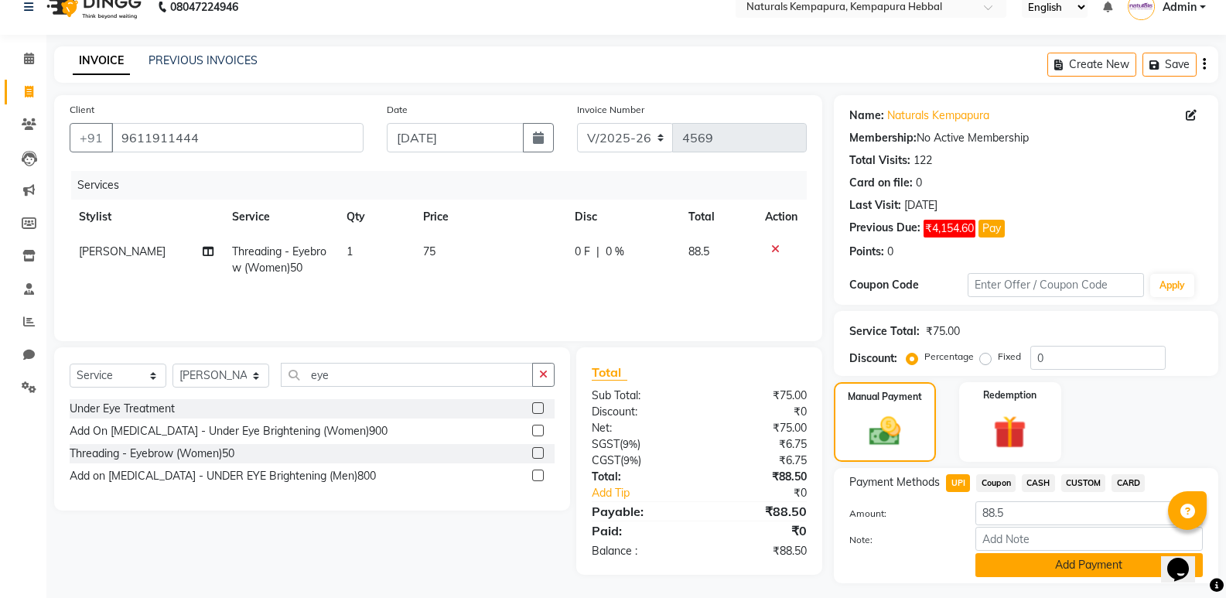
click at [1068, 569] on button "Add Payment" at bounding box center [1089, 565] width 227 height 24
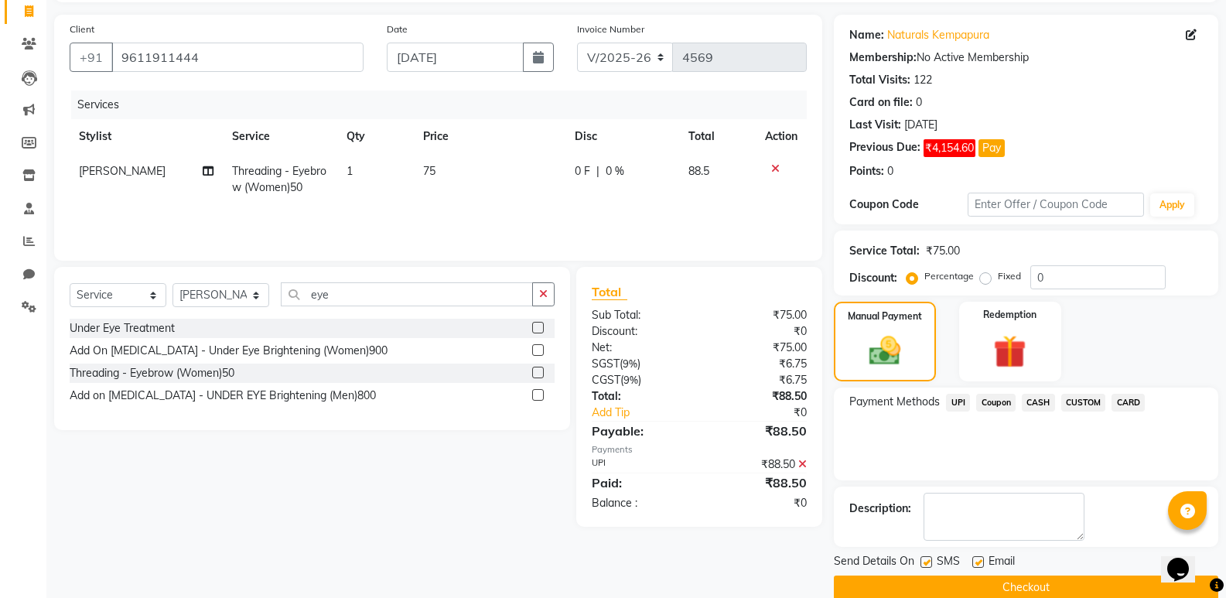
scroll to position [126, 0]
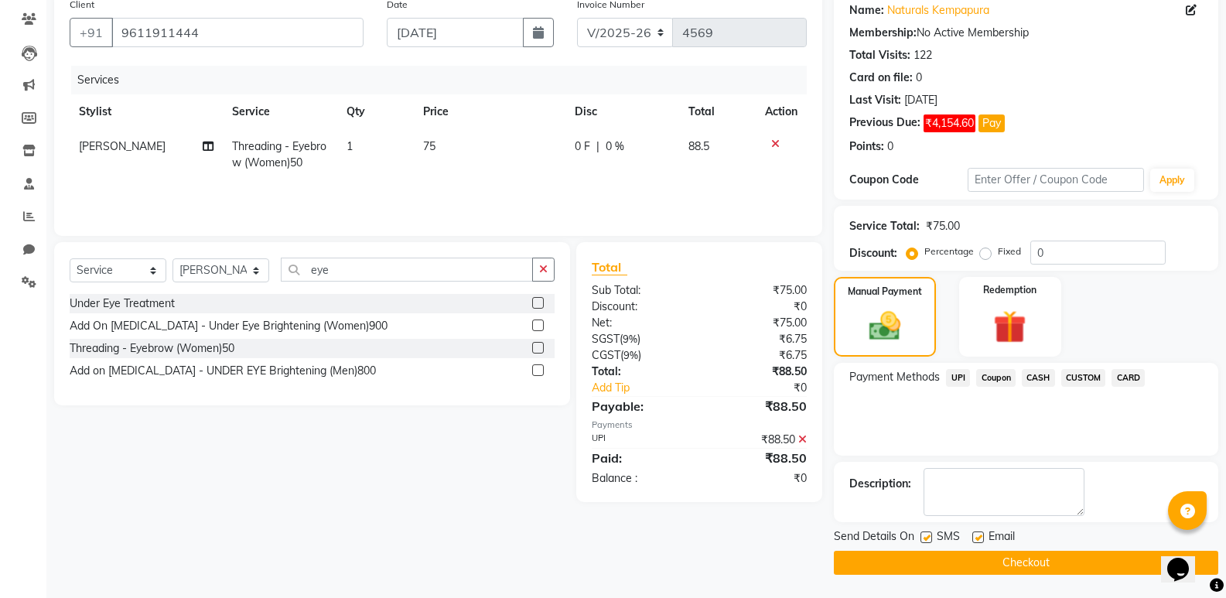
click at [977, 535] on label at bounding box center [978, 537] width 12 height 12
click at [977, 535] on input "checkbox" at bounding box center [977, 538] width 10 height 10
checkbox input "false"
click at [922, 537] on label at bounding box center [927, 537] width 12 height 12
click at [922, 537] on input "checkbox" at bounding box center [926, 538] width 10 height 10
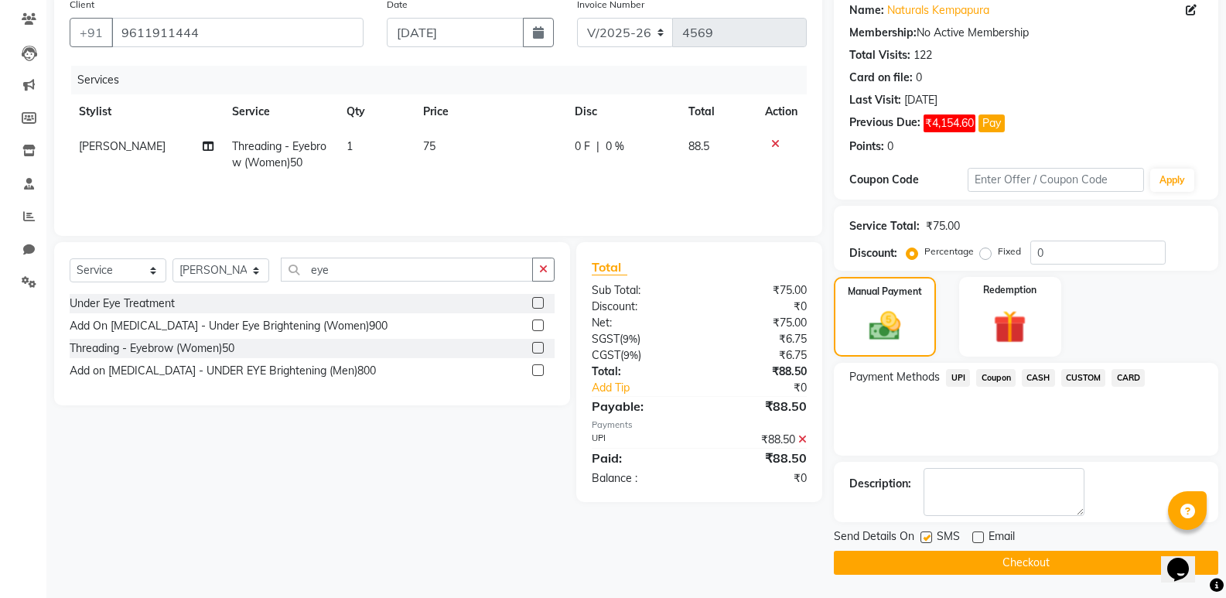
checkbox input "false"
click at [985, 558] on button "Checkout" at bounding box center [1026, 563] width 384 height 24
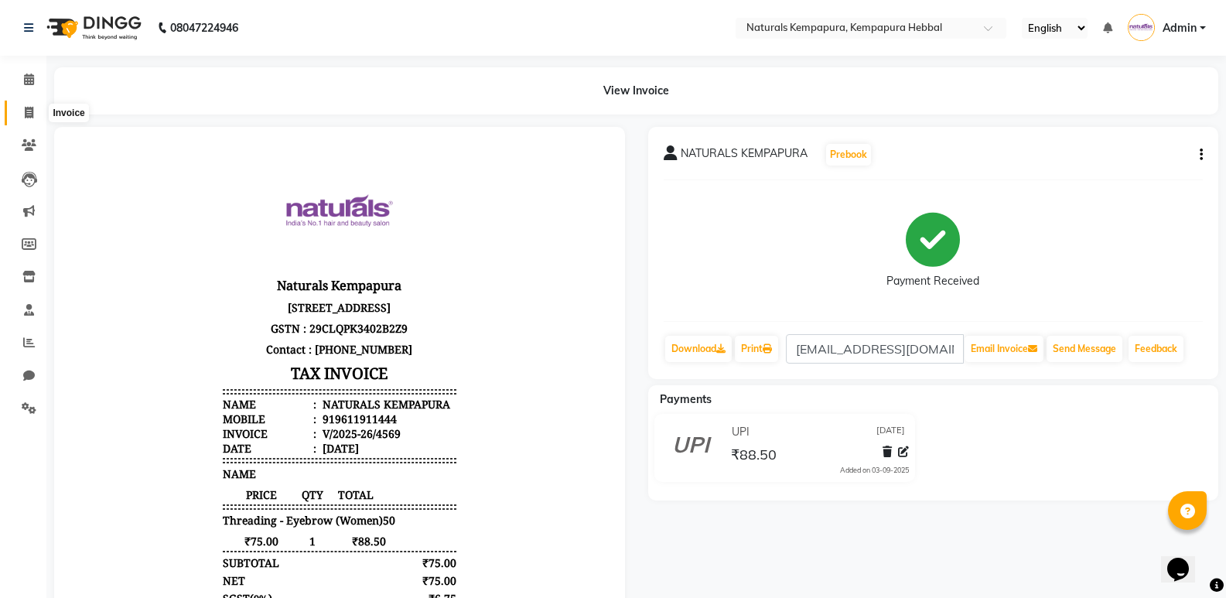
click at [23, 111] on span at bounding box center [28, 113] width 27 height 18
select select "7848"
select select "service"
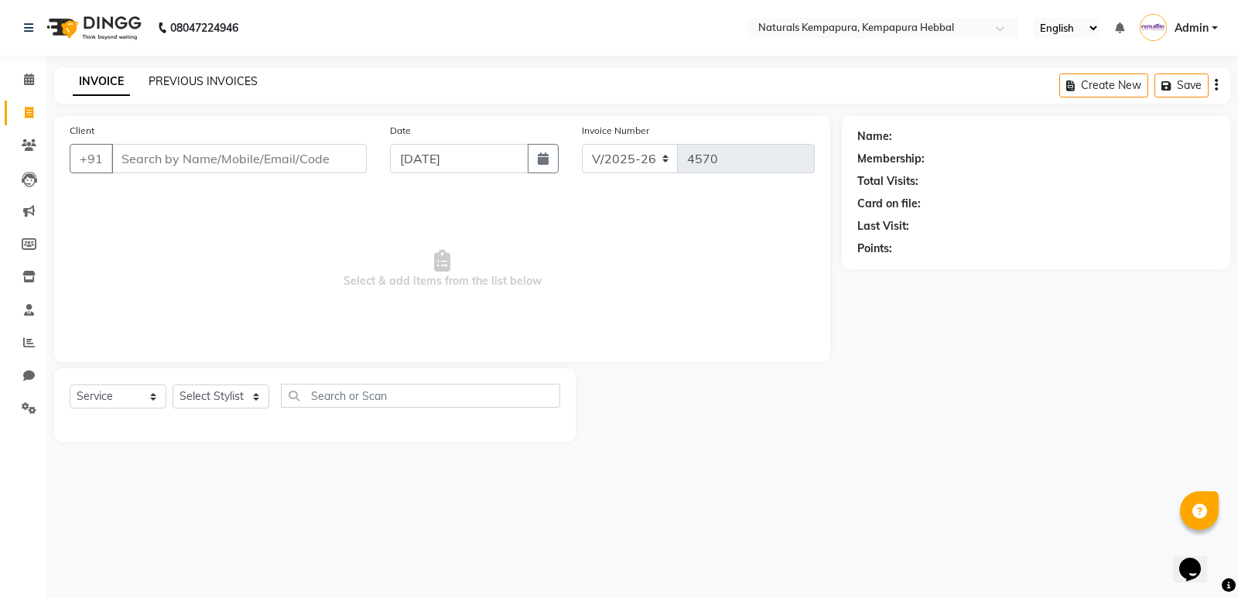
click at [192, 79] on link "PREVIOUS INVOICES" at bounding box center [203, 81] width 109 height 14
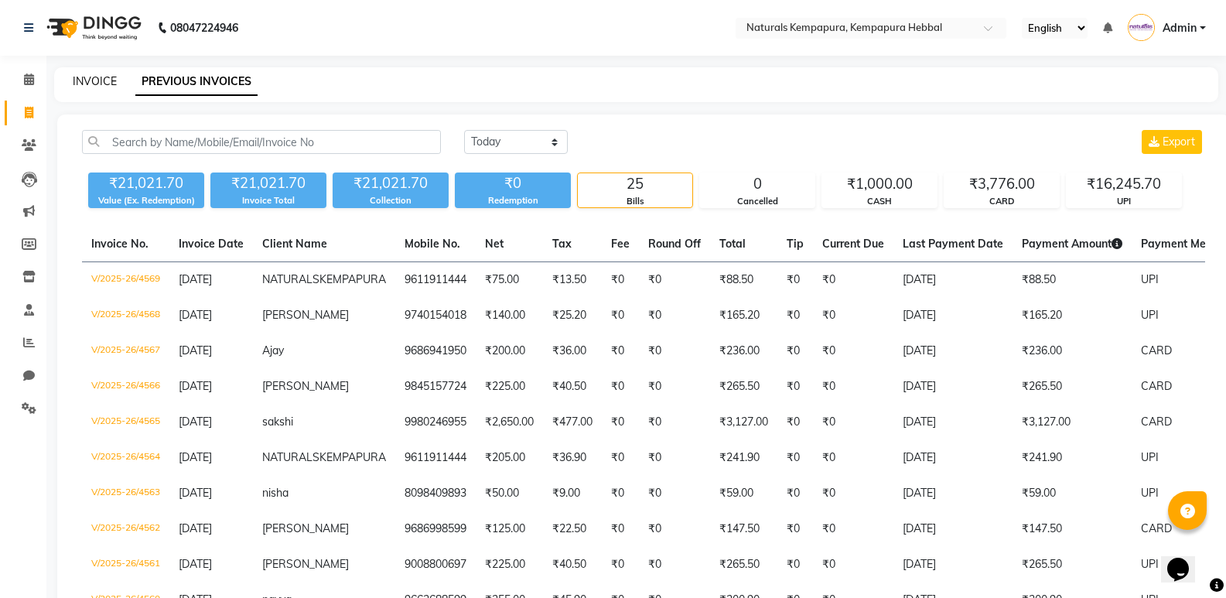
click at [97, 82] on link "INVOICE" at bounding box center [95, 81] width 44 height 14
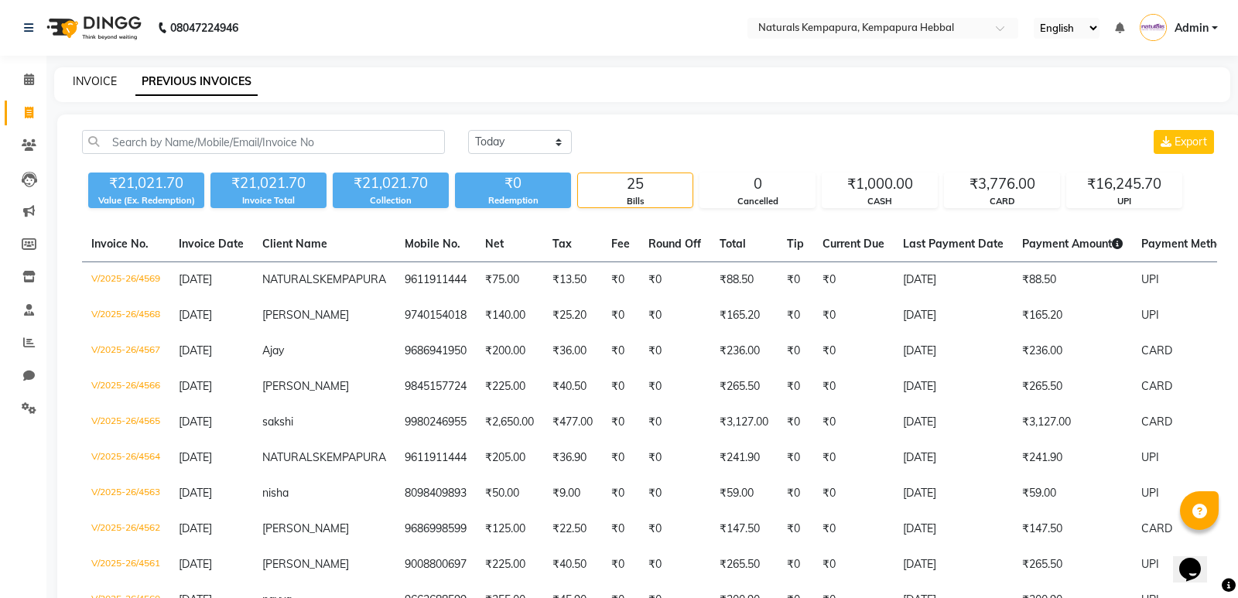
select select "7848"
select select "service"
